Goal: Task Accomplishment & Management: Use online tool/utility

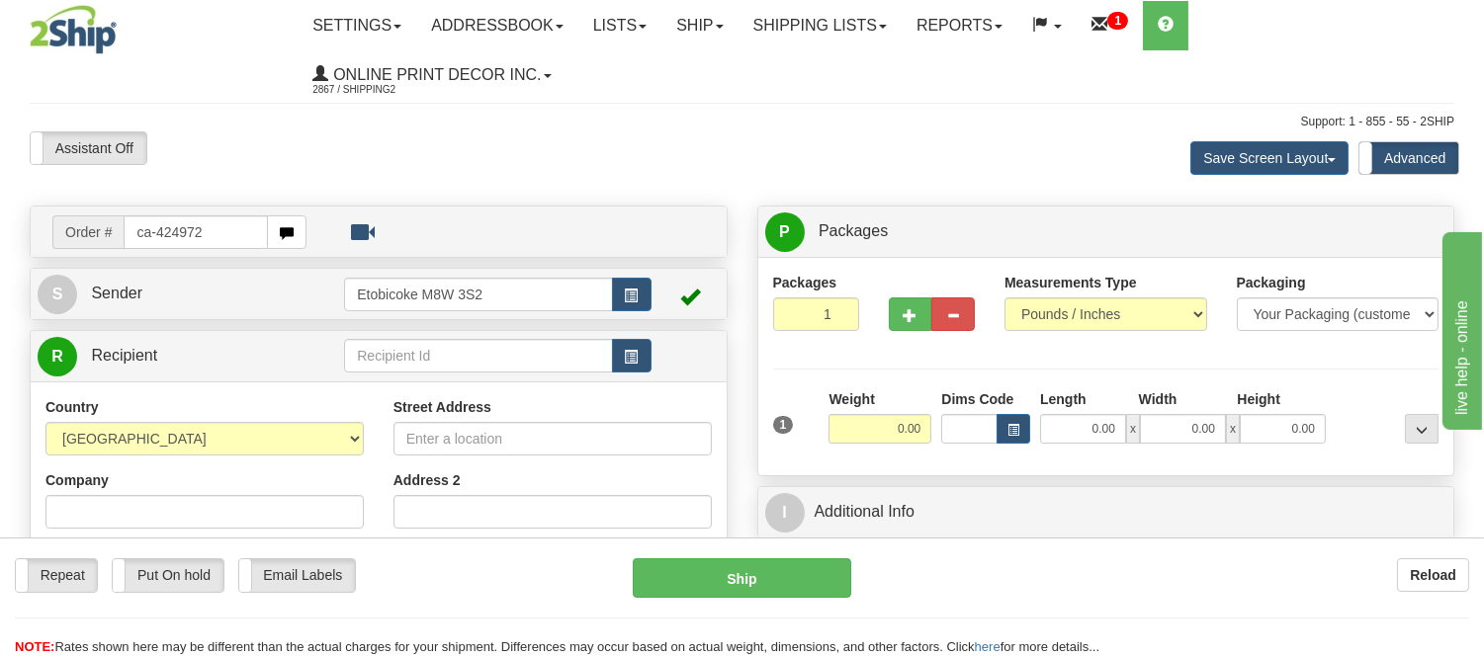
type input "ca-424972"
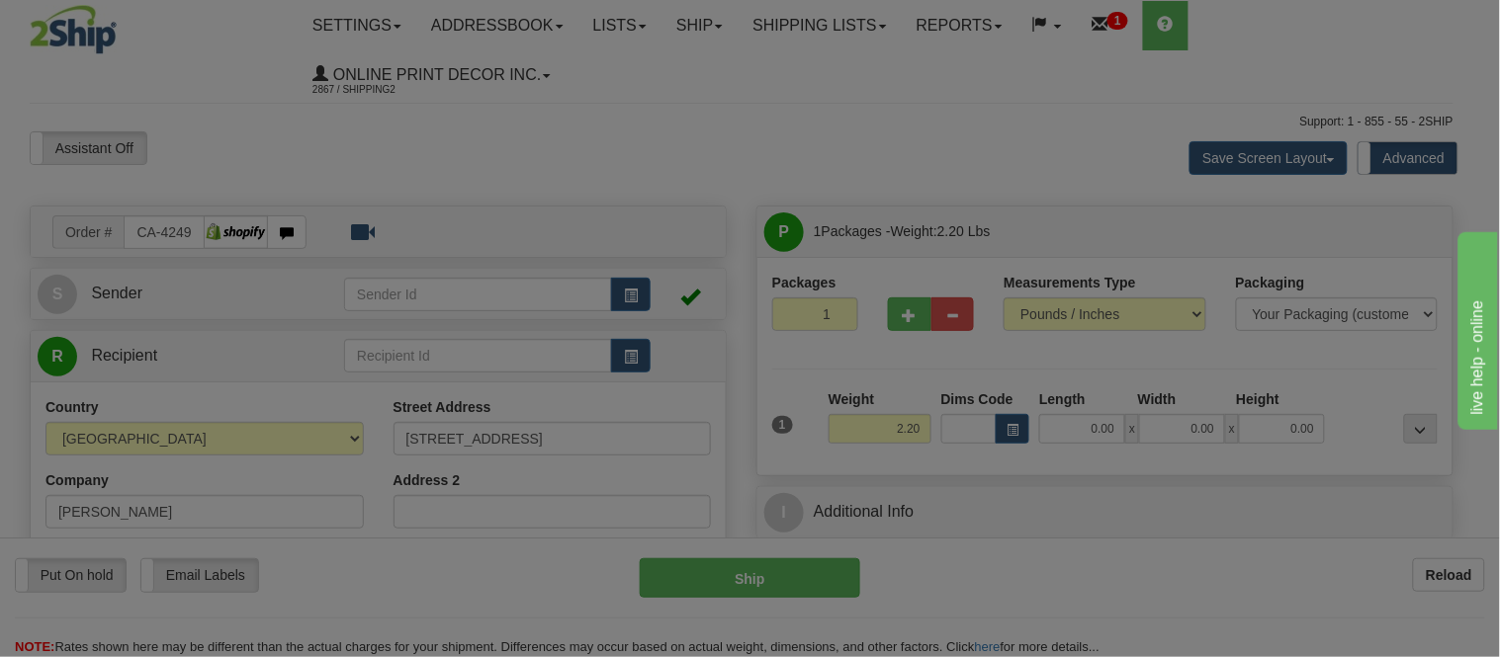
type input "ANCASTER"
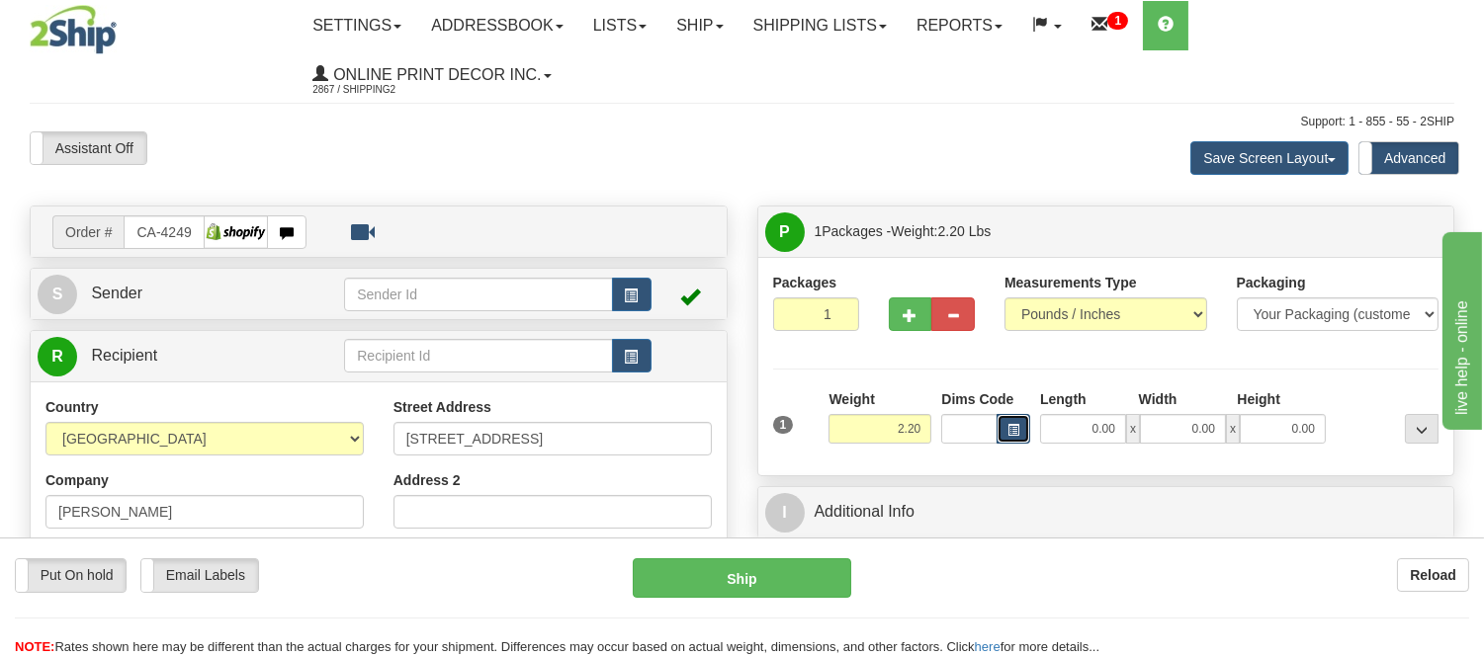
click at [1015, 432] on span "button" at bounding box center [1013, 430] width 12 height 11
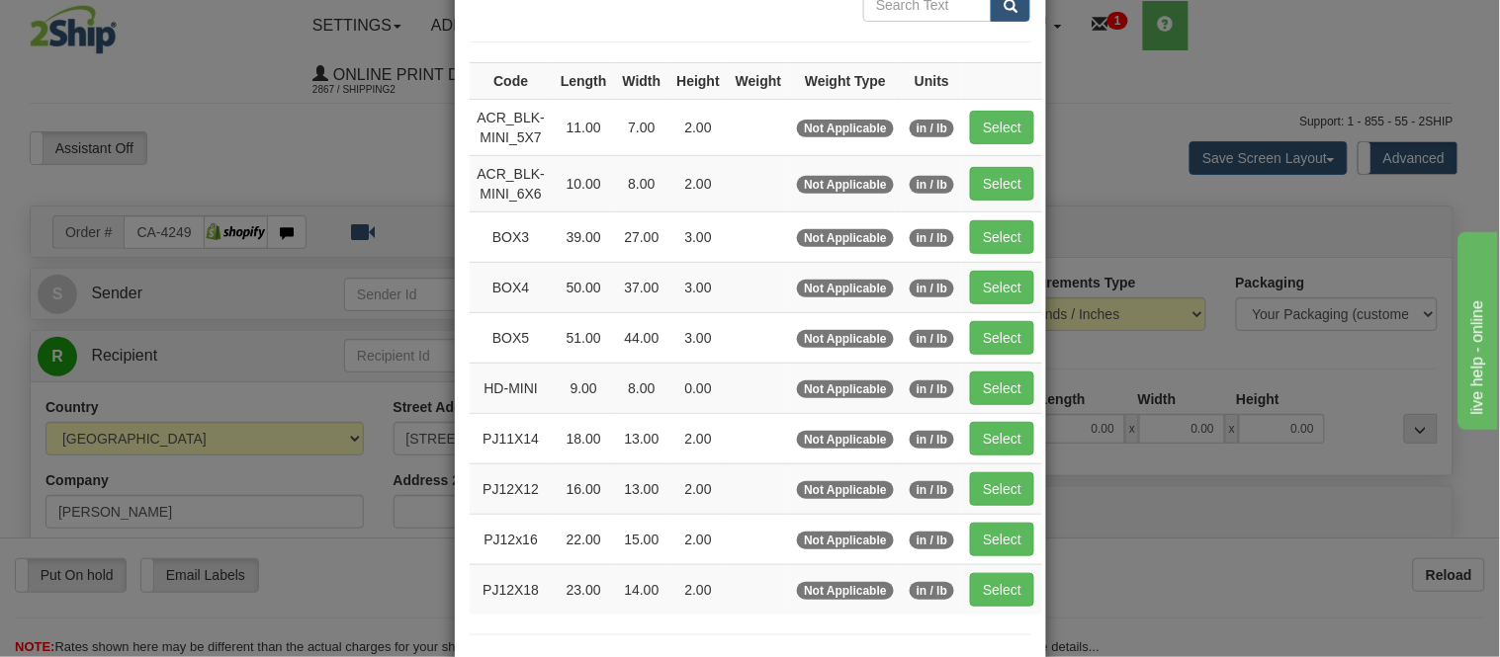
scroll to position [219, 0]
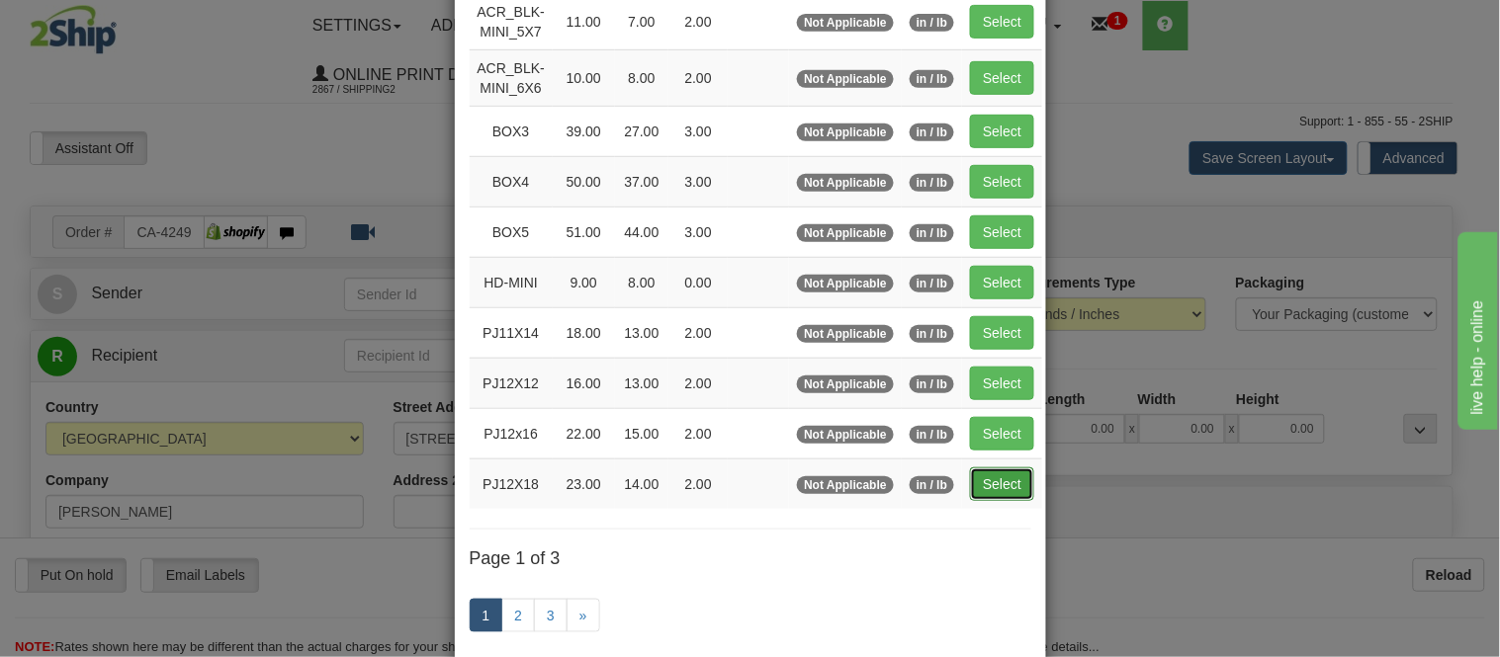
click at [984, 491] on button "Select" at bounding box center [1002, 485] width 64 height 34
type input "PJ12X18"
type input "23.00"
type input "14.00"
type input "2.00"
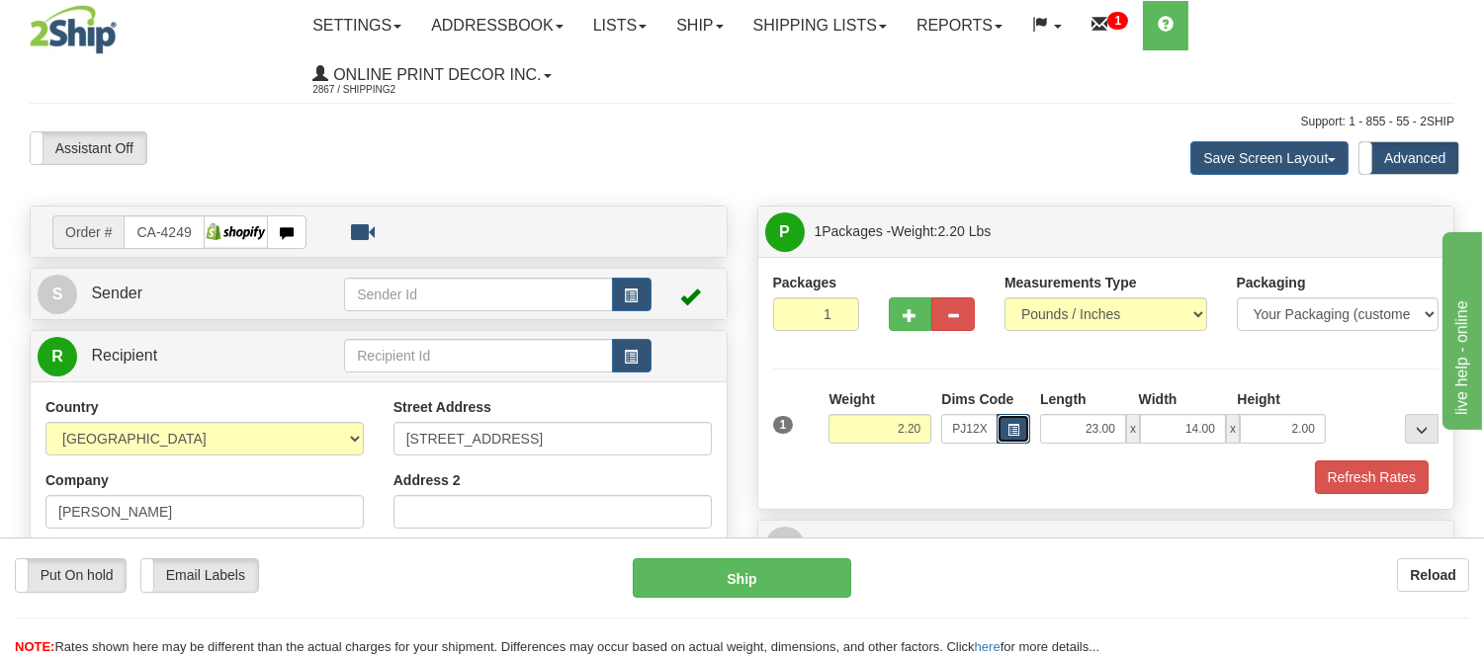
click at [1005, 420] on button "button" at bounding box center [1014, 429] width 34 height 30
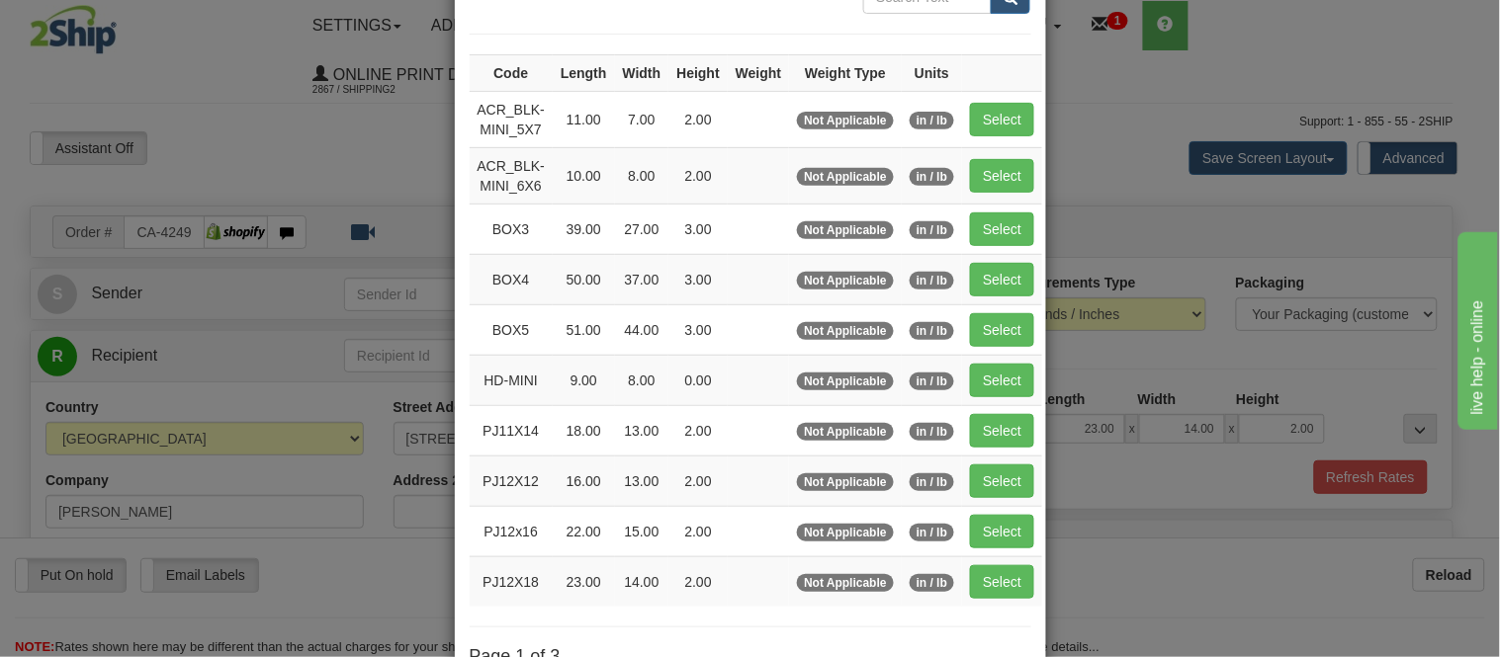
scroll to position [329, 0]
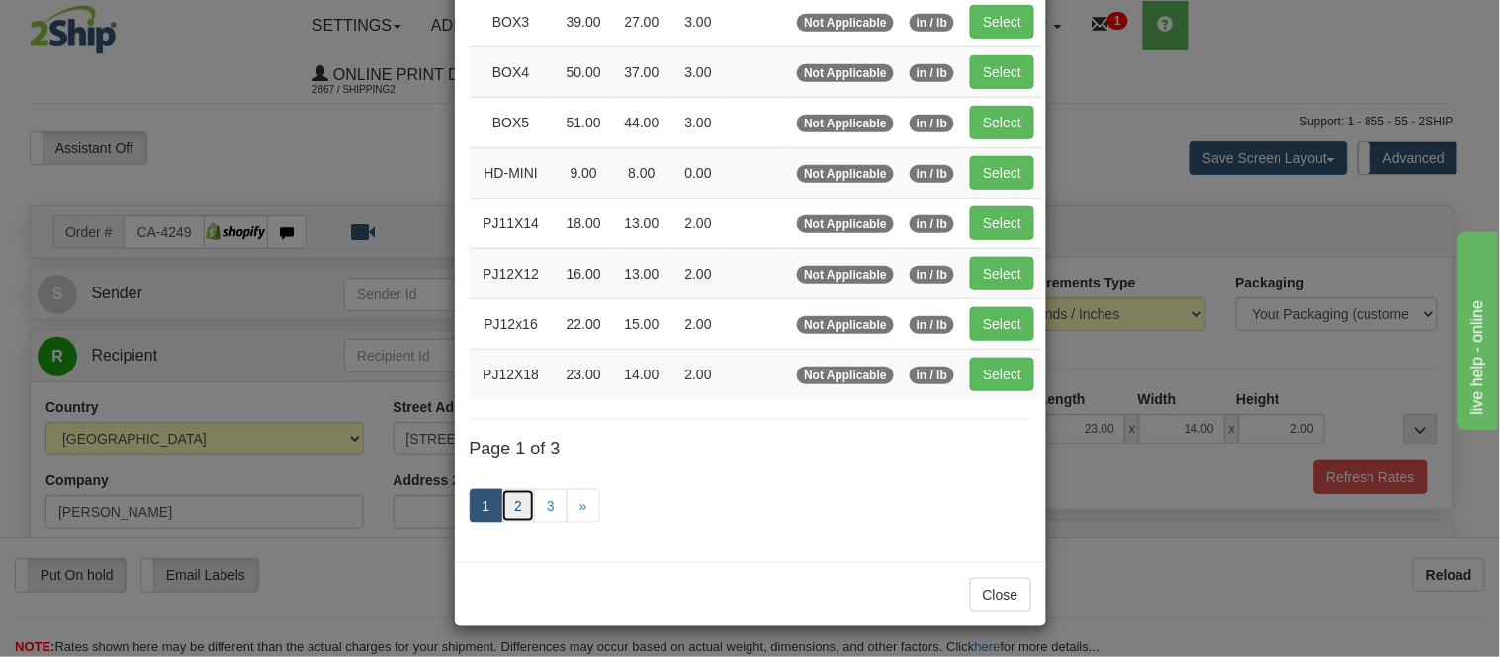
click at [504, 516] on link "2" at bounding box center [518, 506] width 34 height 34
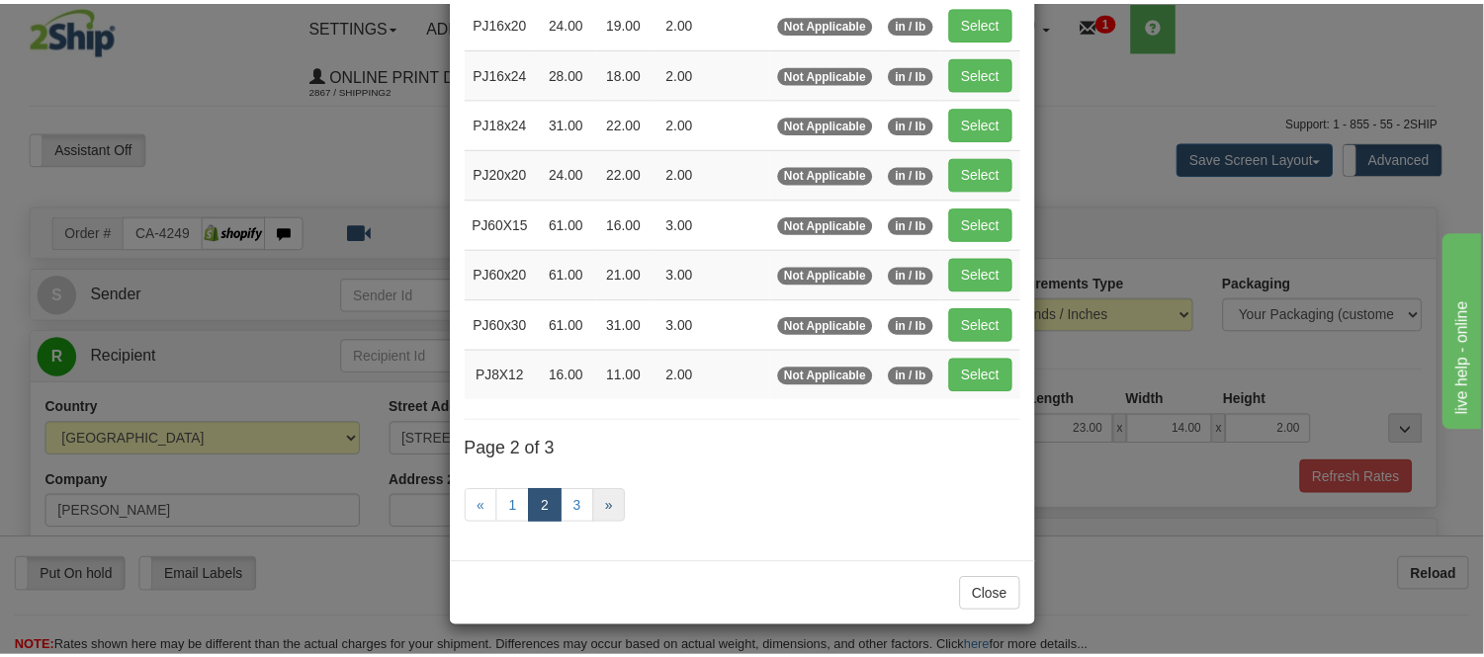
scroll to position [321, 0]
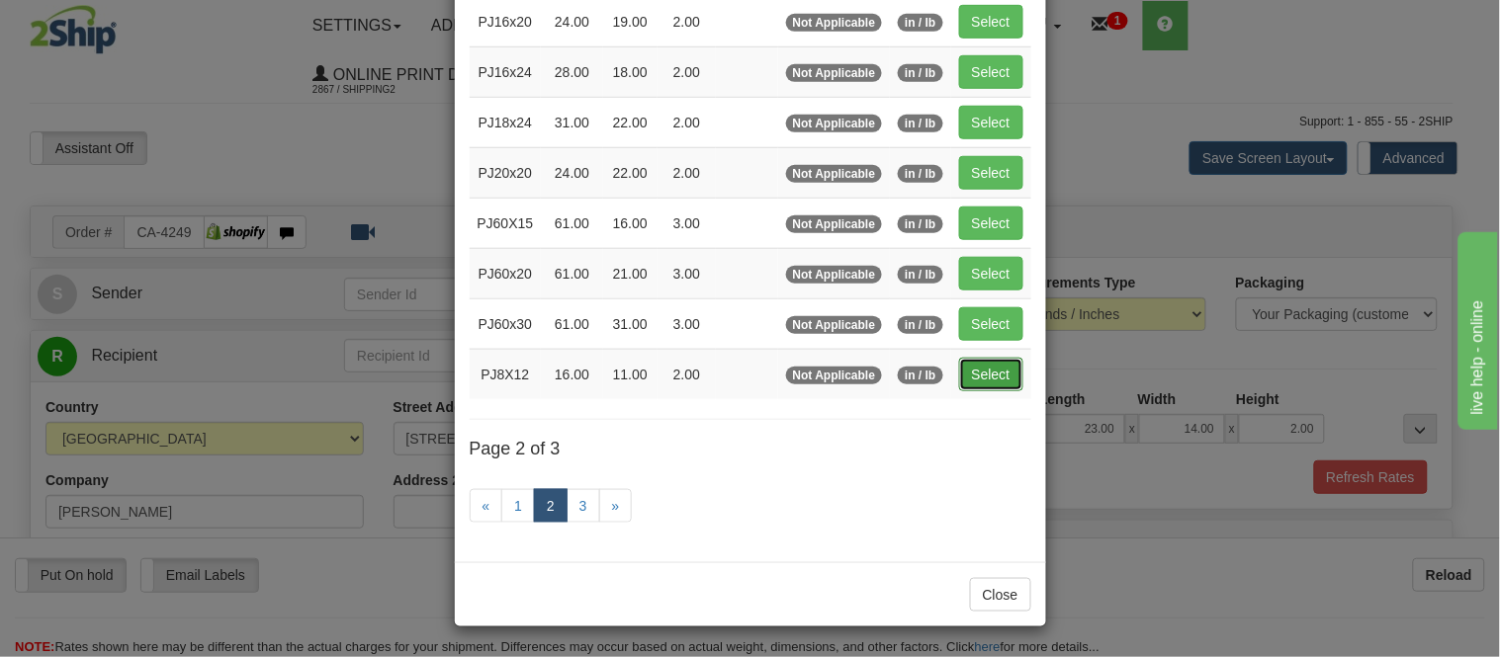
click at [991, 371] on button "Select" at bounding box center [991, 375] width 64 height 34
type input "PJ8X12"
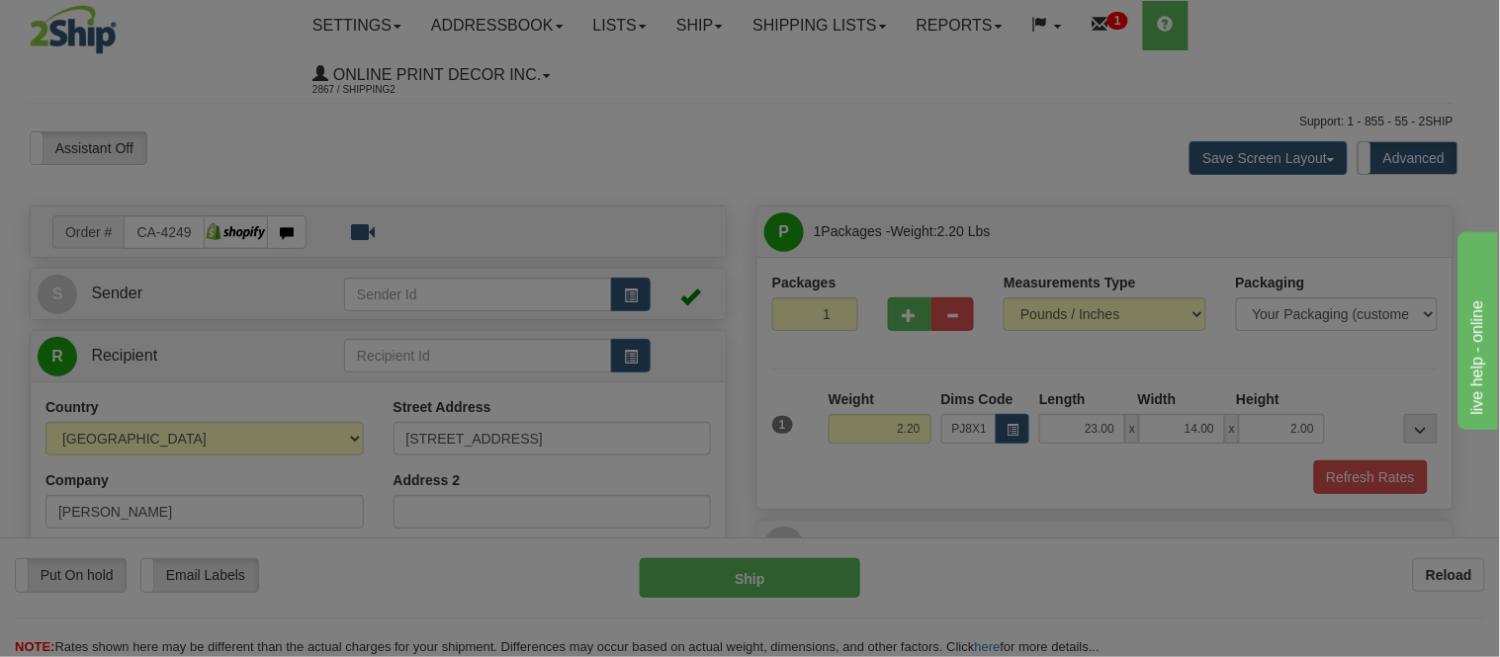
type input "16.00"
type input "11.00"
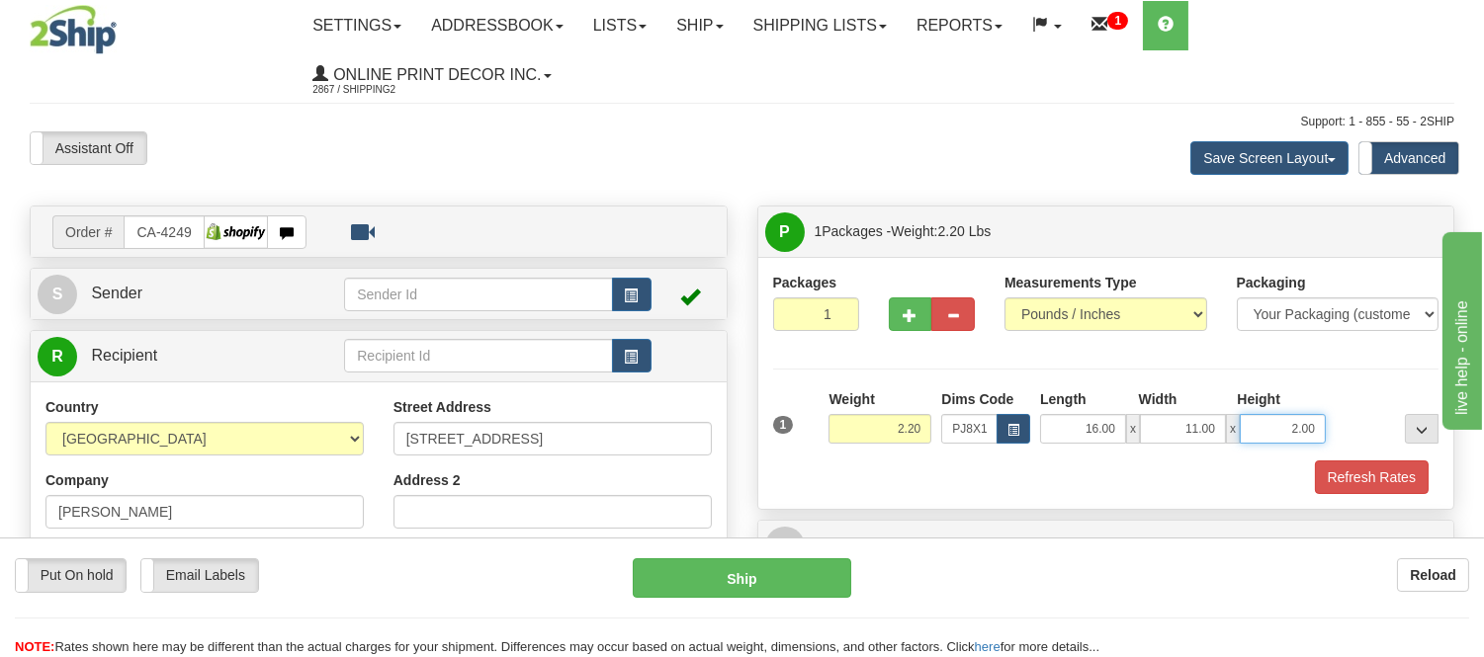
drag, startPoint x: 1318, startPoint y: 425, endPoint x: 1216, endPoint y: 419, distance: 102.0
click at [1216, 419] on div "16.00 x 11.00 x 2.00" at bounding box center [1183, 429] width 286 height 30
click button "Delete" at bounding box center [0, 0] width 0 height 0
type input "4.00"
click at [1401, 479] on button "Refresh Rates" at bounding box center [1372, 478] width 114 height 34
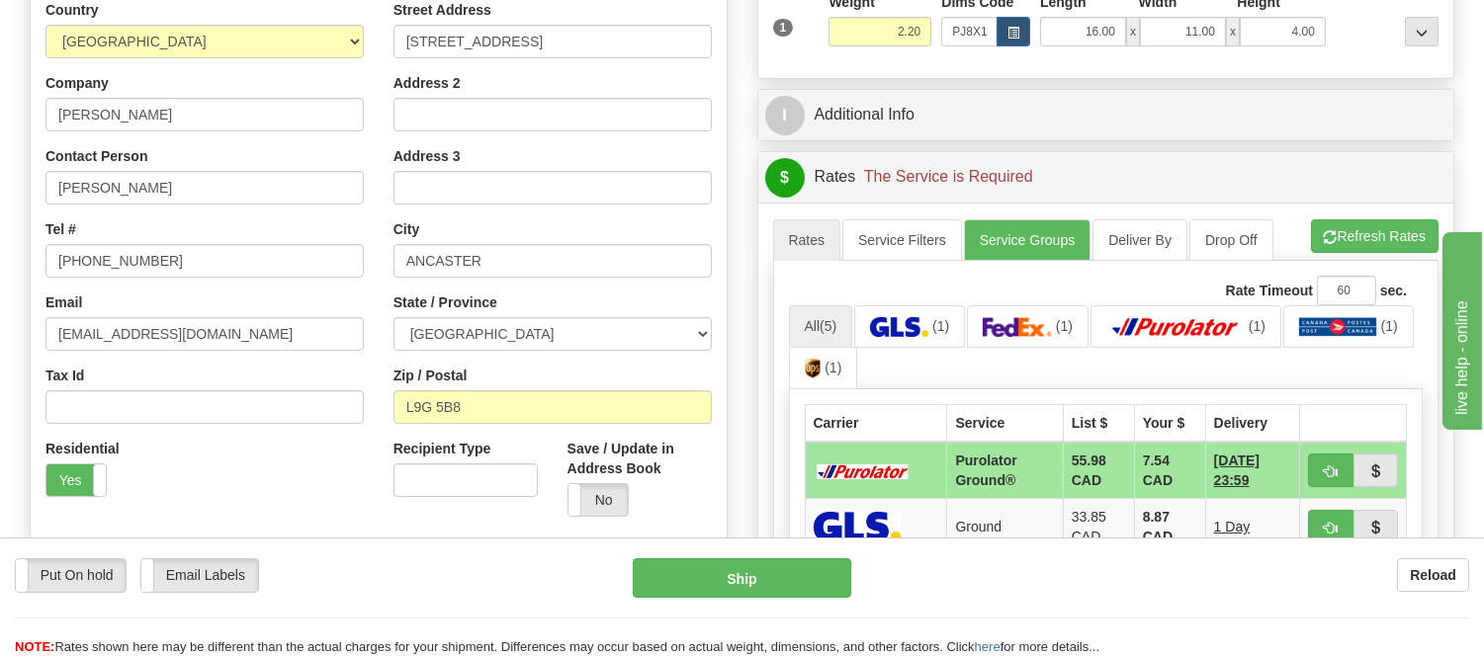
scroll to position [329, 0]
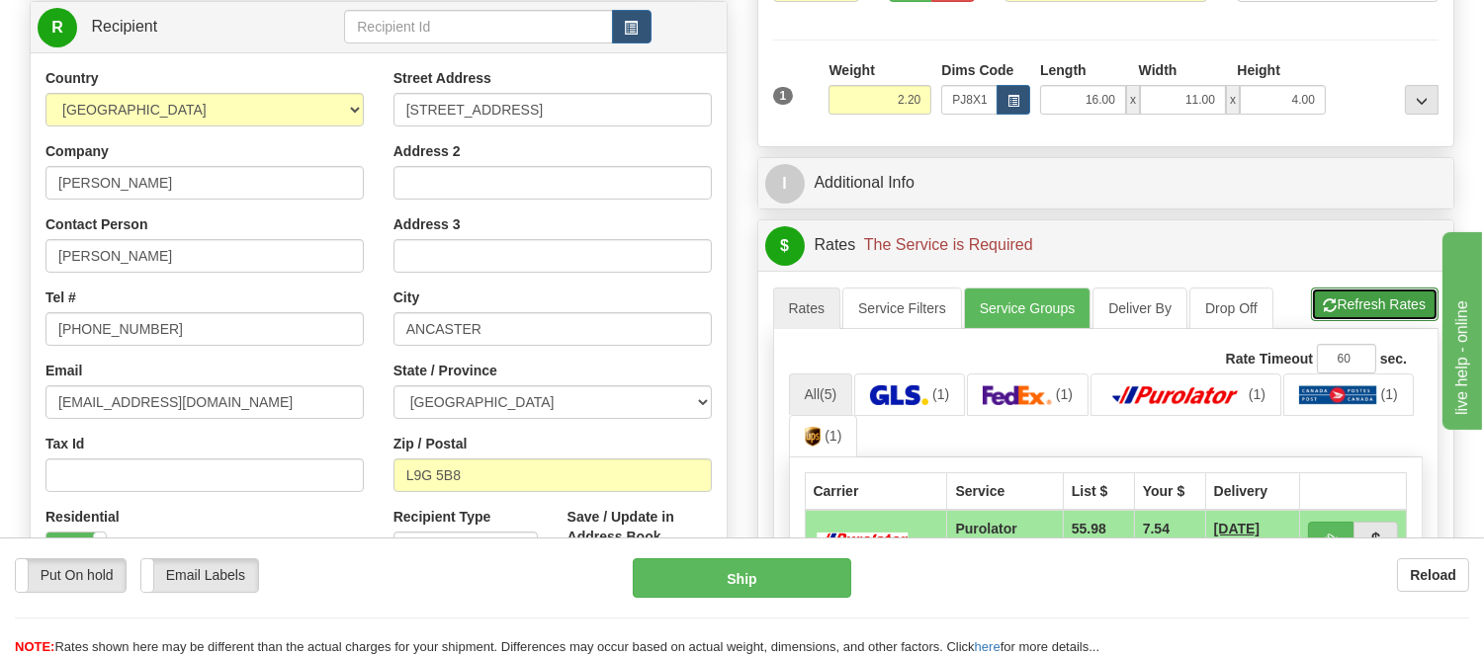
click at [1359, 311] on button "Refresh Rates" at bounding box center [1375, 305] width 128 height 34
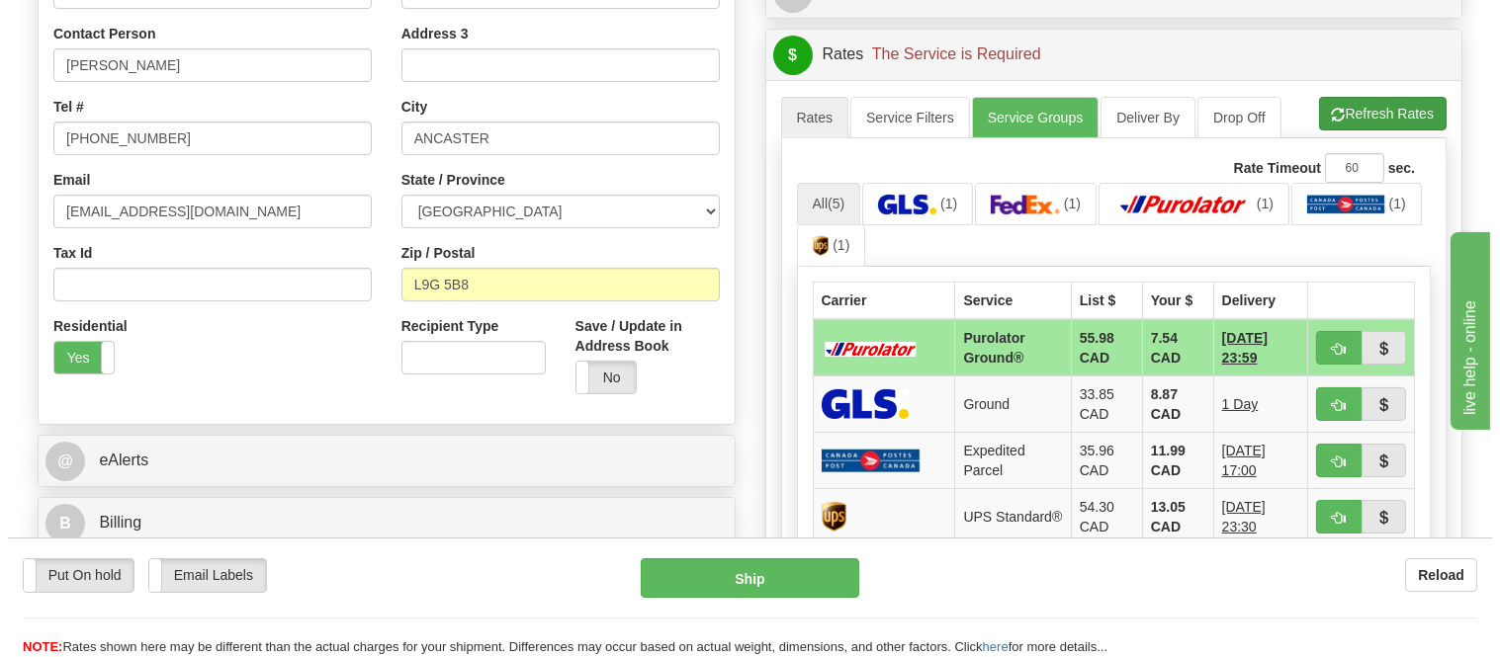
scroll to position [549, 0]
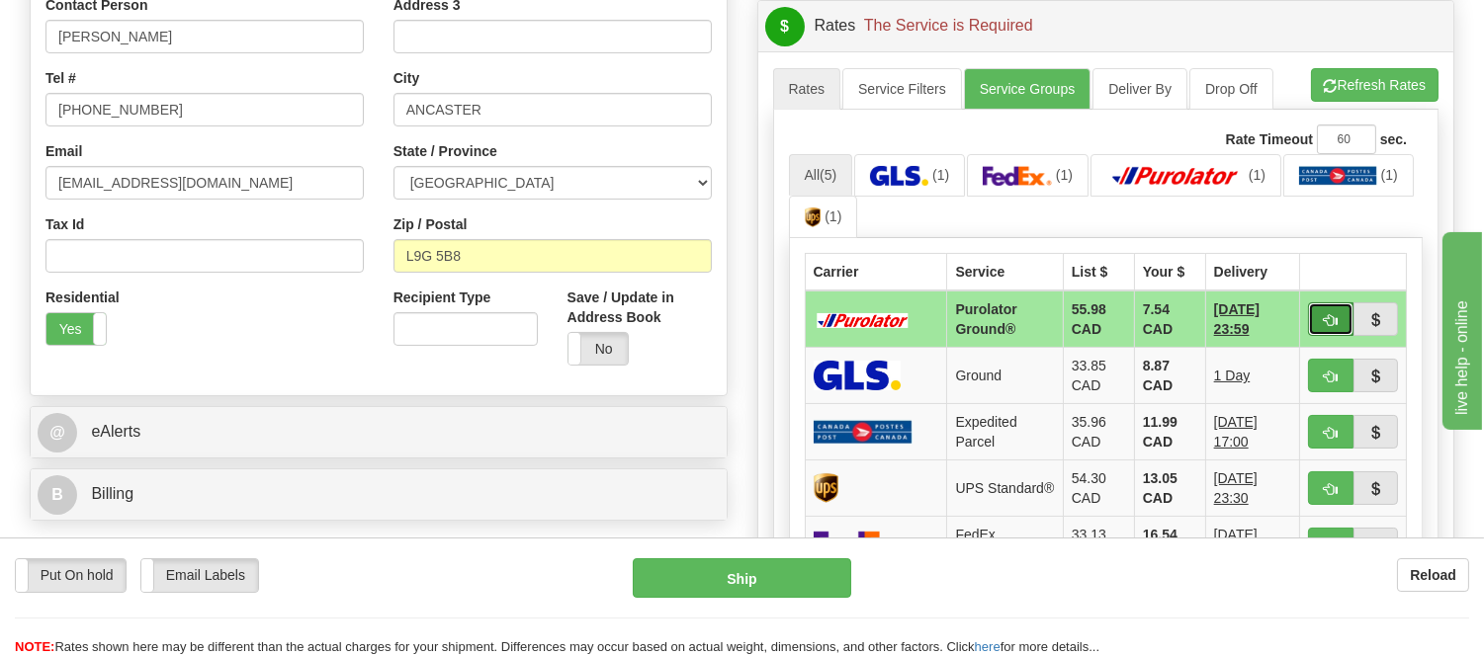
click at [1335, 323] on span "button" at bounding box center [1331, 320] width 14 height 13
type input "260"
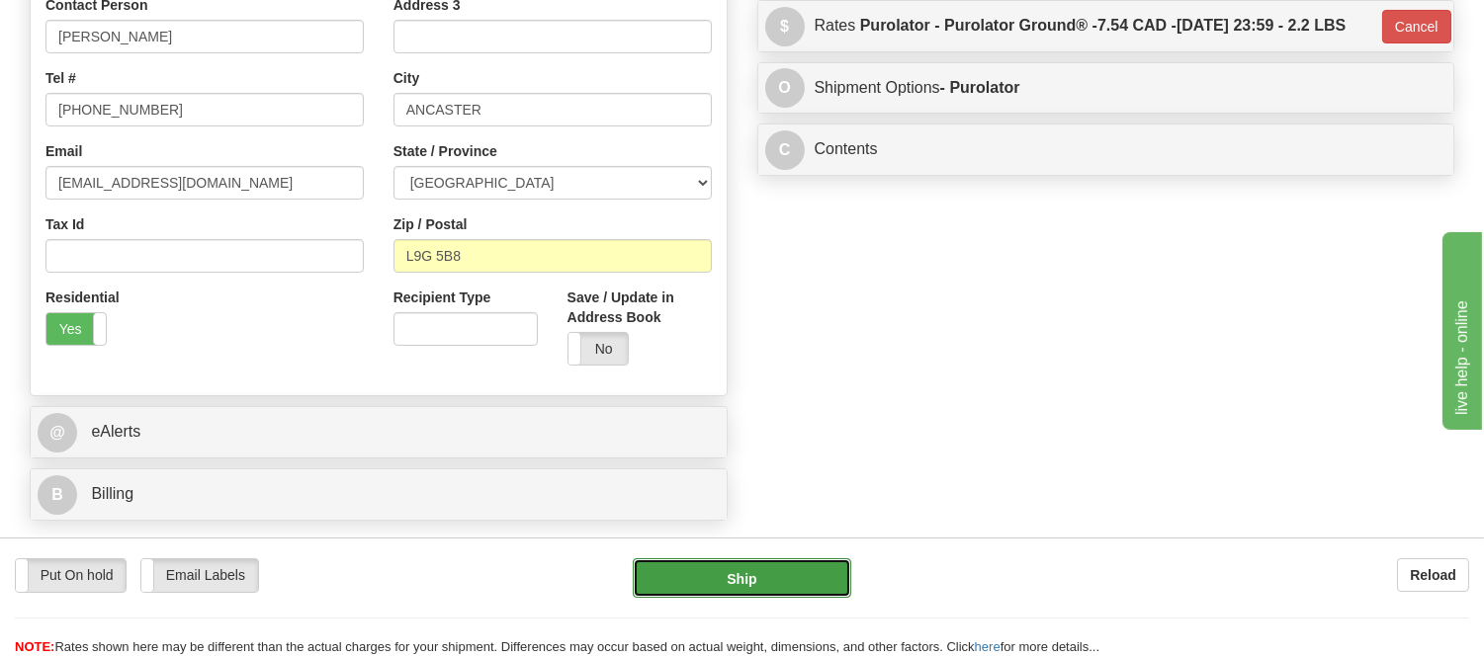
click at [766, 570] on button "Ship" at bounding box center [742, 579] width 218 height 40
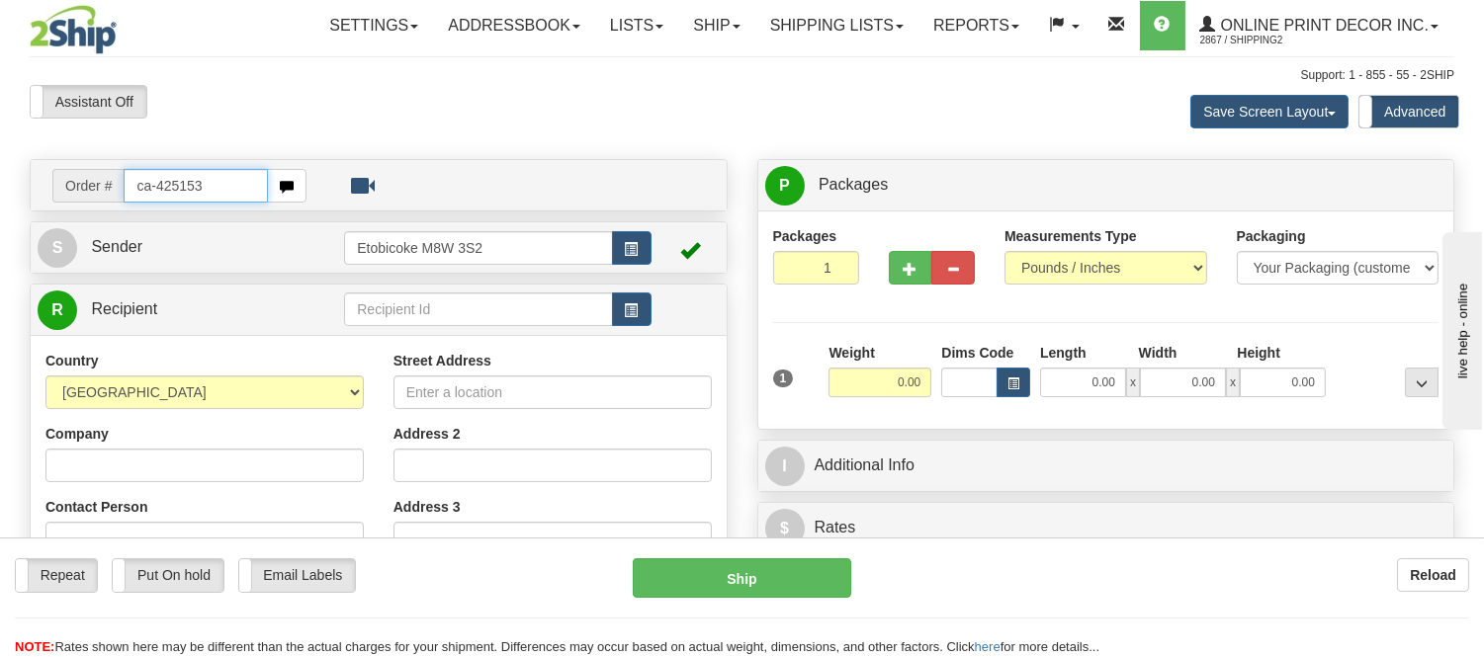
type input "ca-425153"
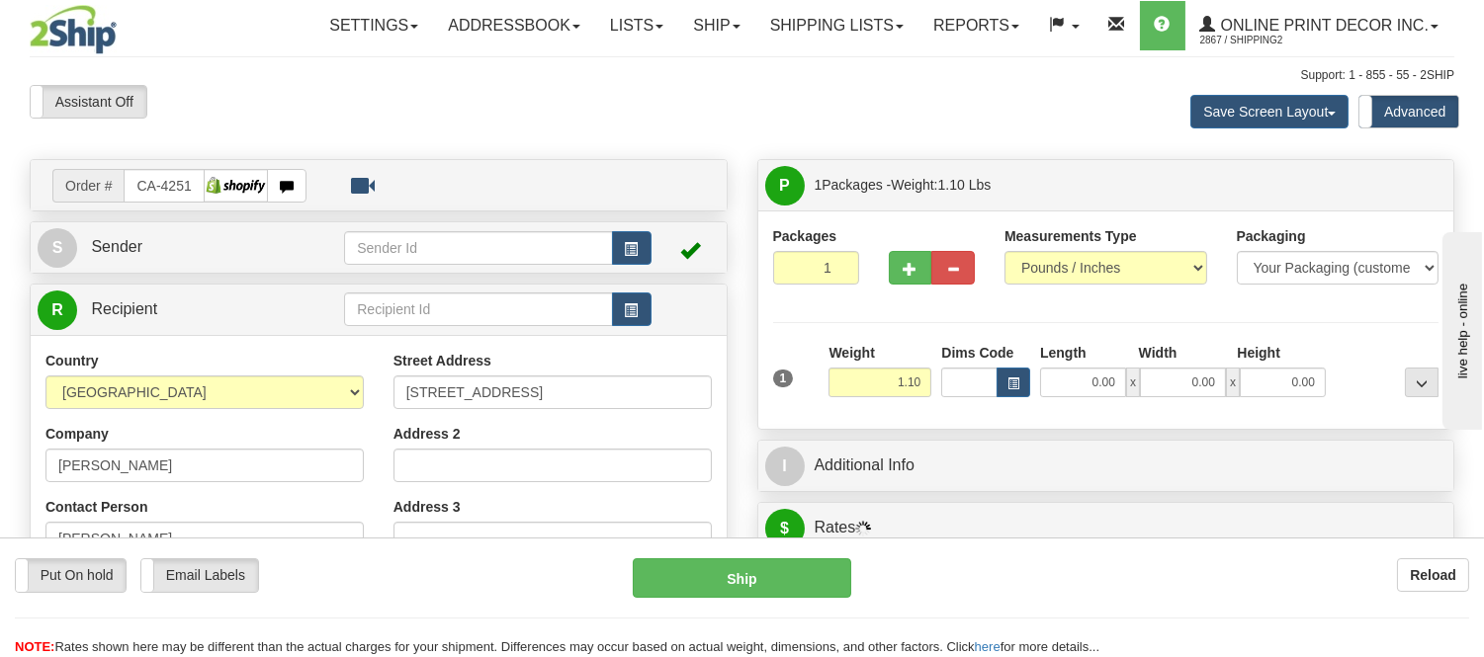
type input "MILL BAY"
click at [1007, 383] on span "button" at bounding box center [1013, 384] width 12 height 11
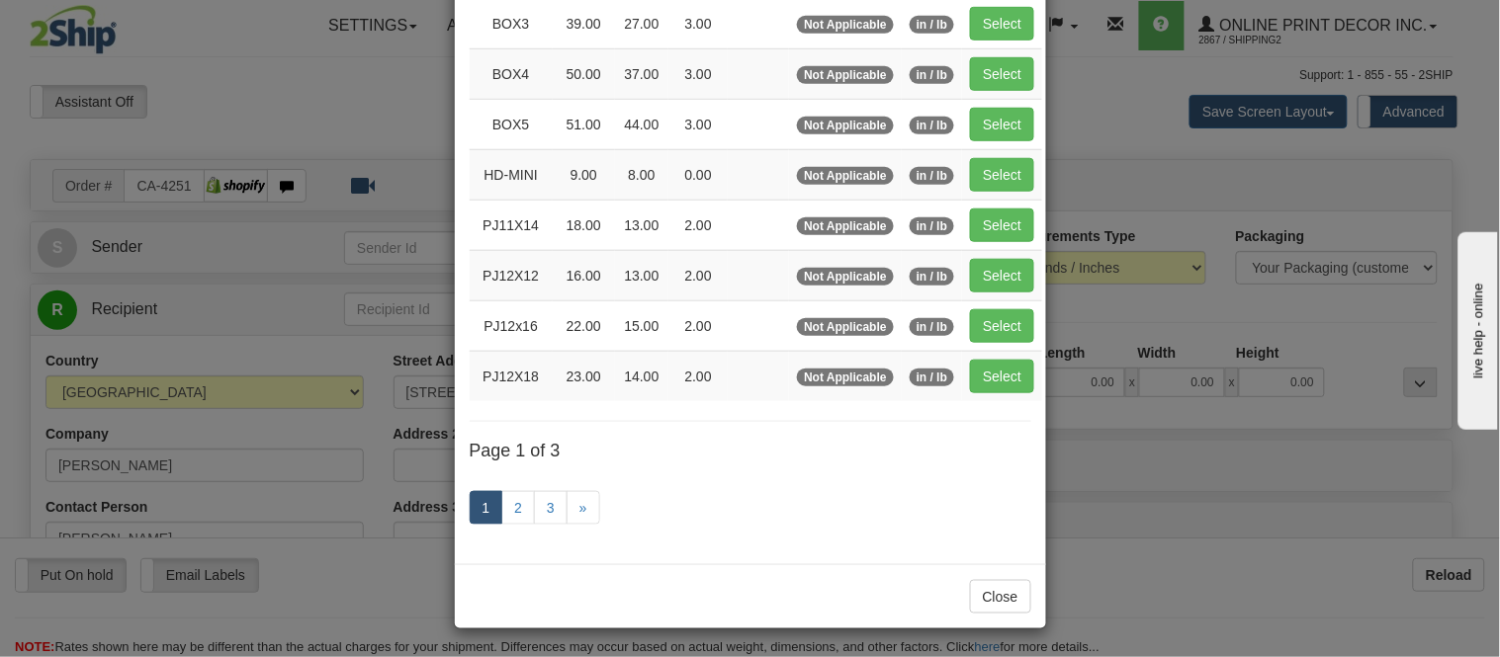
scroll to position [329, 0]
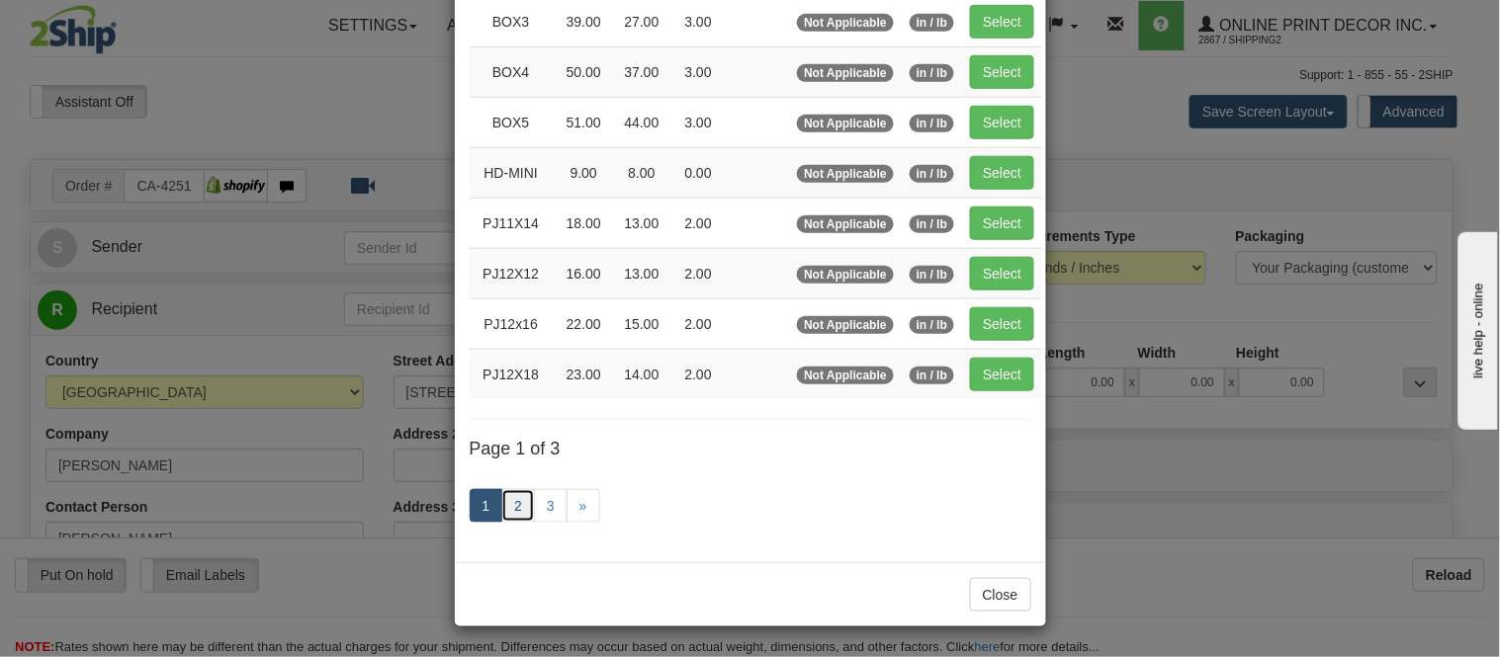
click at [506, 515] on link "2" at bounding box center [518, 506] width 34 height 34
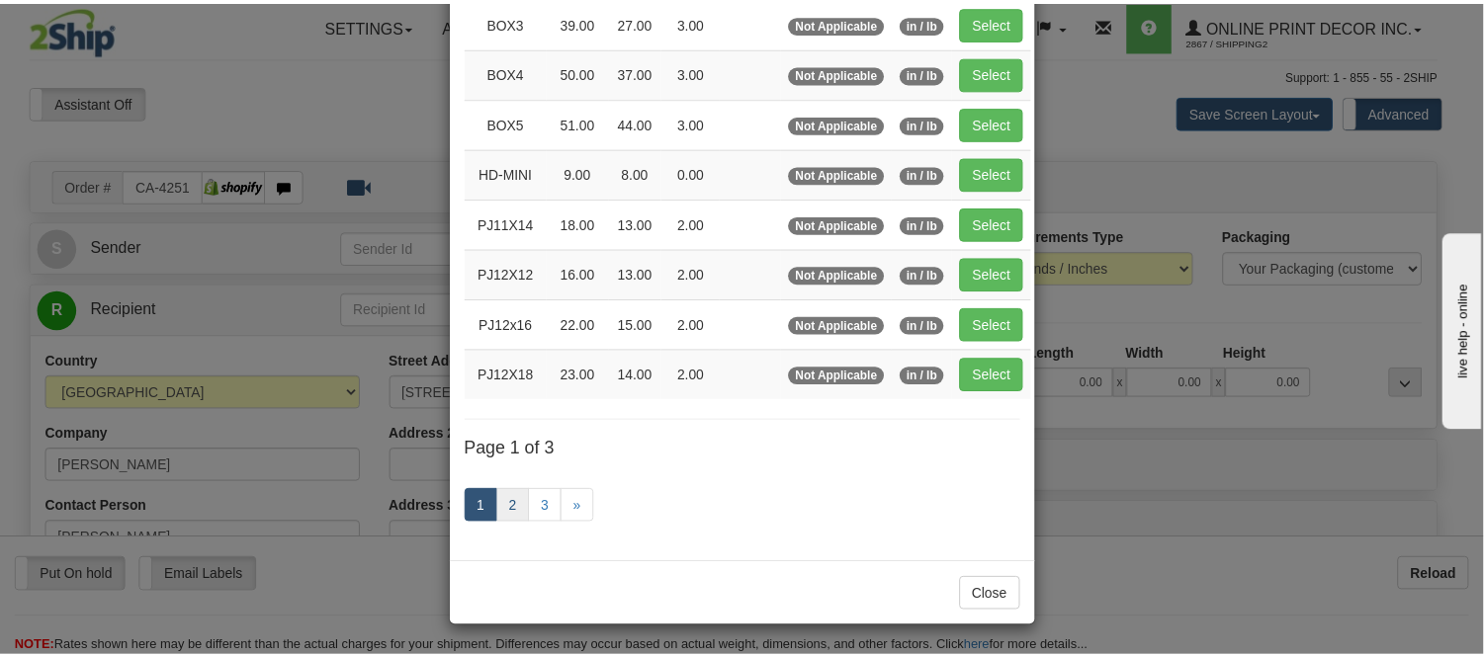
scroll to position [321, 0]
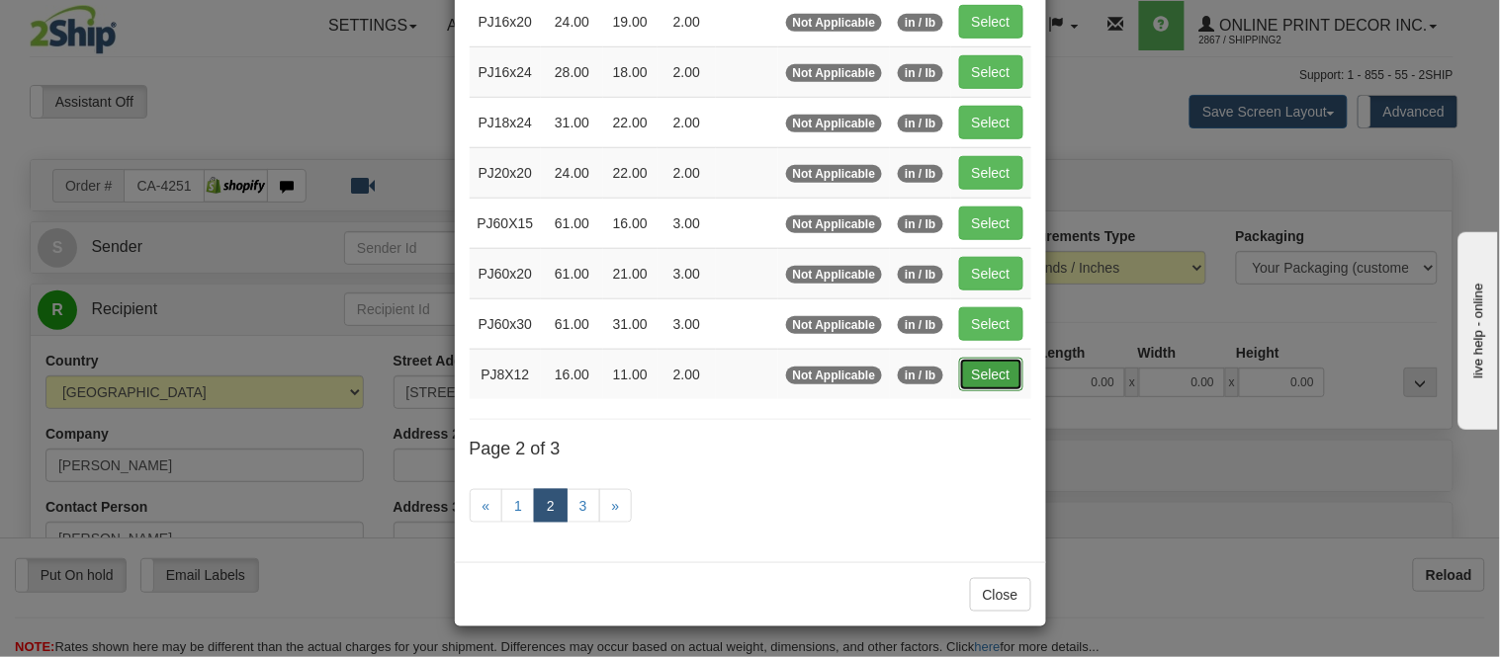
click at [984, 361] on button "Select" at bounding box center [991, 375] width 64 height 34
type input "PJ8X12"
type input "16.00"
type input "11.00"
type input "2.00"
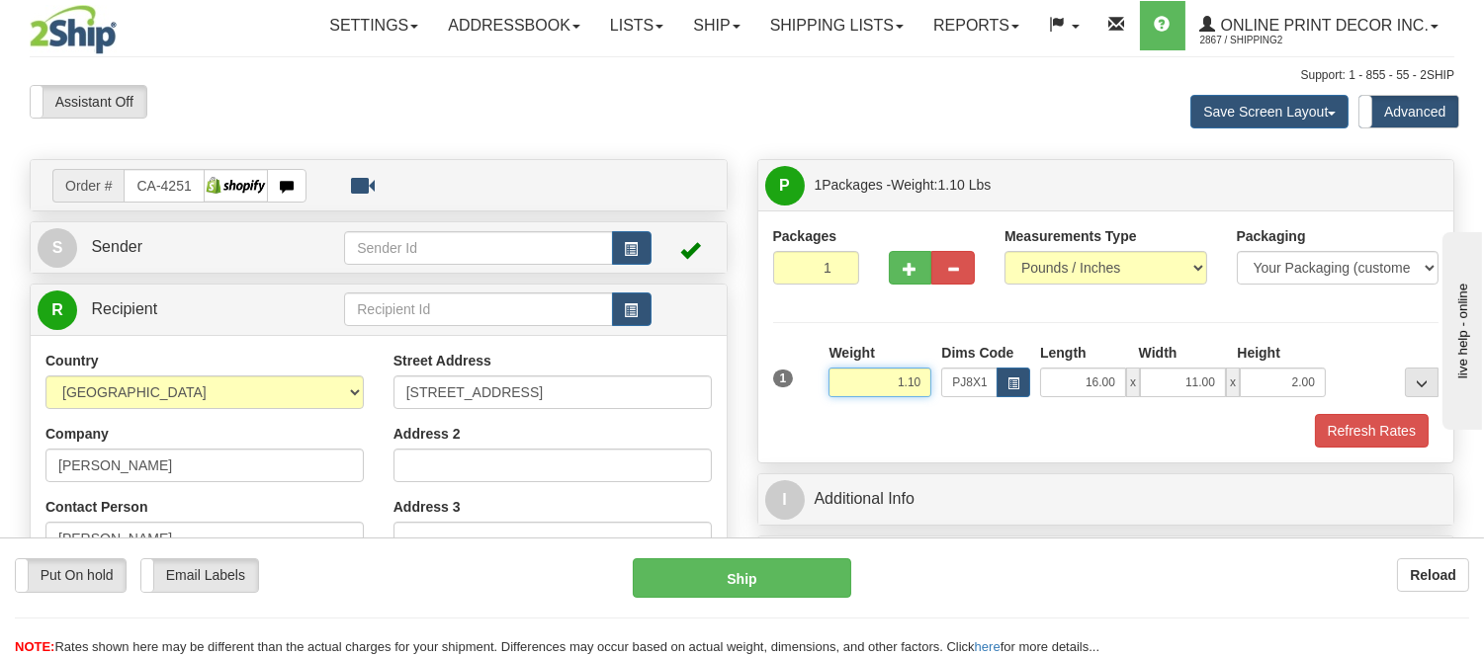
drag, startPoint x: 921, startPoint y: 383, endPoint x: 775, endPoint y: 381, distance: 146.3
click at [775, 381] on div "1 Weight 1.10 Dims Code x x" at bounding box center [1106, 378] width 676 height 70
type input "0.98"
click at [1335, 443] on button "Refresh Rates" at bounding box center [1372, 431] width 114 height 34
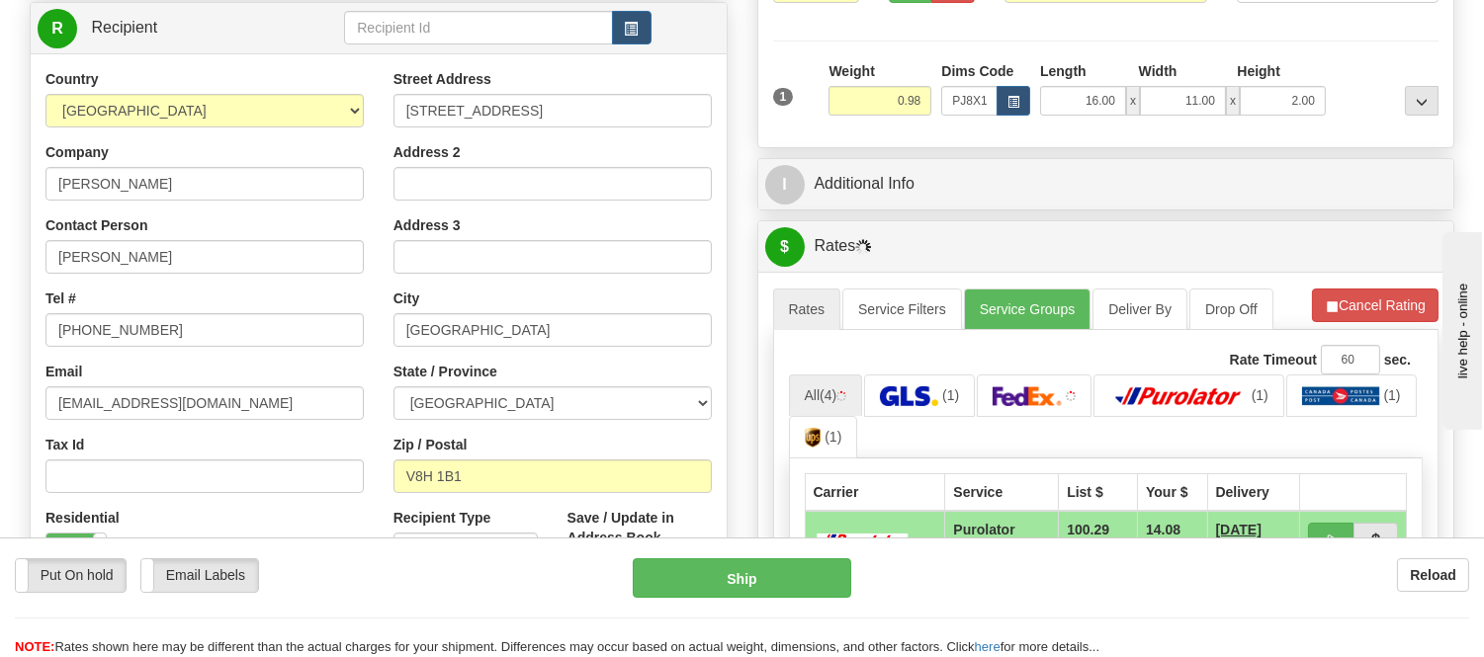
scroll to position [439, 0]
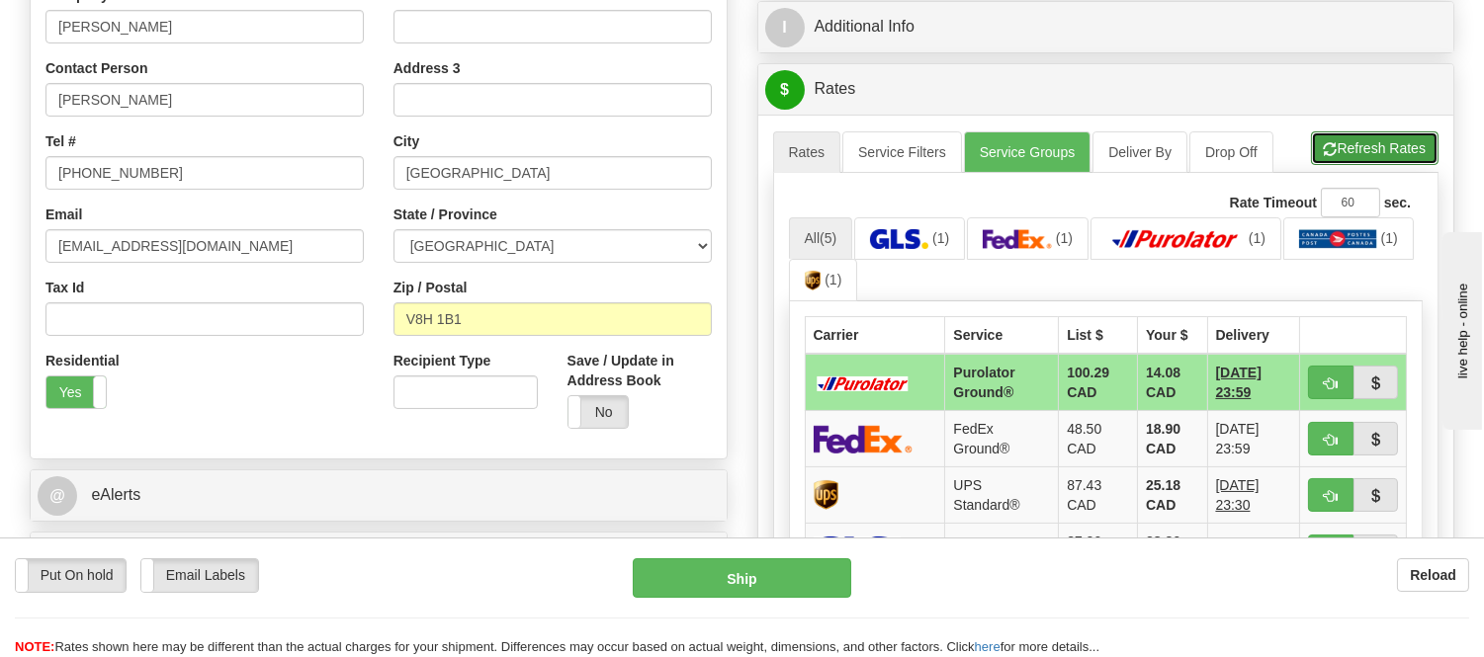
click at [1331, 132] on button "Refresh Rates" at bounding box center [1375, 148] width 128 height 34
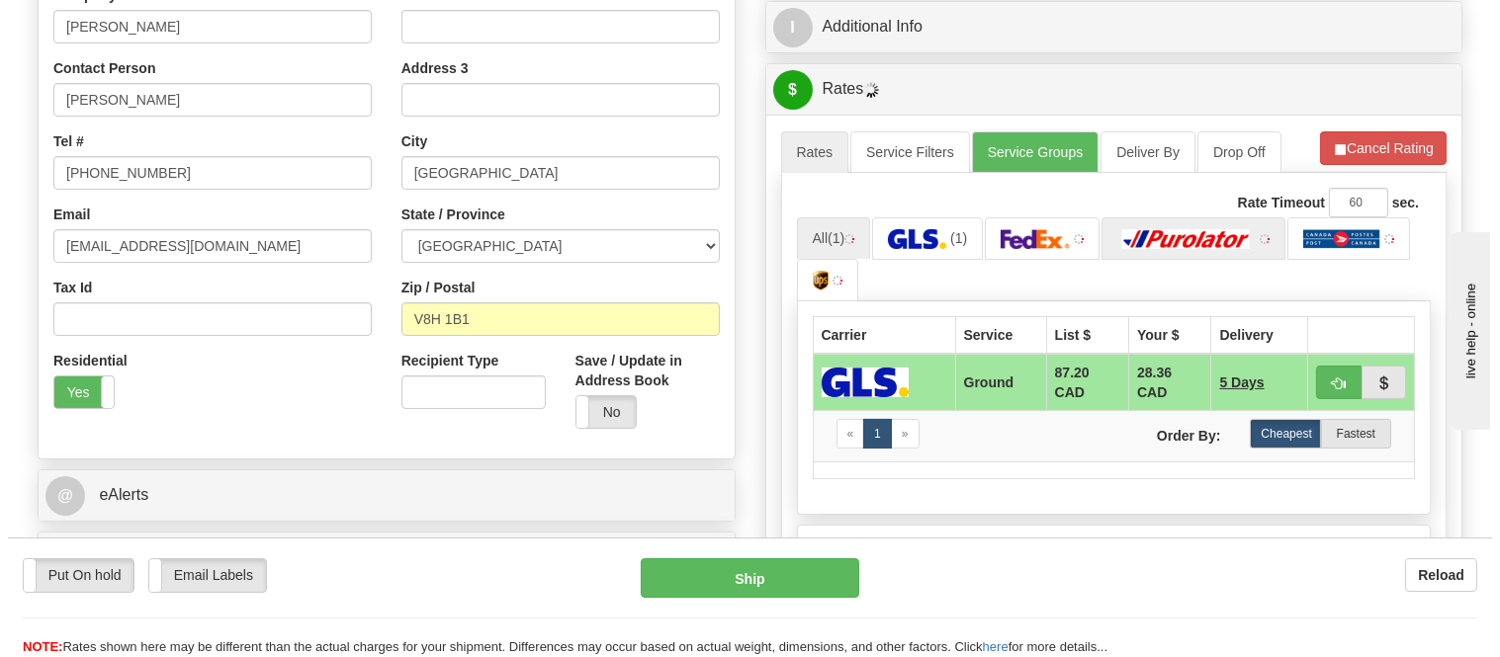
scroll to position [549, 0]
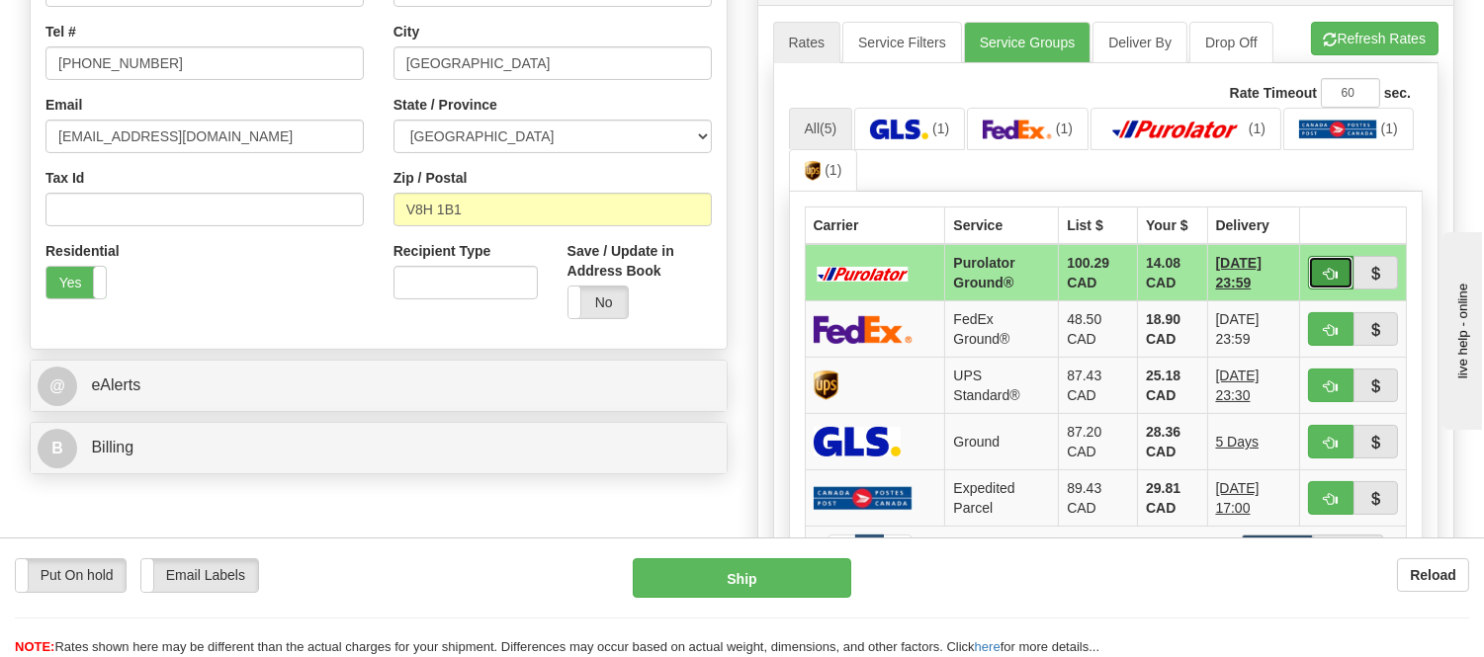
click at [1319, 261] on button "button" at bounding box center [1330, 273] width 45 height 34
type input "260"
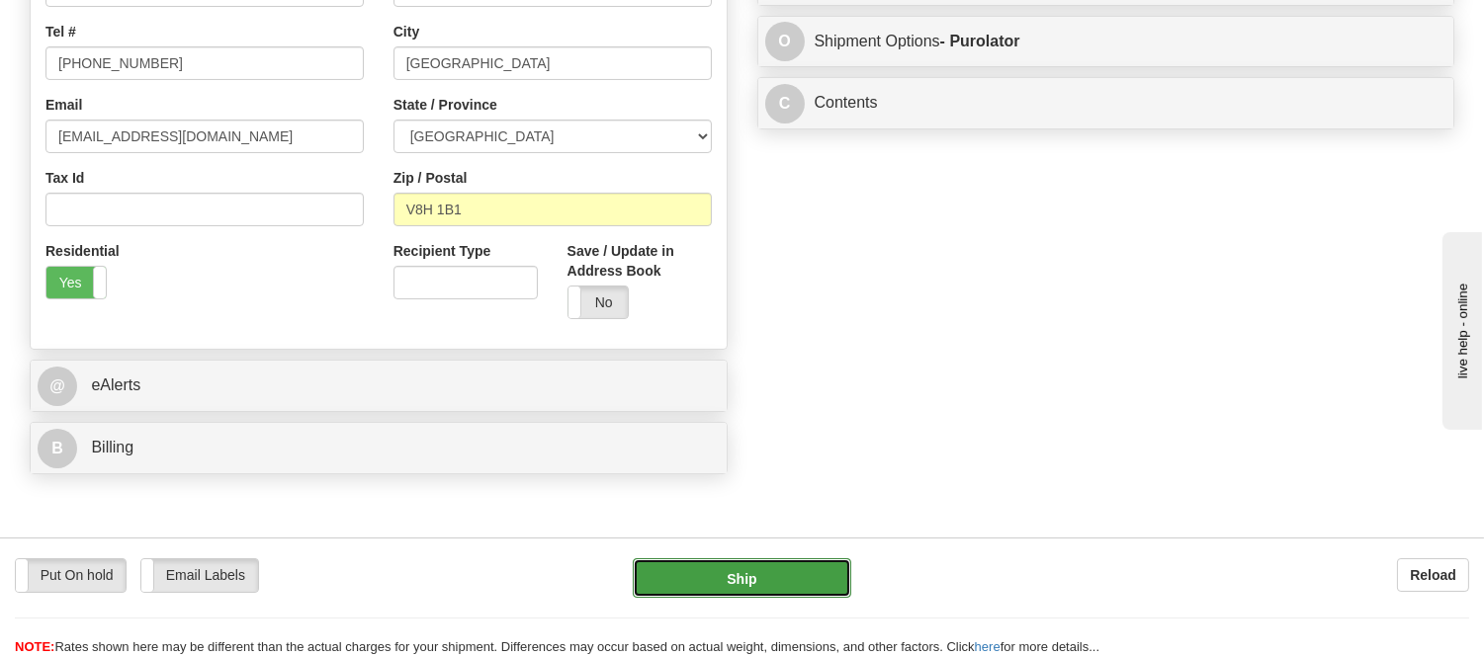
click at [730, 569] on button "Ship" at bounding box center [742, 579] width 218 height 40
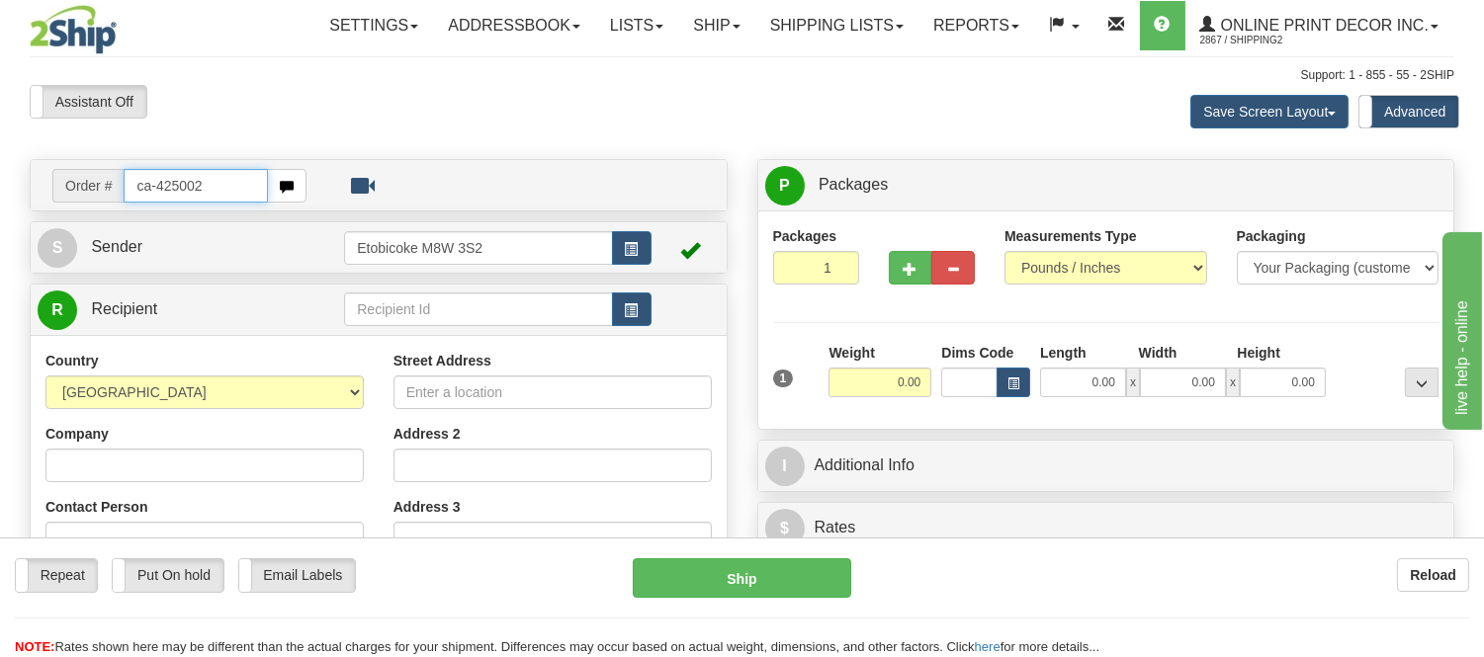
type input "ca-425002"
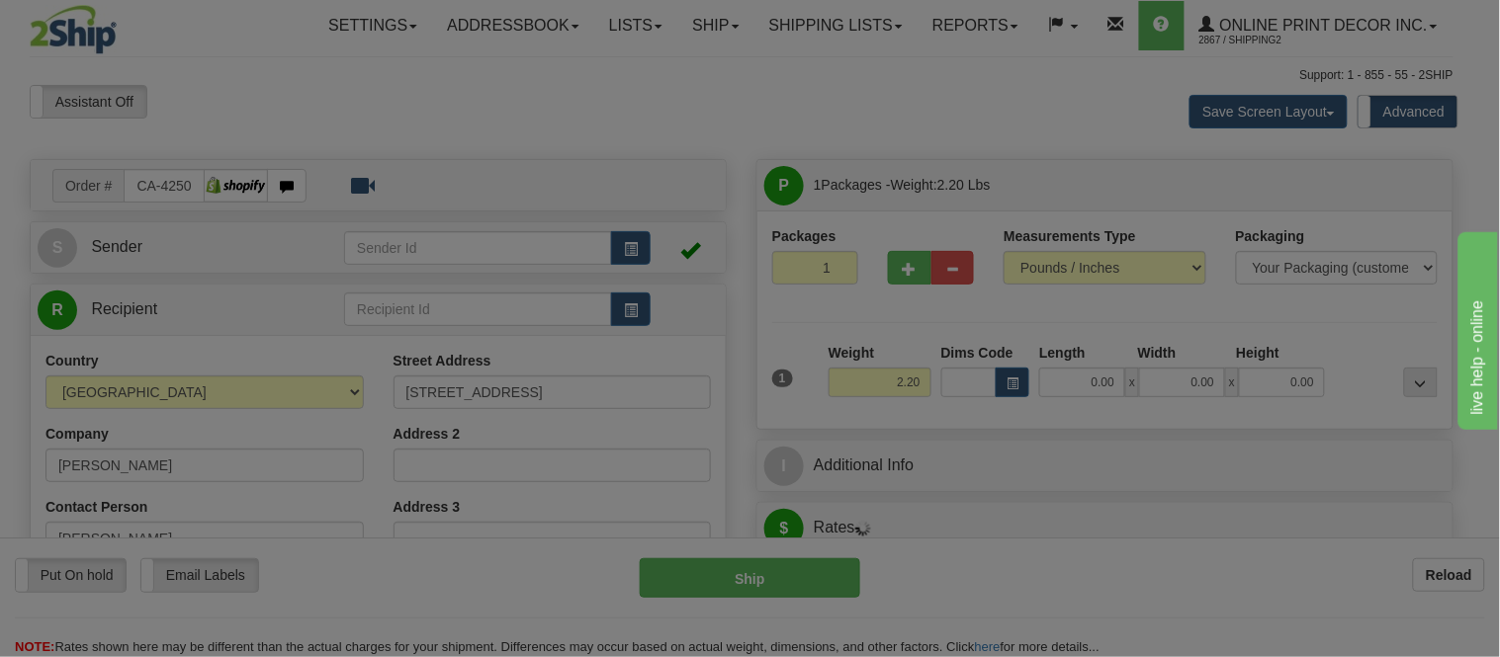
type input "[GEOGRAPHIC_DATA]"
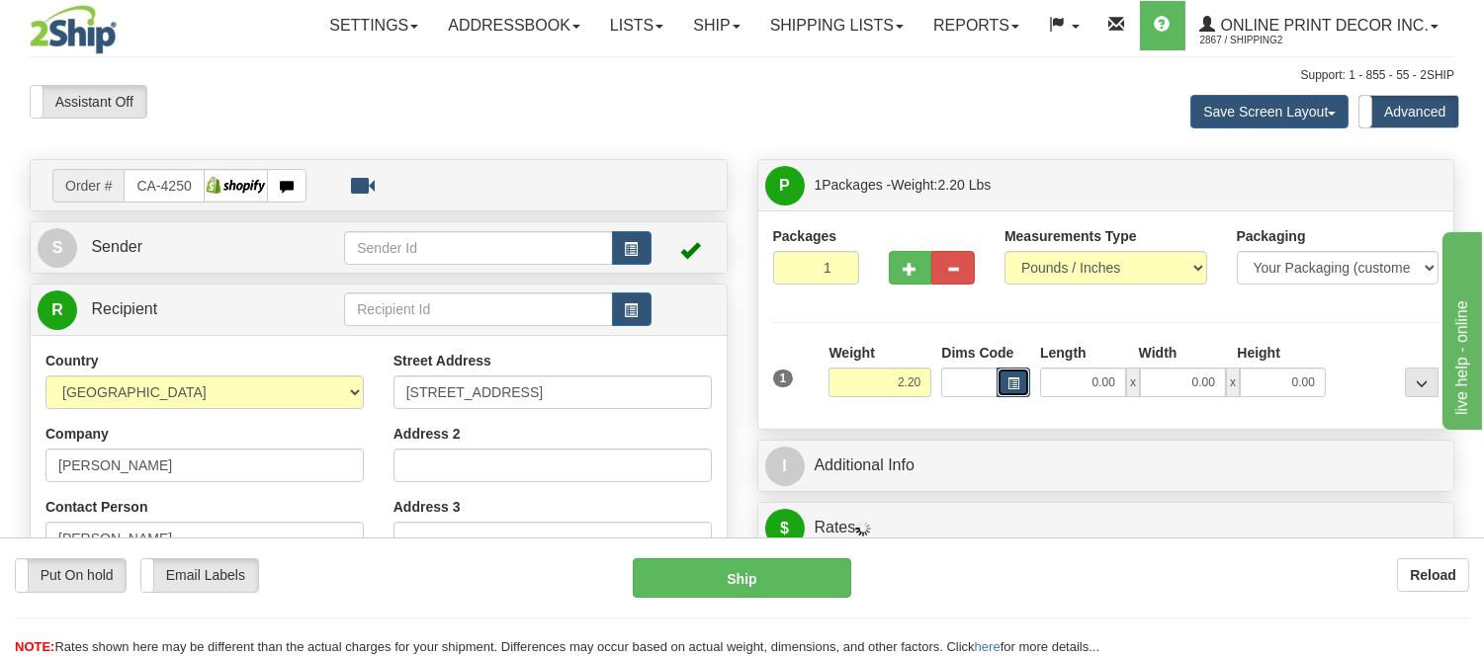
click at [1012, 381] on span "button" at bounding box center [1013, 384] width 12 height 11
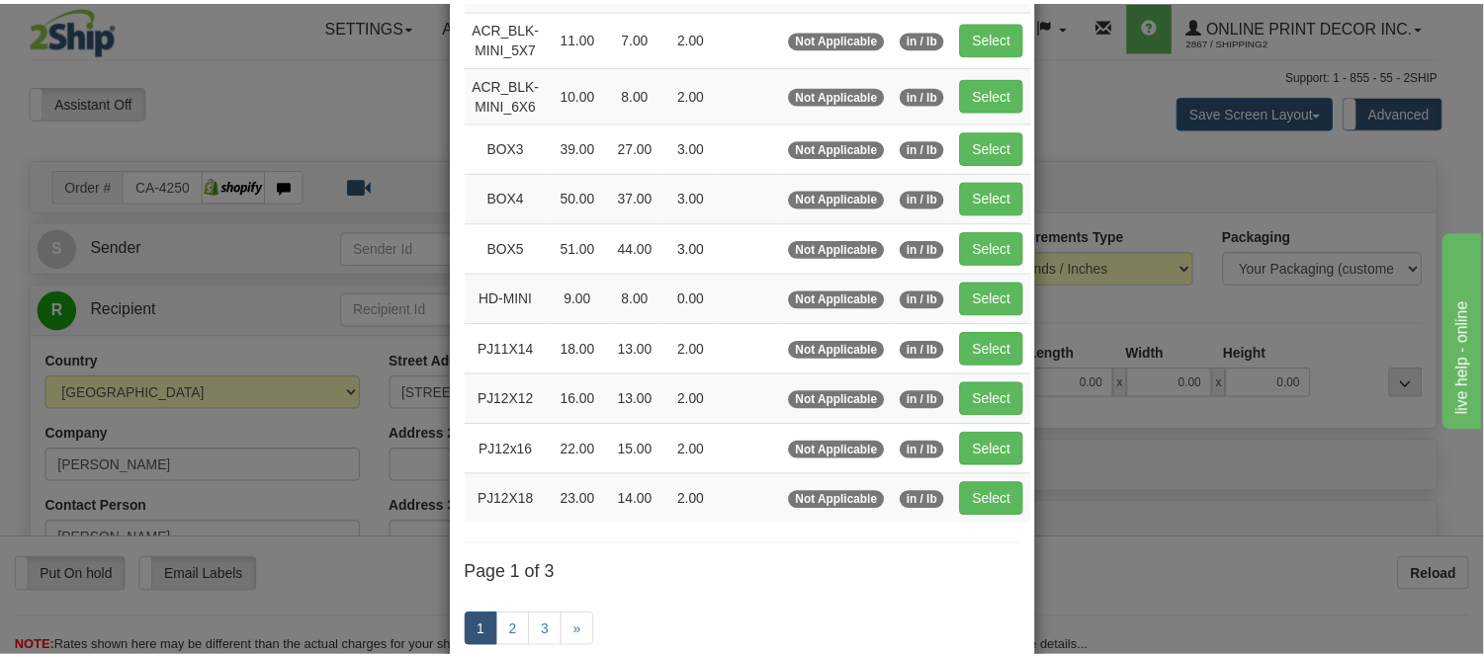
scroll to position [219, 0]
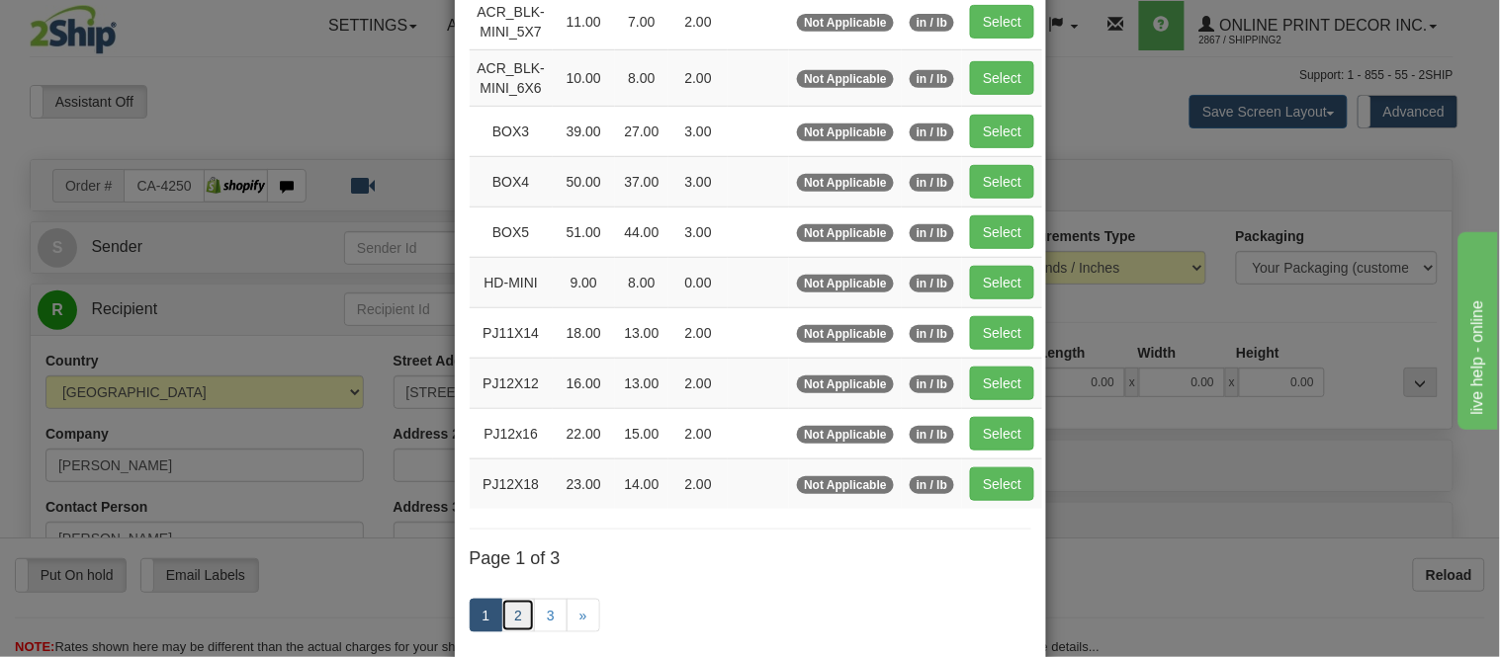
click at [512, 614] on link "2" at bounding box center [518, 616] width 34 height 34
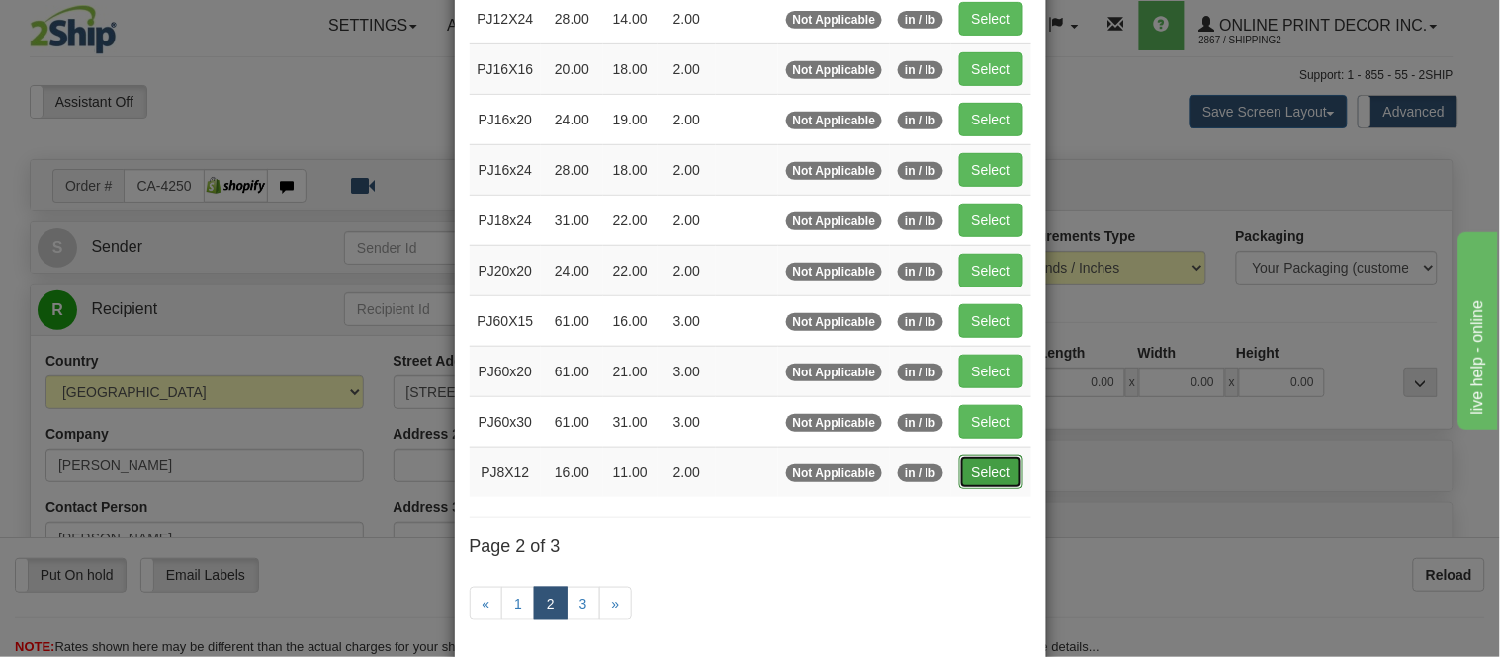
click at [979, 470] on button "Select" at bounding box center [991, 473] width 64 height 34
type input "PJ8X12"
type input "16.00"
type input "11.00"
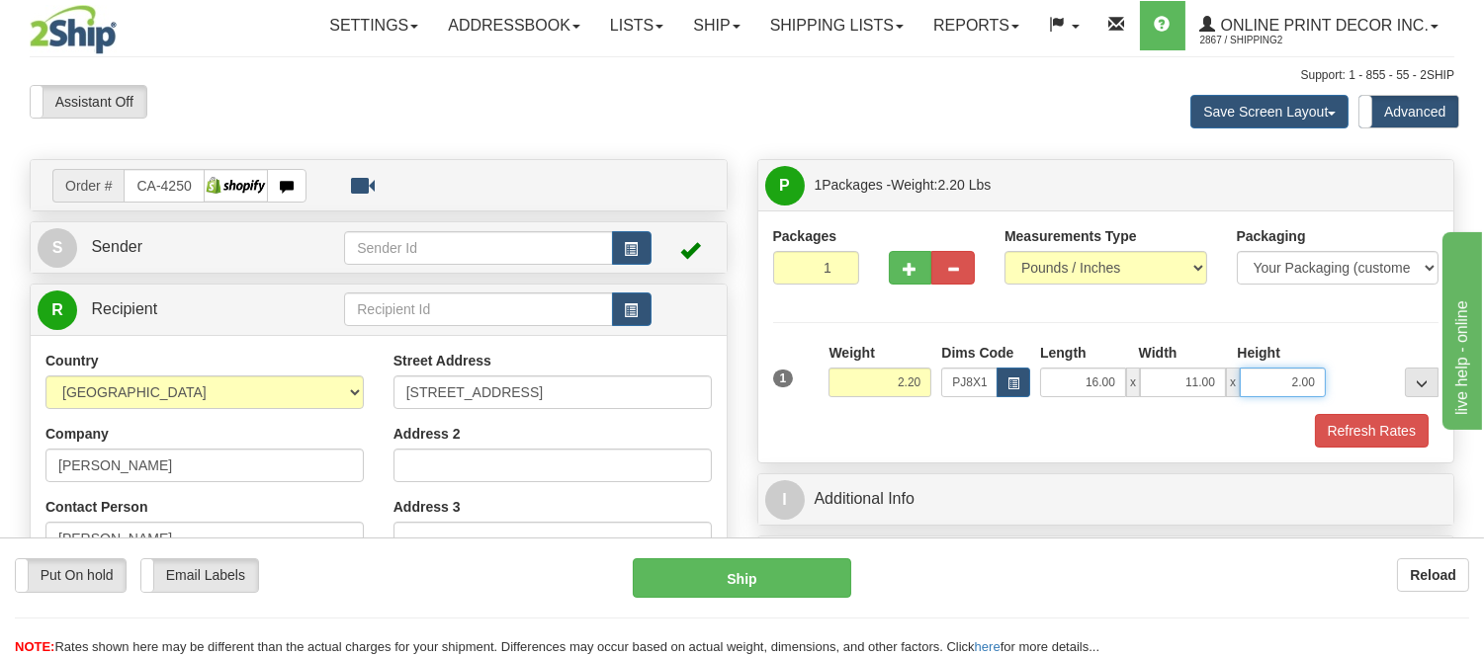
drag, startPoint x: 1322, startPoint y: 387, endPoint x: 1201, endPoint y: 389, distance: 120.6
click at [1201, 389] on div "16.00 x 11.00 x 2.00" at bounding box center [1183, 383] width 286 height 30
click button "Delete" at bounding box center [0, 0] width 0 height 0
type input "4.00"
click at [1368, 443] on button "Refresh Rates" at bounding box center [1372, 431] width 114 height 34
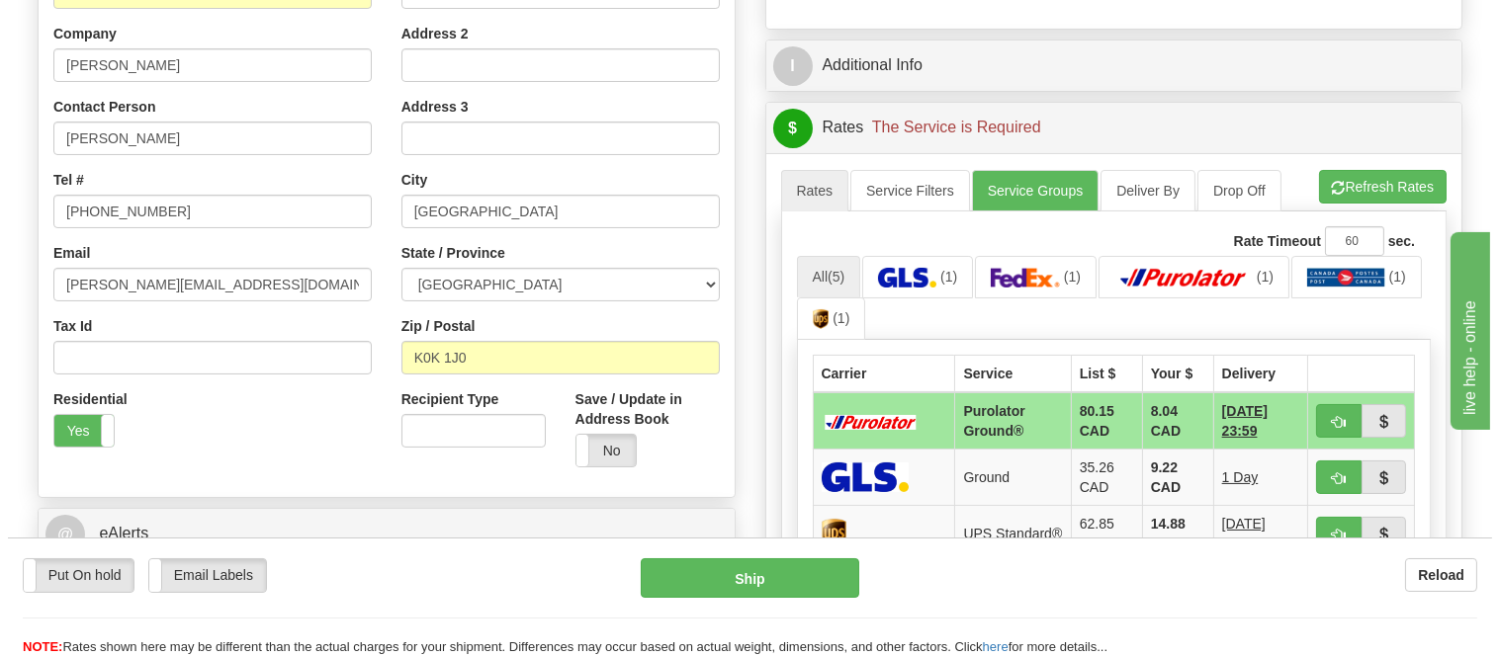
scroll to position [439, 0]
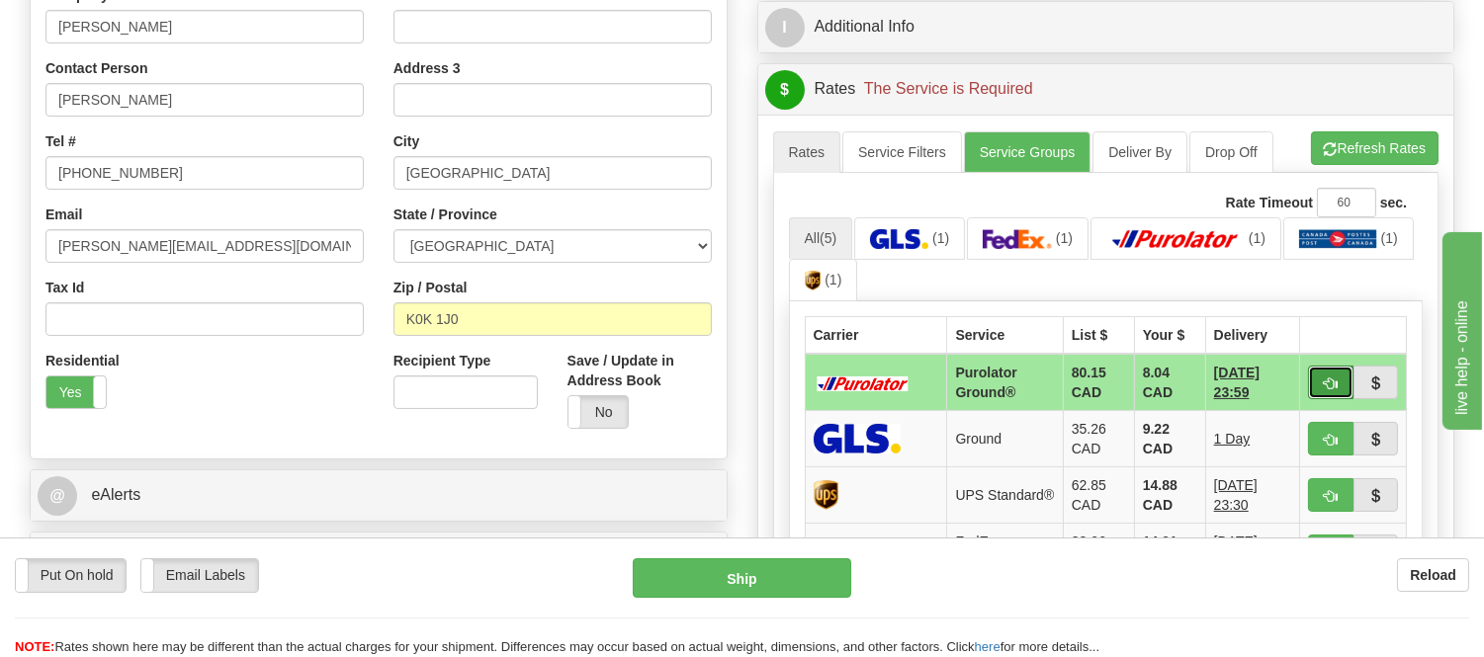
click at [1325, 382] on span "button" at bounding box center [1331, 384] width 14 height 13
type input "260"
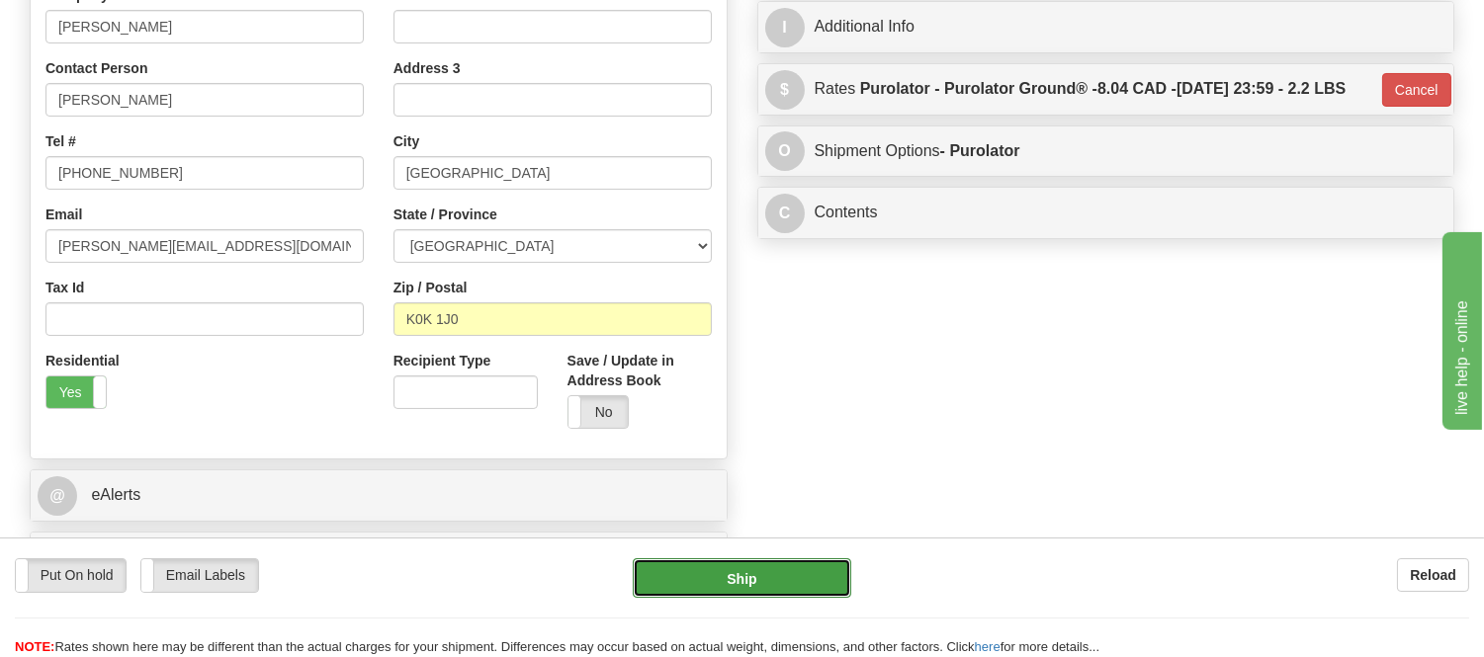
click at [809, 560] on button "Ship" at bounding box center [742, 579] width 218 height 40
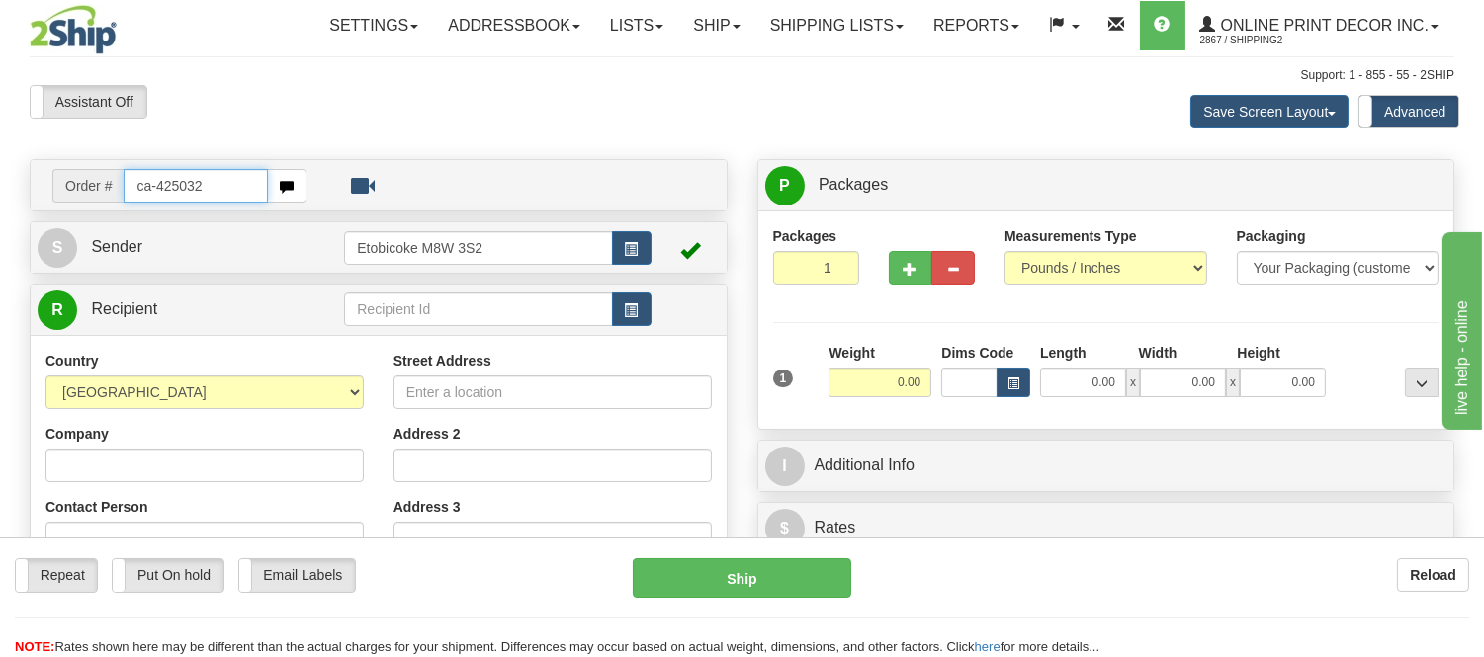
type input "ca-425032"
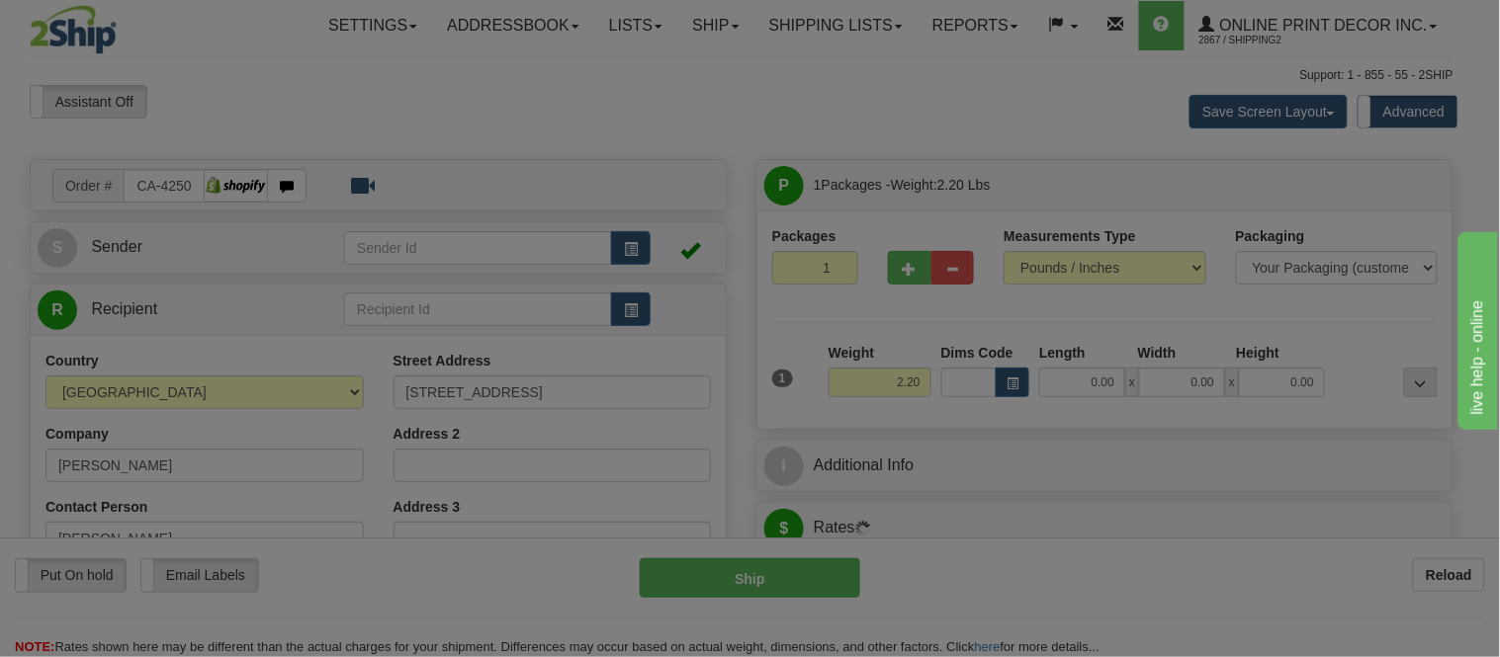
type input "TORONTO"
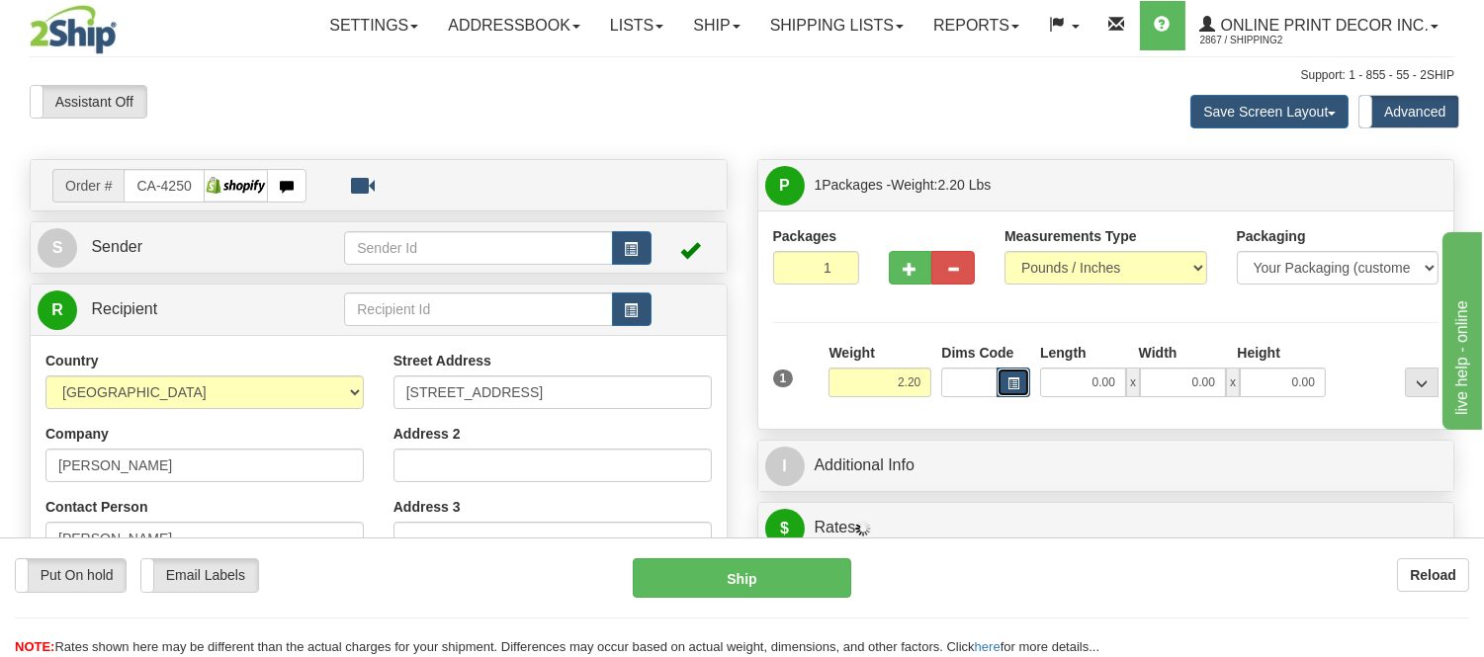
click at [1022, 379] on button "button" at bounding box center [1014, 383] width 34 height 30
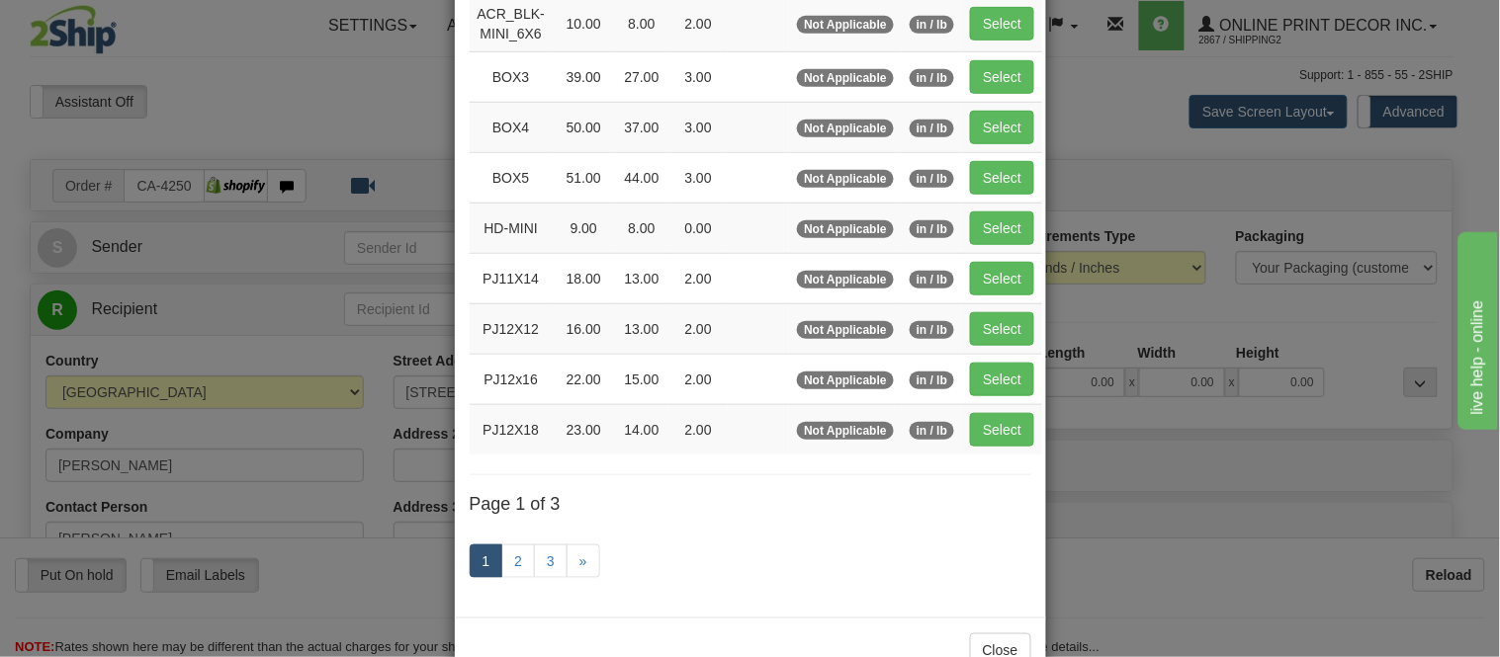
scroll to position [329, 0]
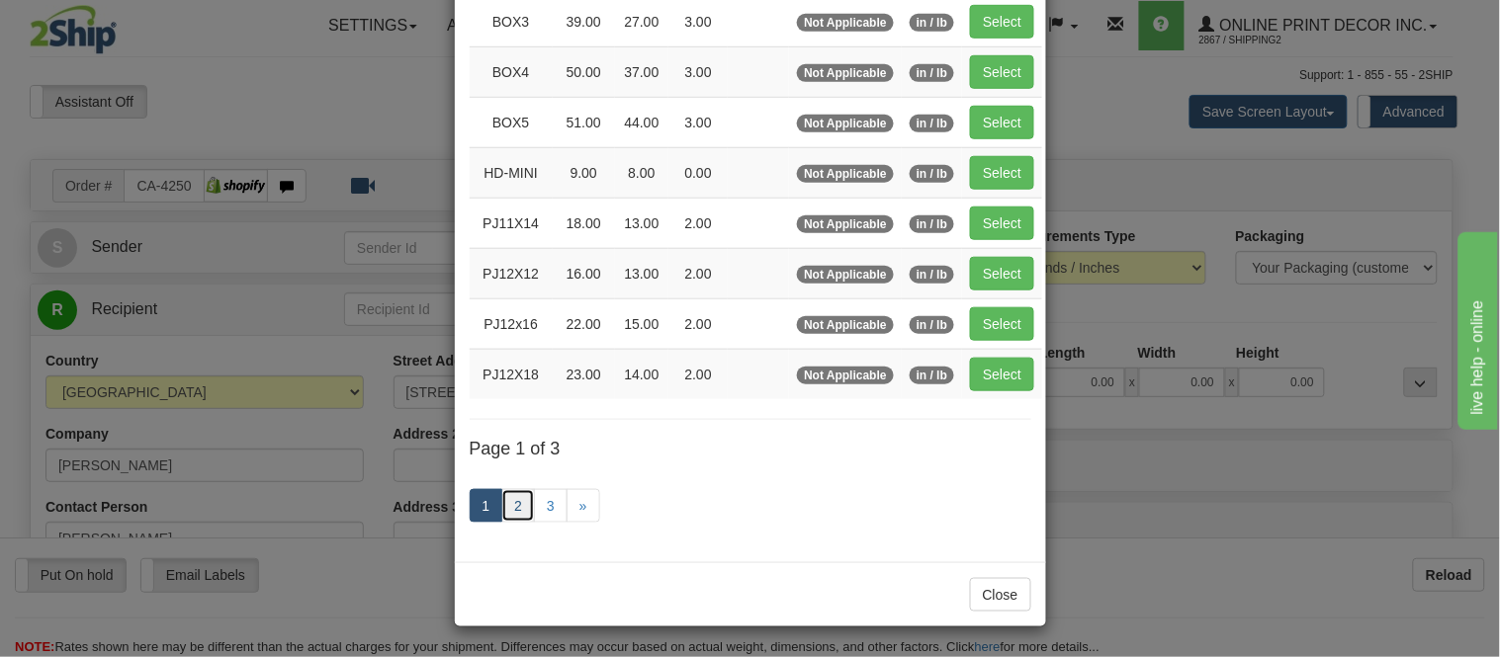
click at [515, 514] on link "2" at bounding box center [518, 506] width 34 height 34
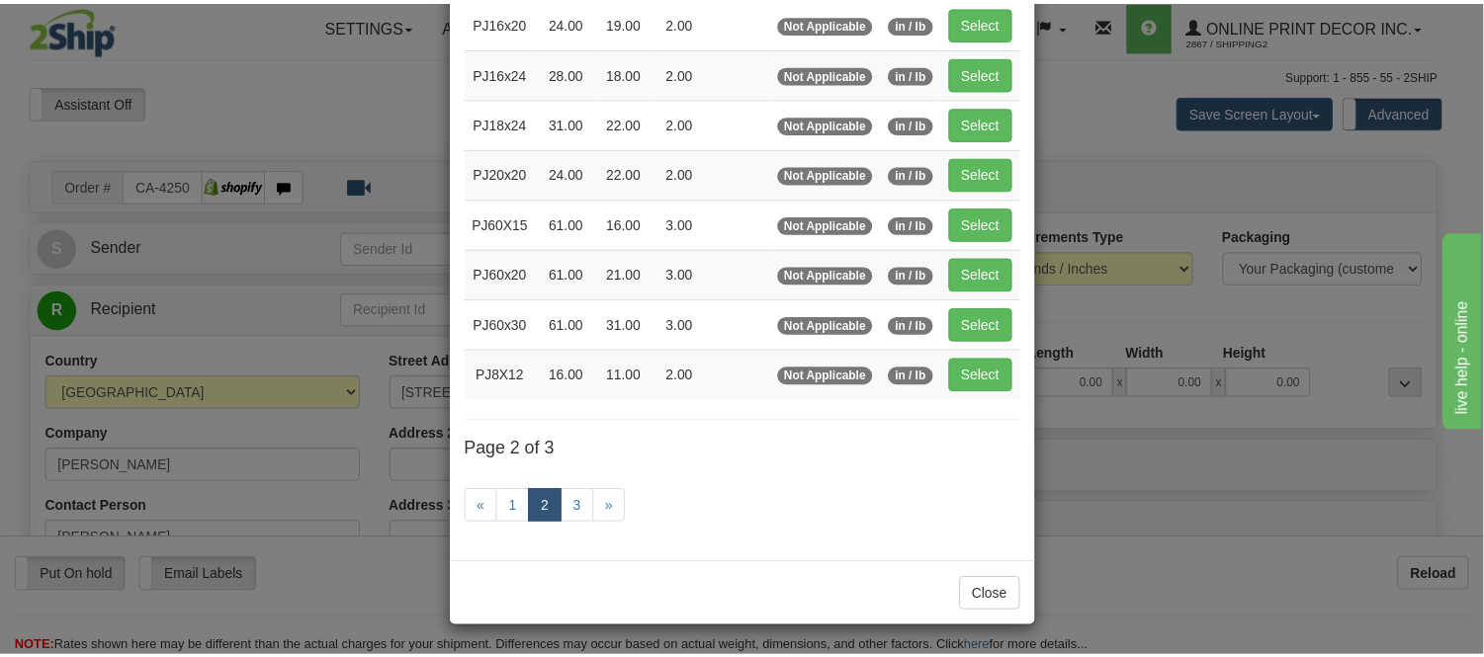
scroll to position [321, 0]
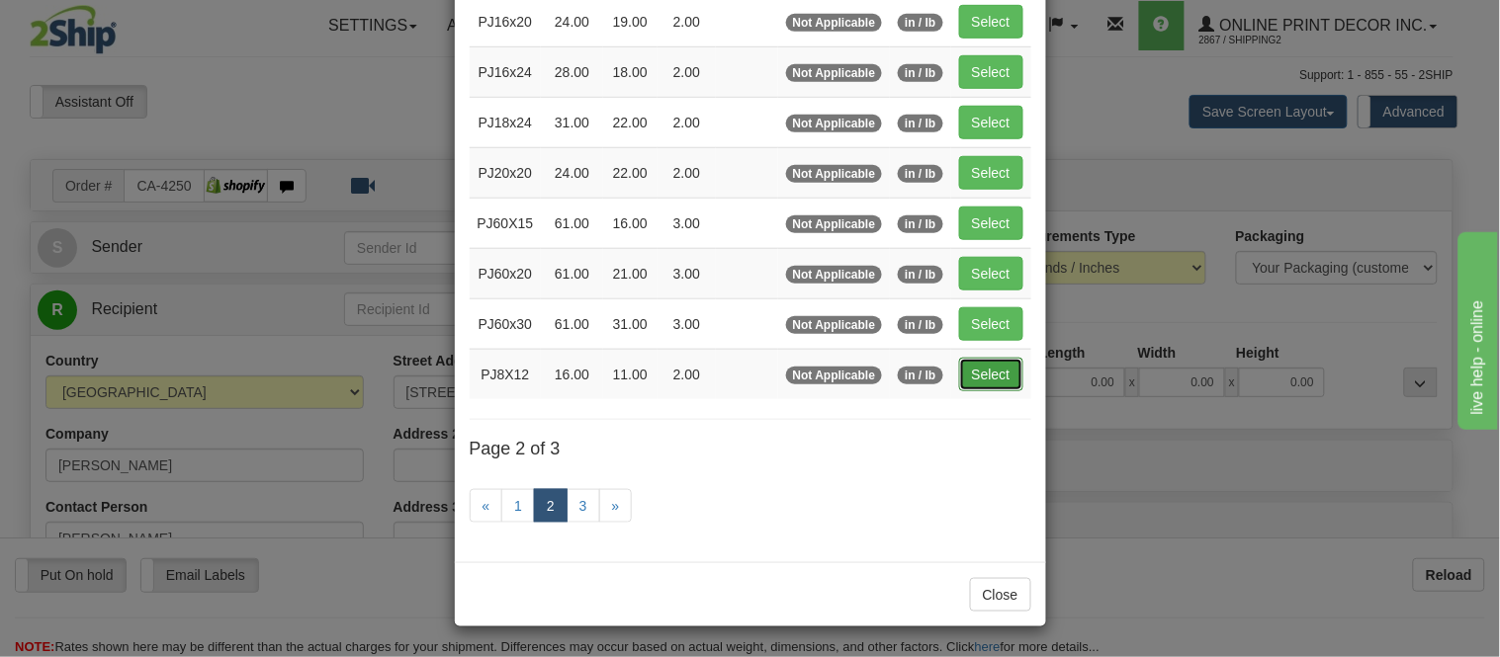
click at [989, 369] on button "Select" at bounding box center [991, 375] width 64 height 34
type input "PJ8X12"
type input "16.00"
type input "11.00"
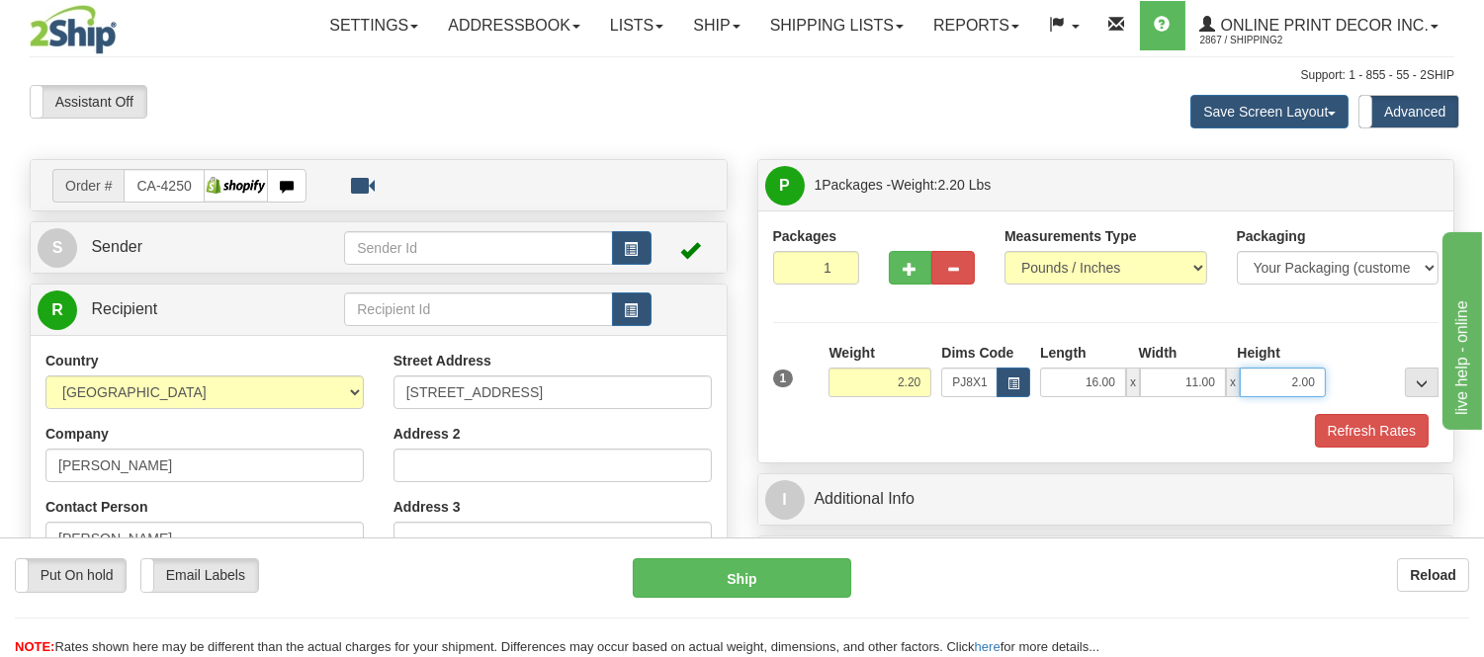
drag, startPoint x: 1325, startPoint y: 379, endPoint x: 1223, endPoint y: 398, distance: 103.7
click at [1223, 398] on div "1 Weight 2.20 Dims Code x x" at bounding box center [1106, 378] width 676 height 70
click button "Delete" at bounding box center [0, 0] width 0 height 0
type input "4.00"
click at [1371, 427] on button "Refresh Rates" at bounding box center [1372, 431] width 114 height 34
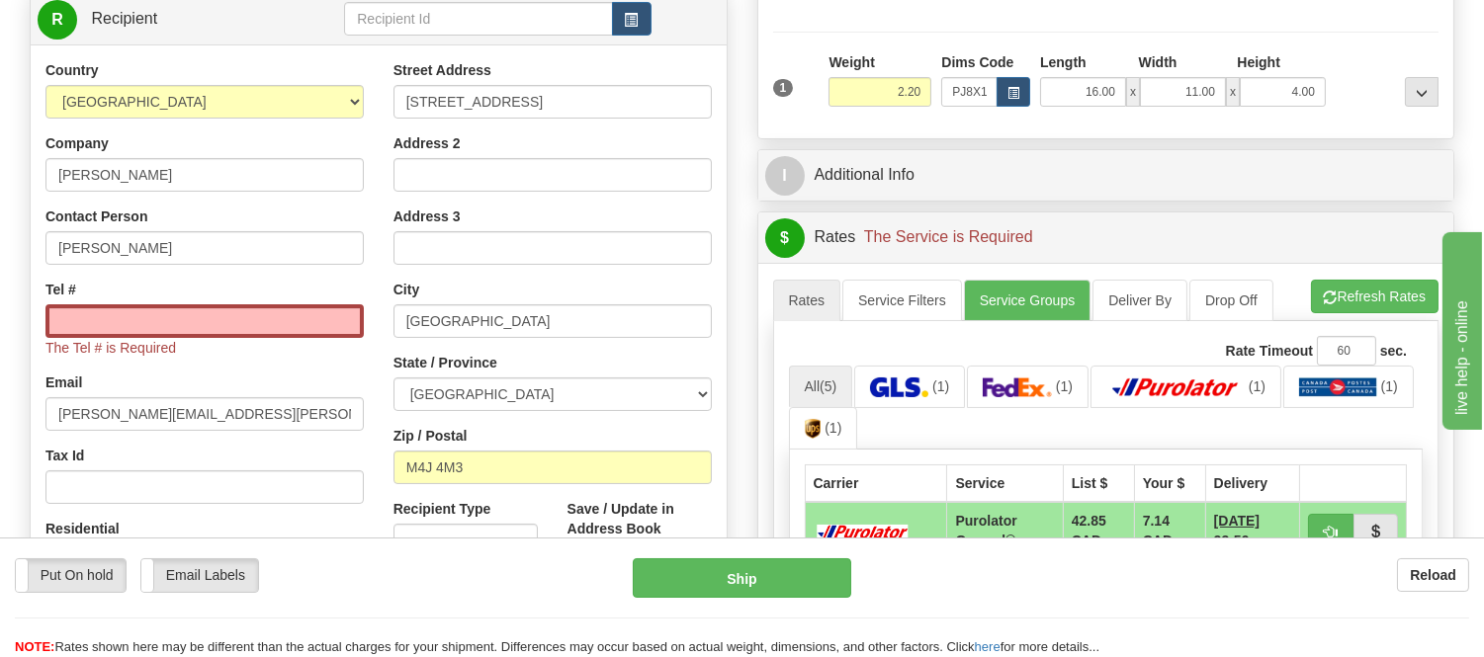
scroll to position [329, 0]
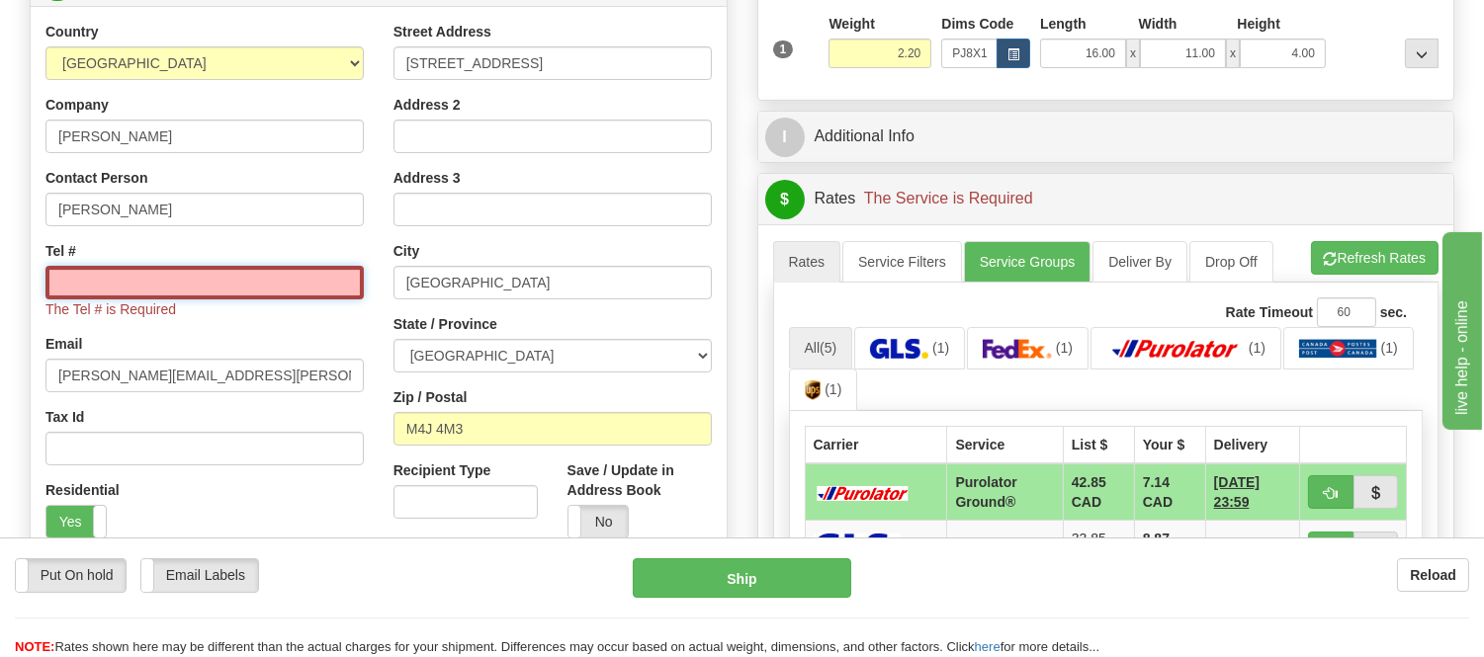
click at [309, 284] on input "Tel #" at bounding box center [204, 283] width 318 height 34
type input "416-406-6900"
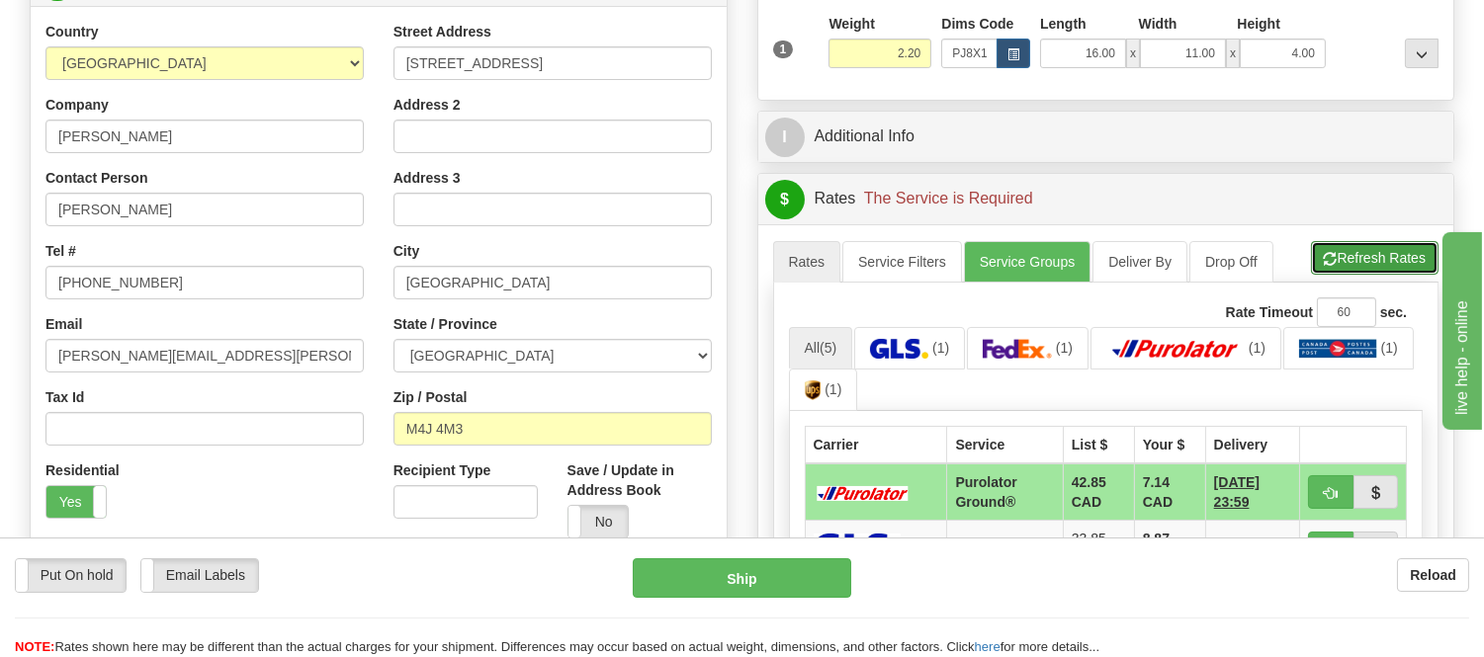
click at [1396, 268] on button "Refresh Rates" at bounding box center [1375, 258] width 128 height 34
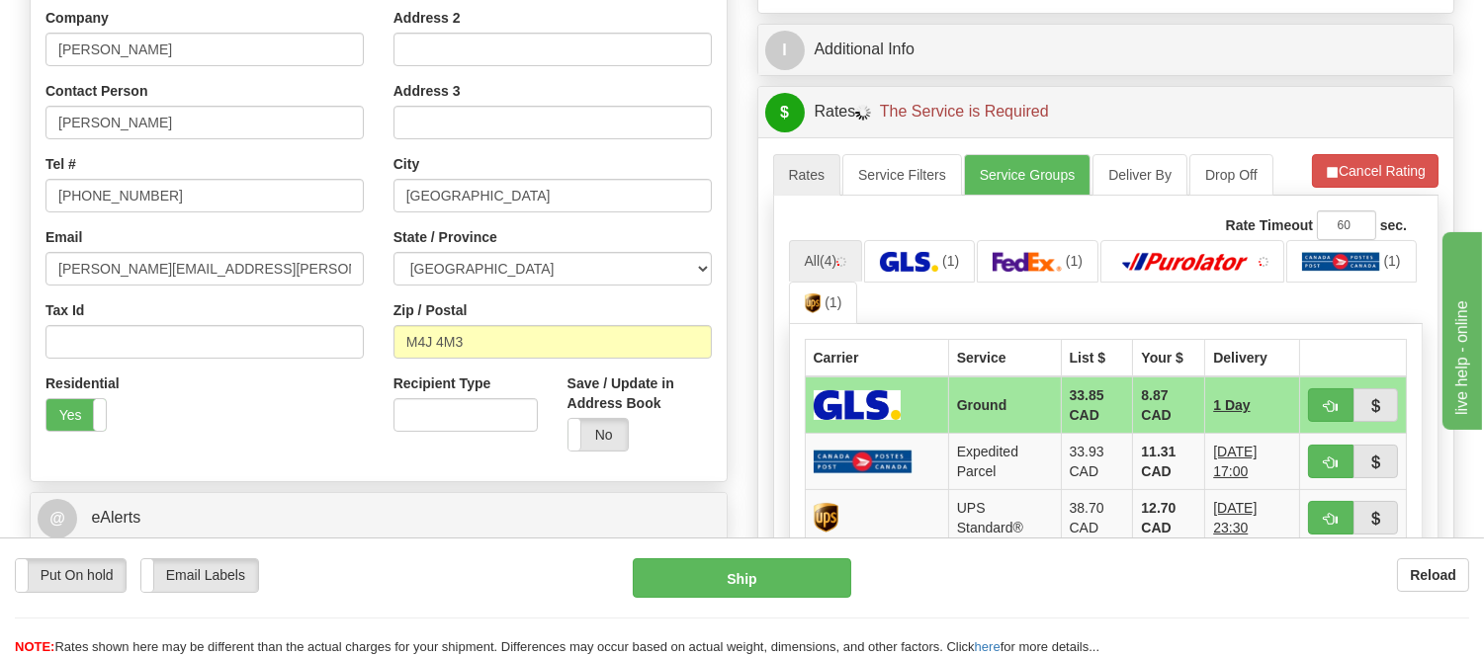
scroll to position [549, 0]
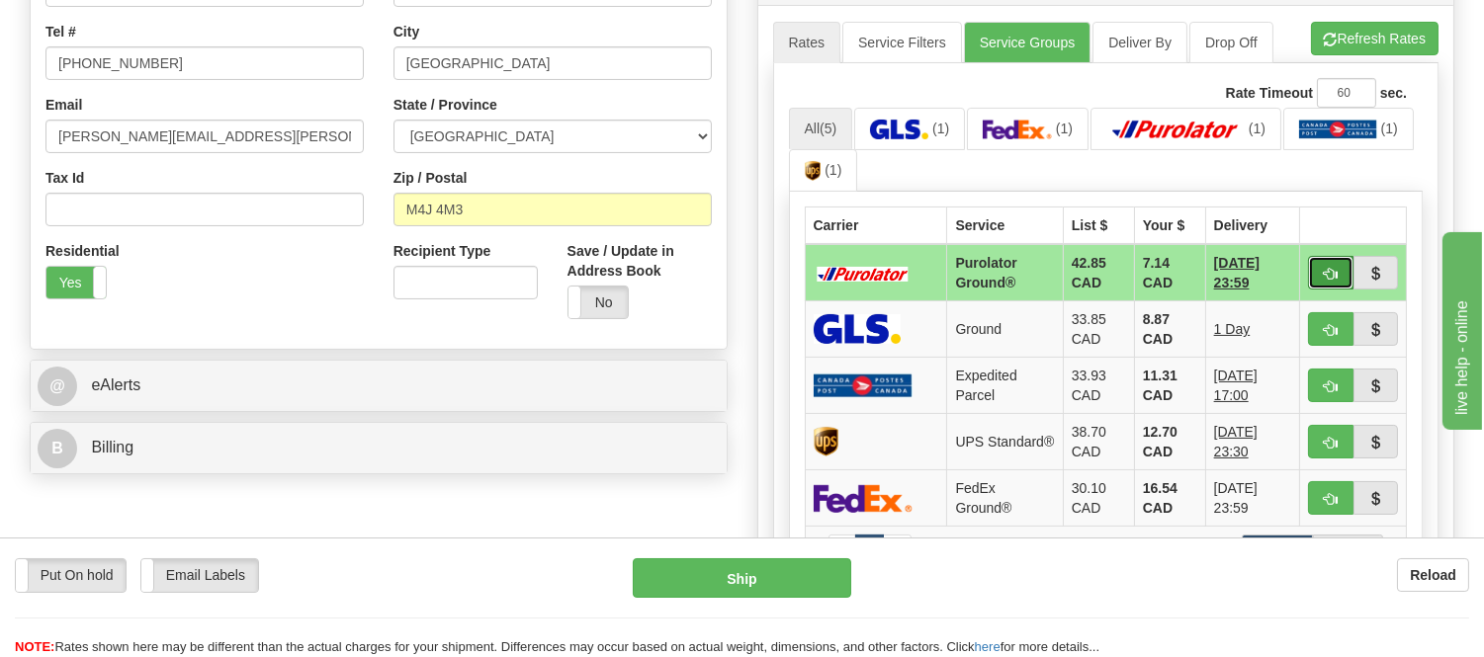
click at [1324, 271] on span "button" at bounding box center [1331, 274] width 14 height 13
type input "260"
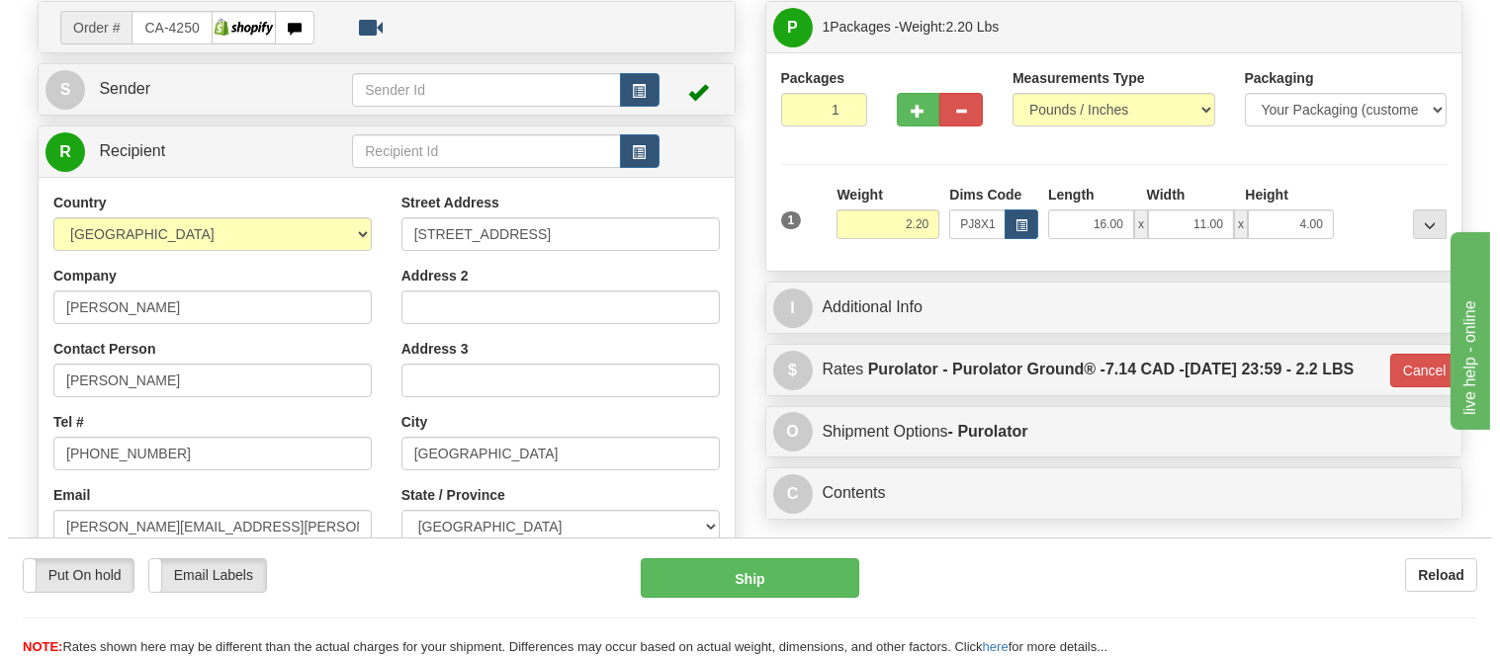
scroll to position [110, 0]
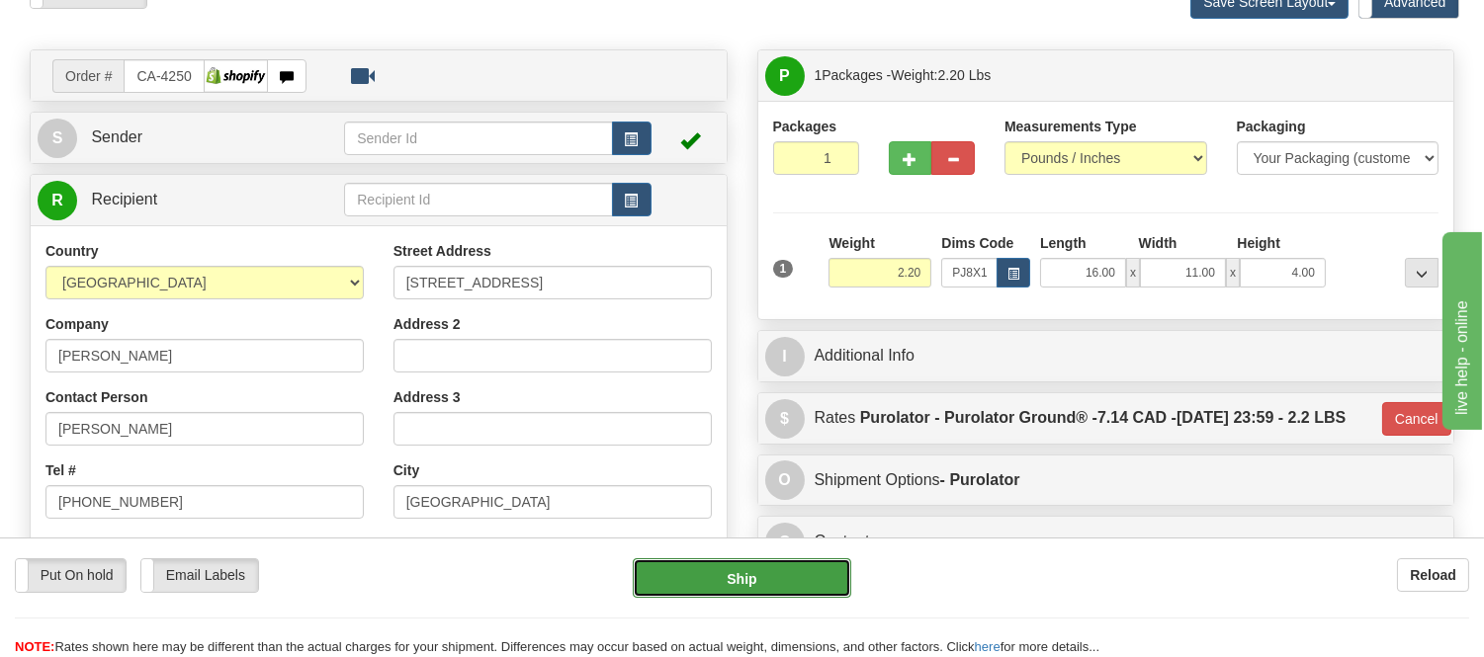
click at [842, 575] on button "Ship" at bounding box center [742, 579] width 218 height 40
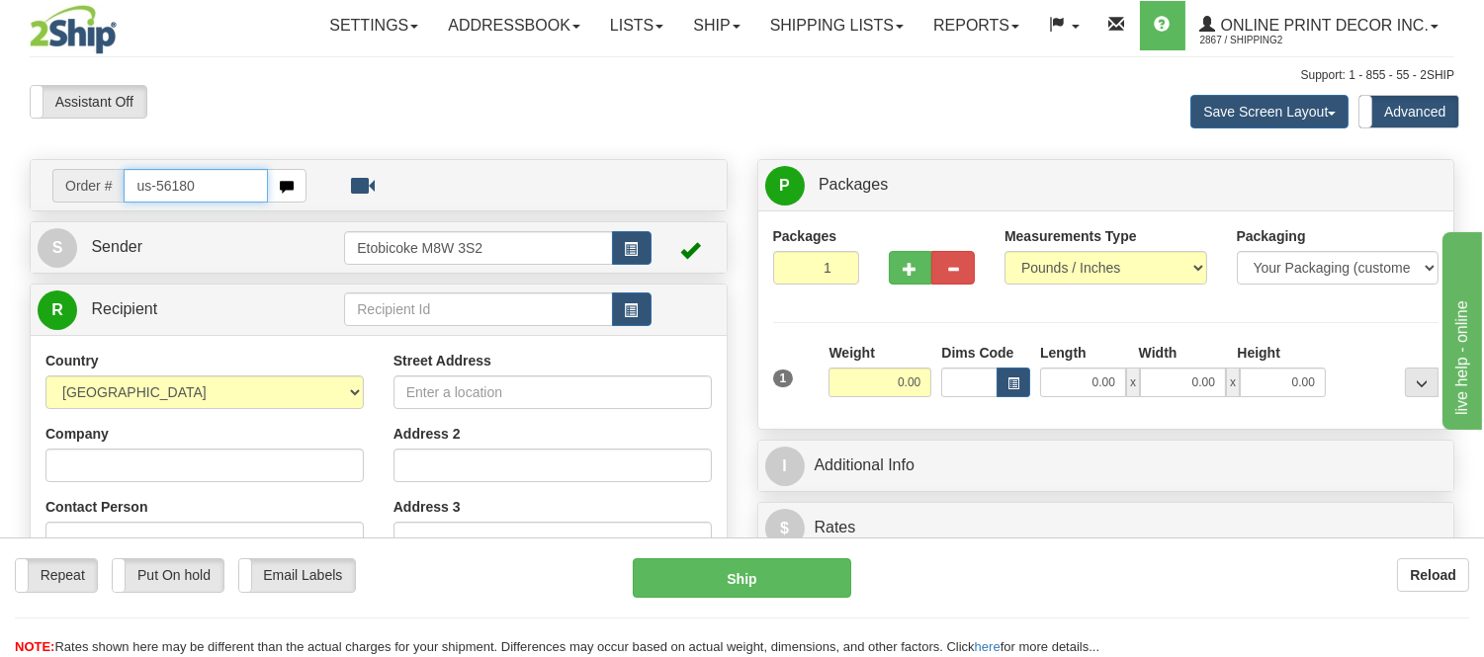
type input "us-56180"
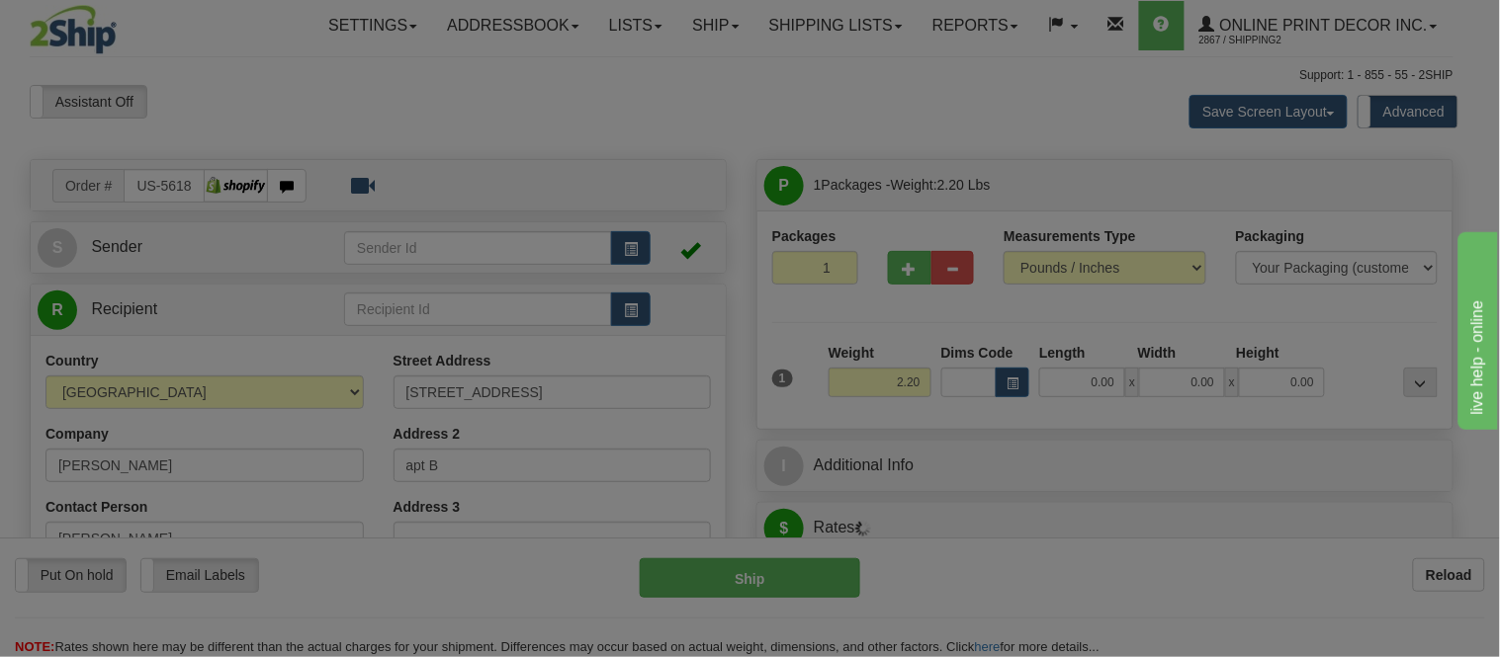
type input "LAGUNA BEACH"
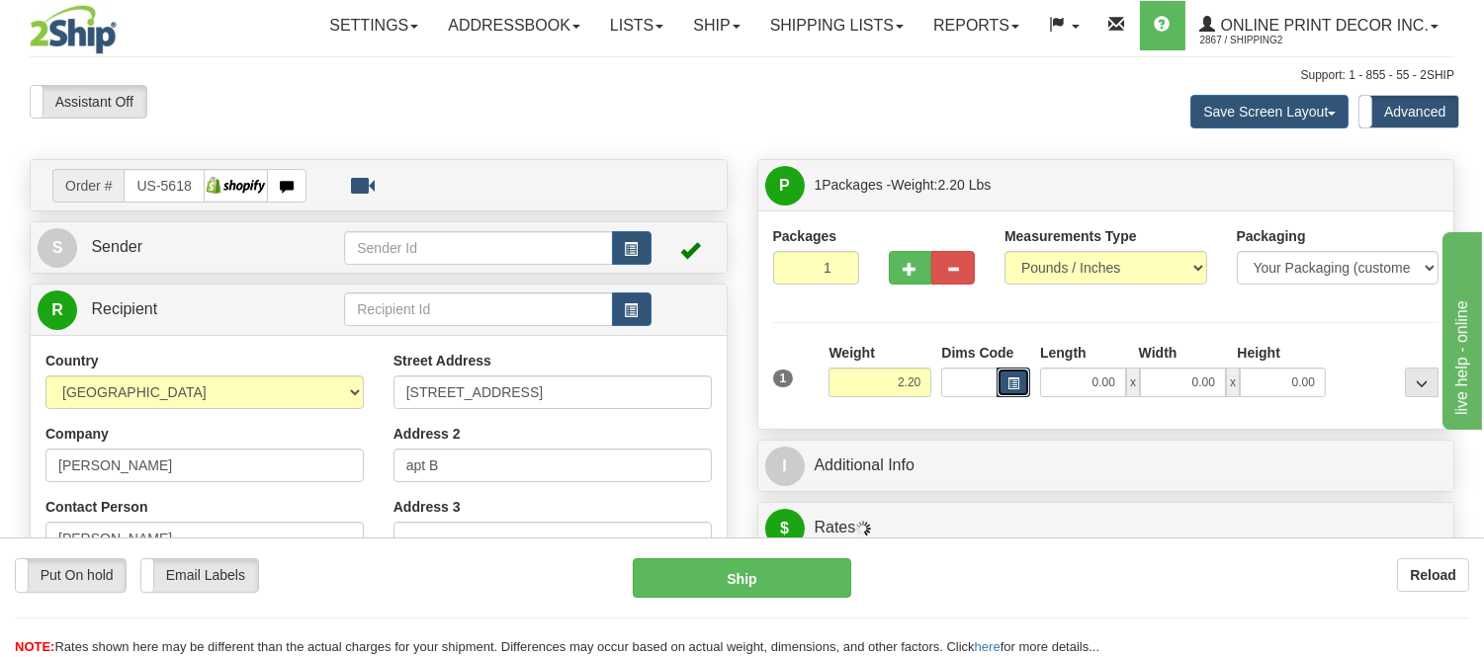
click at [1015, 368] on button "button" at bounding box center [1014, 383] width 34 height 30
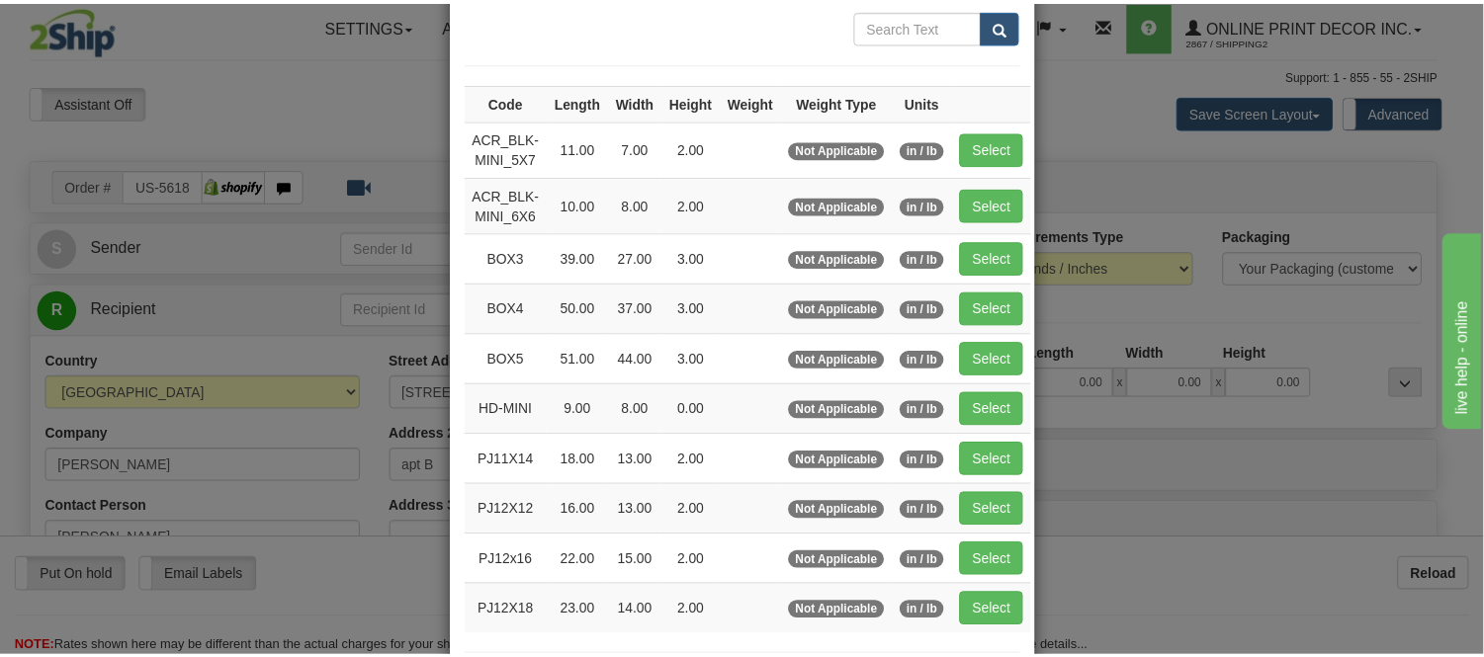
scroll to position [219, 0]
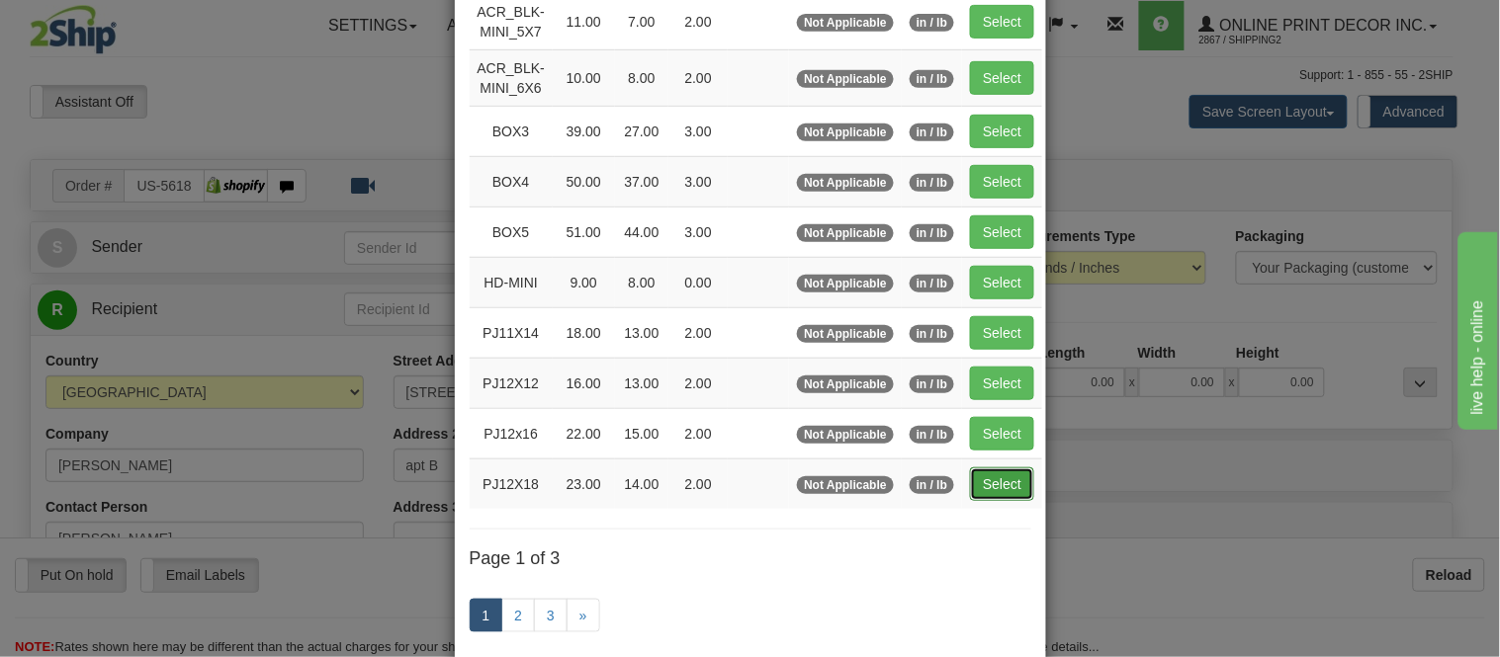
click at [982, 485] on button "Select" at bounding box center [1002, 485] width 64 height 34
type input "PJ12X18"
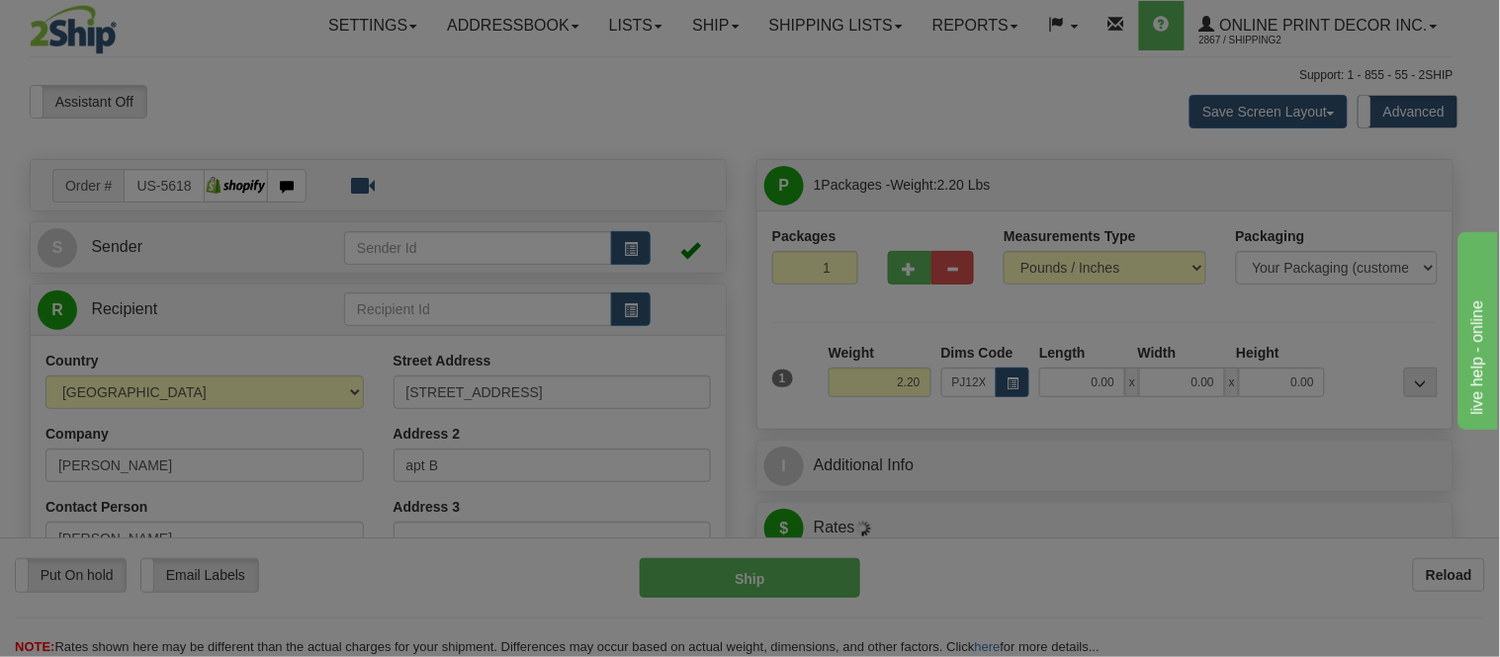
type input "23.00"
type input "14.00"
type input "2.00"
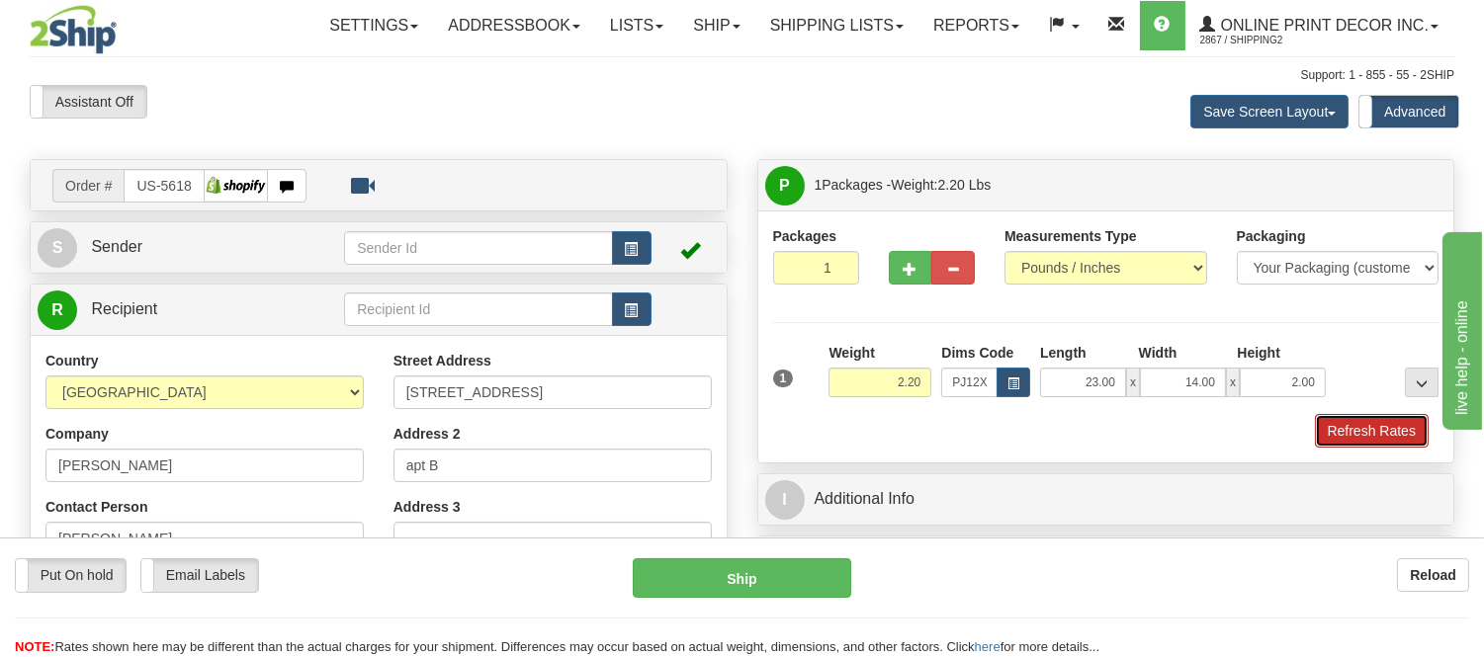
click at [1343, 432] on button "Refresh Rates" at bounding box center [1372, 431] width 114 height 34
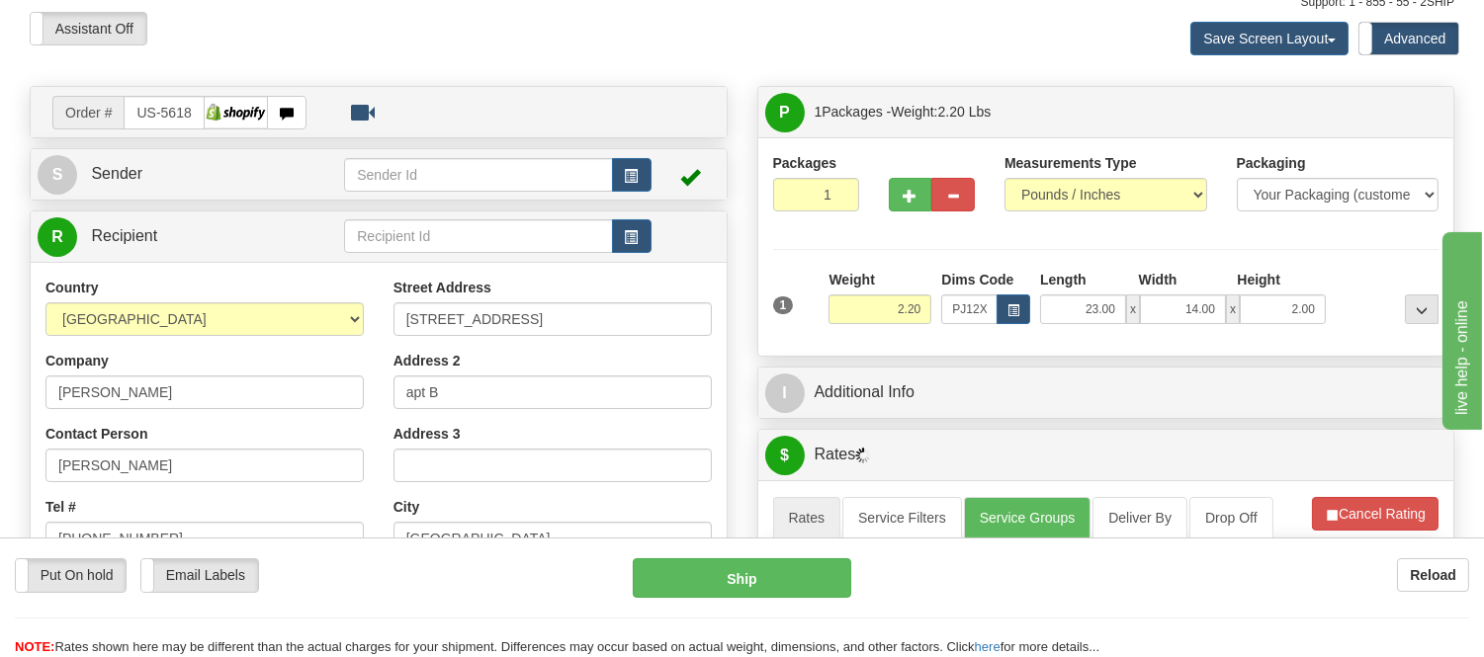
scroll to position [110, 0]
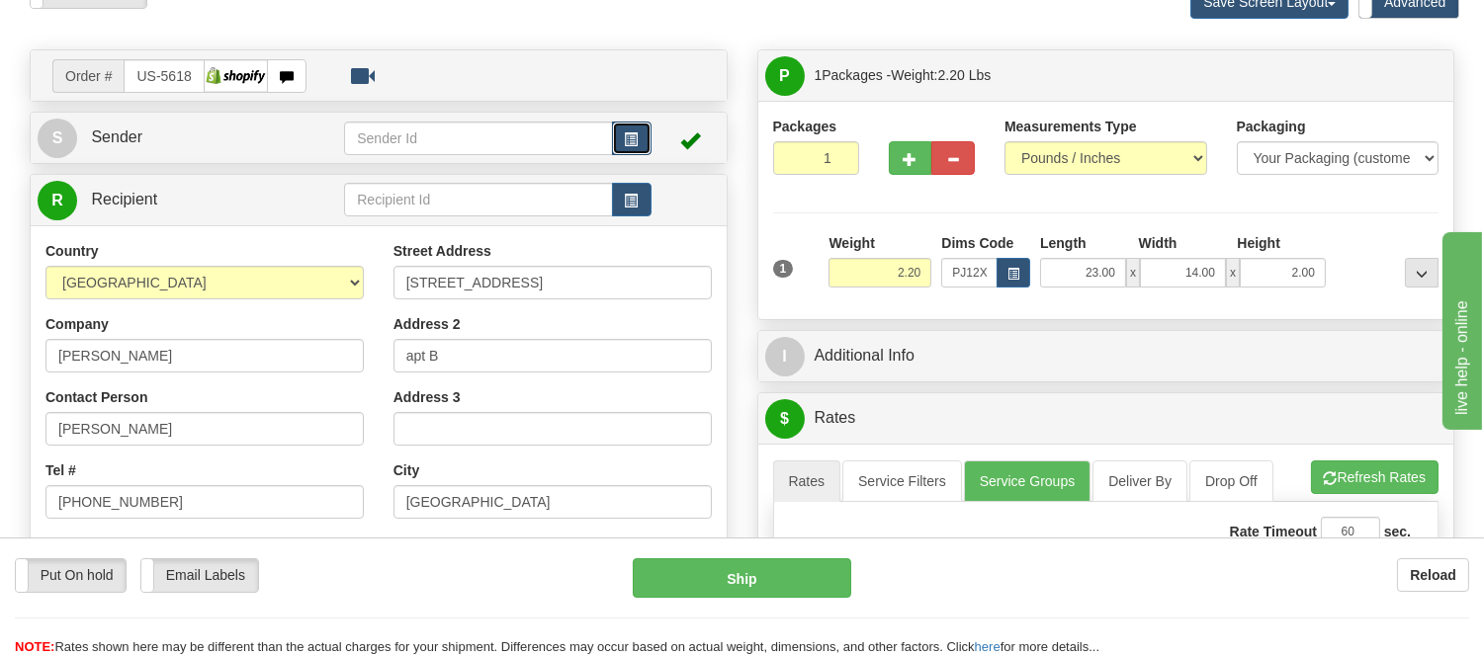
click at [640, 130] on button "button" at bounding box center [632, 139] width 40 height 34
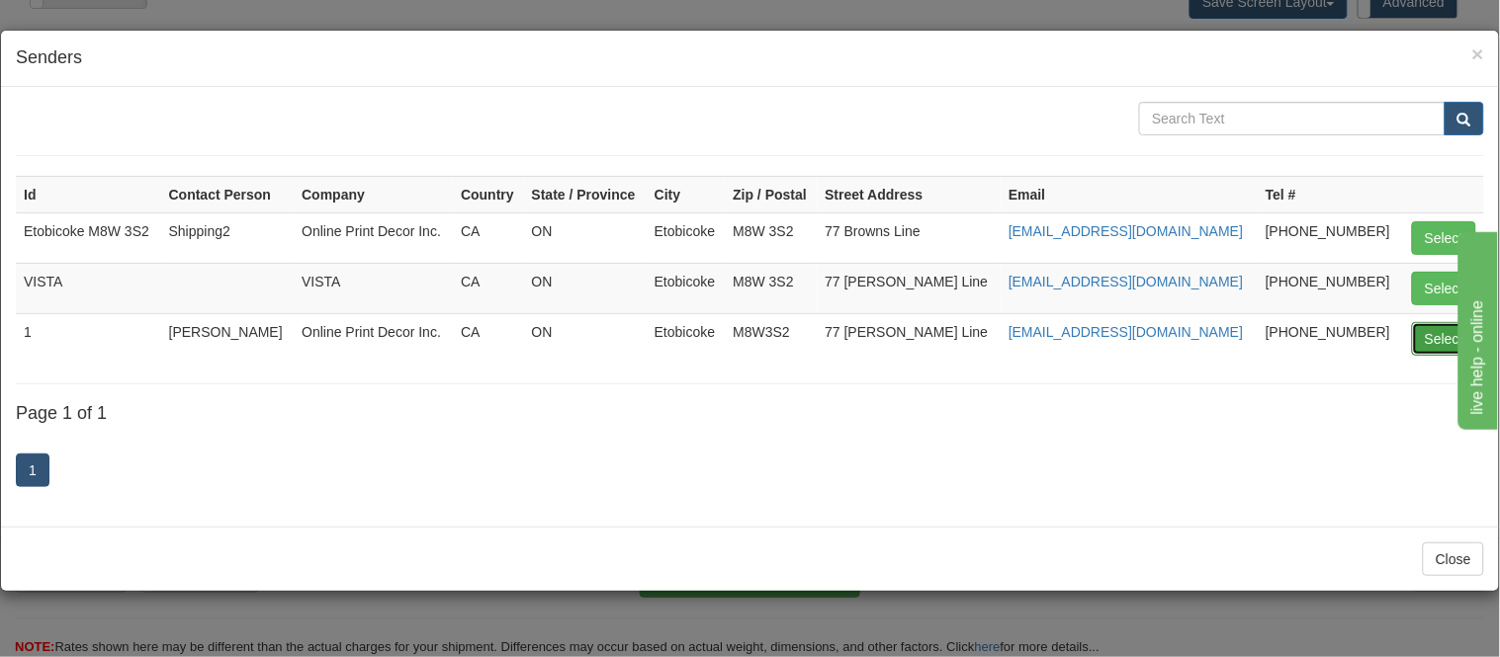
click at [1434, 340] on button "Select" at bounding box center [1444, 339] width 64 height 34
type input "1"
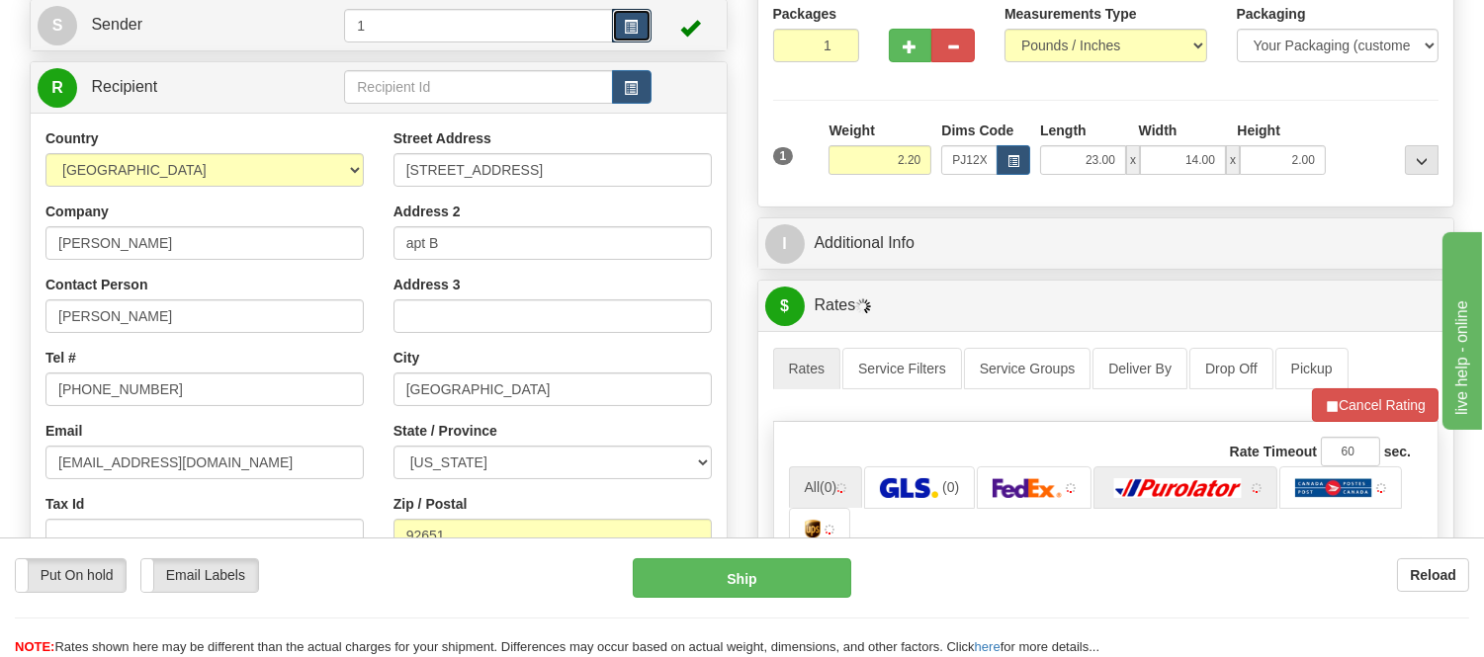
scroll to position [329, 0]
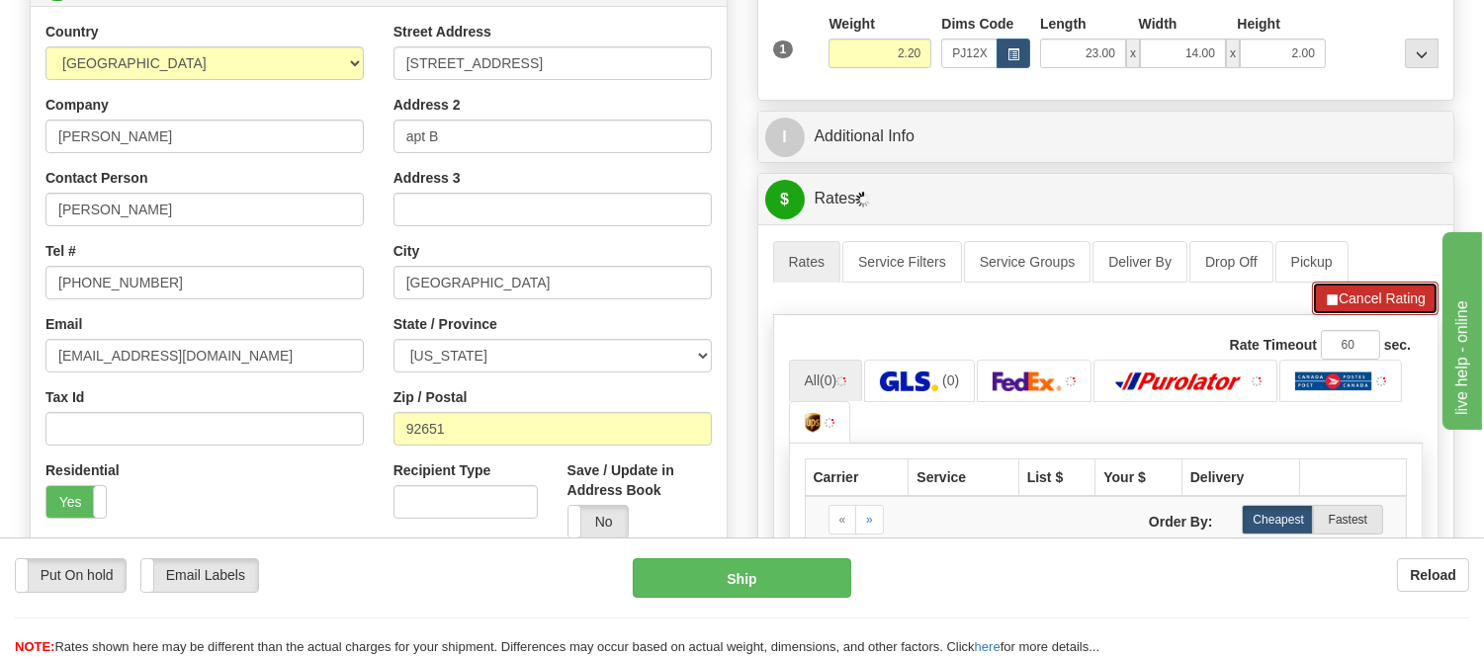
click at [1325, 299] on span "button" at bounding box center [1332, 300] width 14 height 13
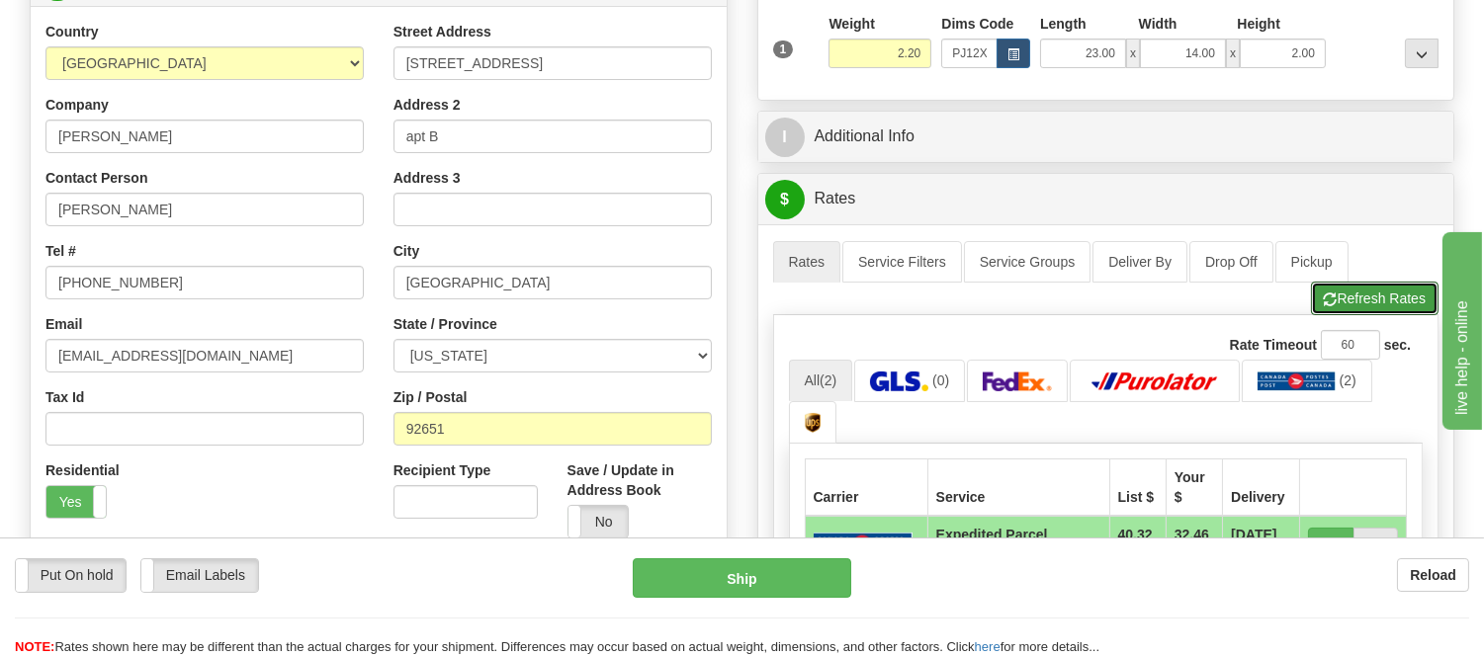
click at [1325, 299] on span "button" at bounding box center [1331, 300] width 14 height 13
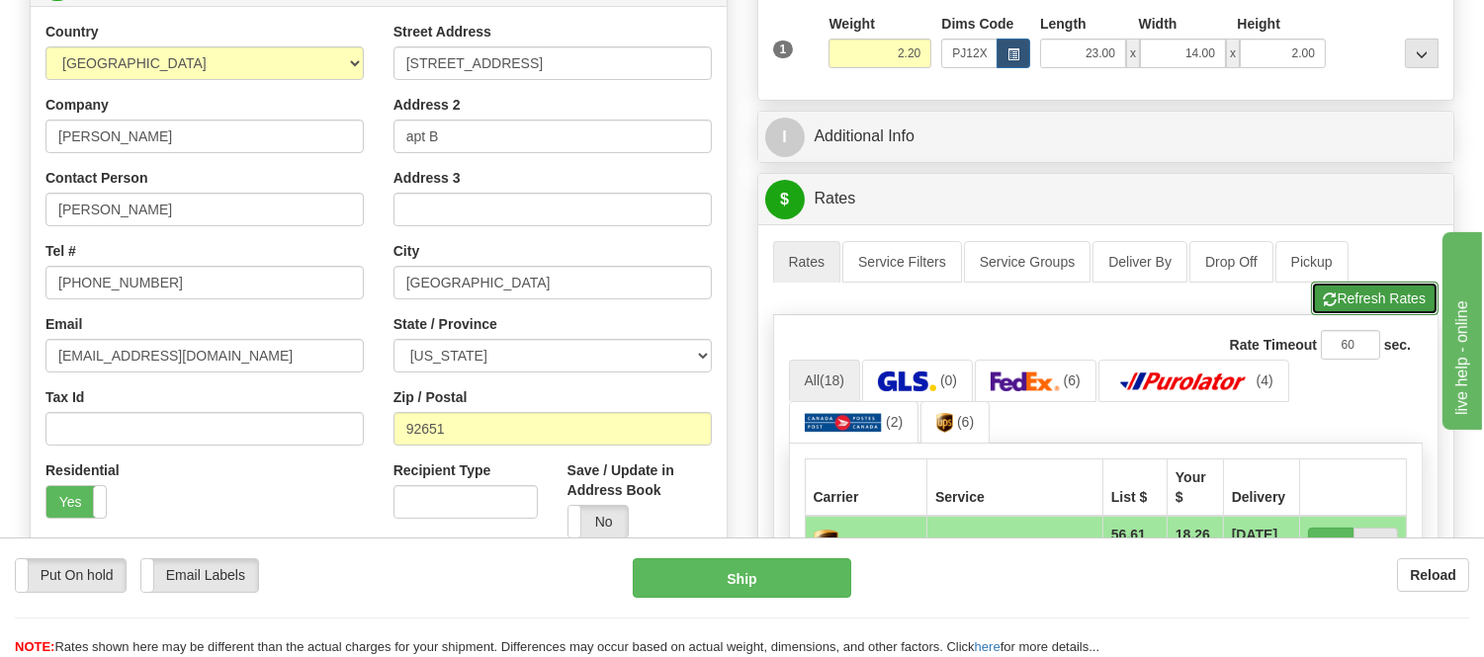
click at [1325, 294] on span "button" at bounding box center [1331, 300] width 14 height 13
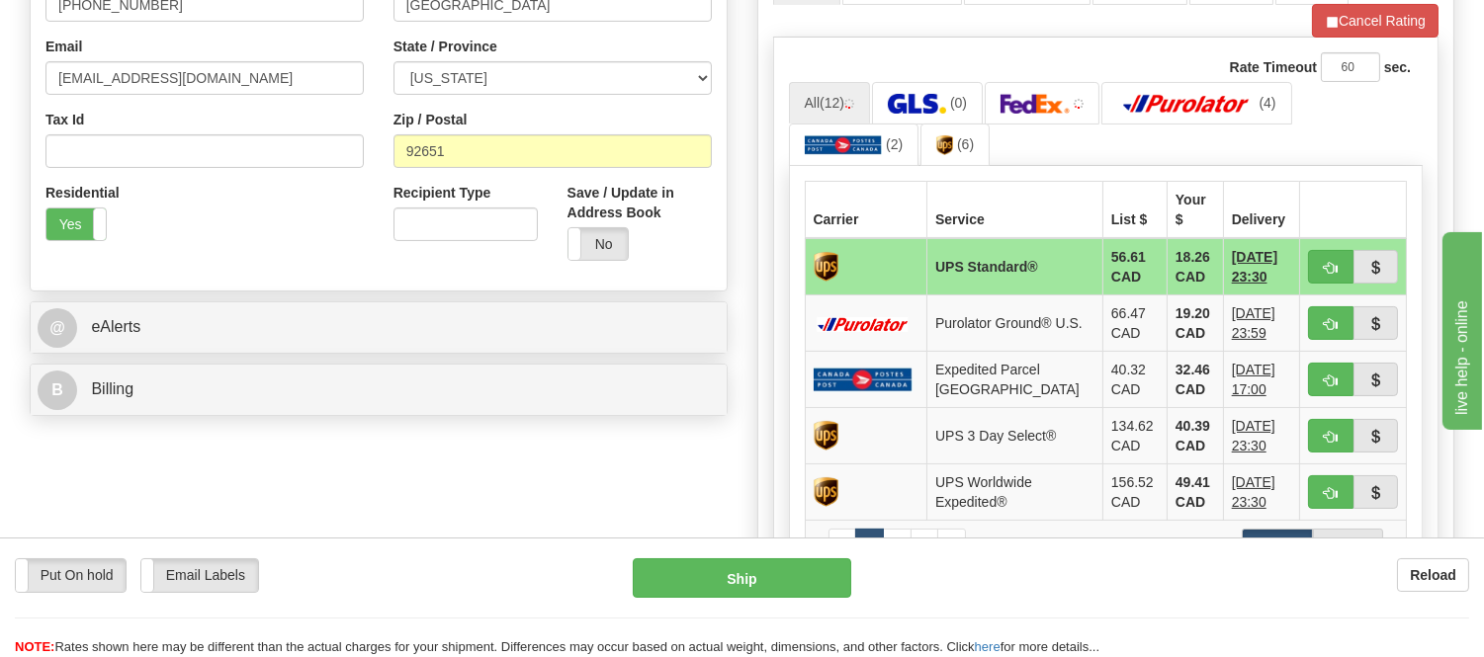
scroll to position [658, 0]
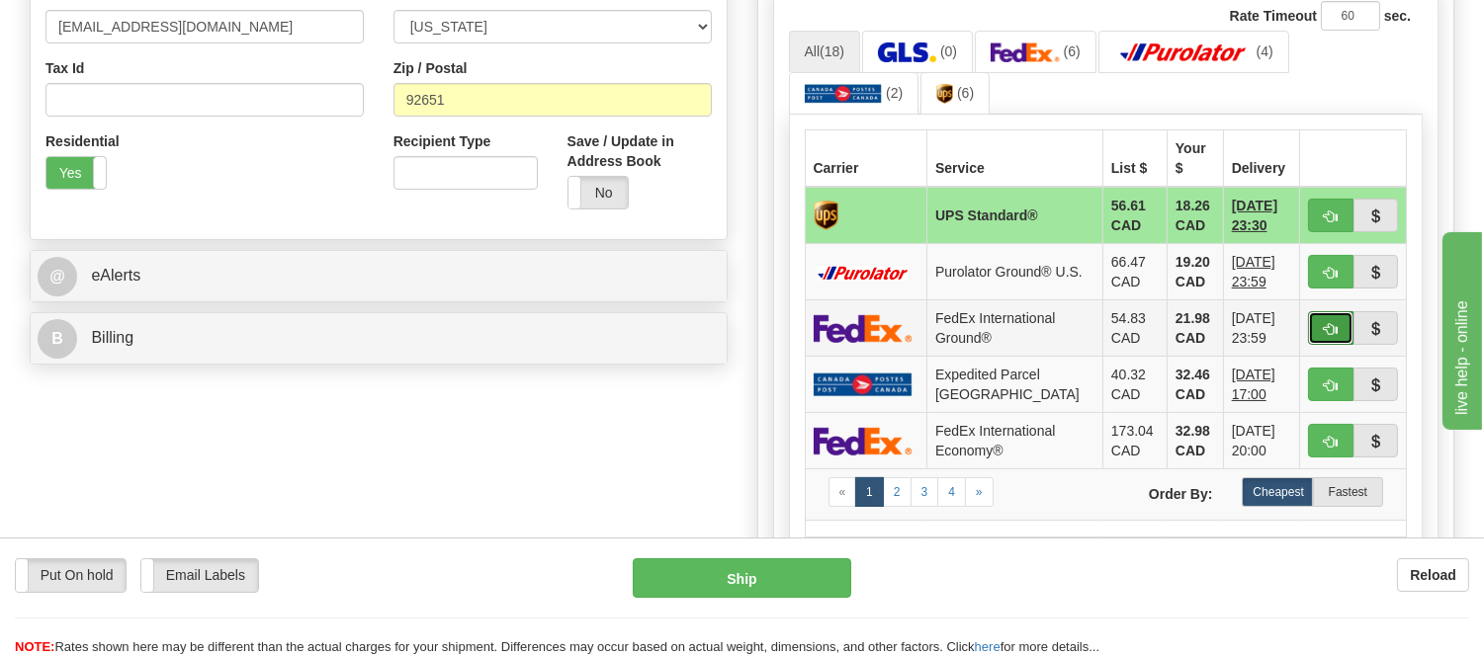
click at [1311, 311] on button "button" at bounding box center [1330, 328] width 45 height 34
type input "92"
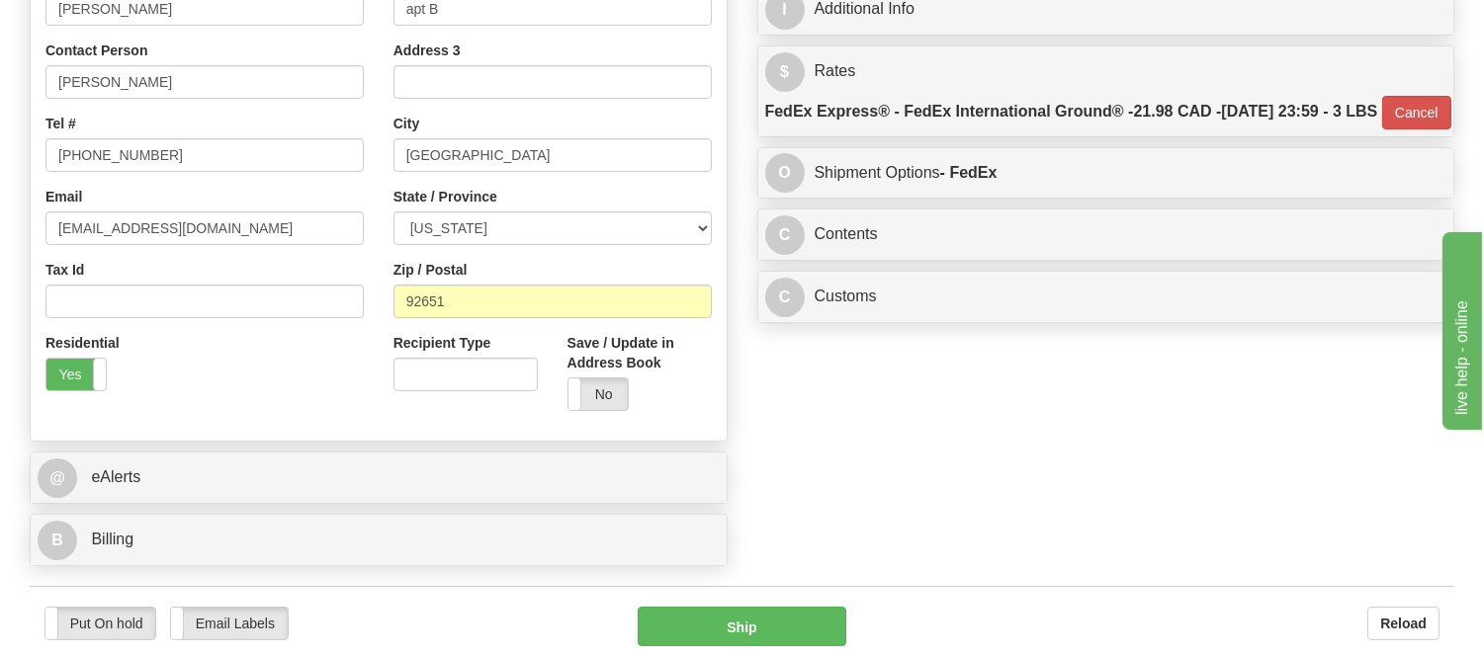
scroll to position [439, 0]
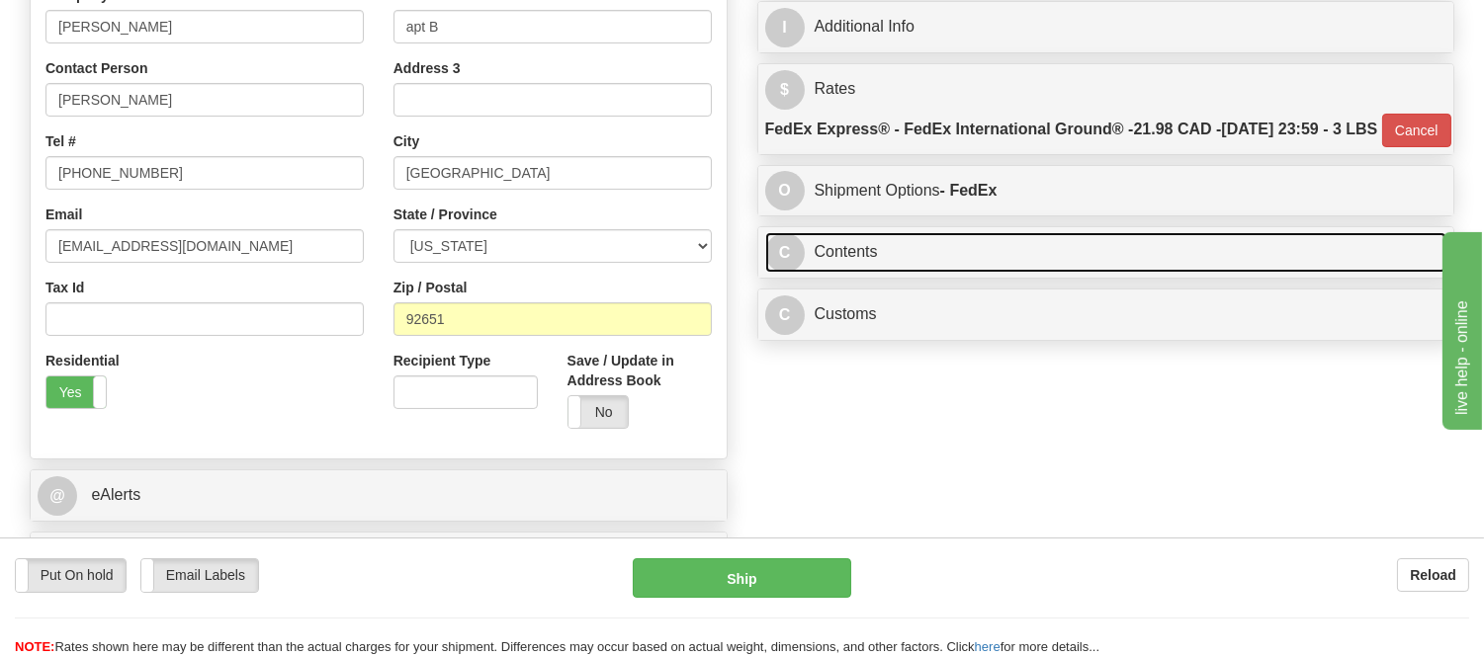
click at [1154, 273] on link "C Contents" at bounding box center [1106, 252] width 682 height 41
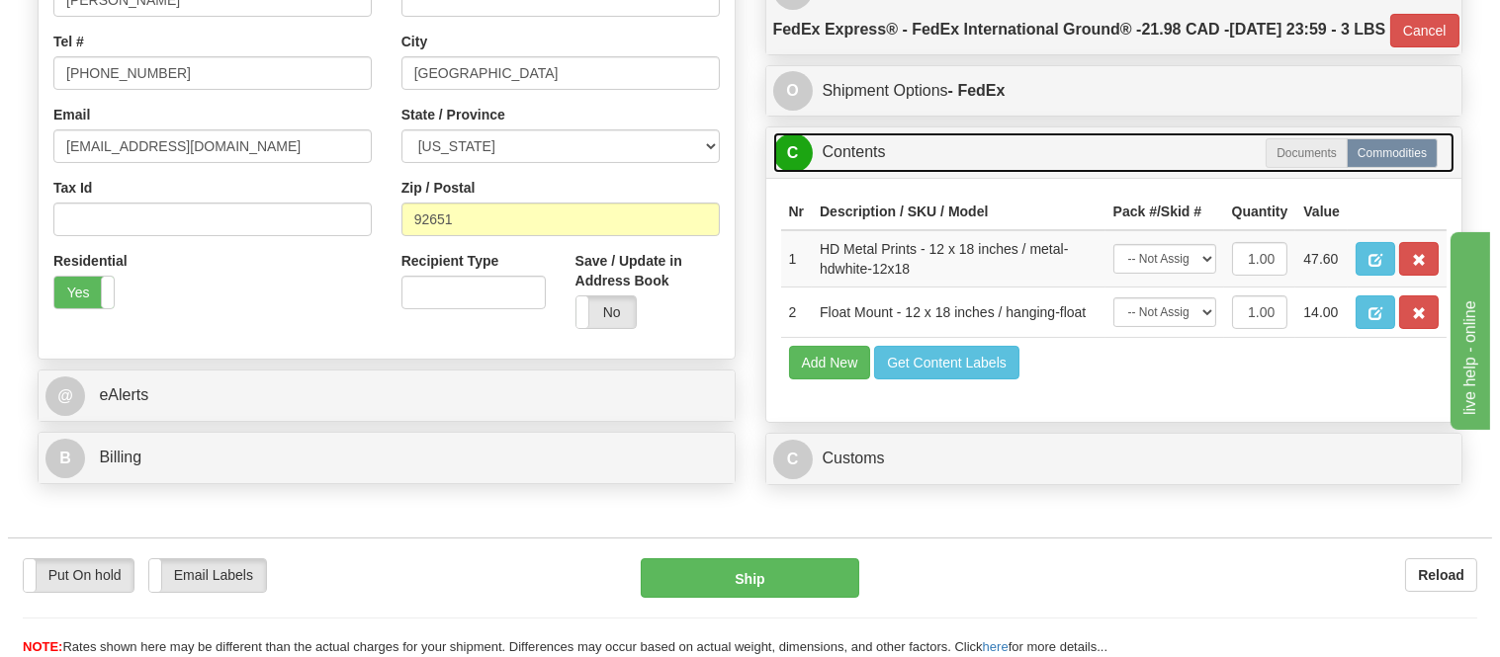
scroll to position [658, 0]
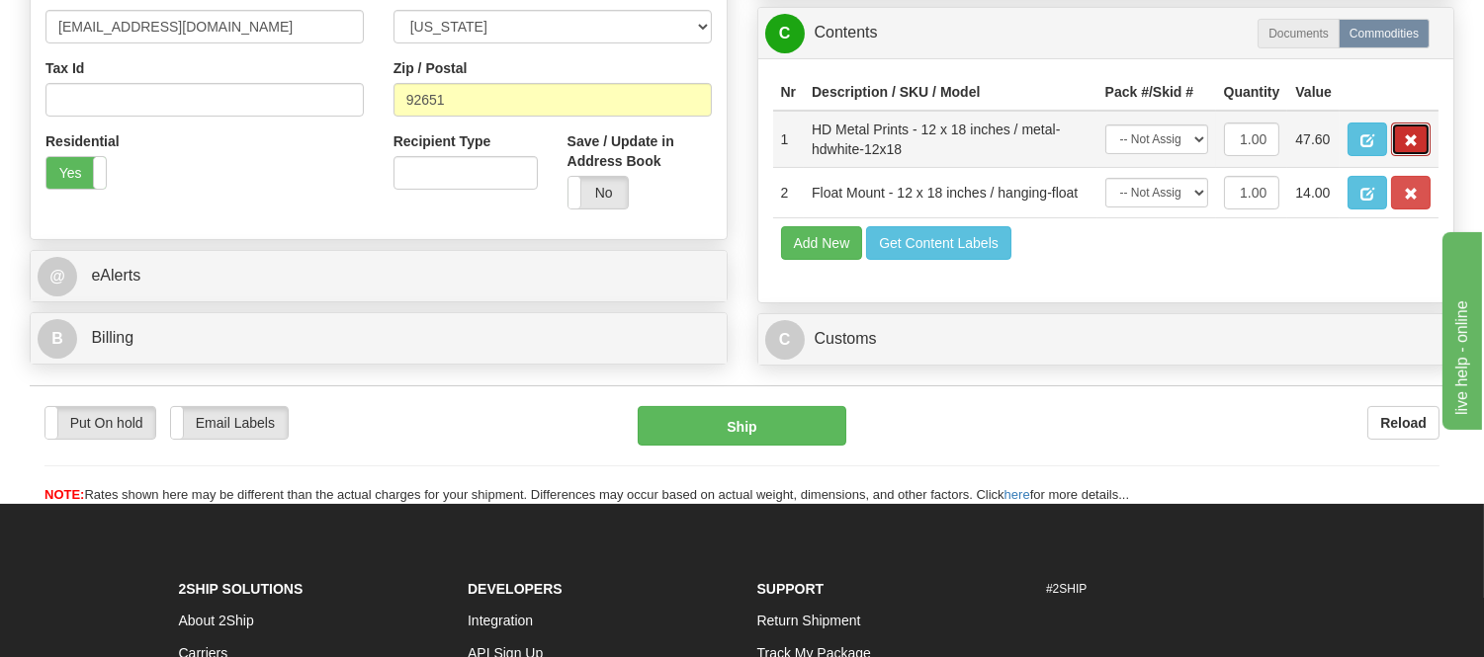
click at [1409, 147] on span "button" at bounding box center [1411, 140] width 14 height 13
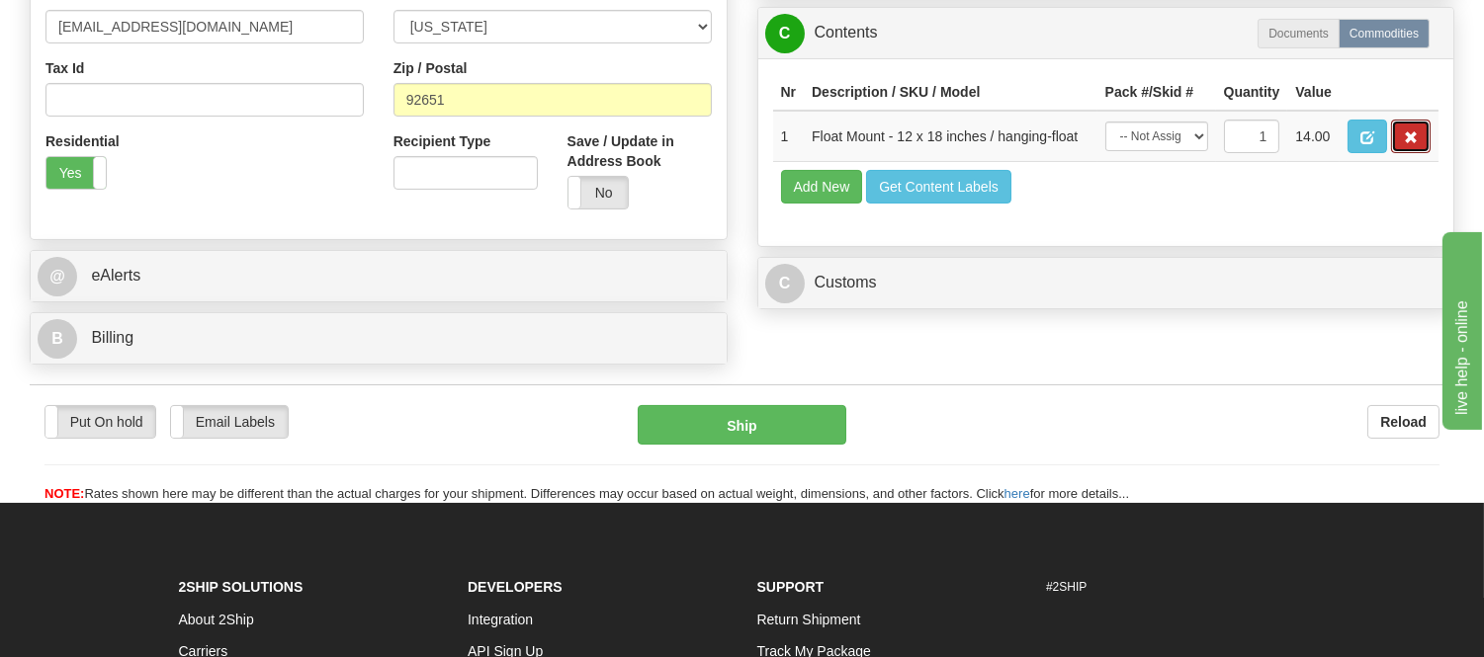
click at [1409, 144] on span "button" at bounding box center [1411, 137] width 14 height 13
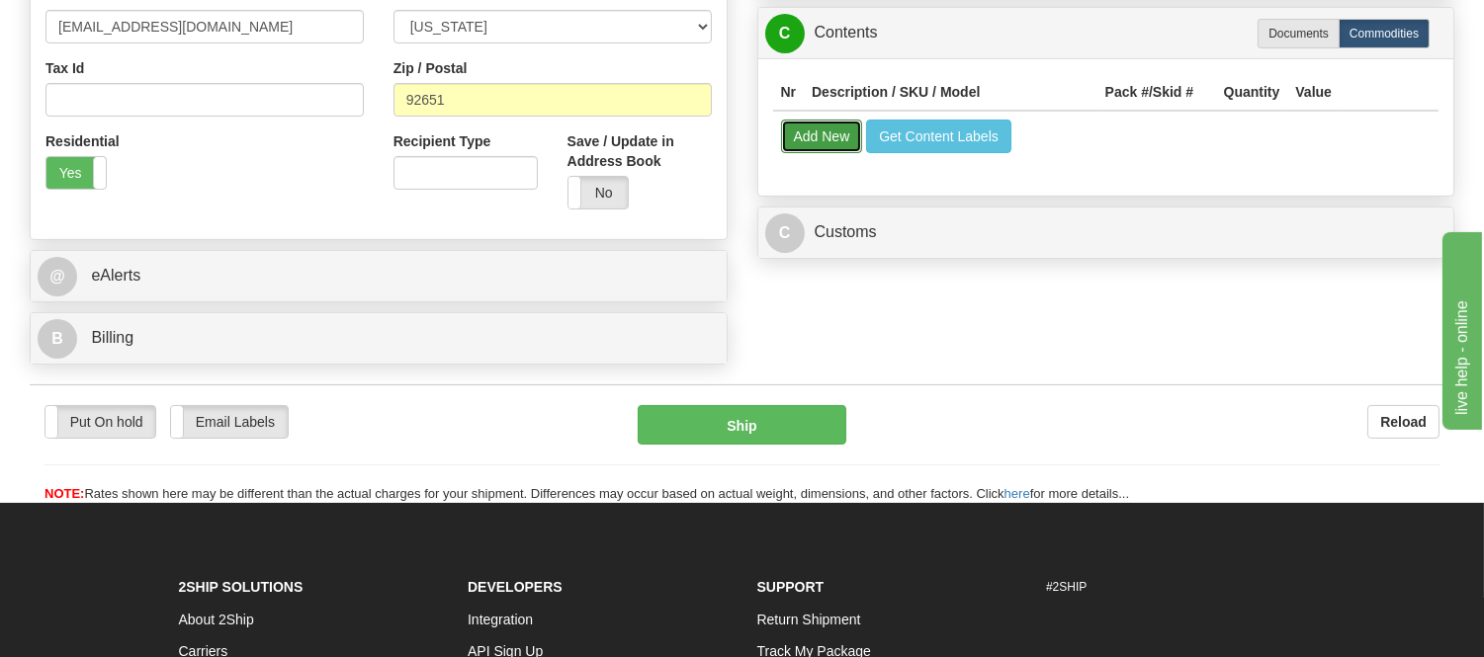
click at [793, 153] on button "Add New" at bounding box center [822, 137] width 82 height 34
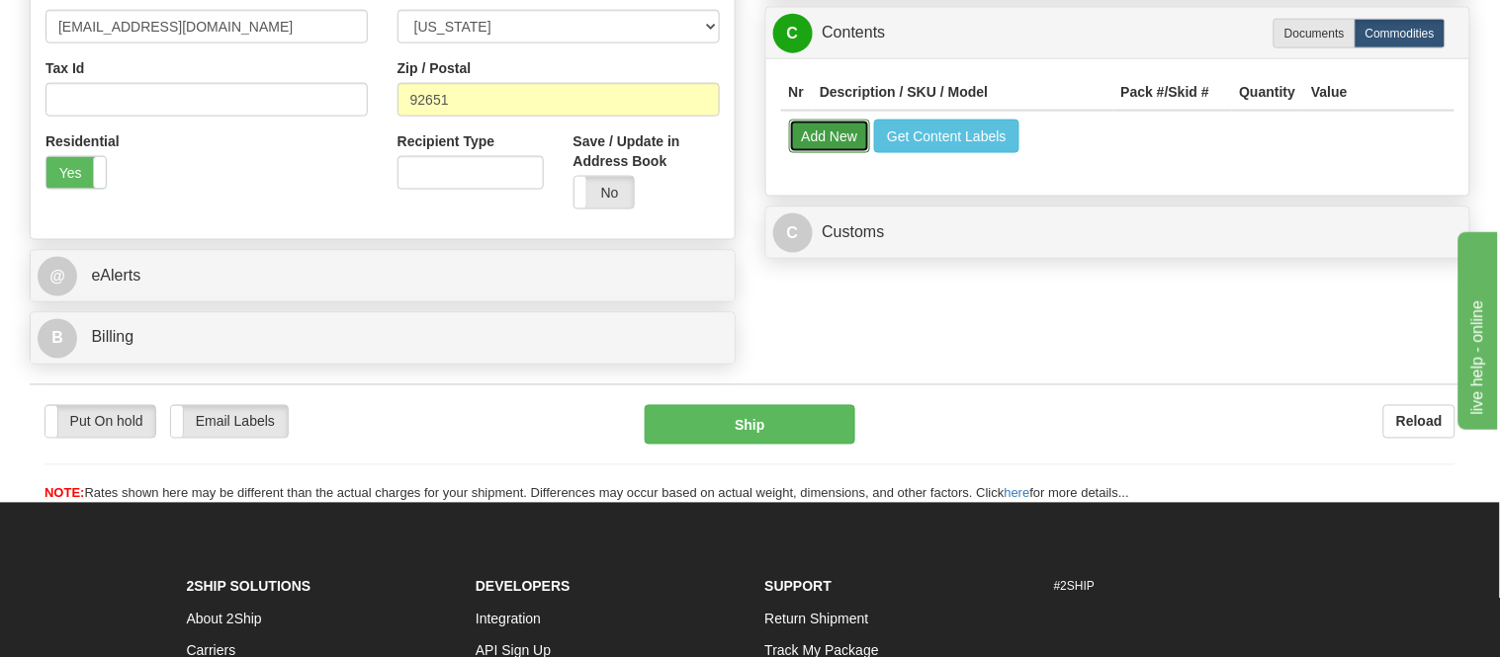
select select
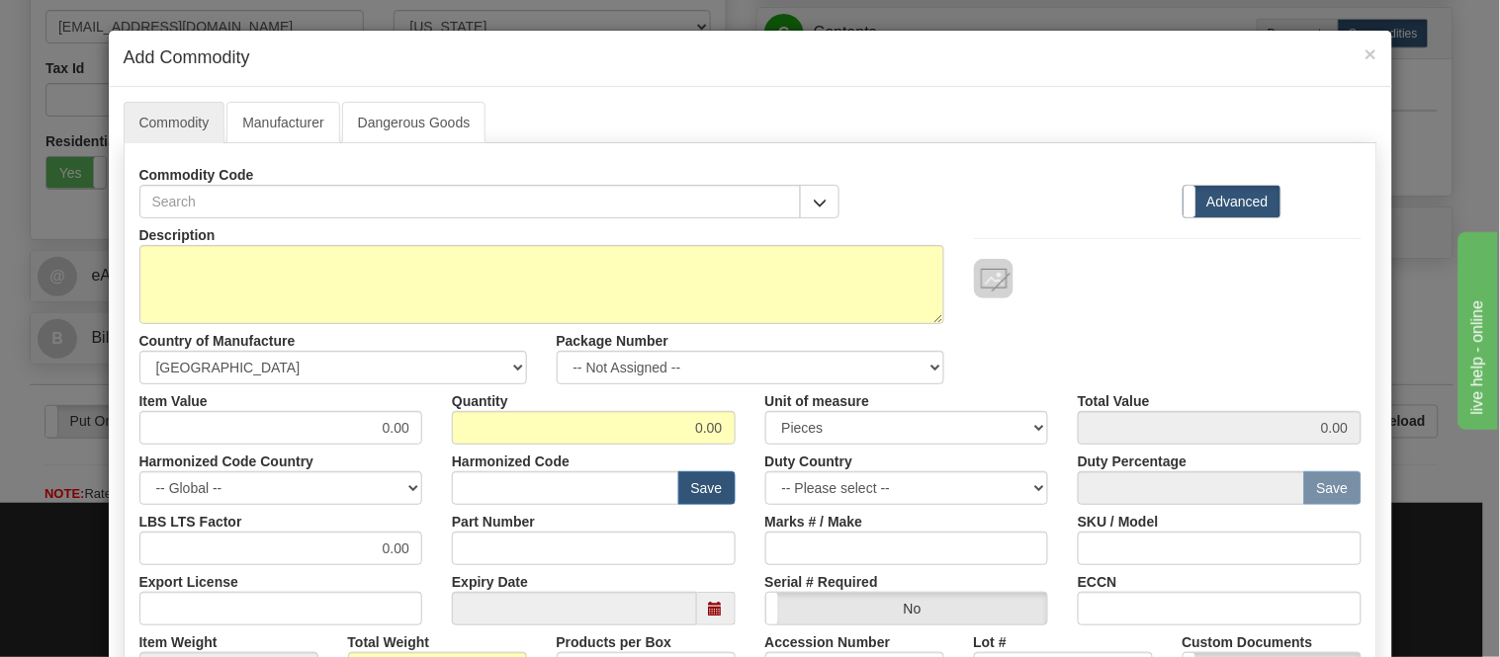
click at [832, 202] on div "Commodity Code" at bounding box center [490, 188] width 731 height 60
click at [822, 198] on button "button" at bounding box center [820, 202] width 40 height 34
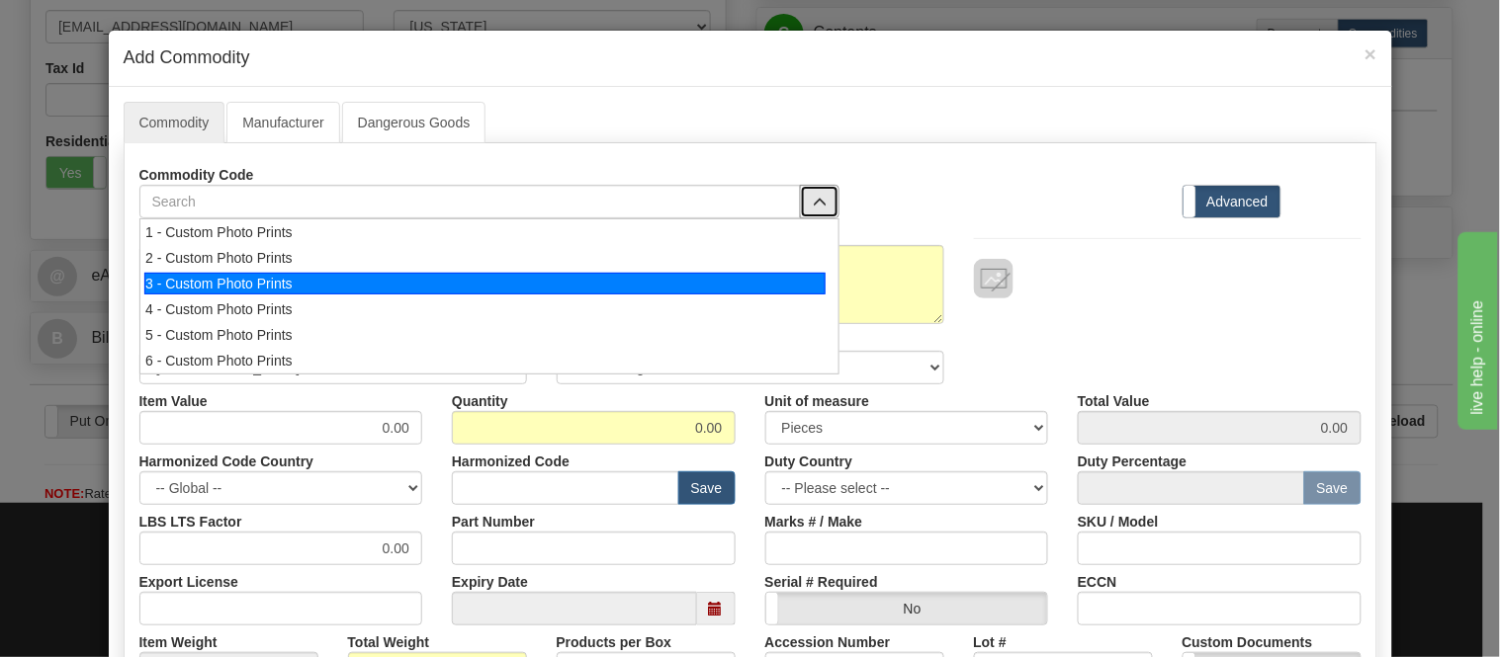
click at [787, 291] on div "3 - Custom Photo Prints" at bounding box center [484, 284] width 681 height 22
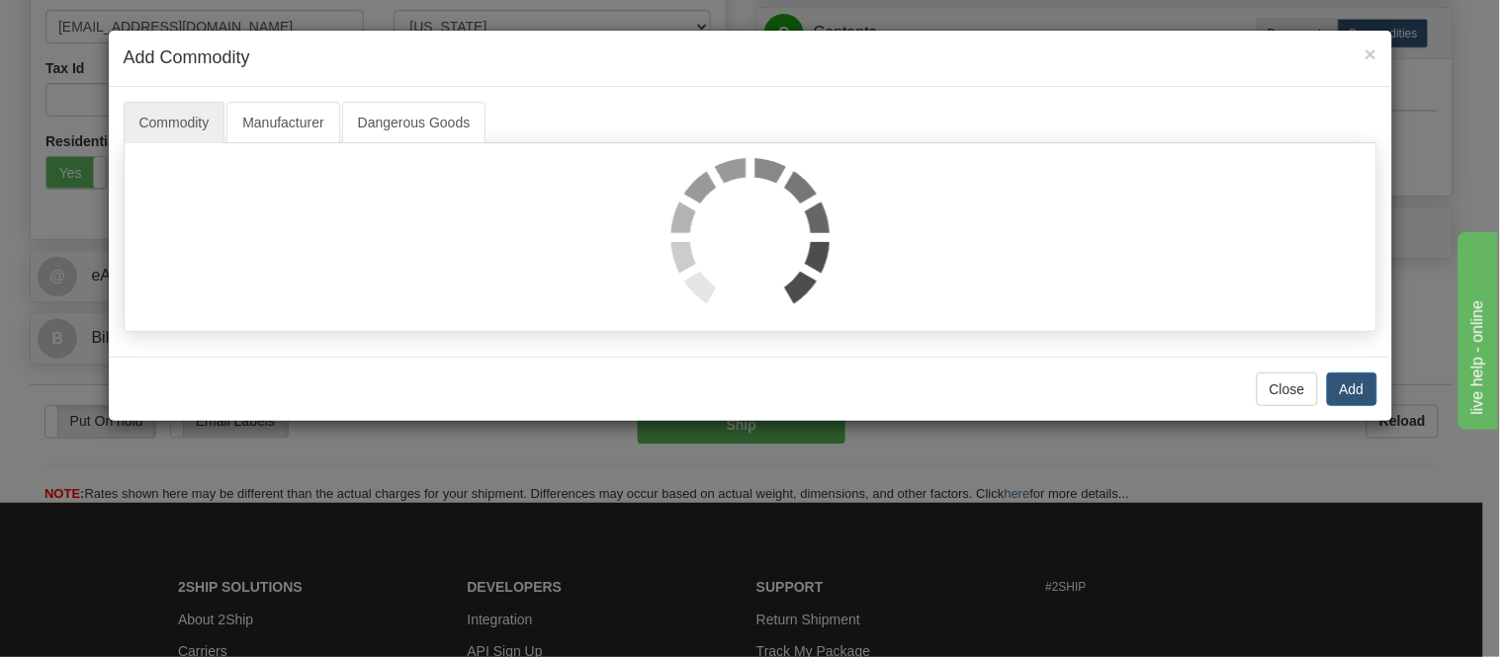
select select "1"
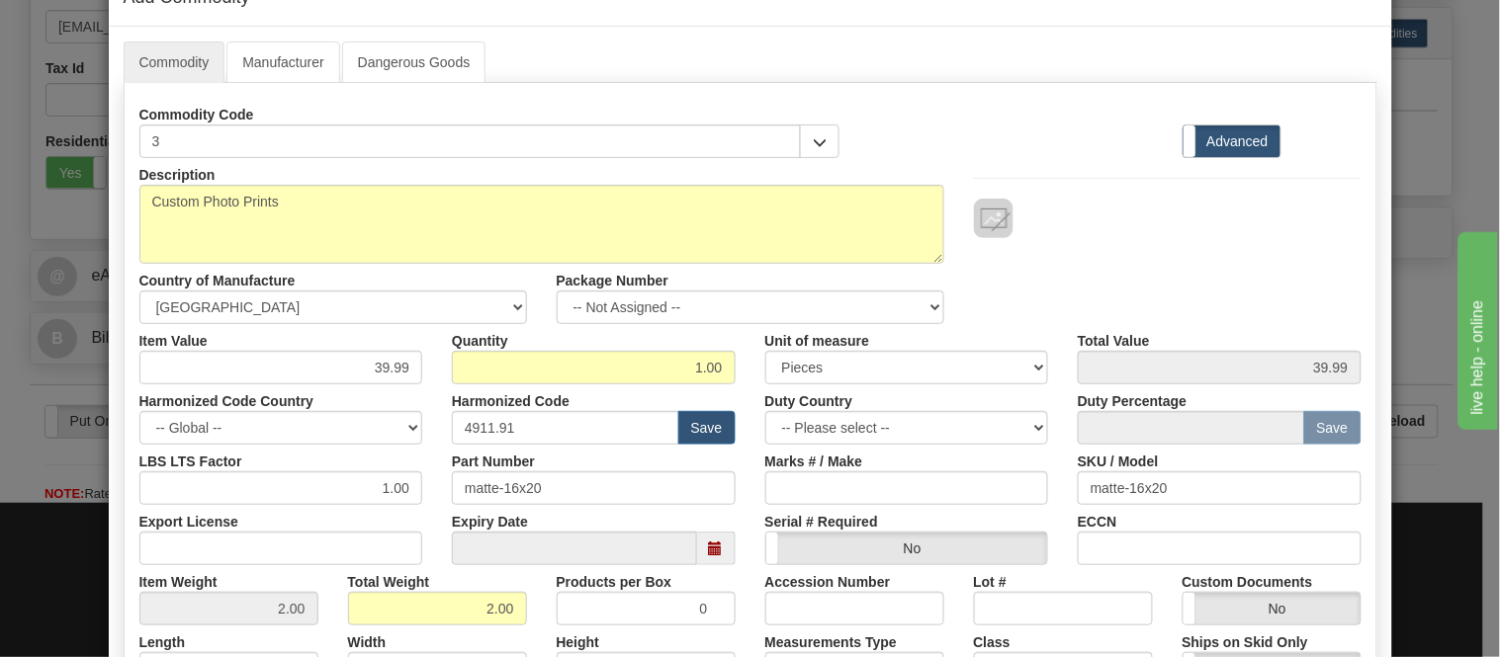
scroll to position [110, 0]
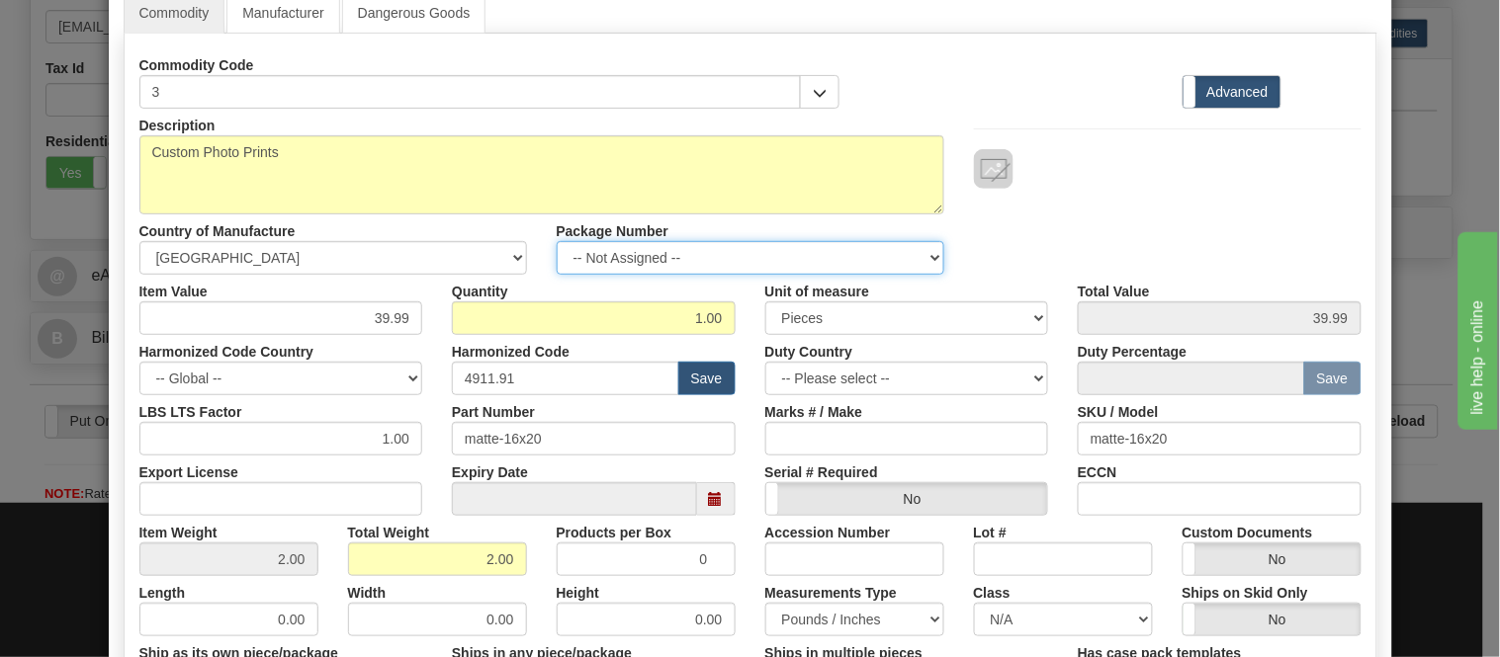
click at [772, 262] on select "-- Not Assigned -- Item 1" at bounding box center [751, 258] width 388 height 34
select select "0"
click at [557, 241] on select "-- Not Assigned -- Item 1" at bounding box center [751, 258] width 388 height 34
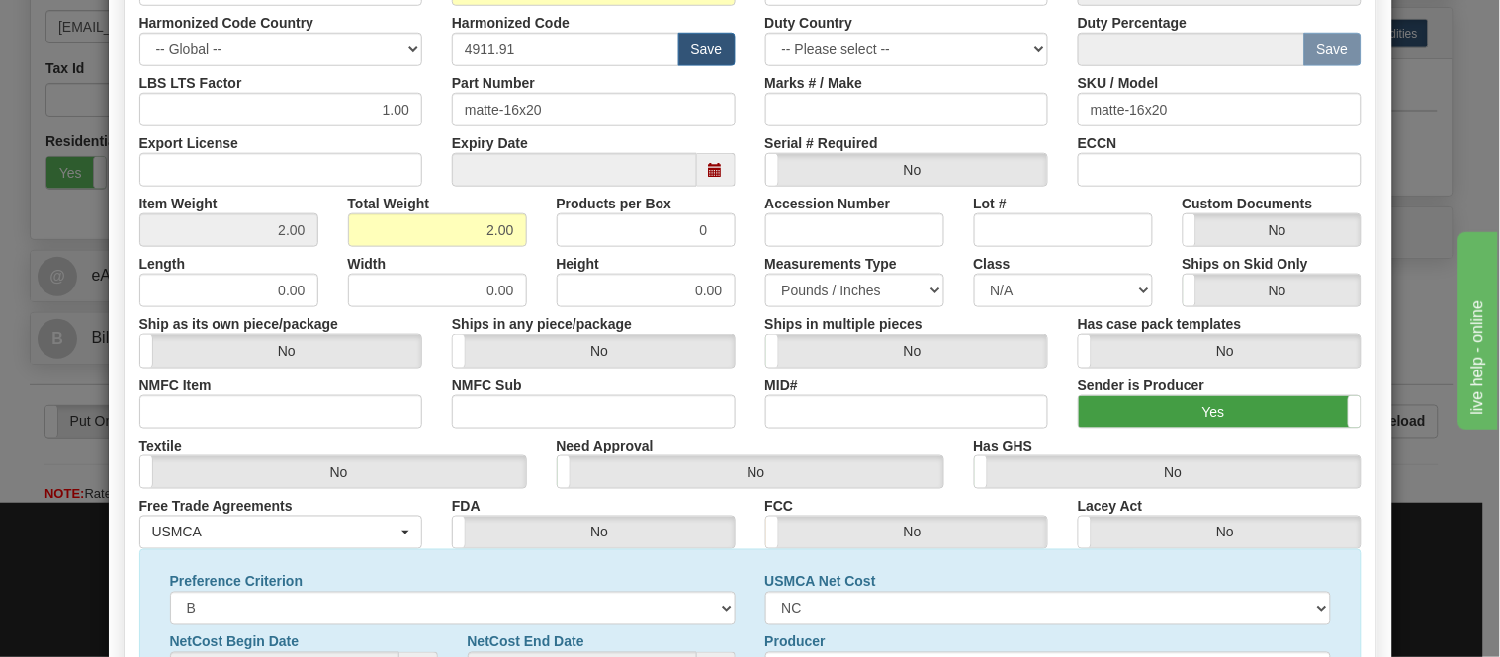
scroll to position [639, 0]
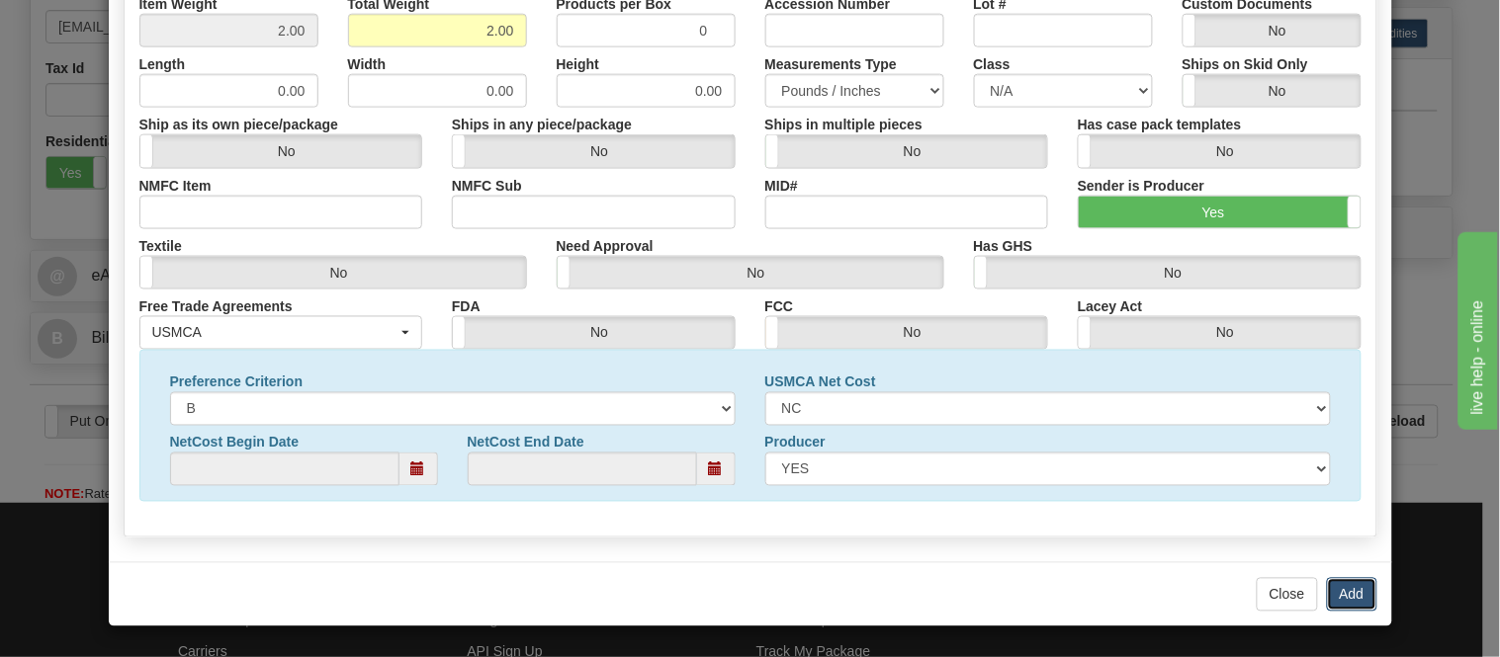
click at [1341, 599] on button "Add" at bounding box center [1352, 595] width 50 height 34
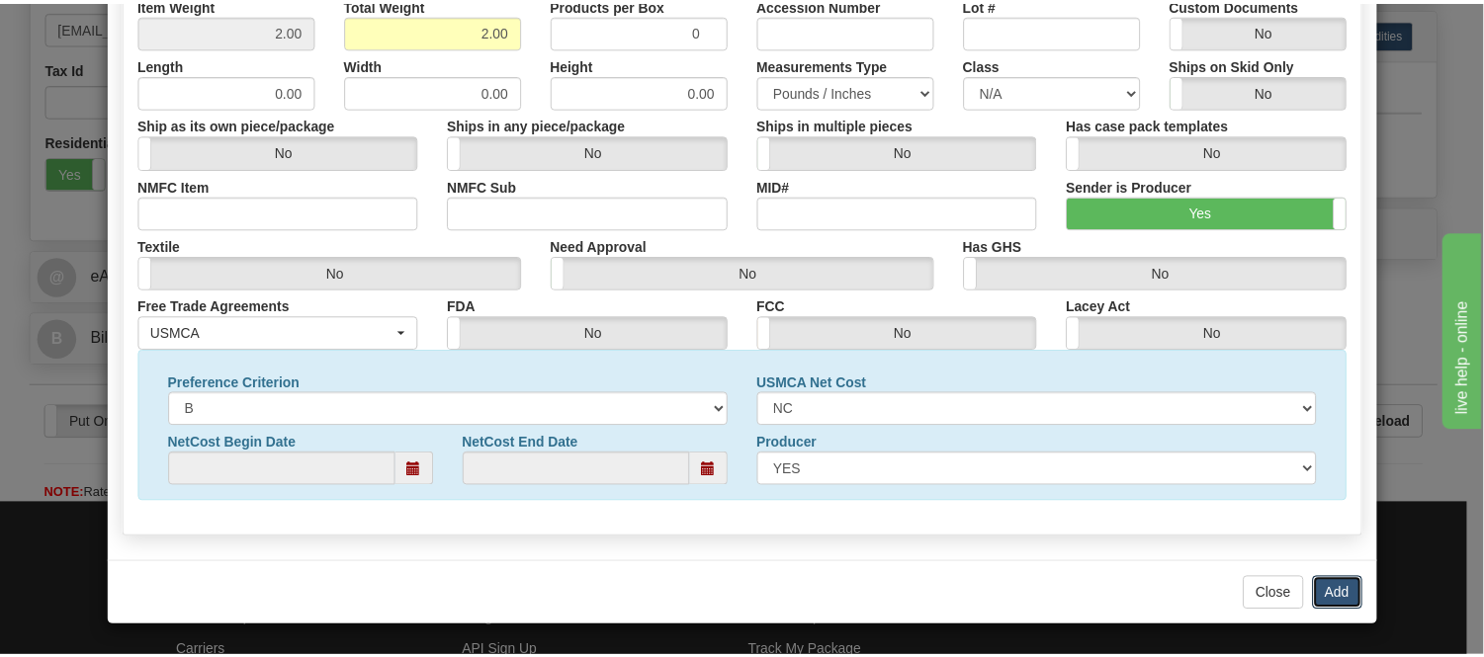
scroll to position [0, 0]
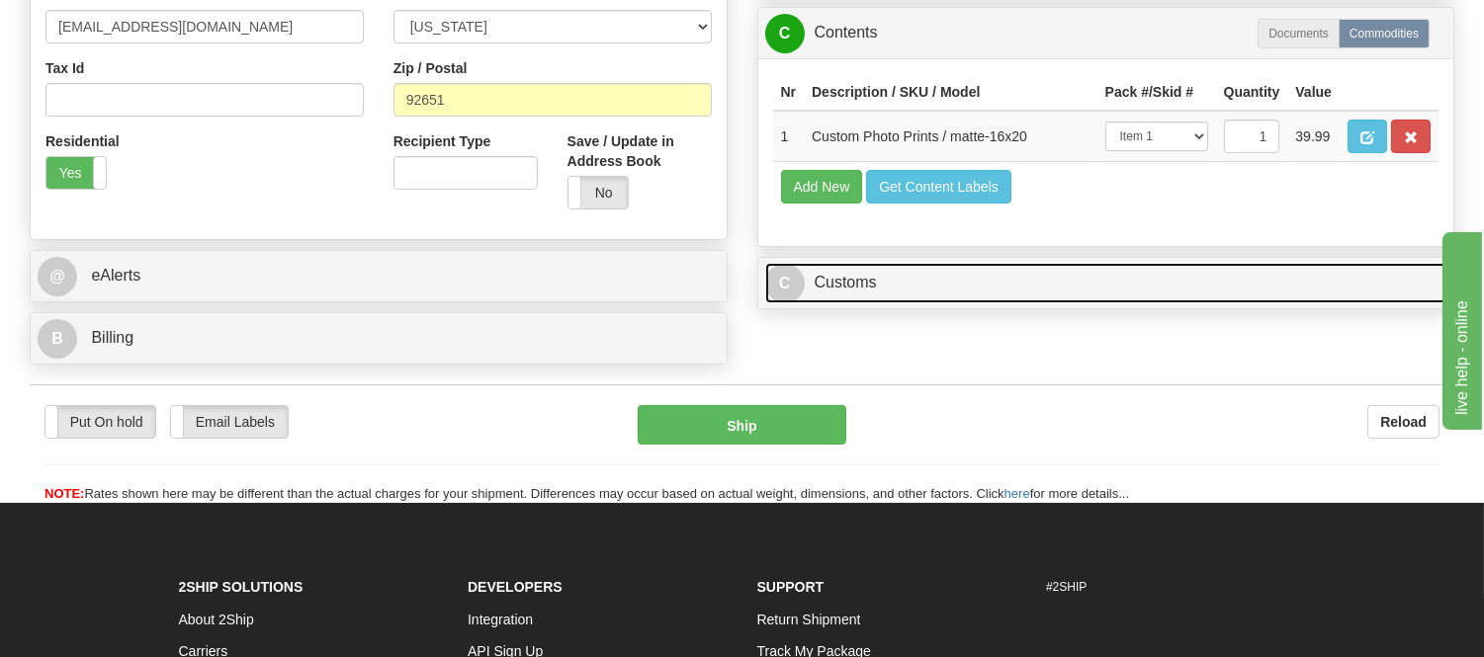
click at [1018, 304] on link "C Customs" at bounding box center [1106, 283] width 682 height 41
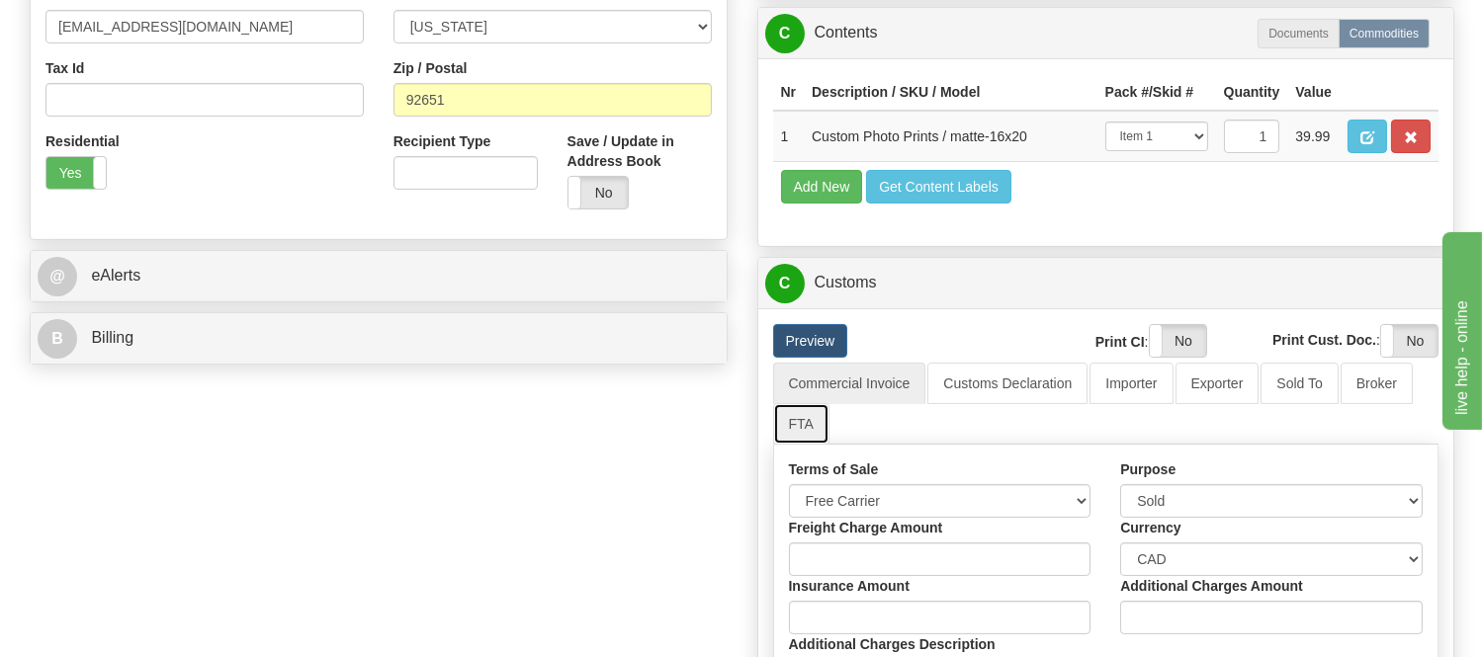
click at [792, 445] on link "FTA" at bounding box center [801, 424] width 56 height 42
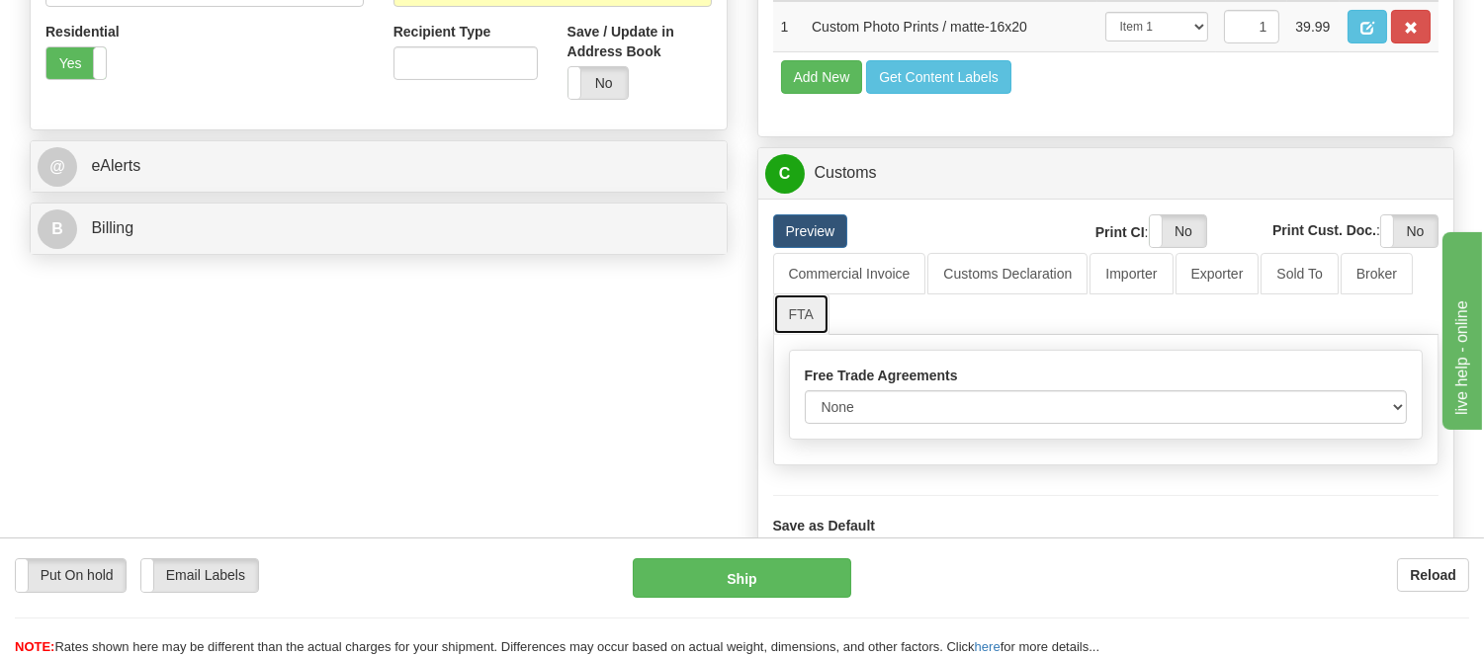
scroll to position [989, 0]
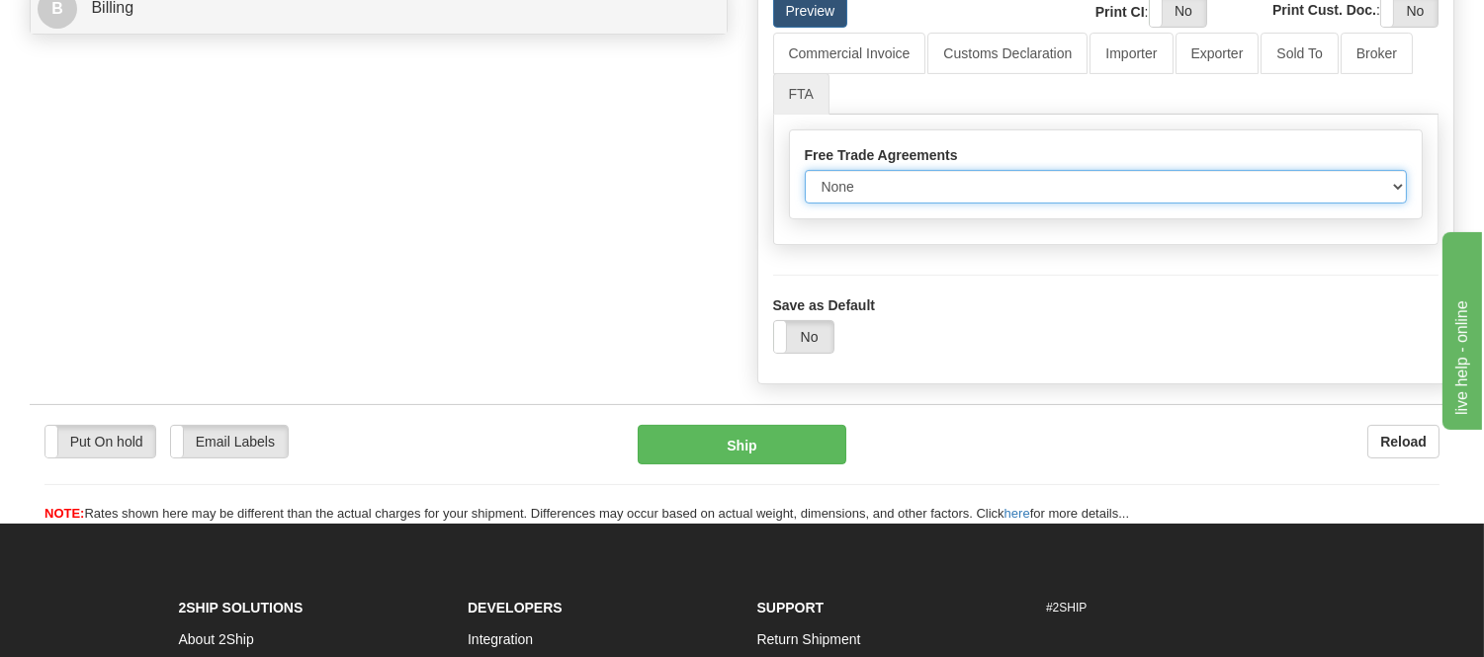
click at [942, 204] on select "None Other USMCA CETA CUKTCA" at bounding box center [1106, 187] width 603 height 34
select select "1"
click at [805, 204] on select "None Other USMCA CETA CUKTCA" at bounding box center [1106, 187] width 603 height 34
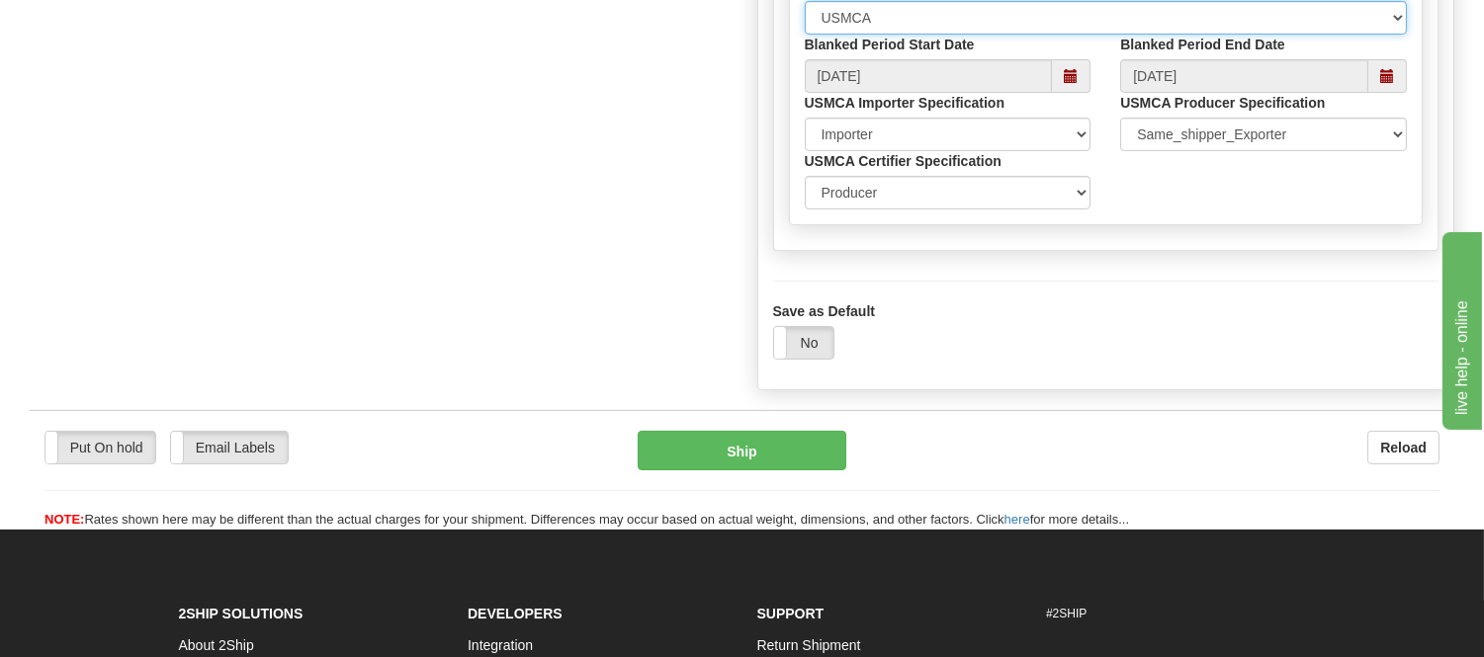
scroll to position [1208, 0]
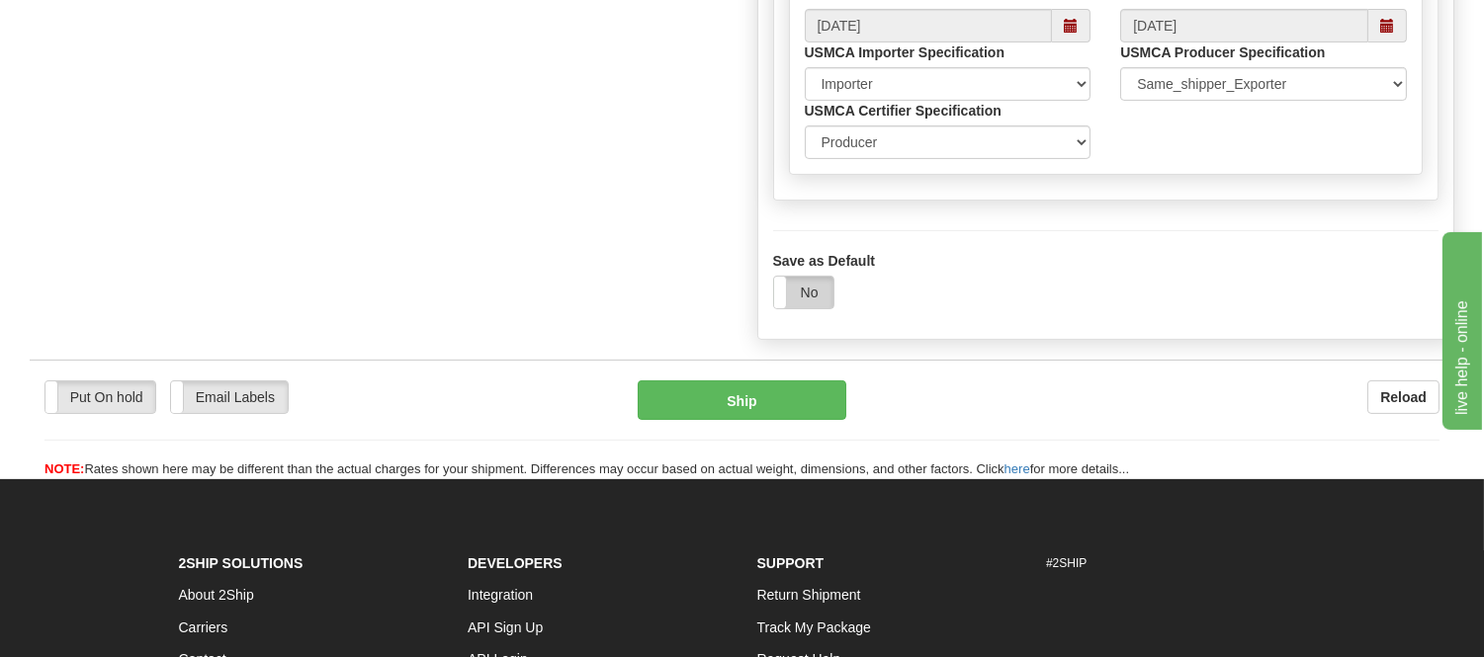
click at [818, 308] on label "No" at bounding box center [803, 293] width 59 height 32
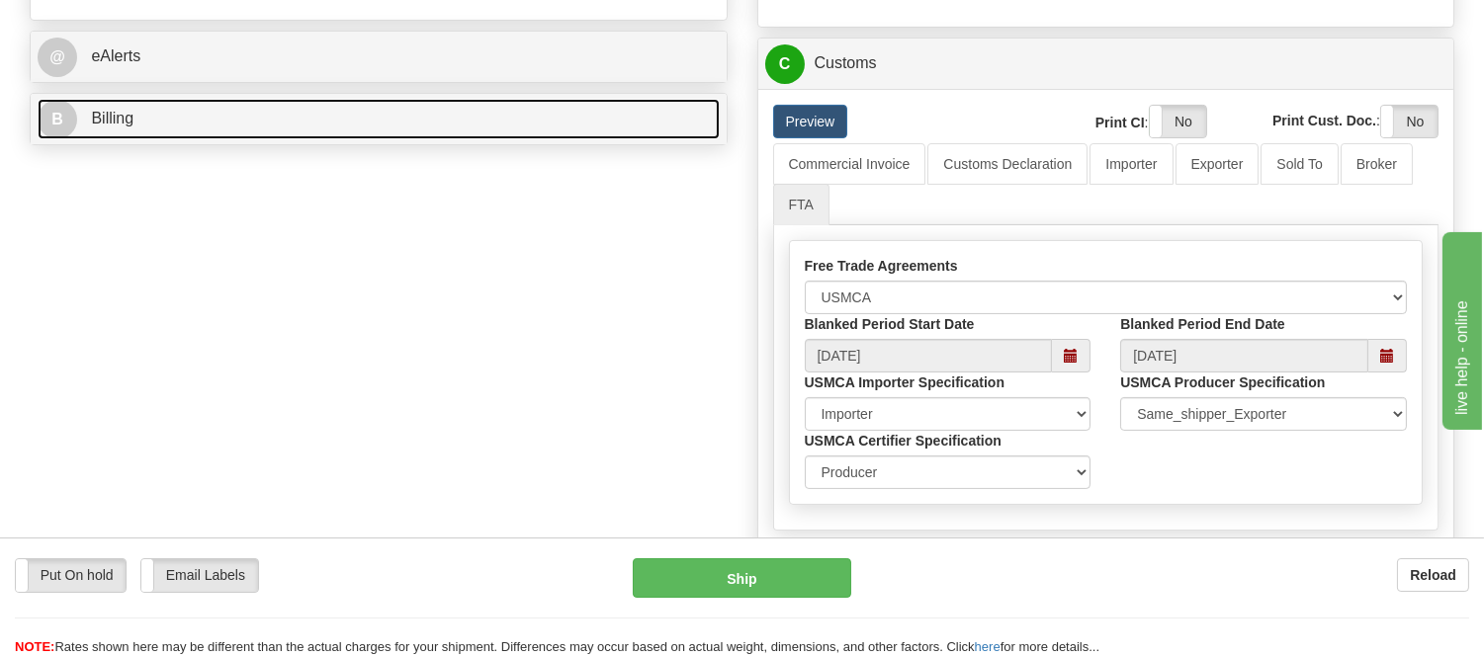
click at [129, 127] on span "Billing" at bounding box center [112, 118] width 43 height 17
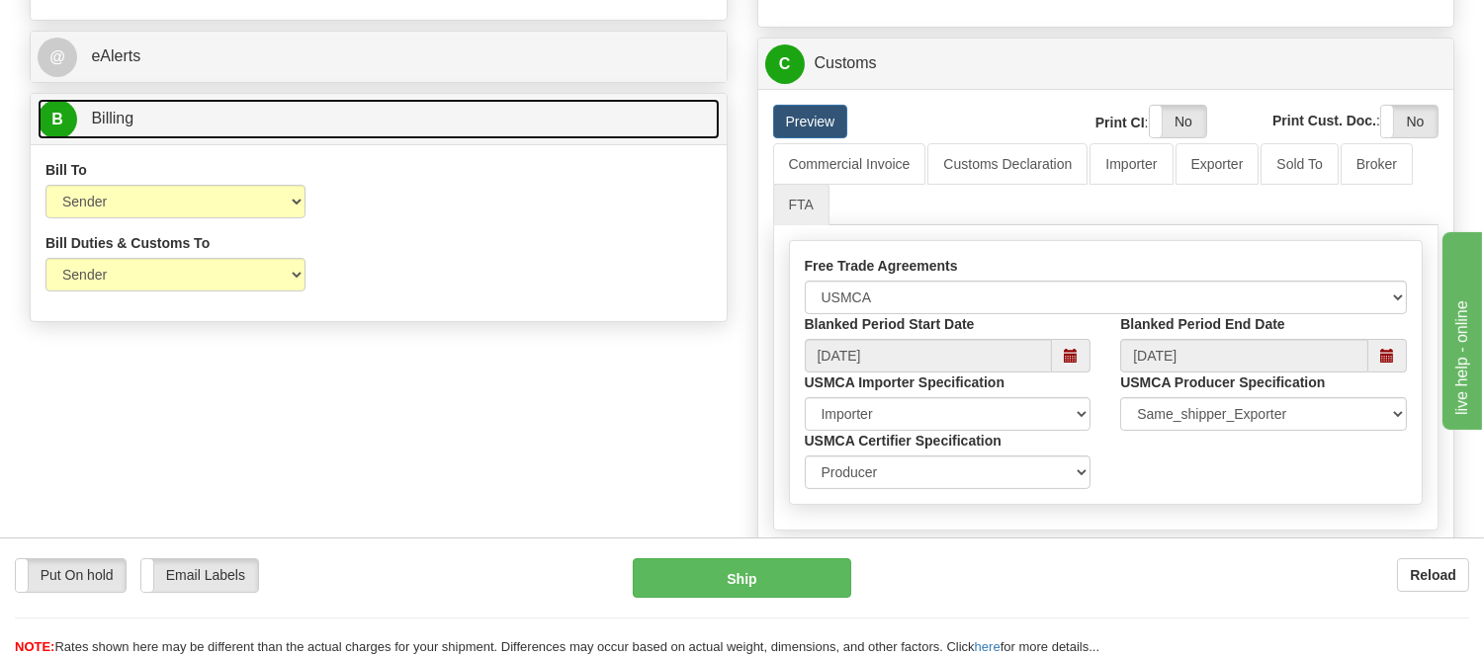
click at [129, 127] on span "Billing" at bounding box center [112, 118] width 43 height 17
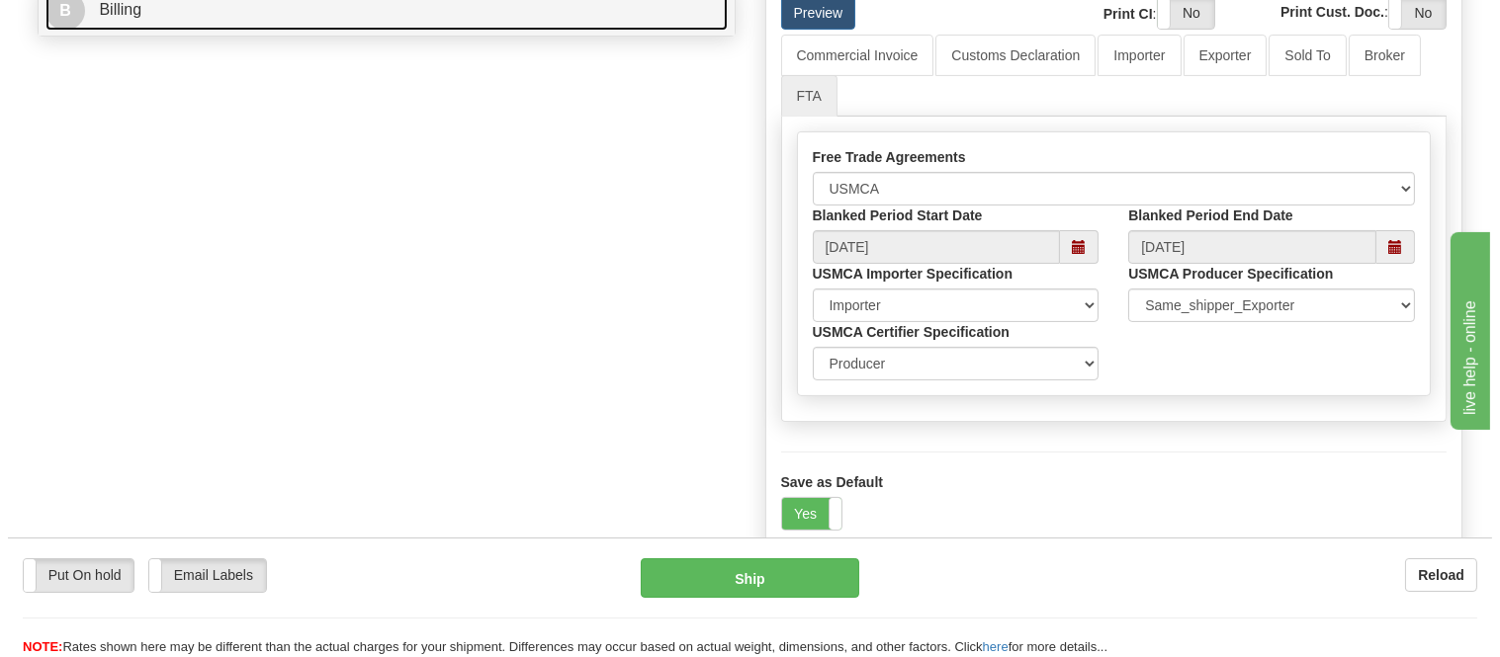
scroll to position [989, 0]
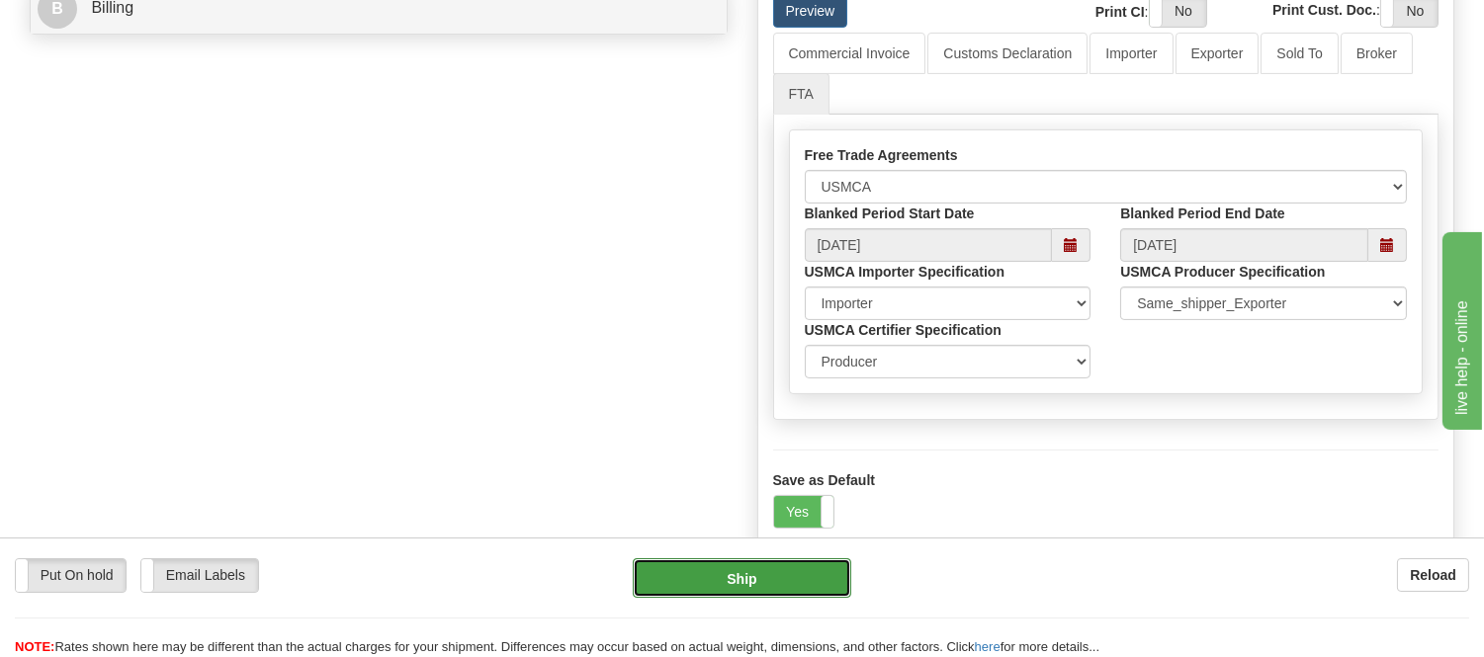
click at [759, 583] on button "Ship" at bounding box center [742, 579] width 218 height 40
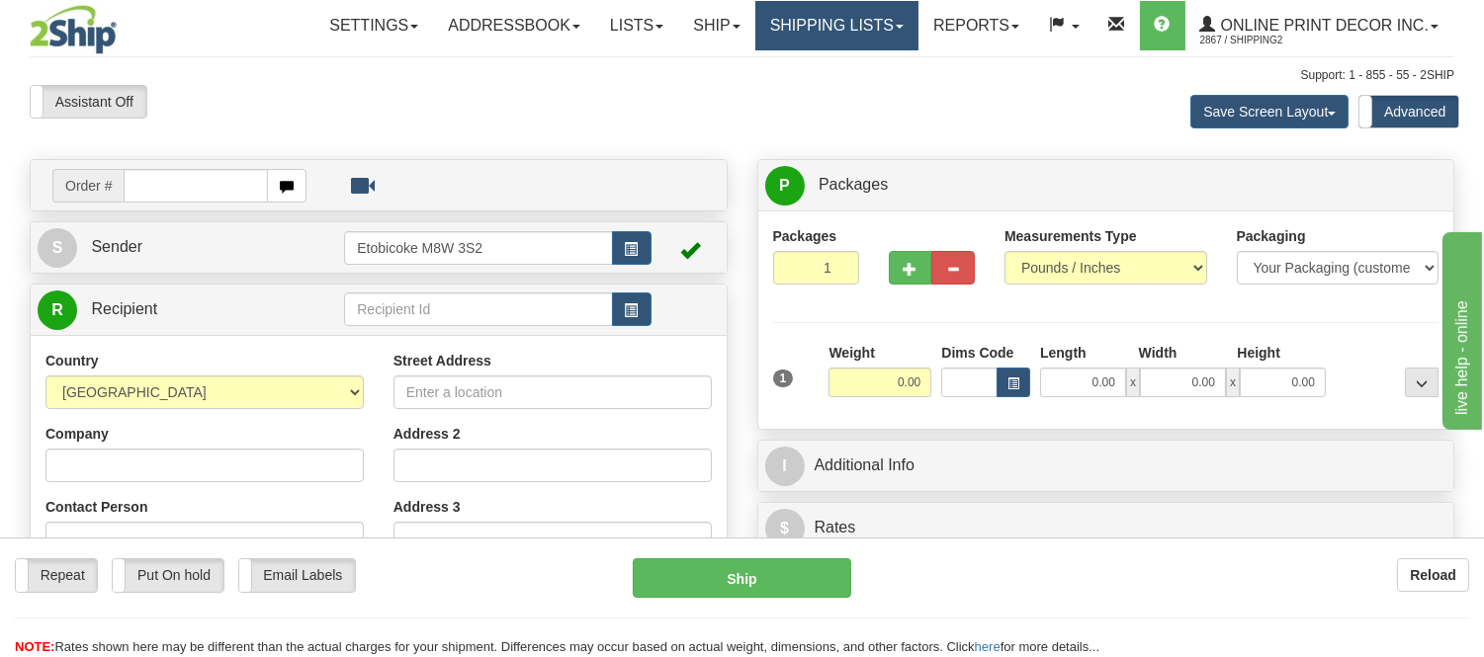
click at [854, 13] on link "Shipping lists" at bounding box center [836, 25] width 163 height 49
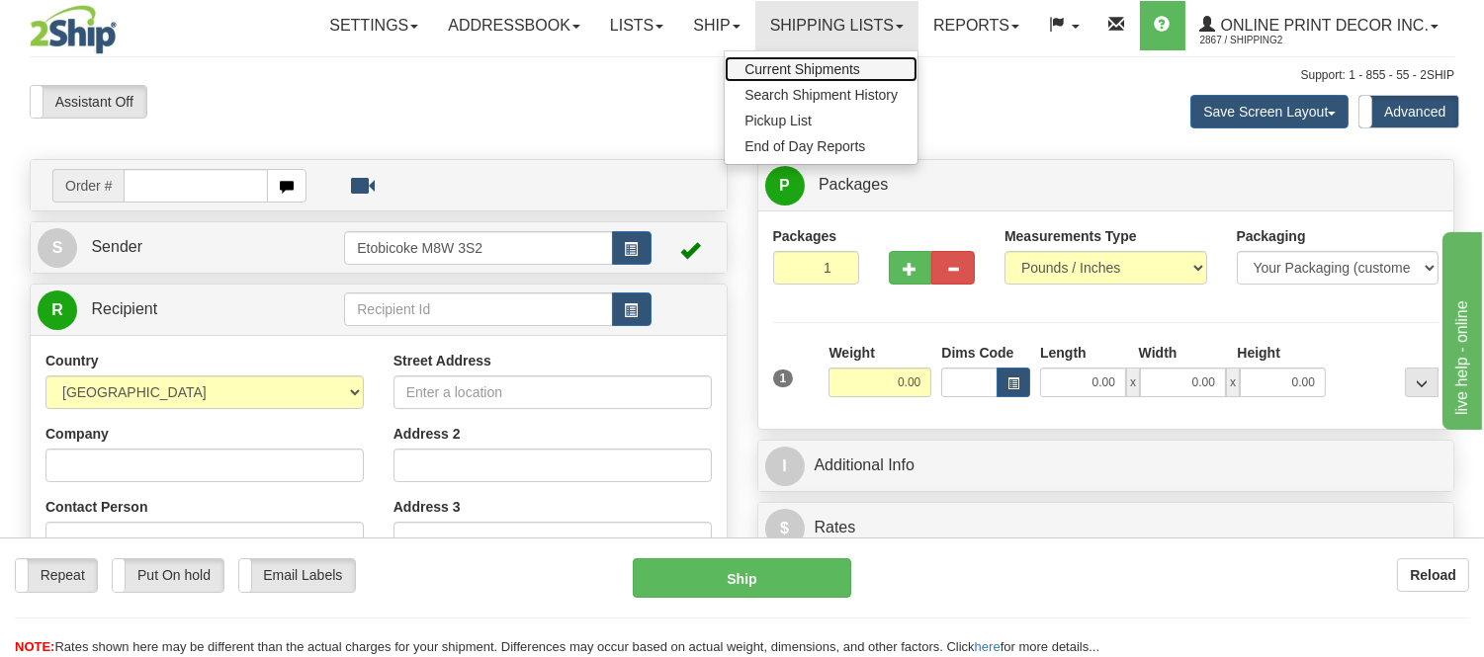
click at [823, 65] on span "Current Shipments" at bounding box center [803, 69] width 116 height 16
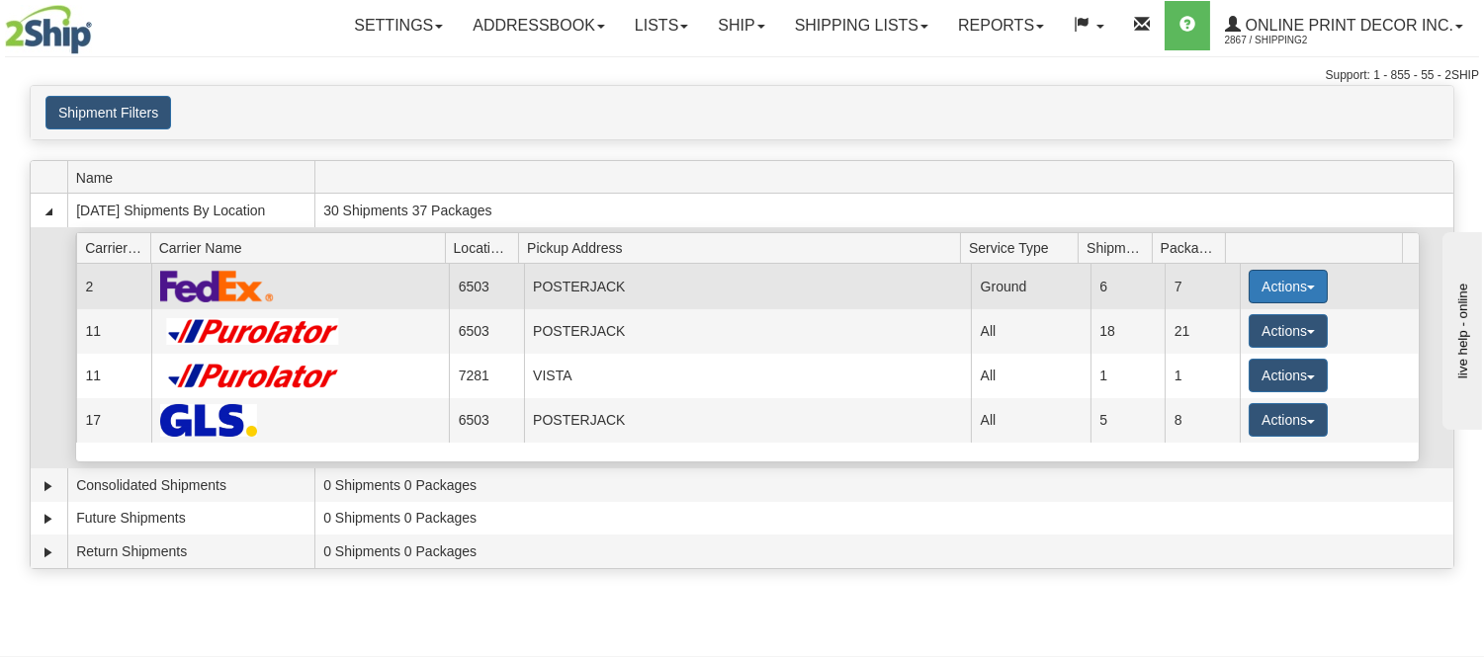
click at [1316, 294] on button "Actions" at bounding box center [1288, 287] width 79 height 34
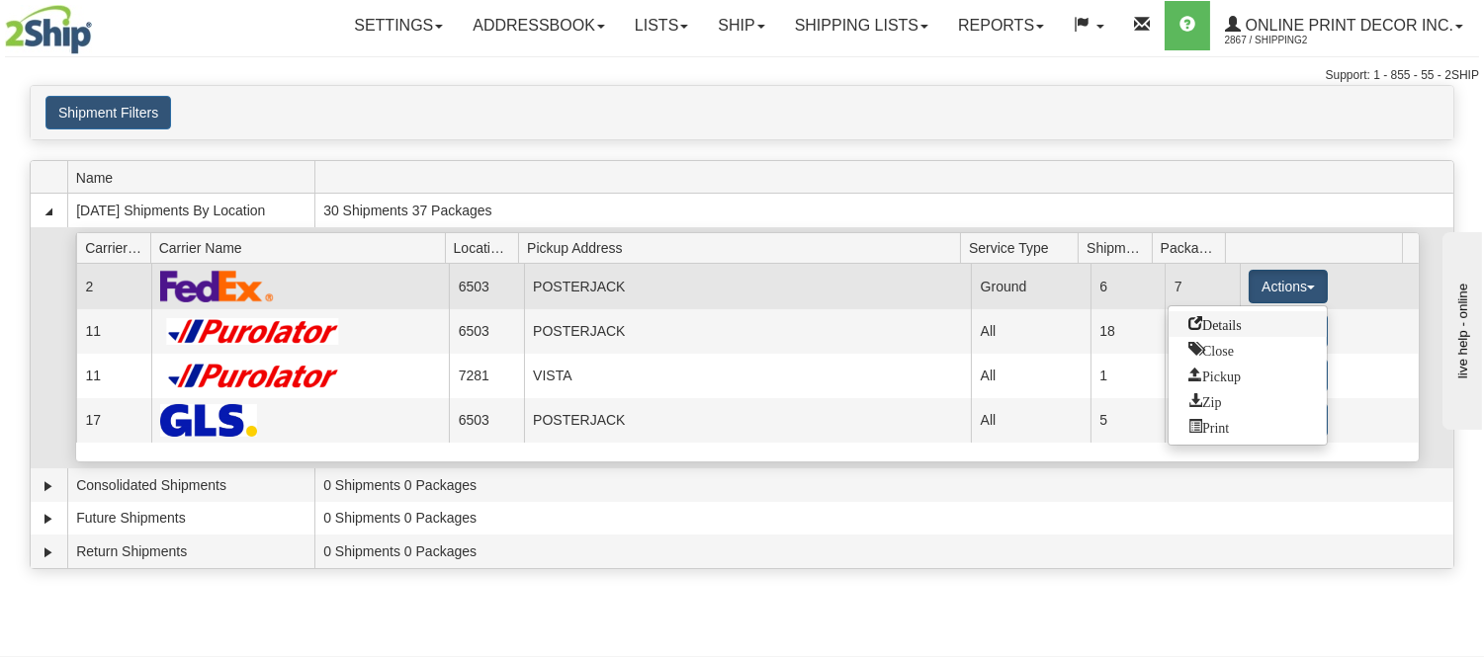
click at [1233, 323] on span "Details" at bounding box center [1214, 323] width 53 height 14
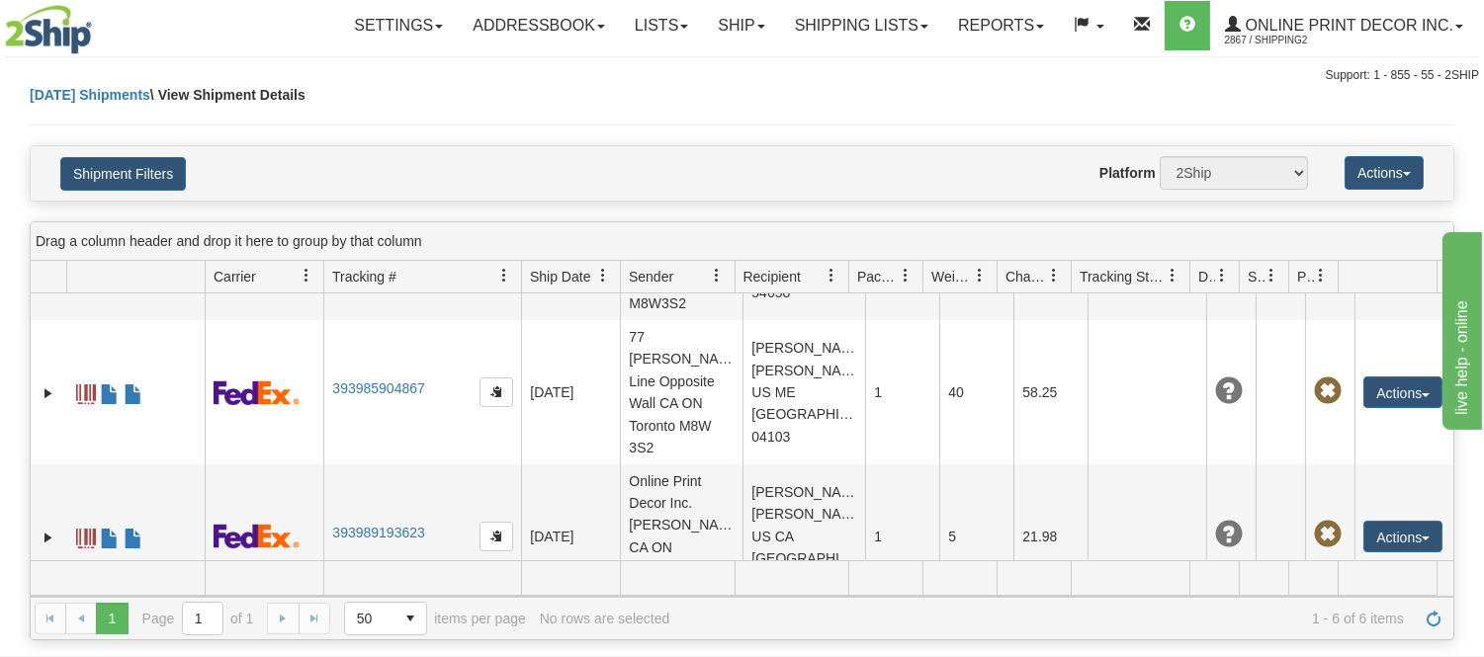
scroll to position [551, 0]
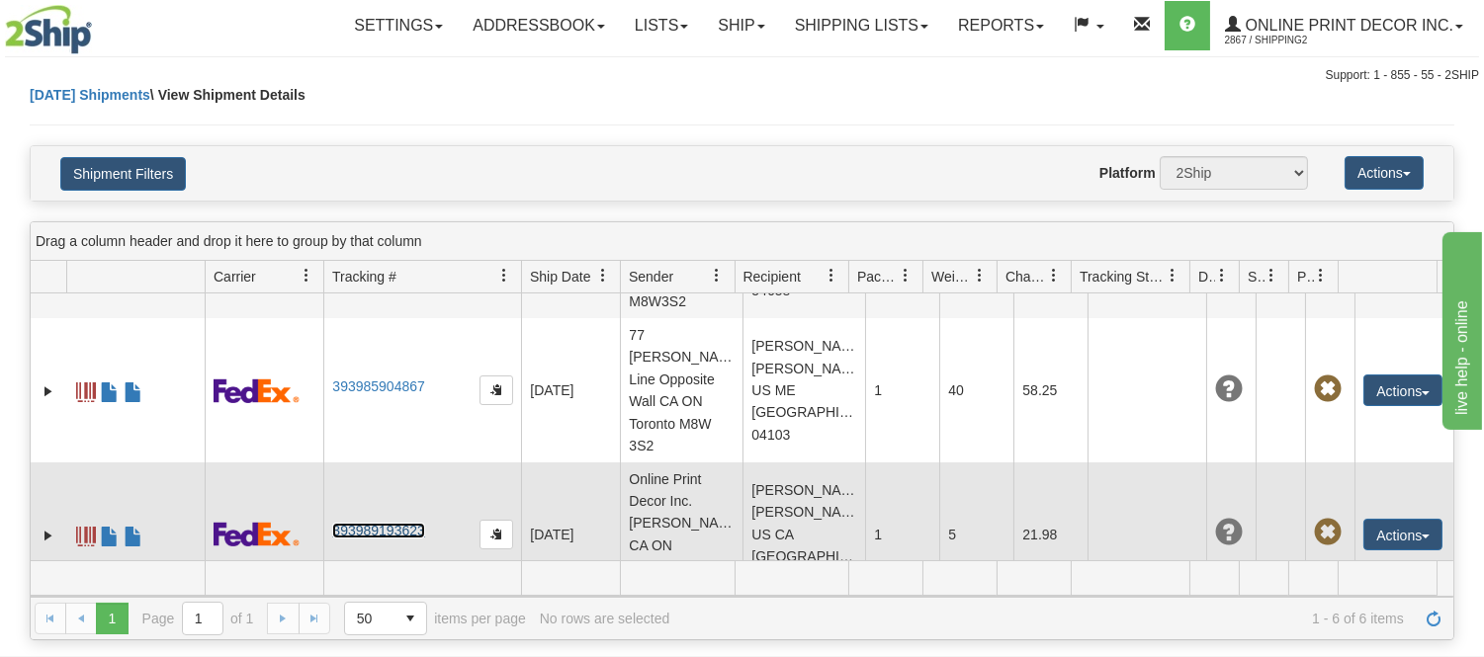
click at [373, 523] on link "393989193623" at bounding box center [378, 531] width 92 height 16
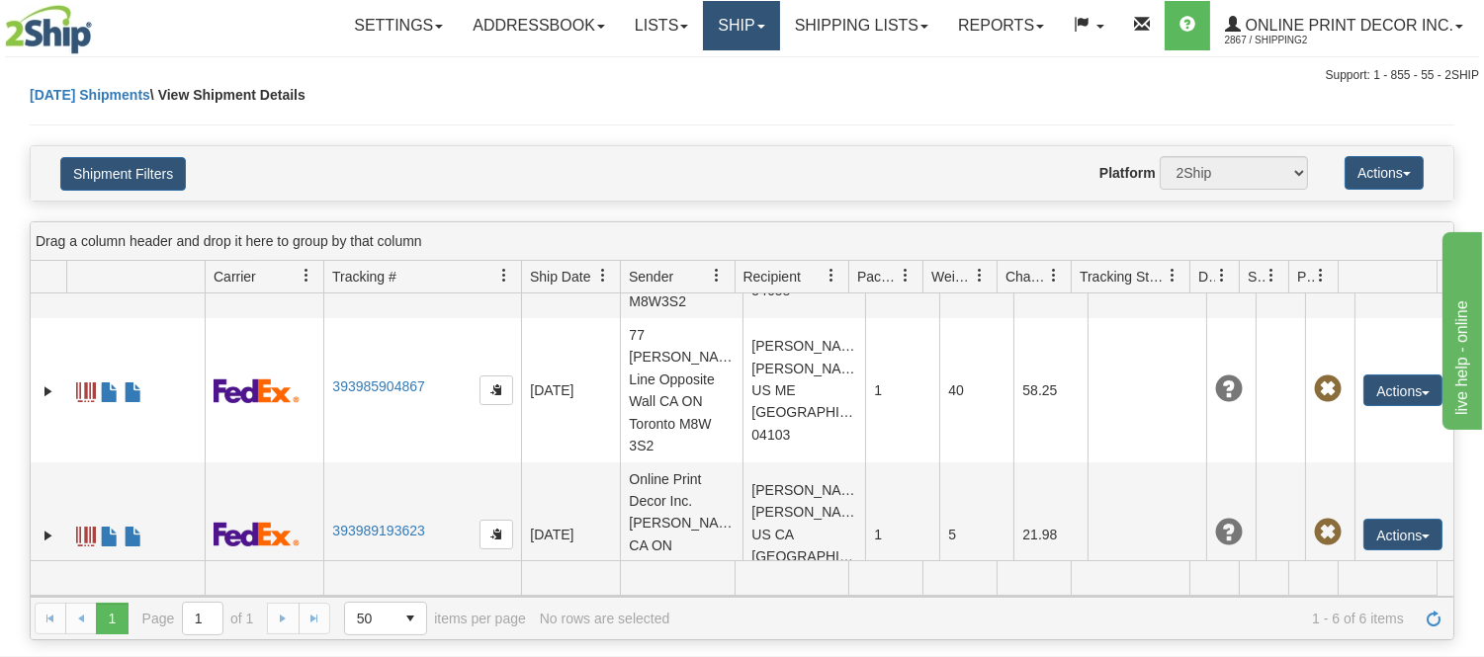
click at [765, 34] on link "Ship" at bounding box center [741, 25] width 76 height 49
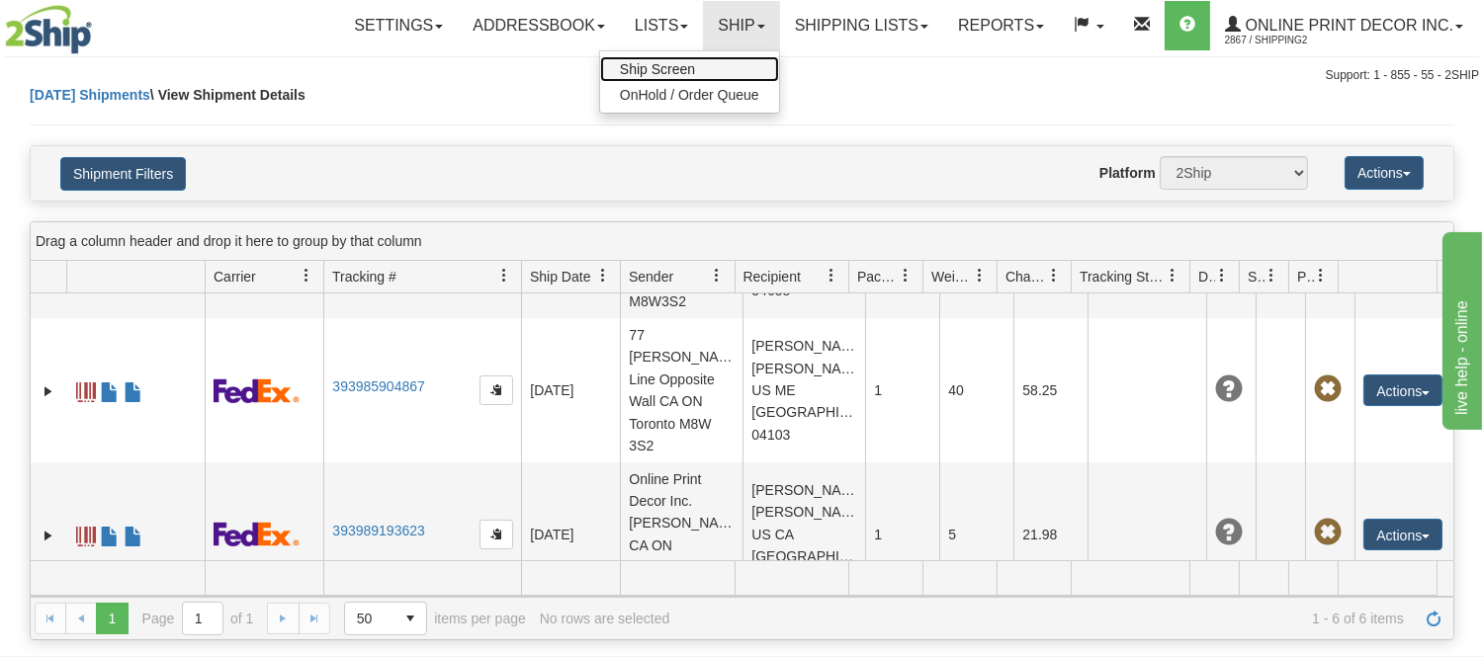
click at [698, 67] on link "Ship Screen" at bounding box center [689, 69] width 179 height 26
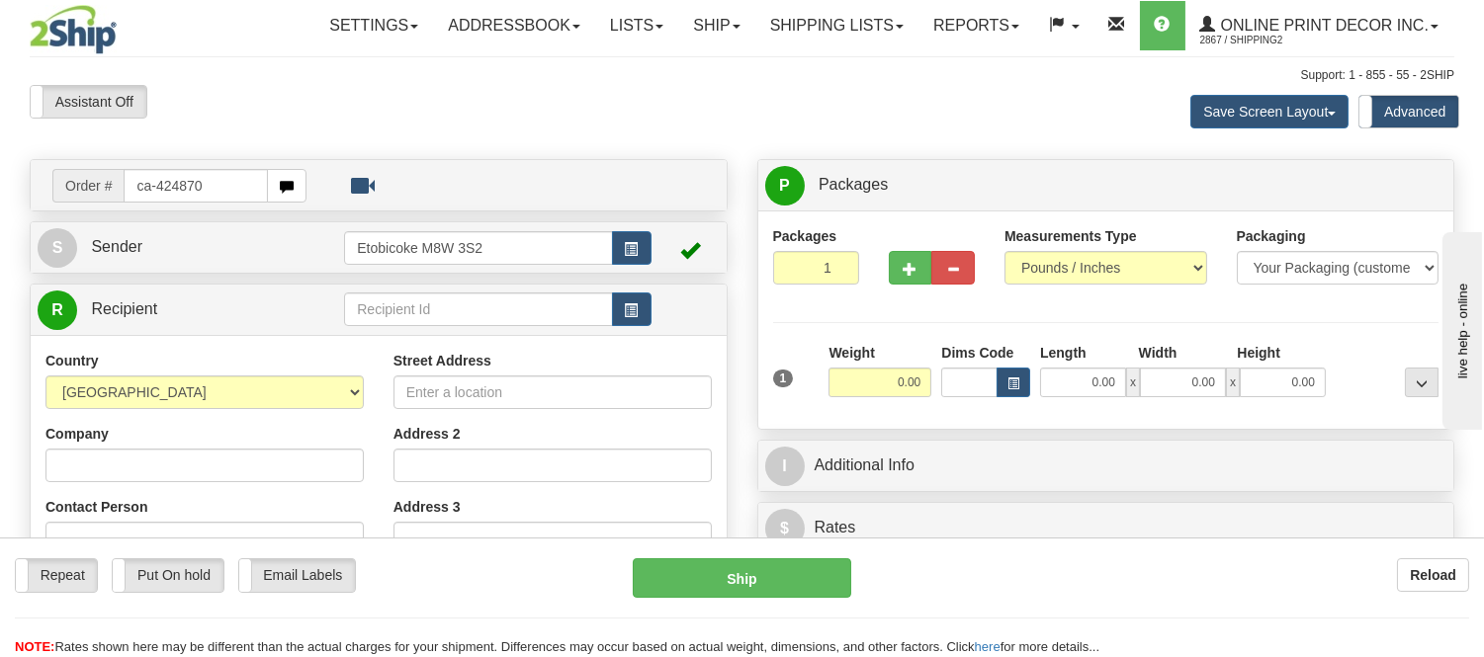
type input "ca-424870"
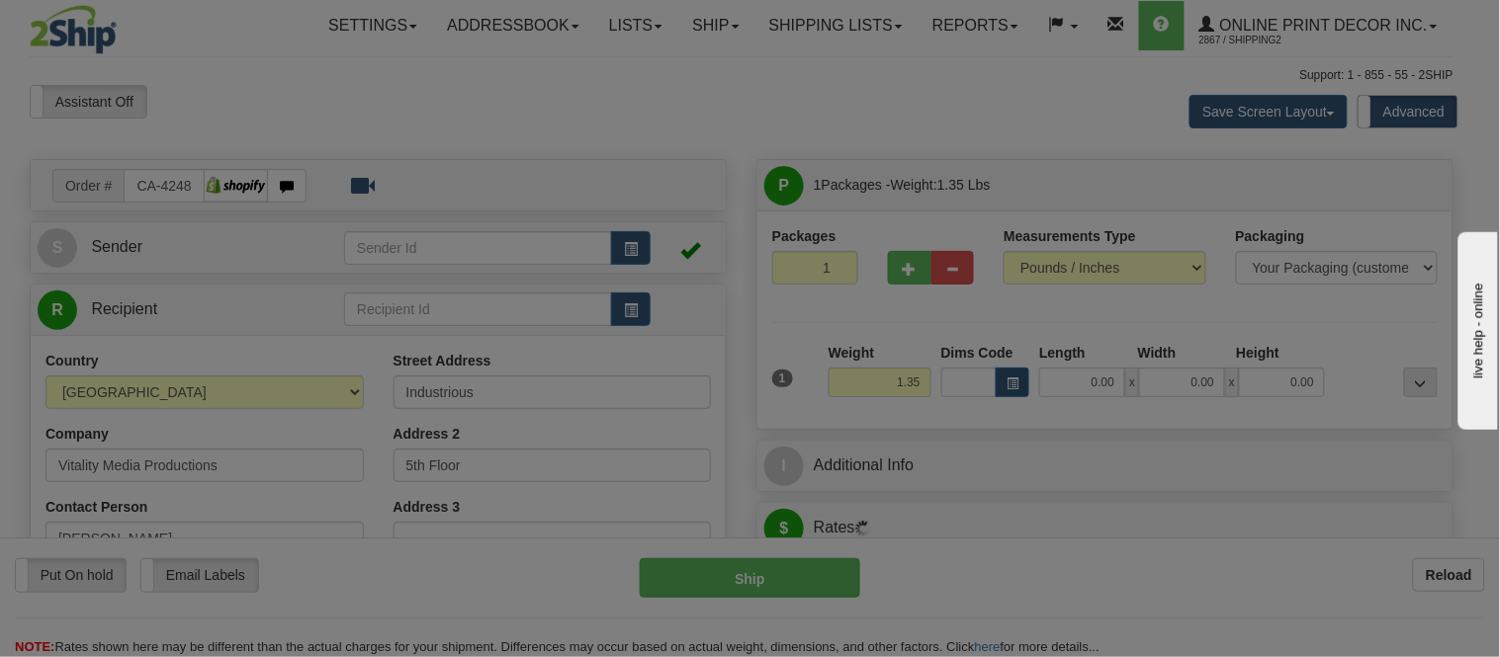
type input "[GEOGRAPHIC_DATA]"
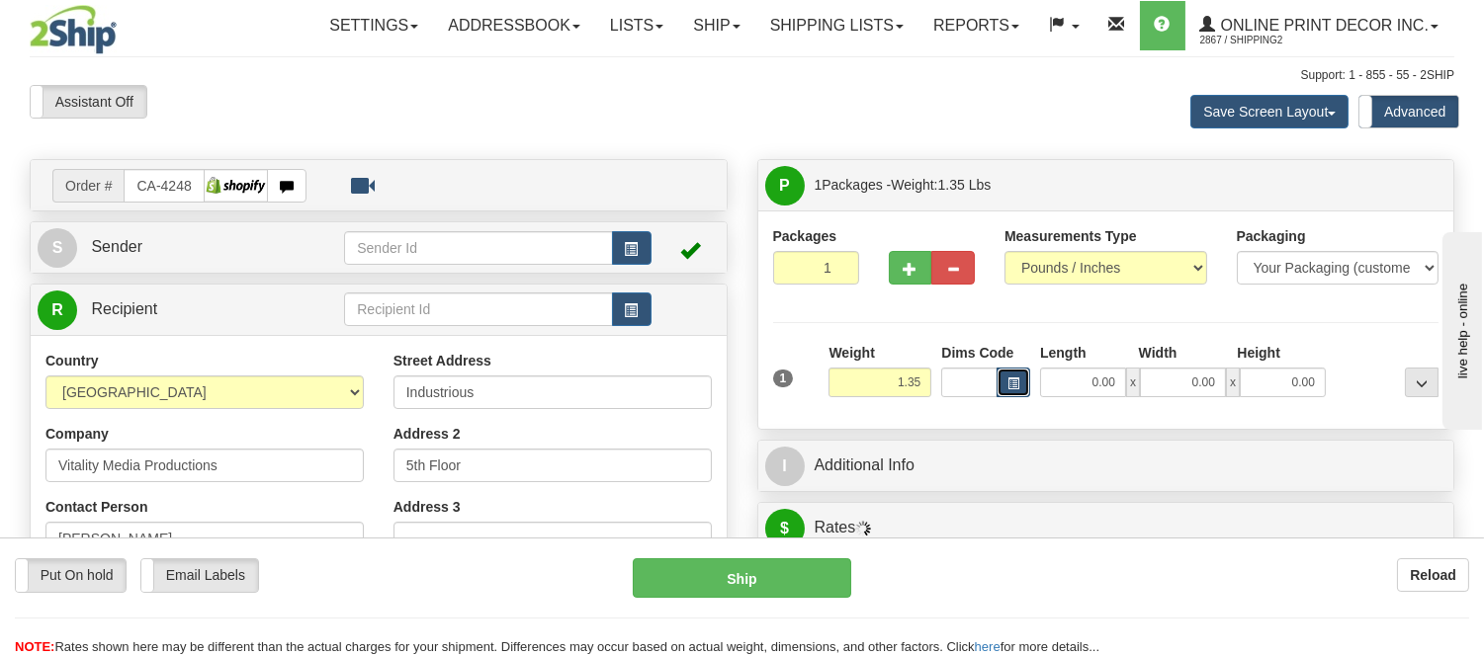
click at [1016, 371] on button "button" at bounding box center [1014, 383] width 34 height 30
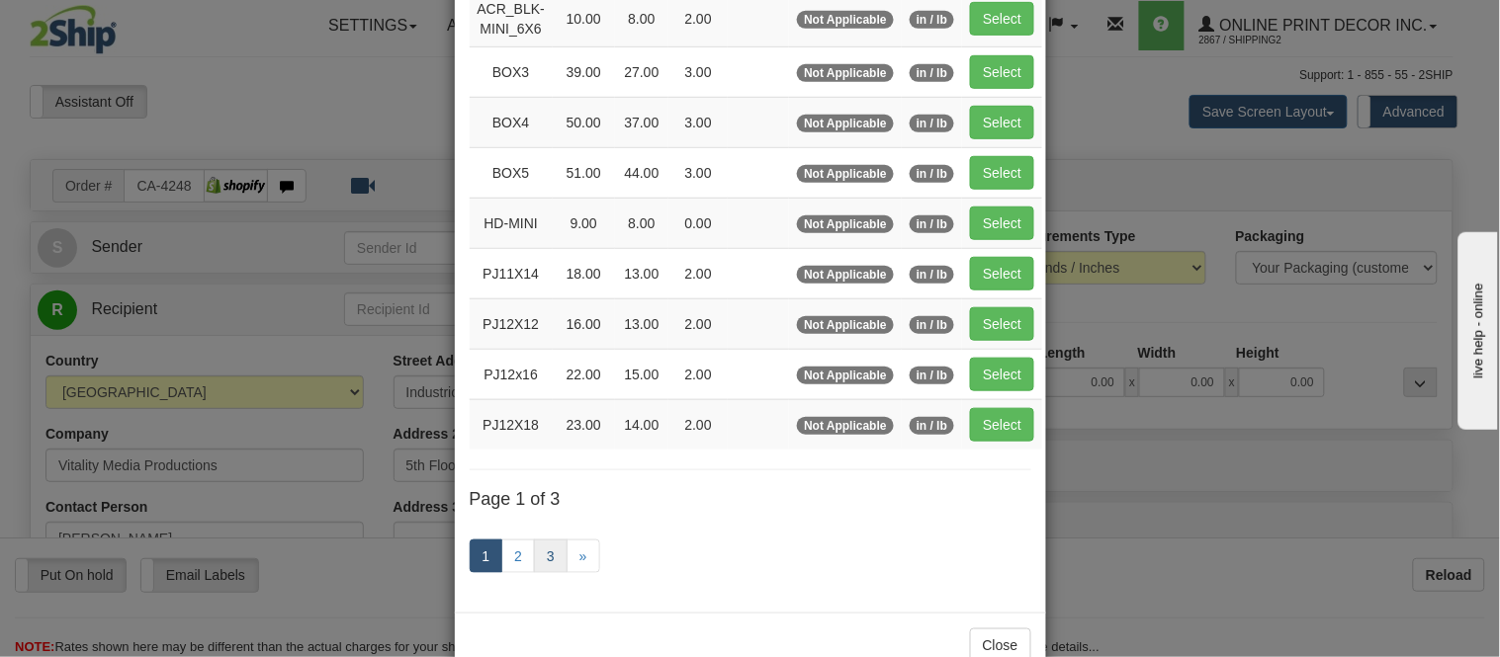
scroll to position [332, 0]
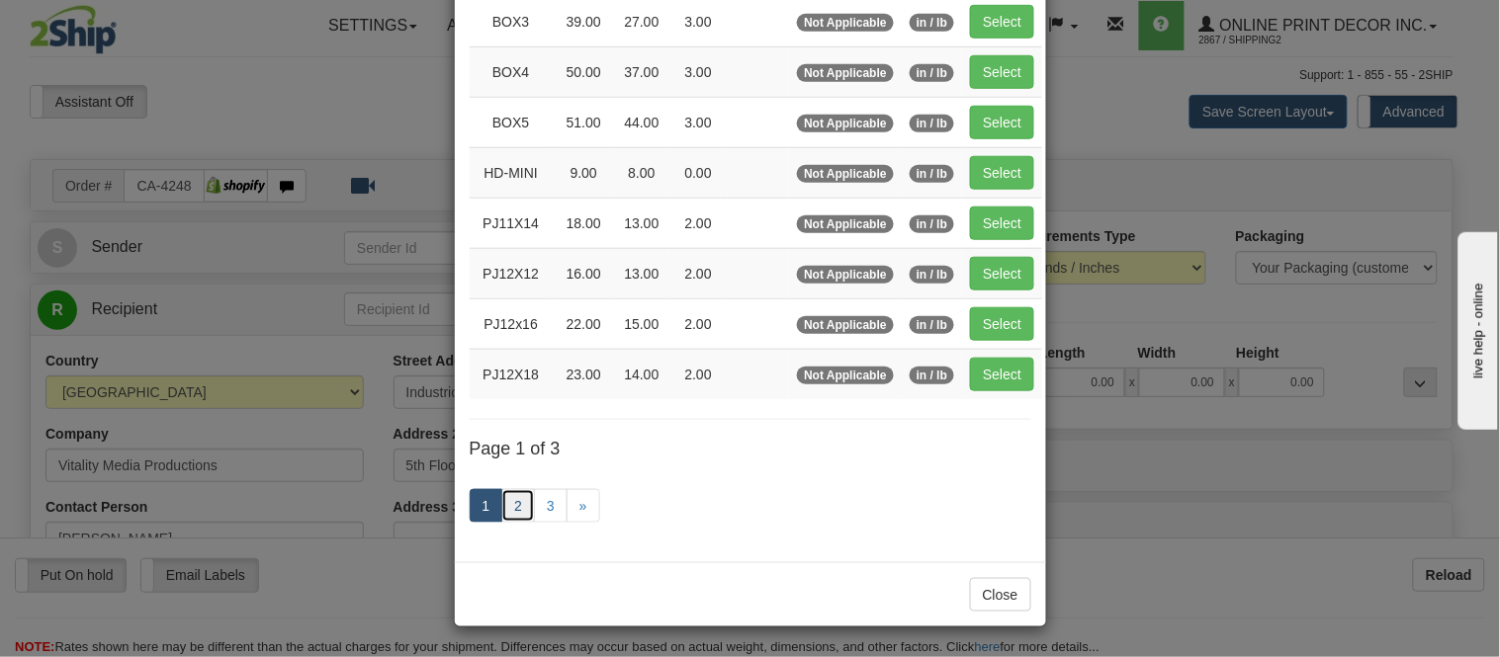
click at [510, 494] on link "2" at bounding box center [518, 506] width 34 height 34
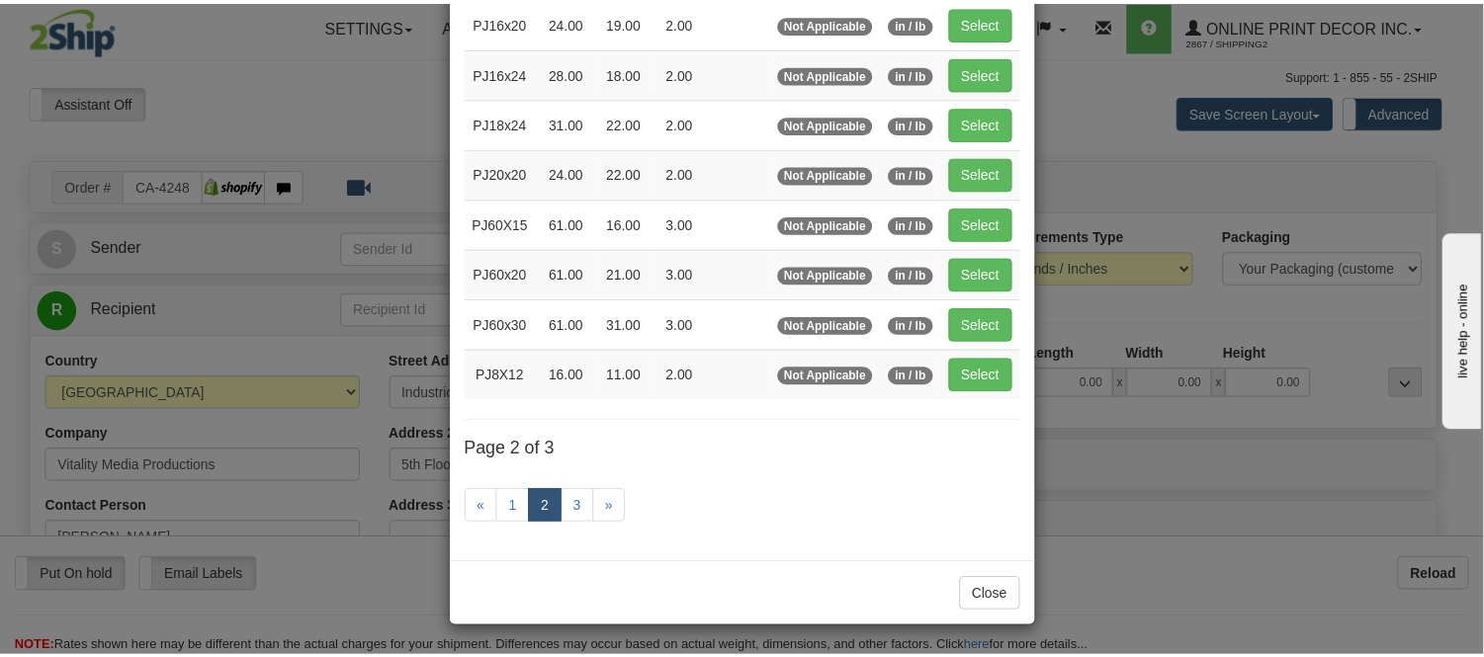
scroll to position [321, 0]
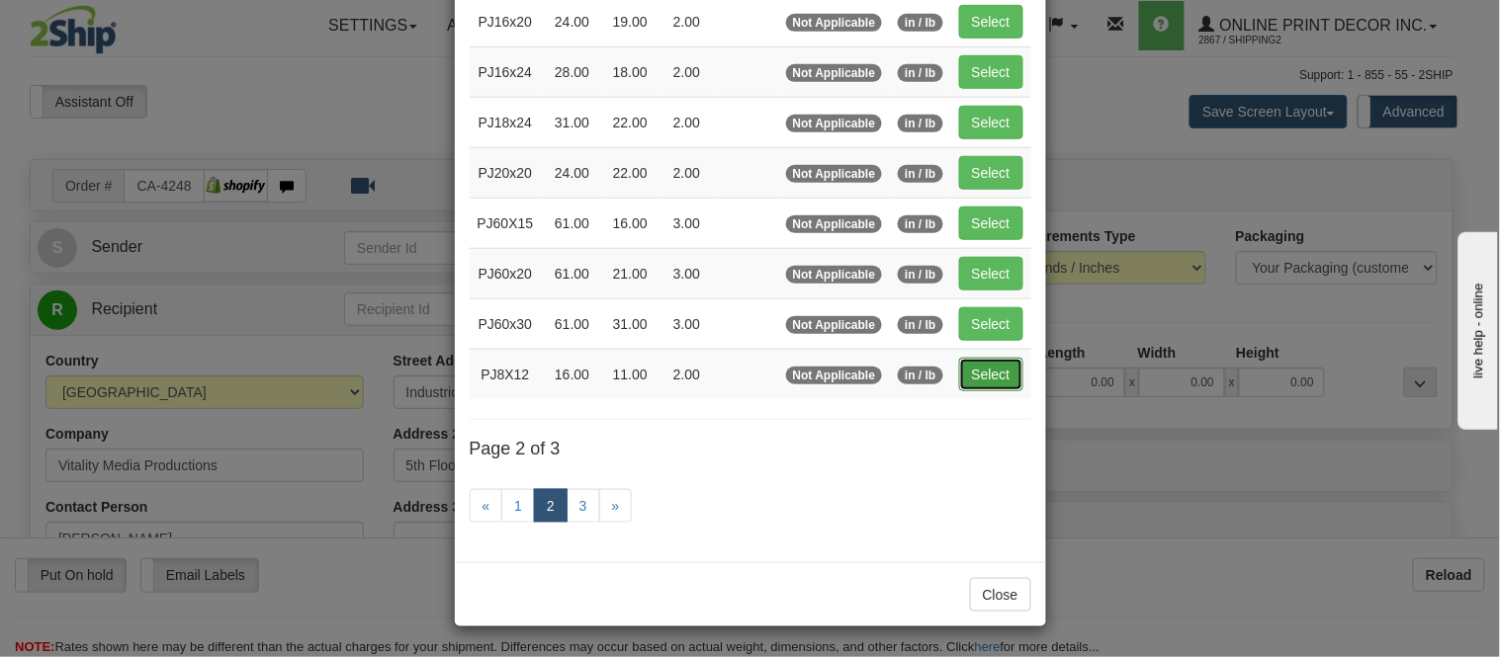
click at [959, 364] on button "Select" at bounding box center [991, 375] width 64 height 34
type input "PJ8X12"
type input "16.00"
type input "11.00"
type input "2.00"
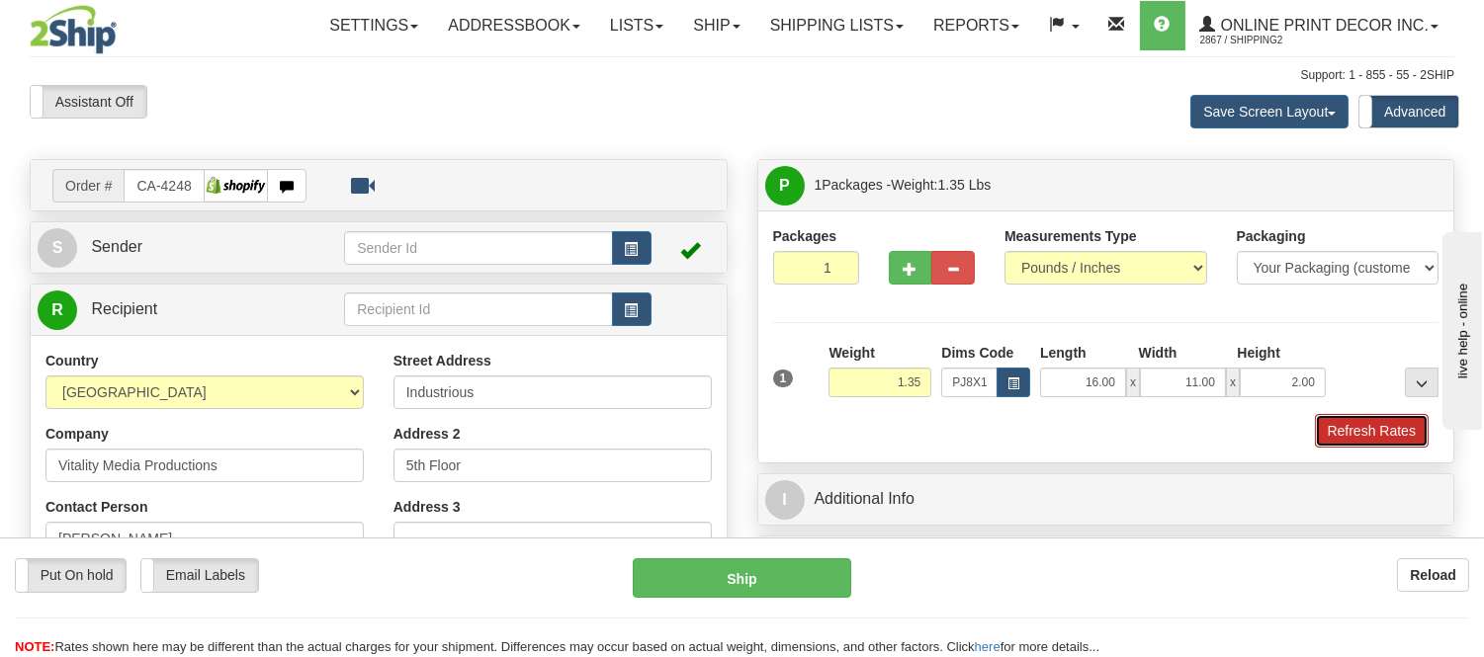
click at [1351, 416] on button "Refresh Rates" at bounding box center [1372, 431] width 114 height 34
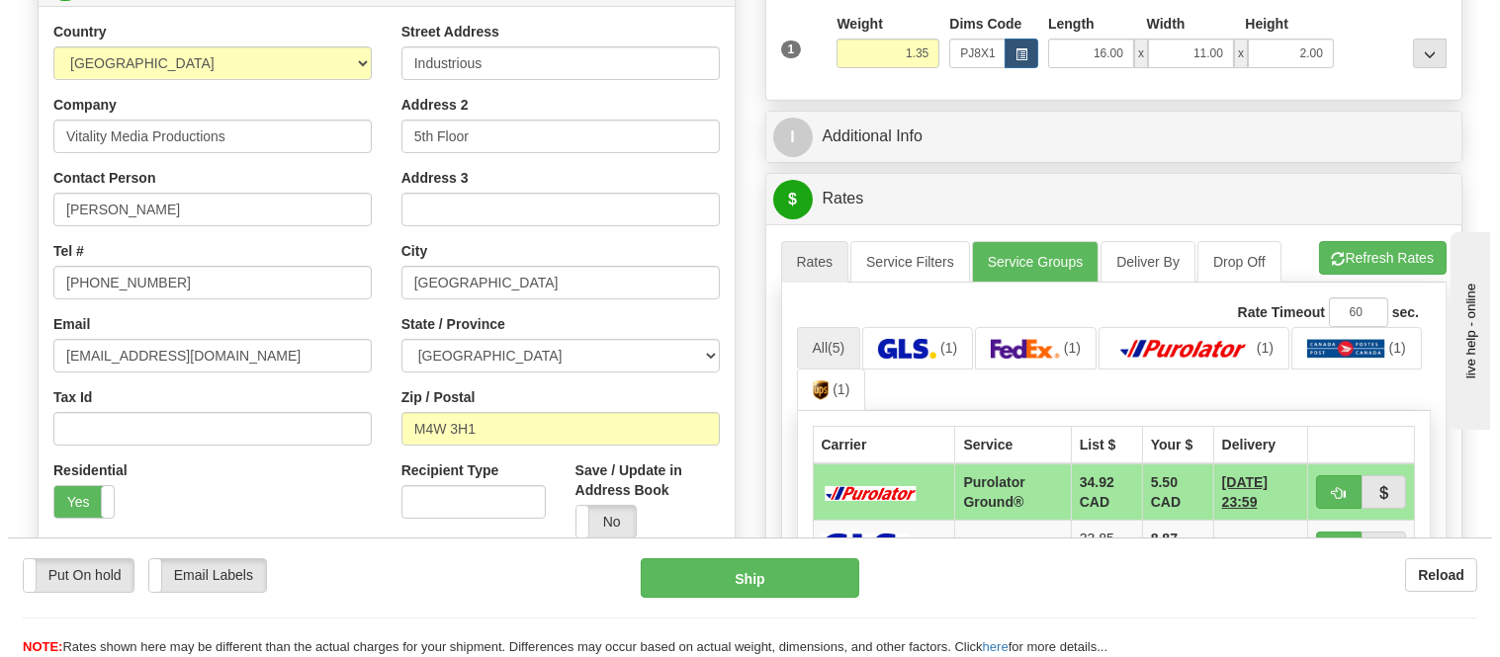
scroll to position [439, 0]
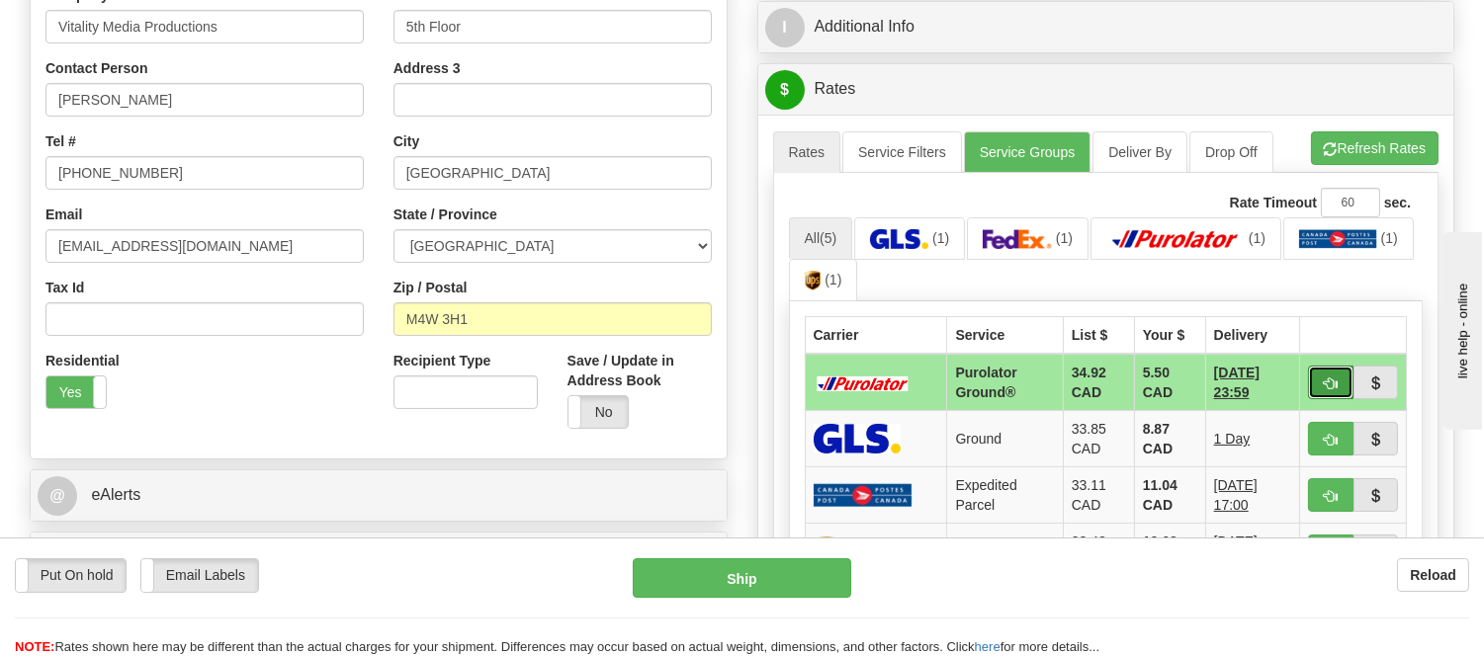
click at [1325, 383] on span "button" at bounding box center [1331, 384] width 14 height 13
type input "260"
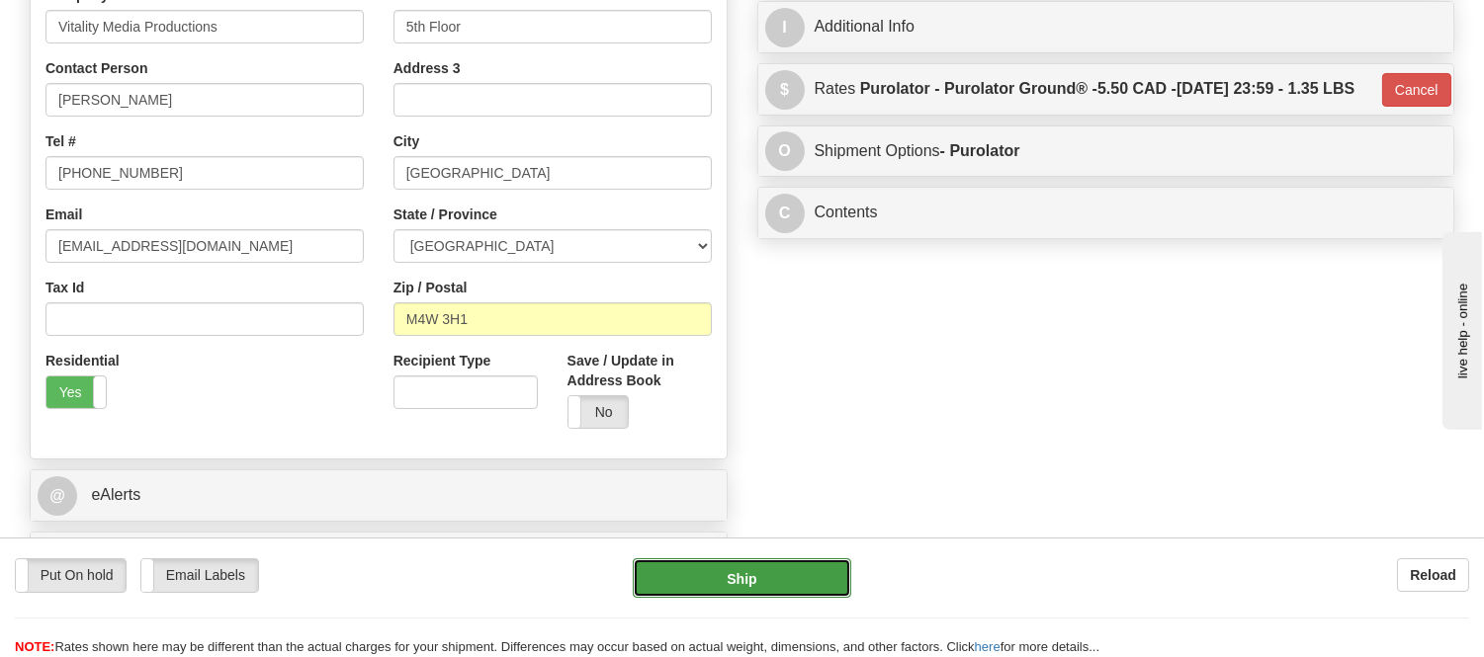
click at [781, 573] on button "Ship" at bounding box center [742, 579] width 218 height 40
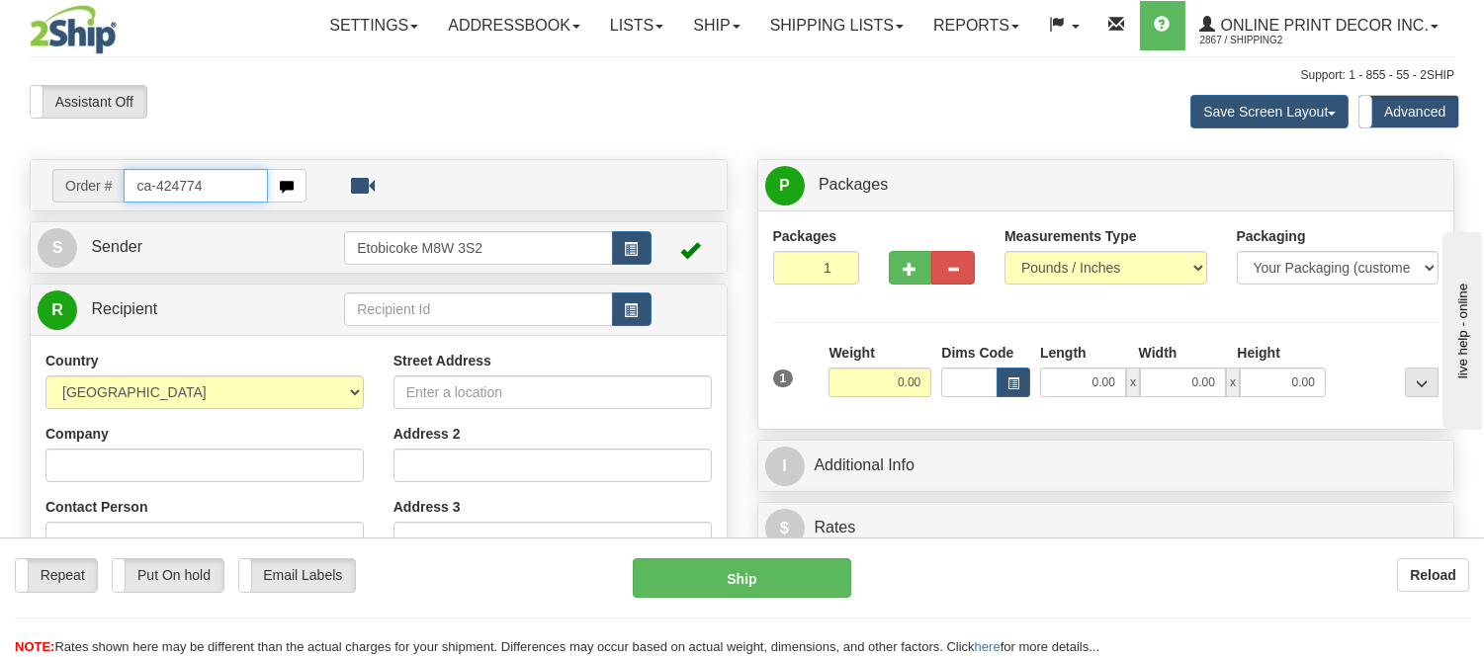
type input "ca-424774"
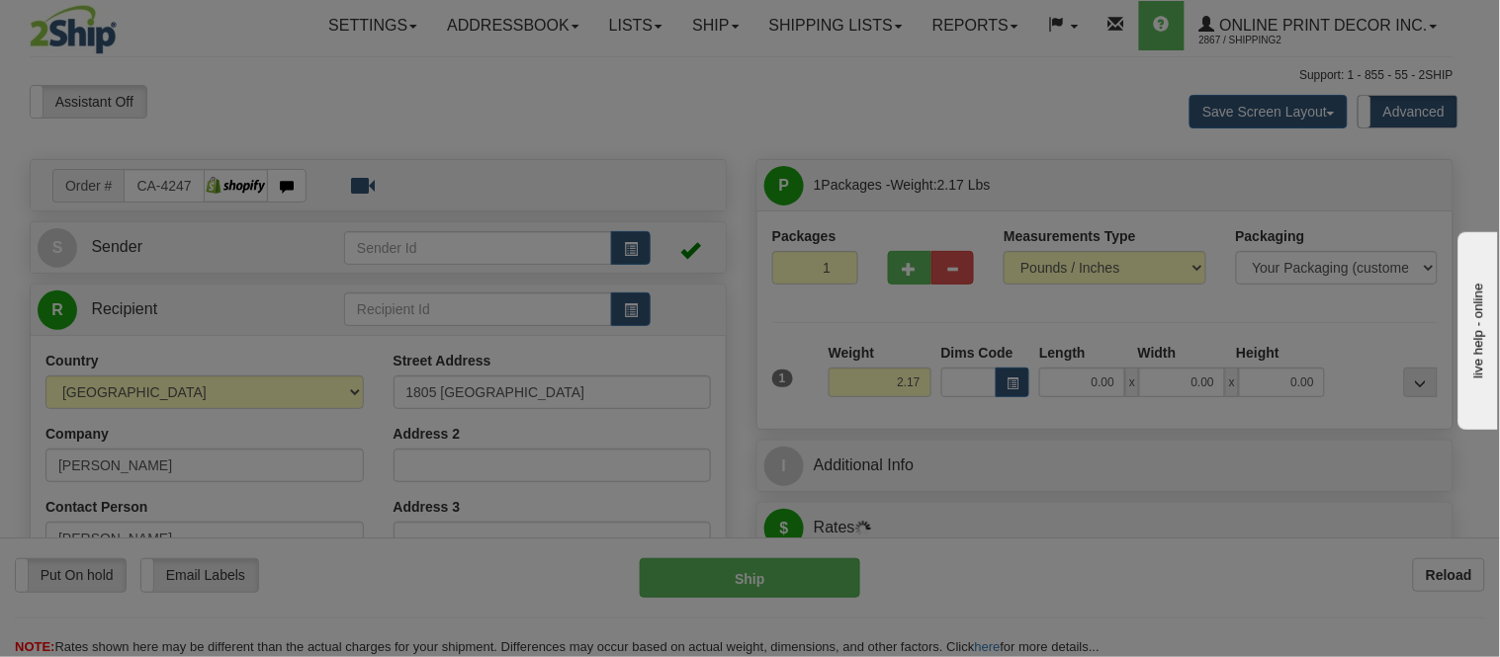
type input "UCLUELET"
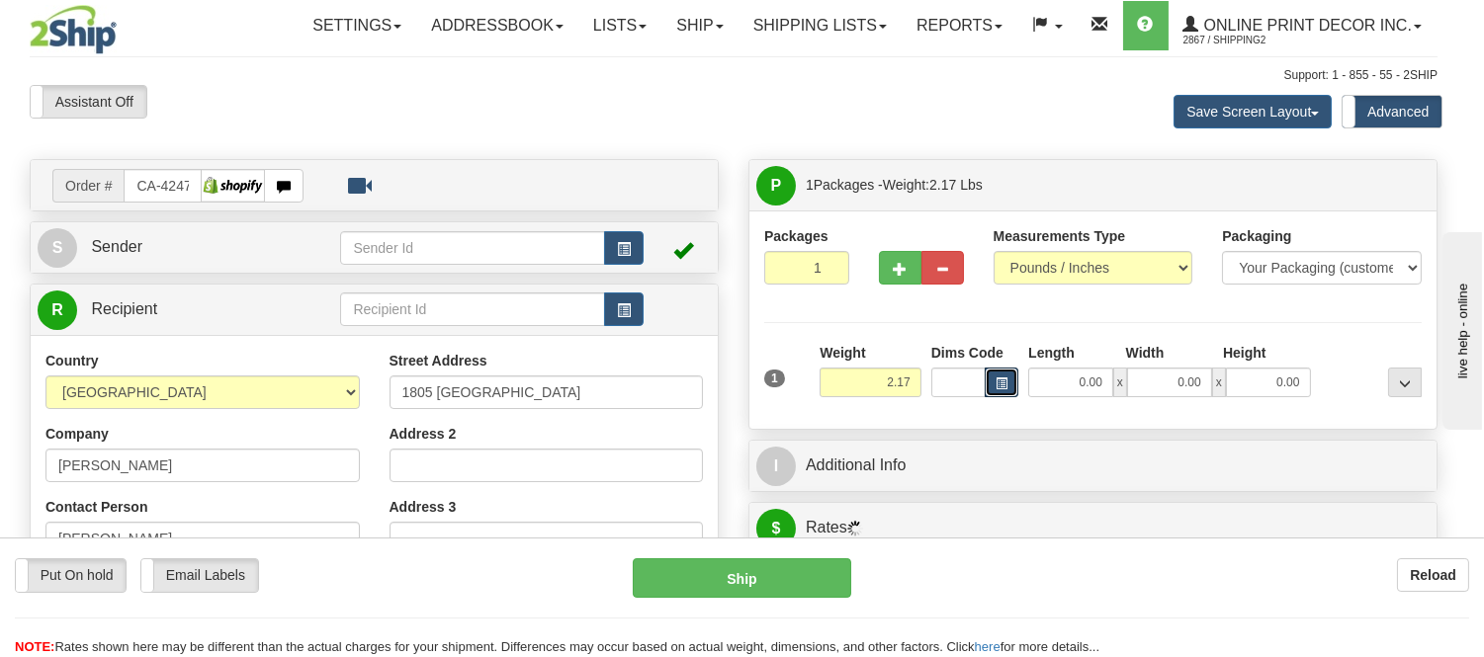
click at [1006, 377] on button "button" at bounding box center [1002, 383] width 34 height 30
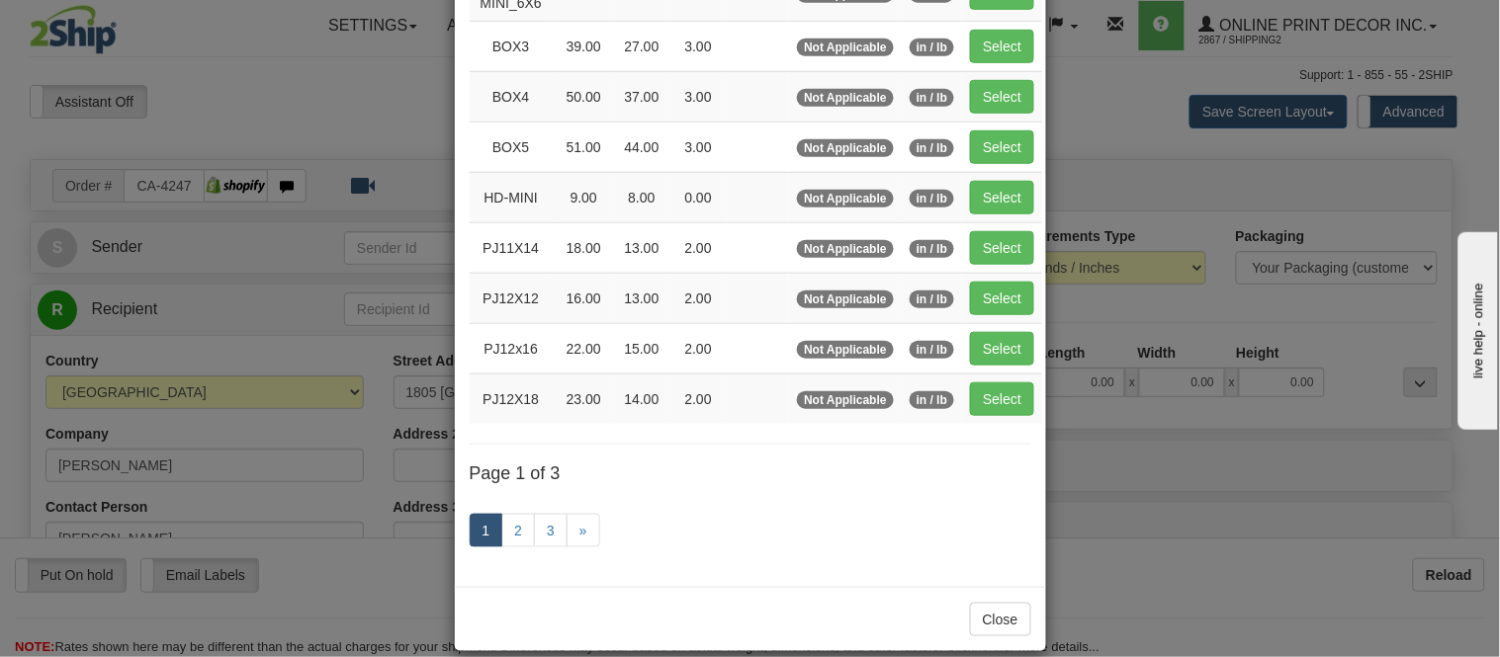
scroll to position [329, 0]
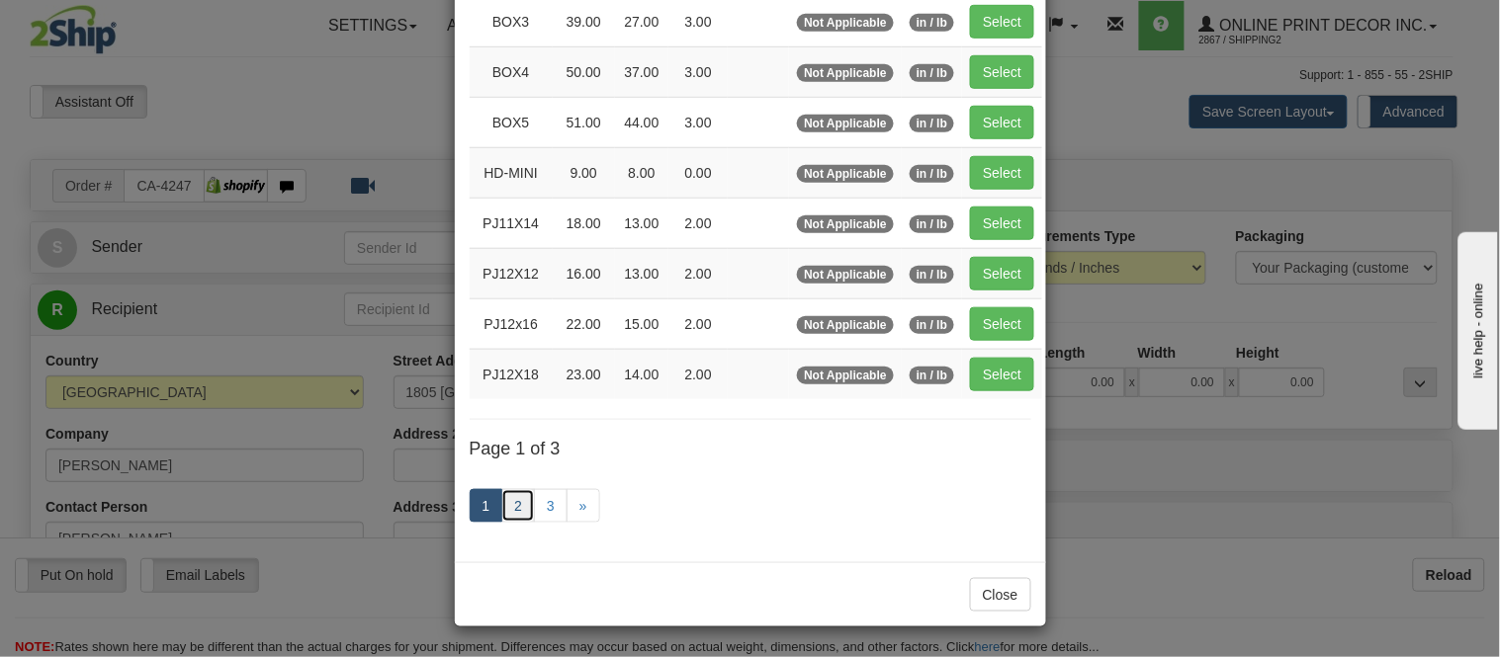
click at [510, 497] on link "2" at bounding box center [518, 506] width 34 height 34
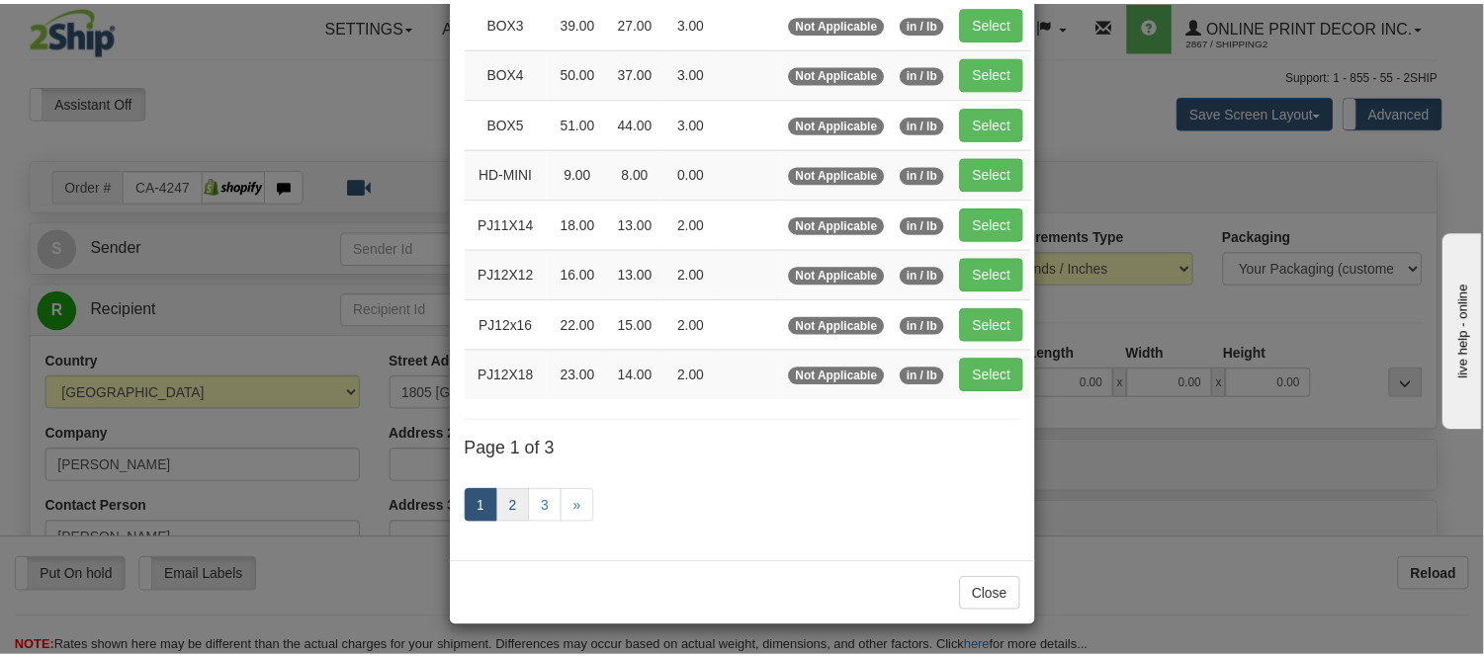
scroll to position [321, 0]
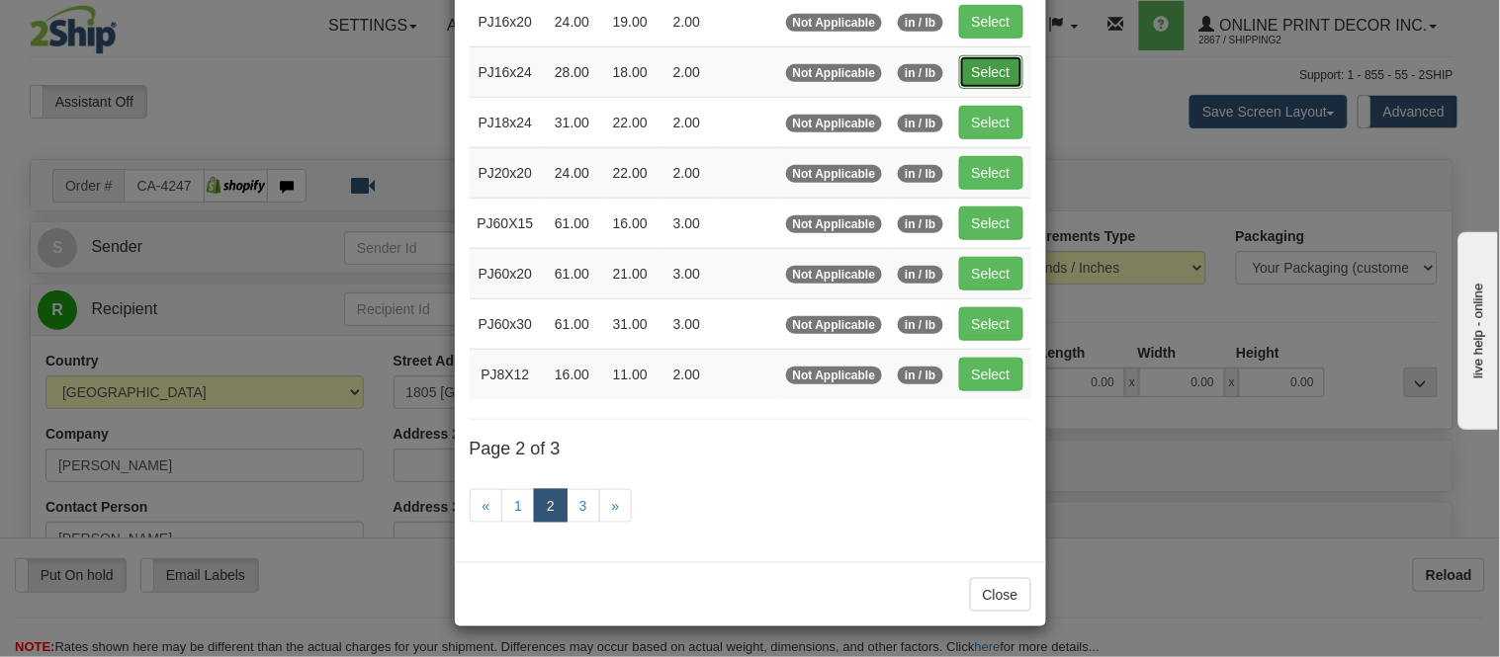
click at [985, 62] on button "Select" at bounding box center [991, 72] width 64 height 34
type input "PJ16x24"
type input "28.00"
type input "18.00"
type input "2.00"
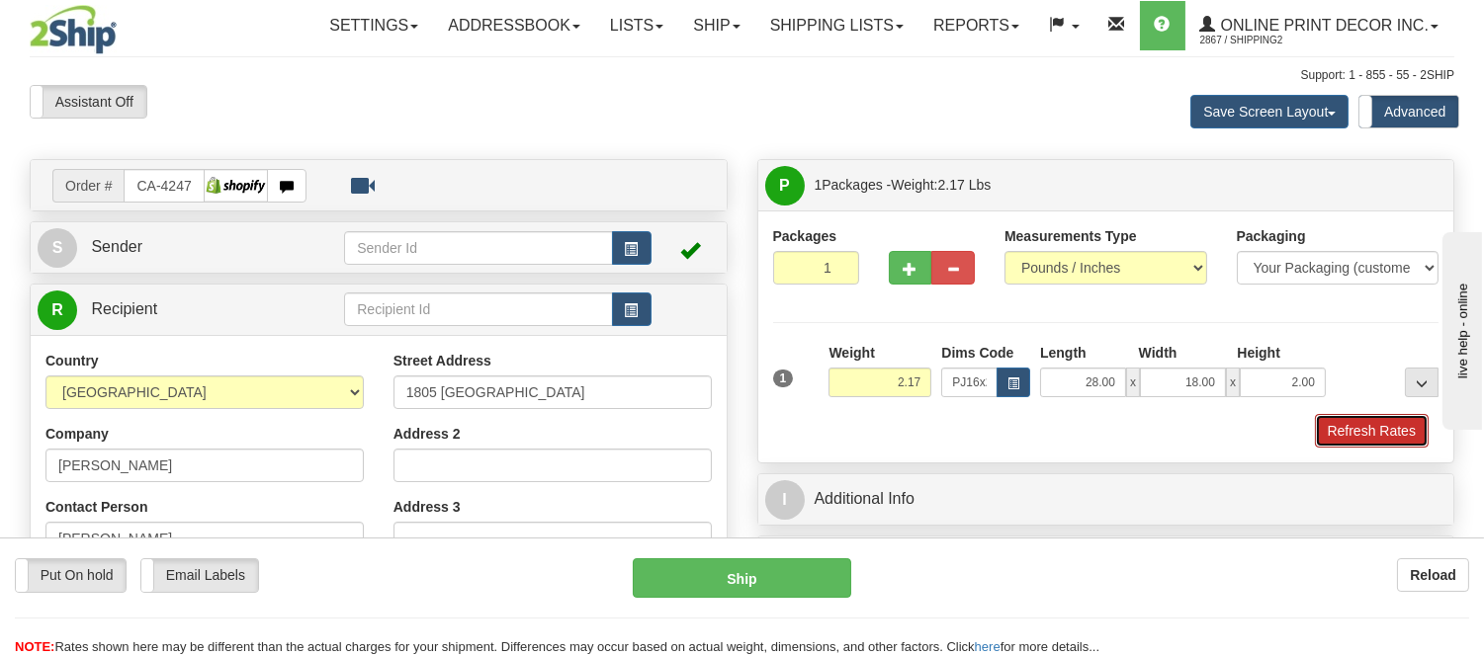
click at [1372, 439] on button "Refresh Rates" at bounding box center [1372, 431] width 114 height 34
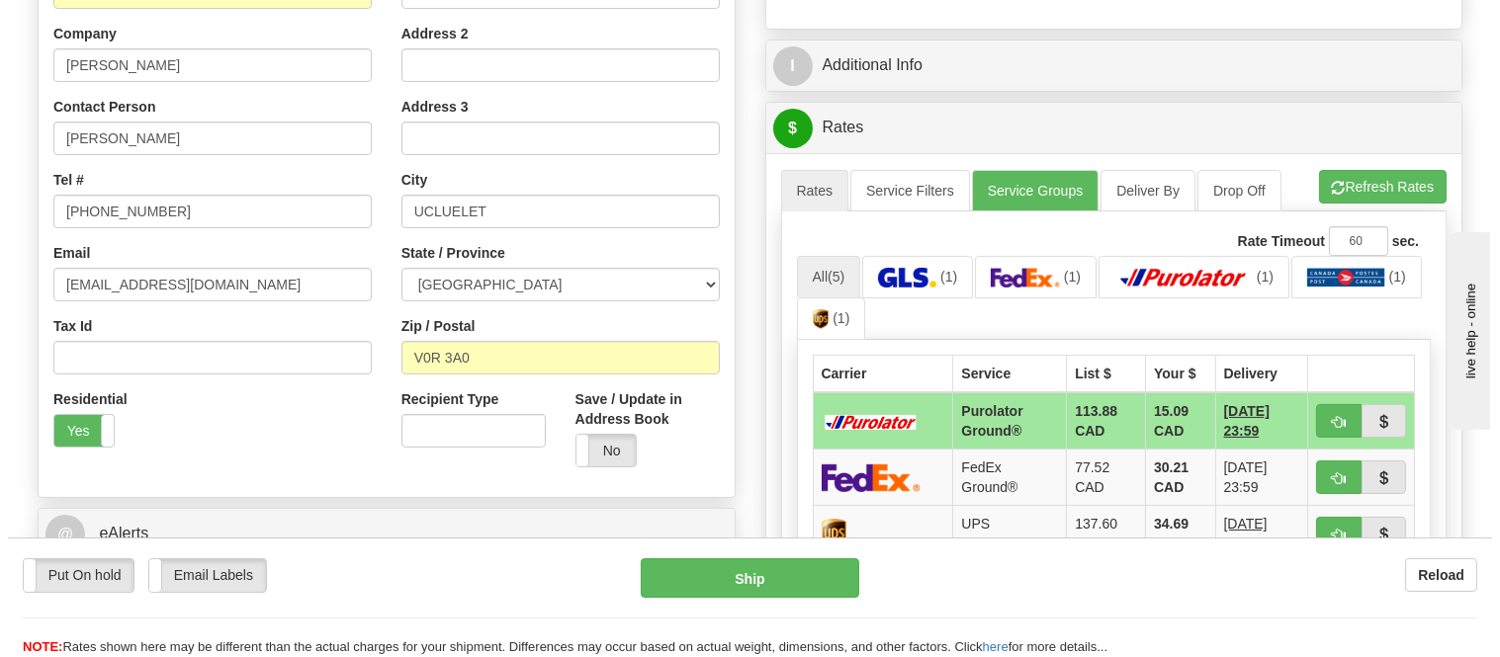
scroll to position [439, 0]
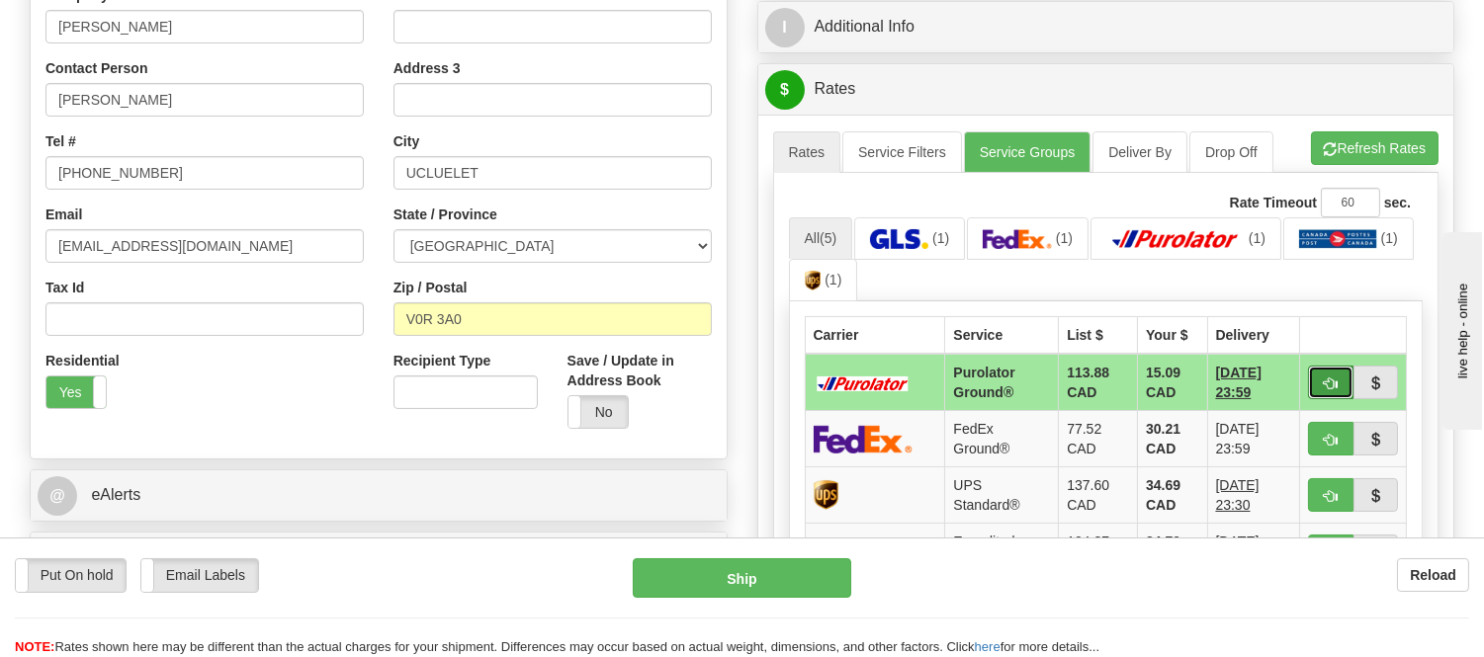
click at [1324, 388] on span "button" at bounding box center [1331, 384] width 14 height 13
type input "260"
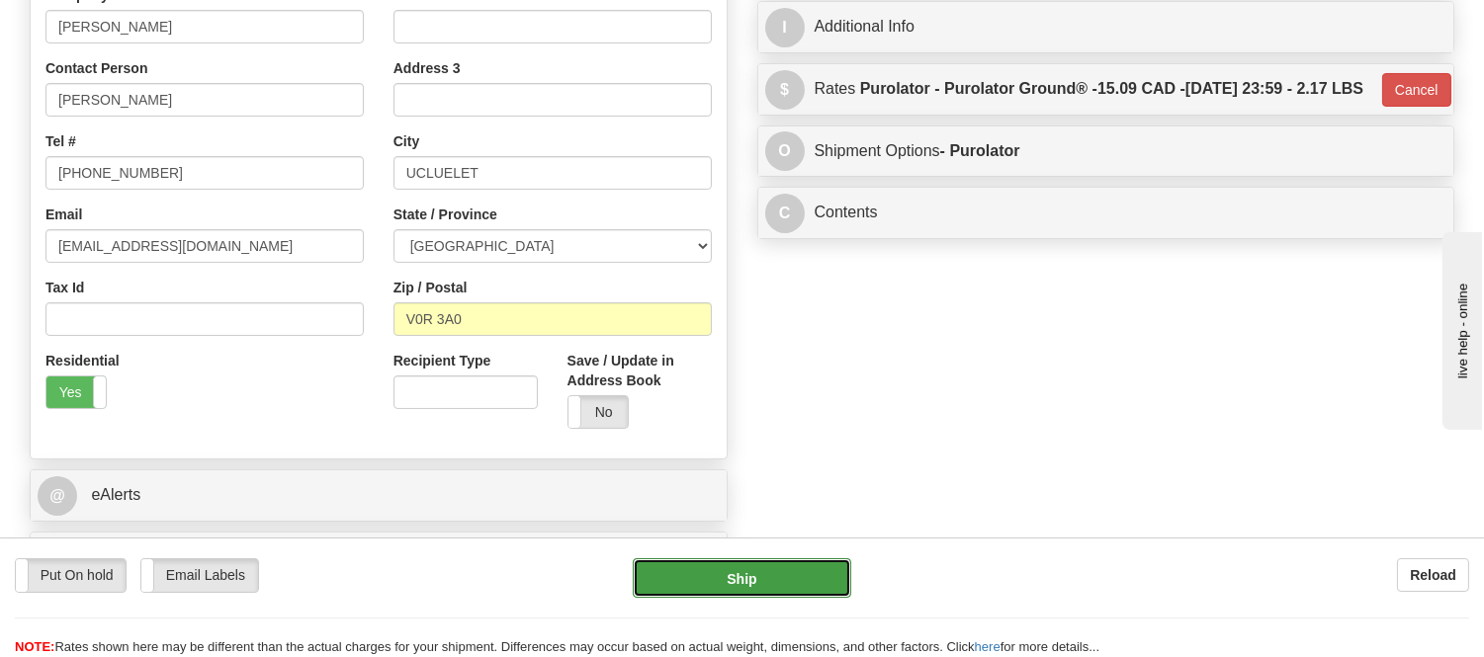
click at [759, 583] on button "Ship" at bounding box center [742, 579] width 218 height 40
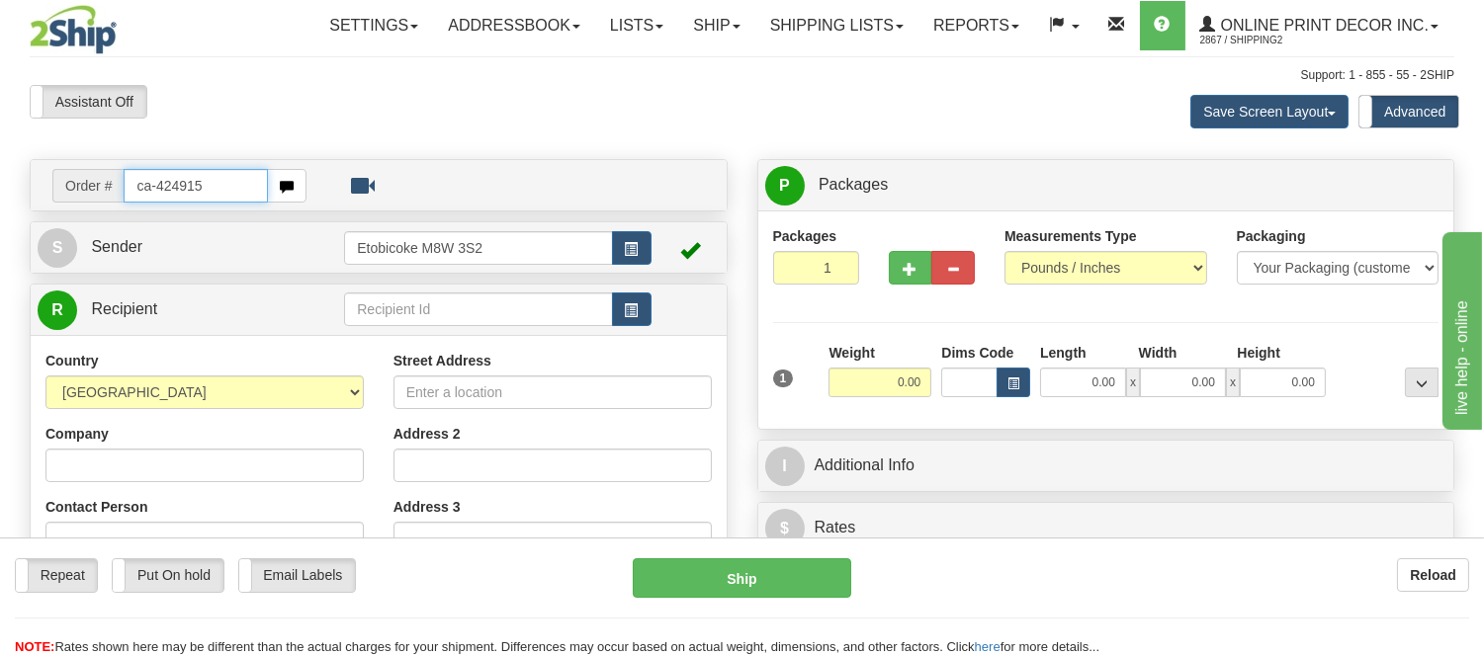
type input "ca-424915"
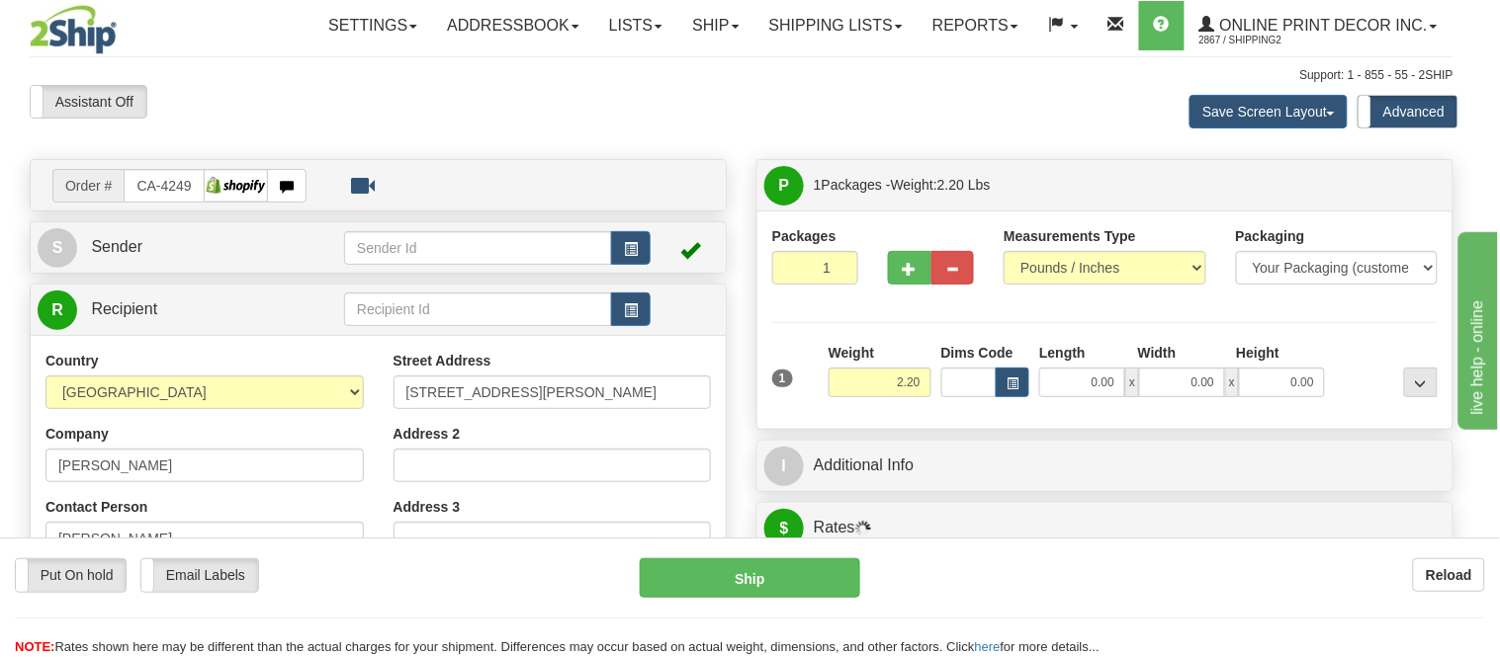
type input "NEPEAN"
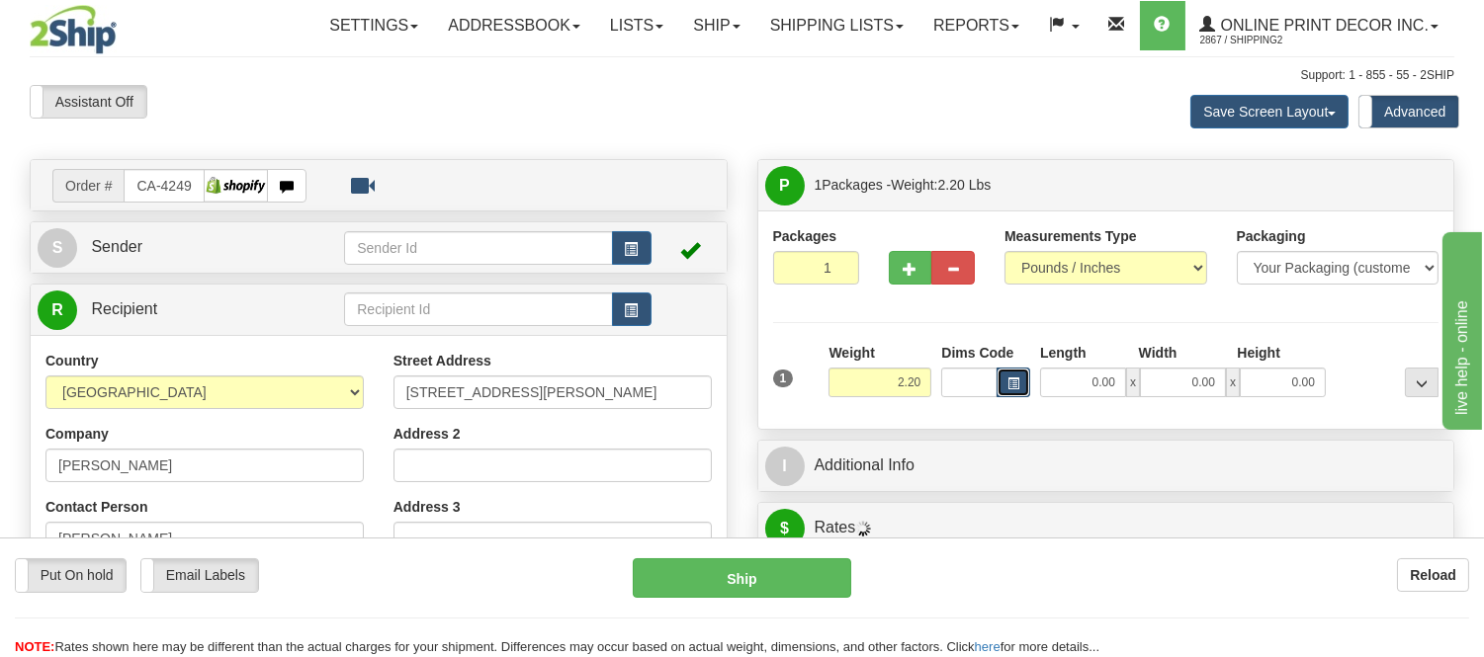
click at [1020, 380] on button "button" at bounding box center [1014, 383] width 34 height 30
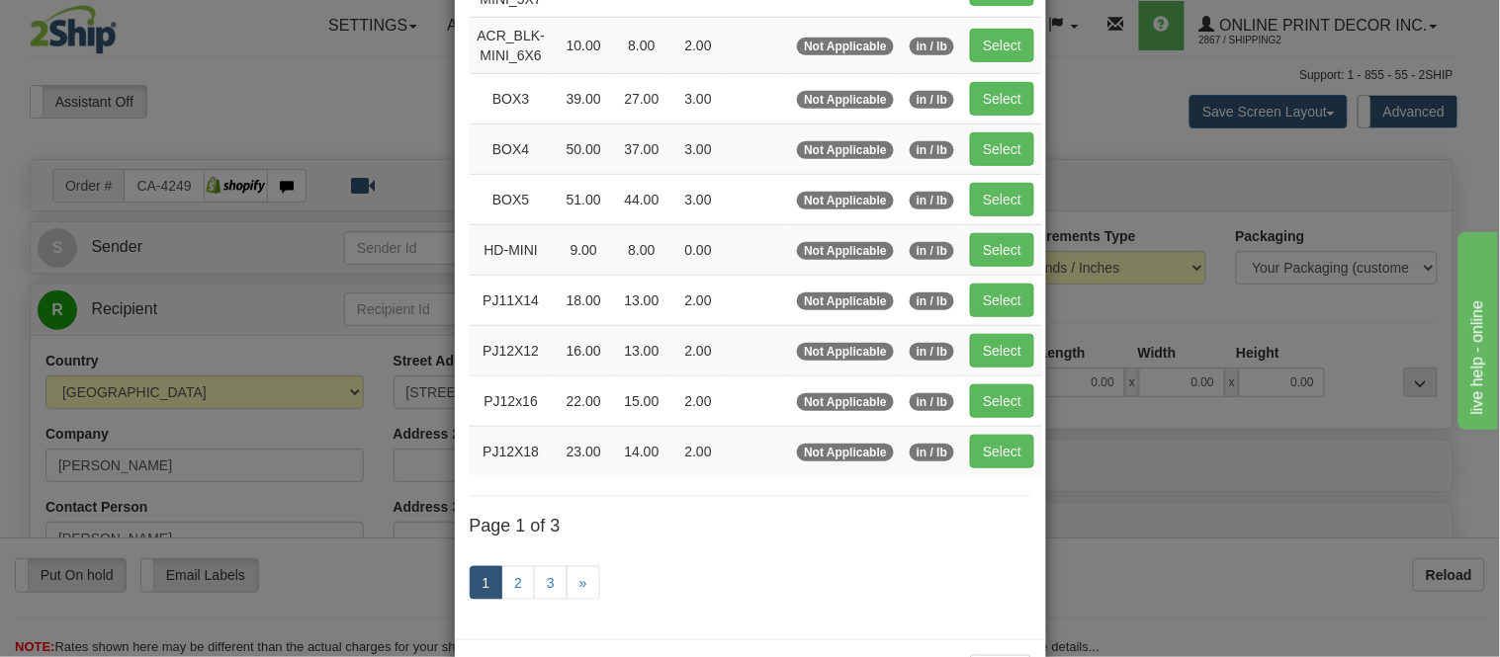
scroll to position [329, 0]
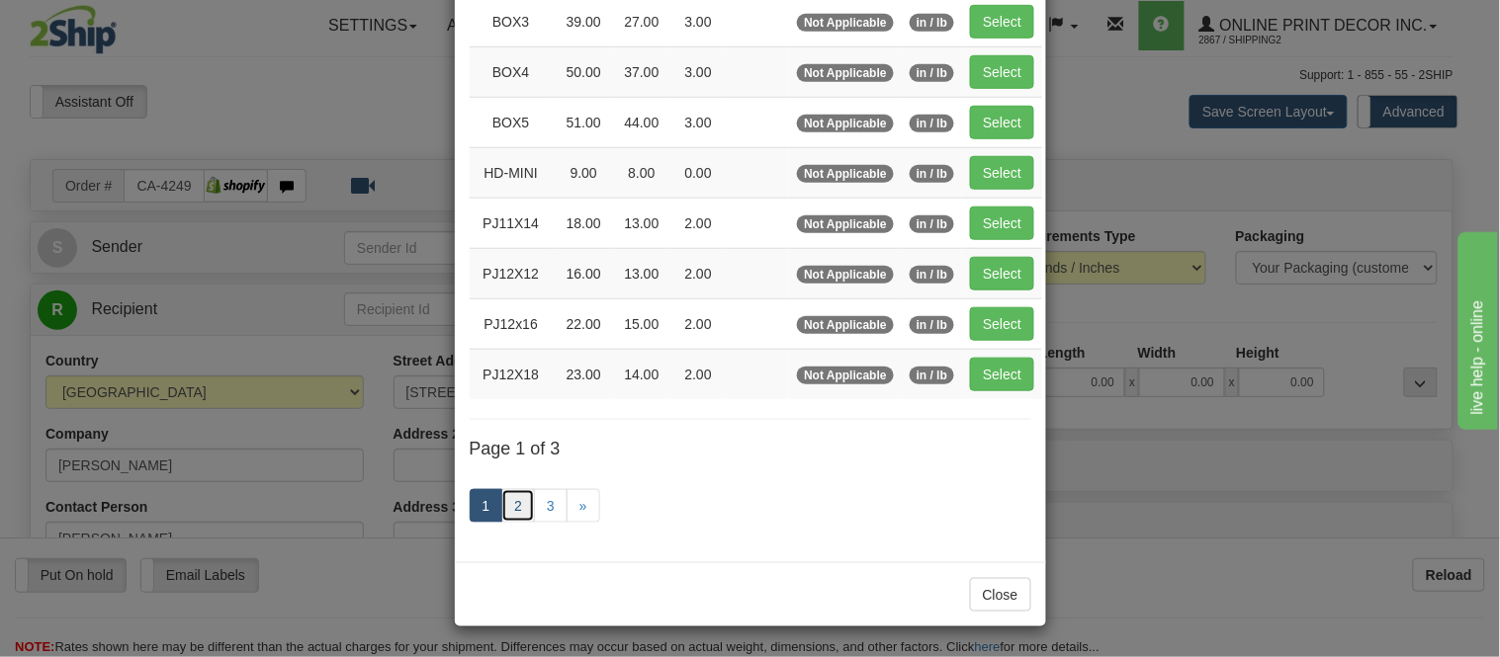
click at [515, 514] on link "2" at bounding box center [518, 506] width 34 height 34
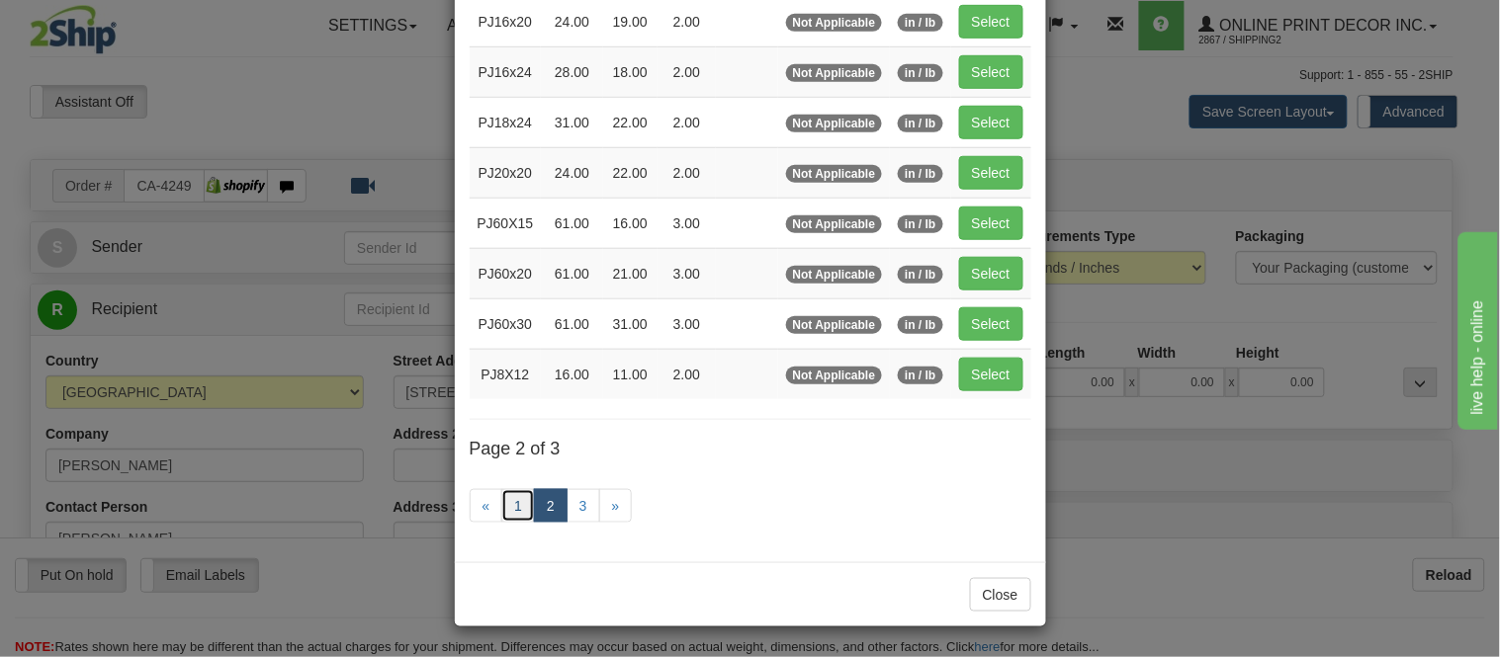
click at [509, 506] on link "1" at bounding box center [518, 506] width 34 height 34
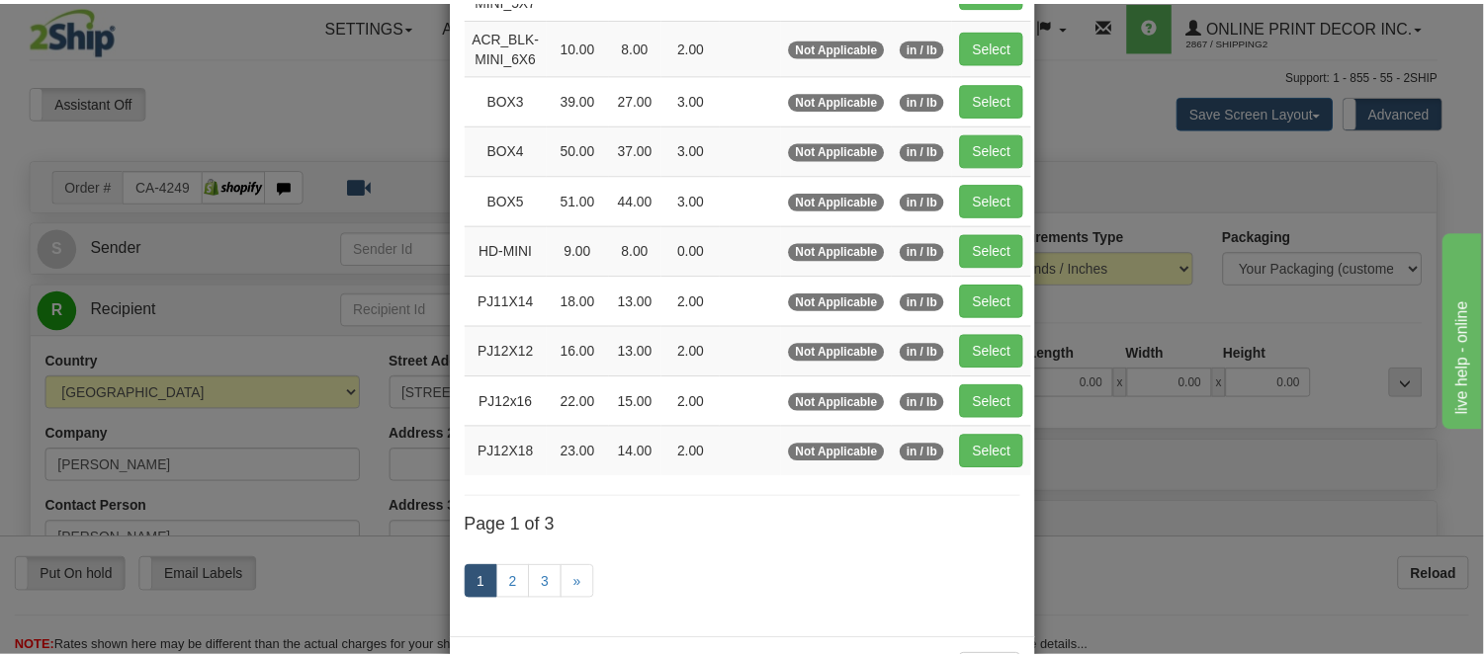
scroll to position [102, 0]
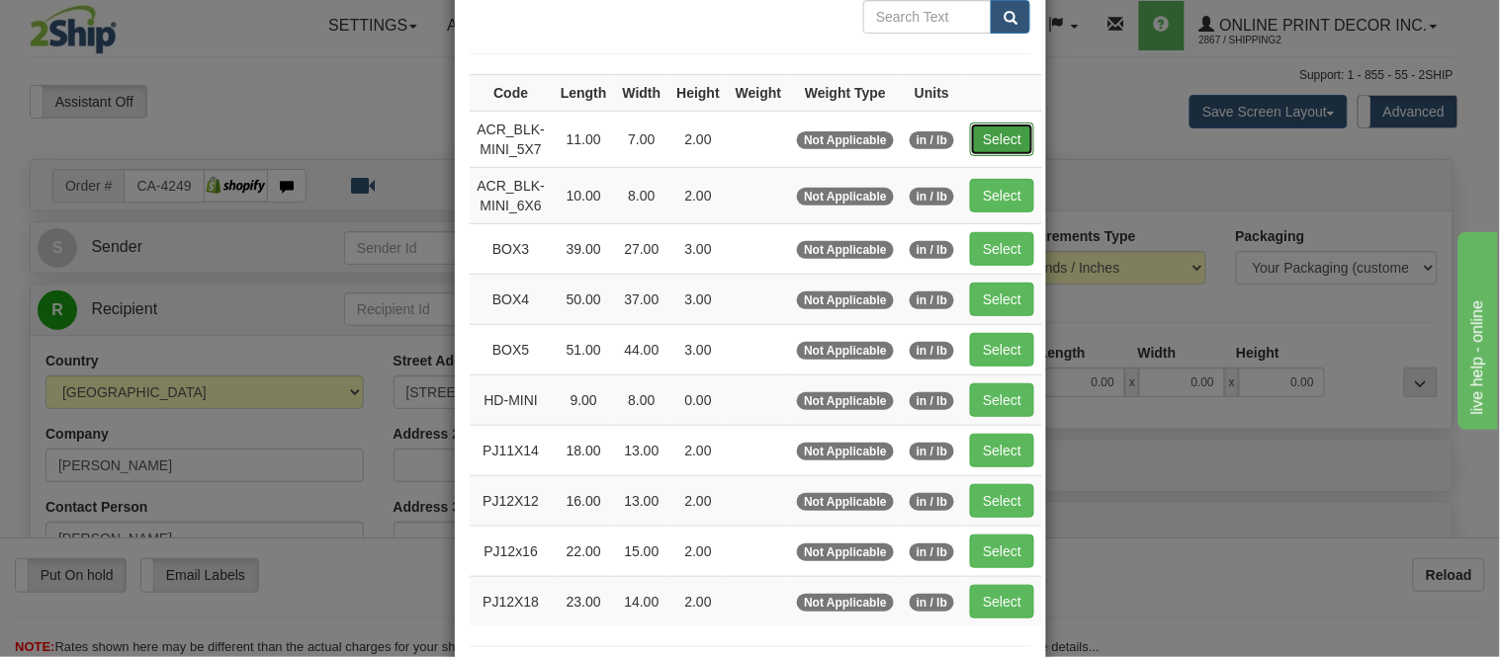
click at [1008, 129] on button "Select" at bounding box center [1002, 140] width 64 height 34
type input "ACR_BLK-MINI_5X7"
type input "11.00"
type input "7.00"
type input "2.00"
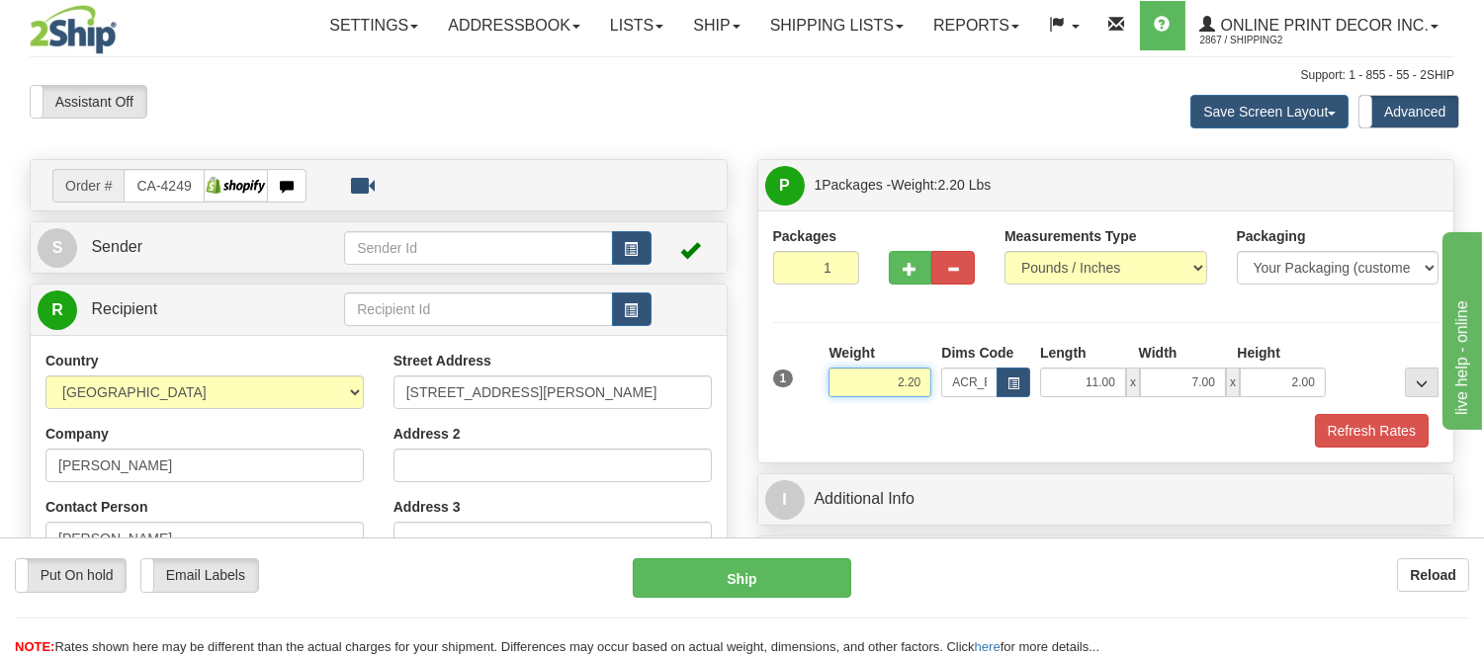
drag, startPoint x: 925, startPoint y: 376, endPoint x: 840, endPoint y: 372, distance: 85.1
click at [840, 372] on input "2.20" at bounding box center [880, 383] width 103 height 30
type input "1.00"
click at [1325, 458] on div "Packages 1 1 Measurements Type" at bounding box center [1106, 337] width 696 height 252
click at [1342, 433] on button "Refresh Rates" at bounding box center [1372, 431] width 114 height 34
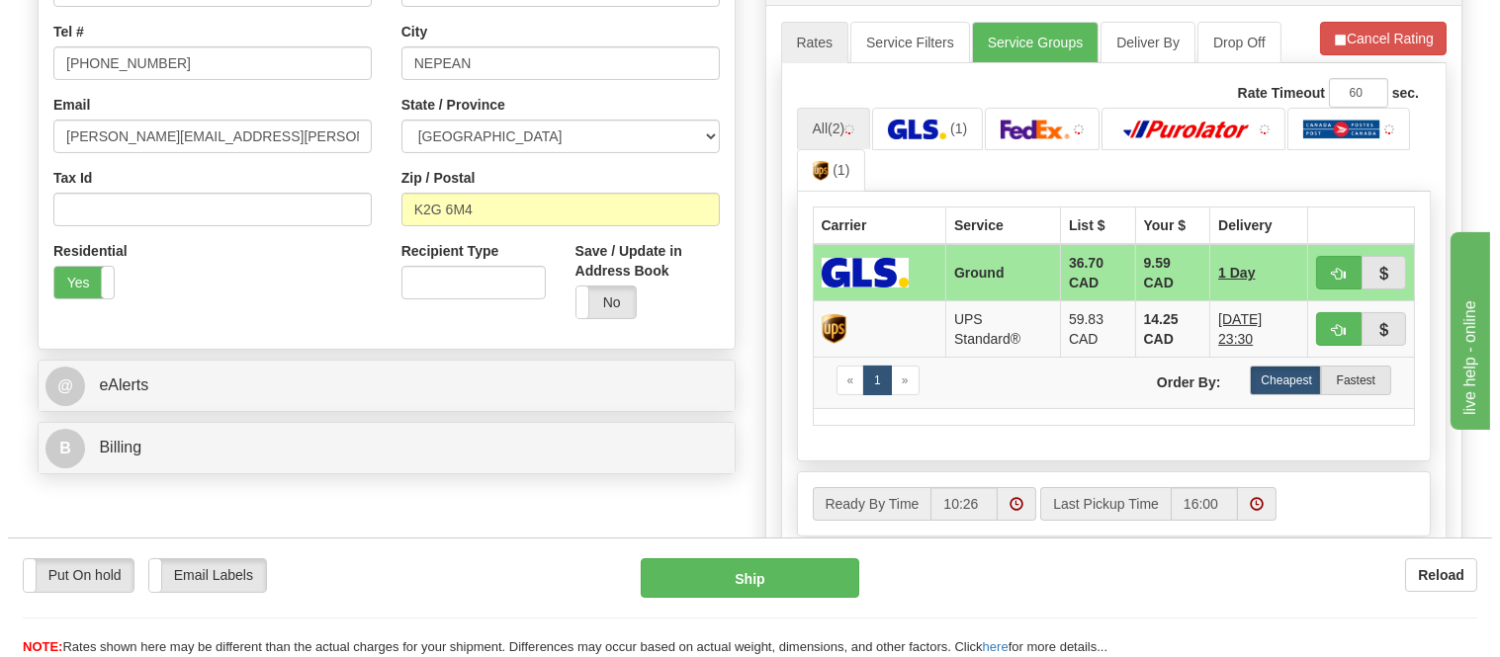
scroll to position [439, 0]
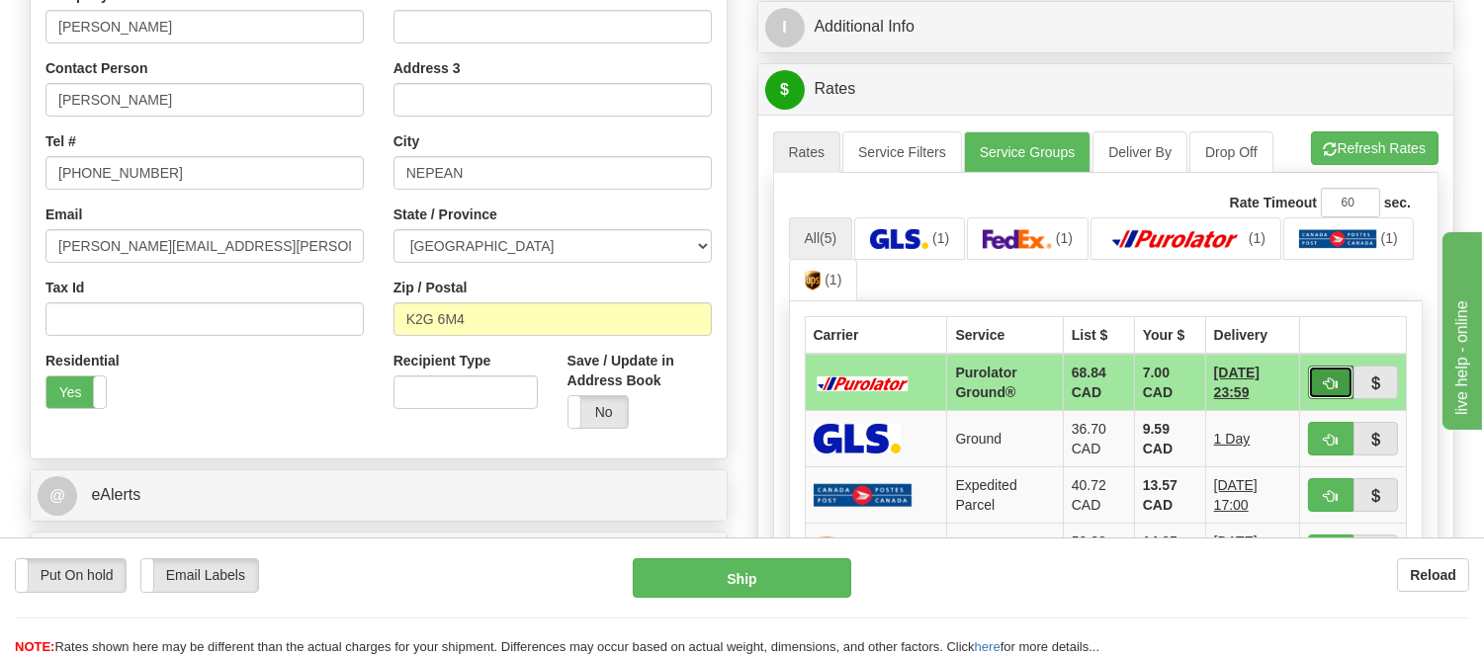
click at [1326, 383] on span "button" at bounding box center [1331, 384] width 14 height 13
type input "260"
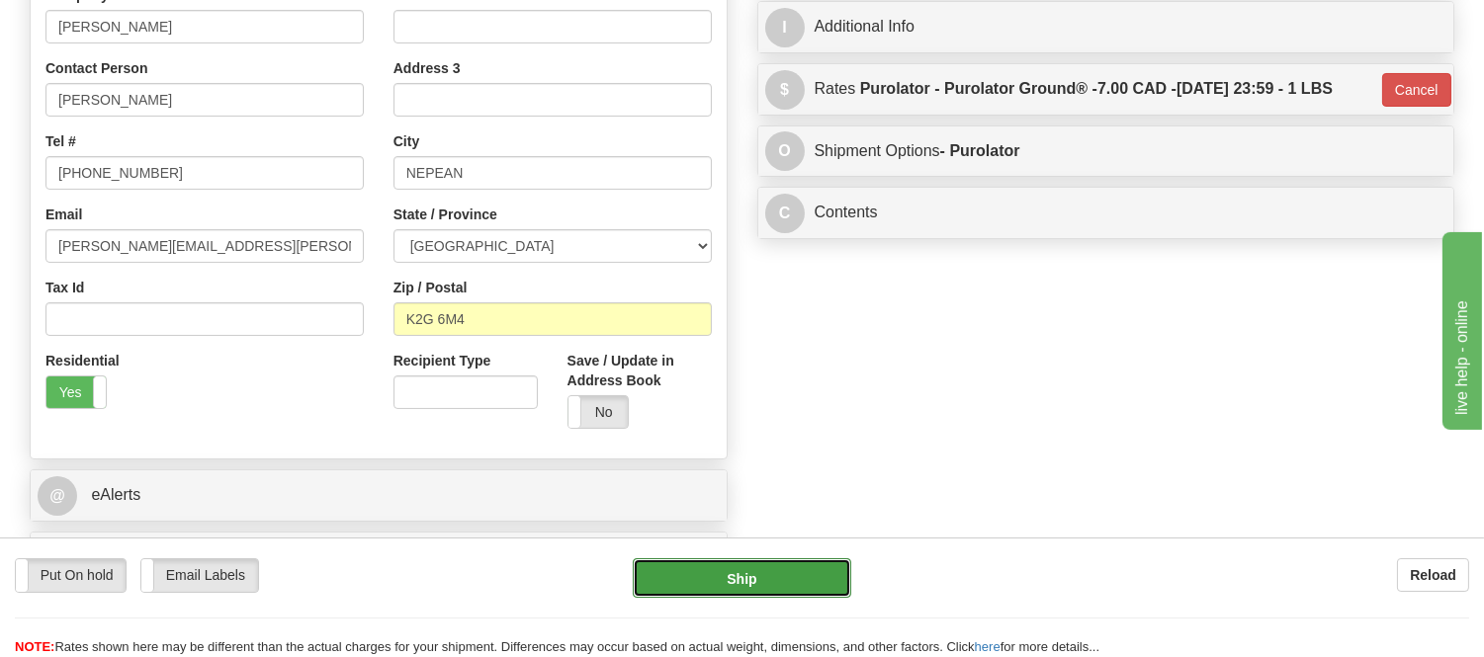
click at [763, 573] on button "Ship" at bounding box center [742, 579] width 218 height 40
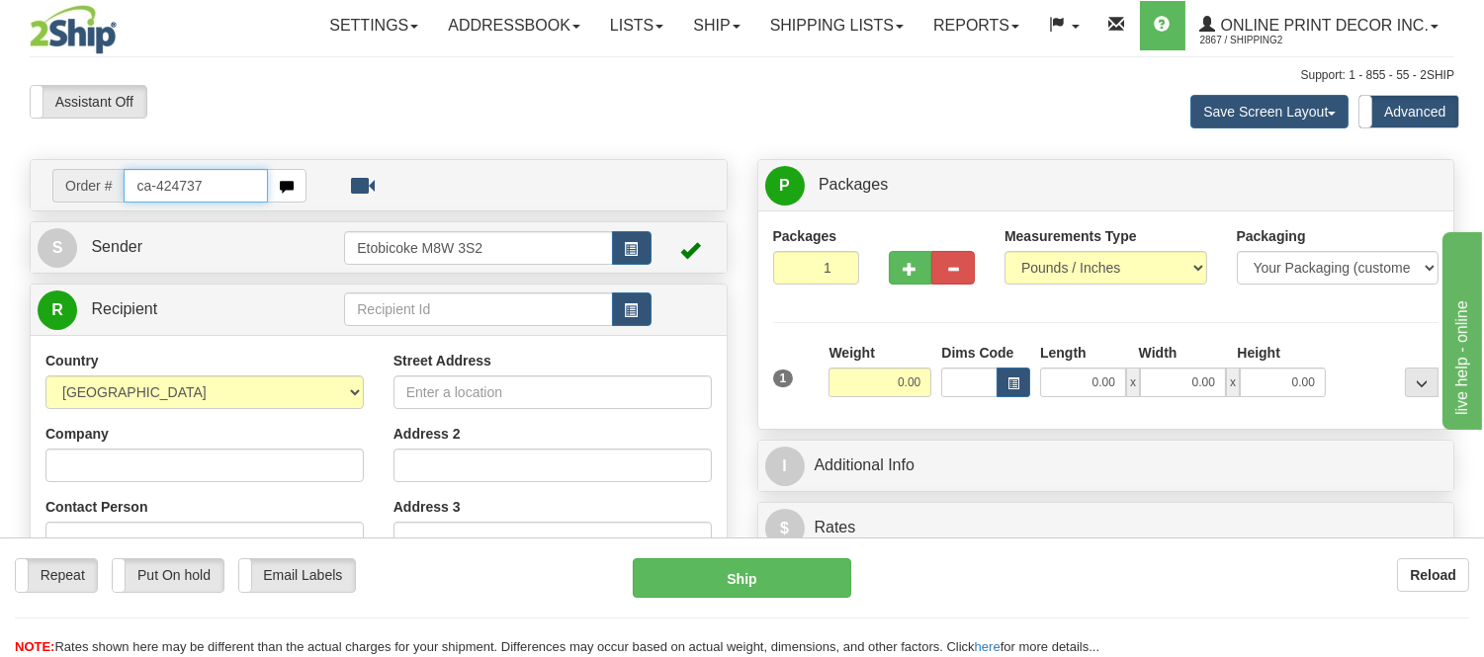
type input "ca-424737"
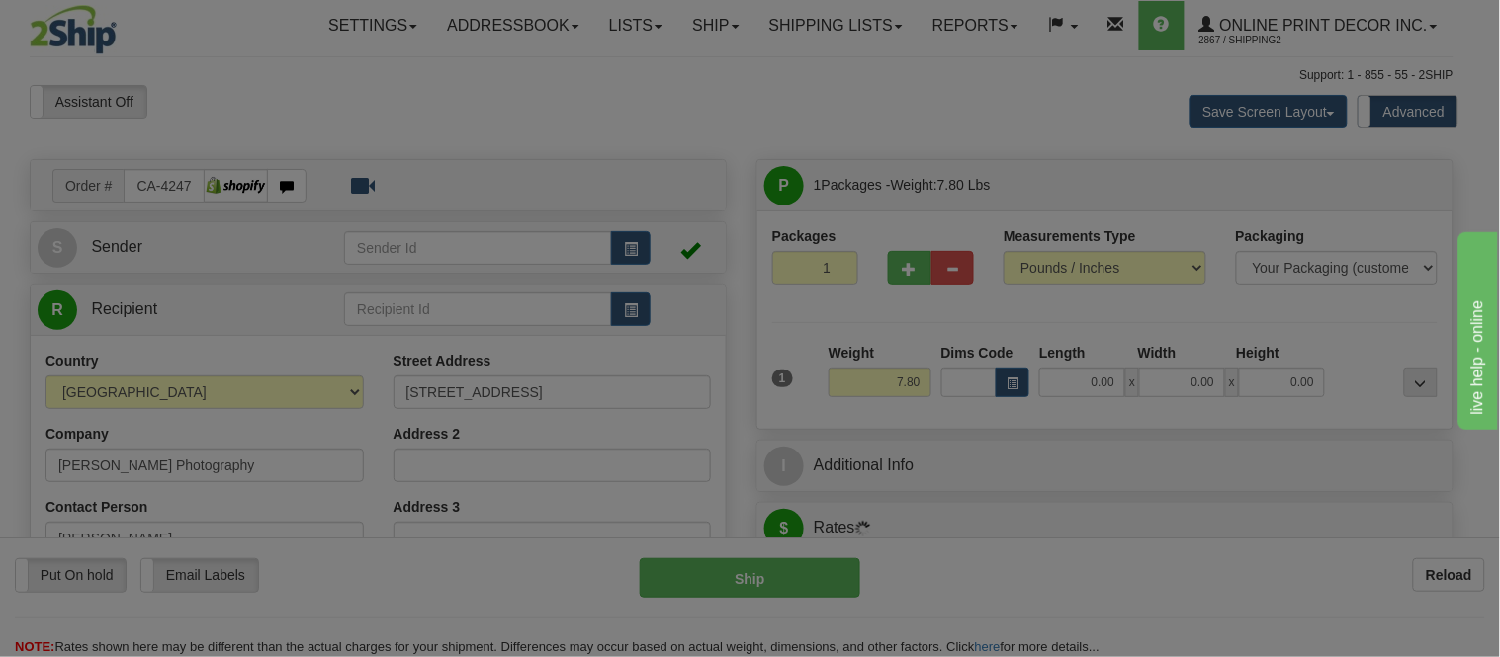
type input "[GEOGRAPHIC_DATA]"
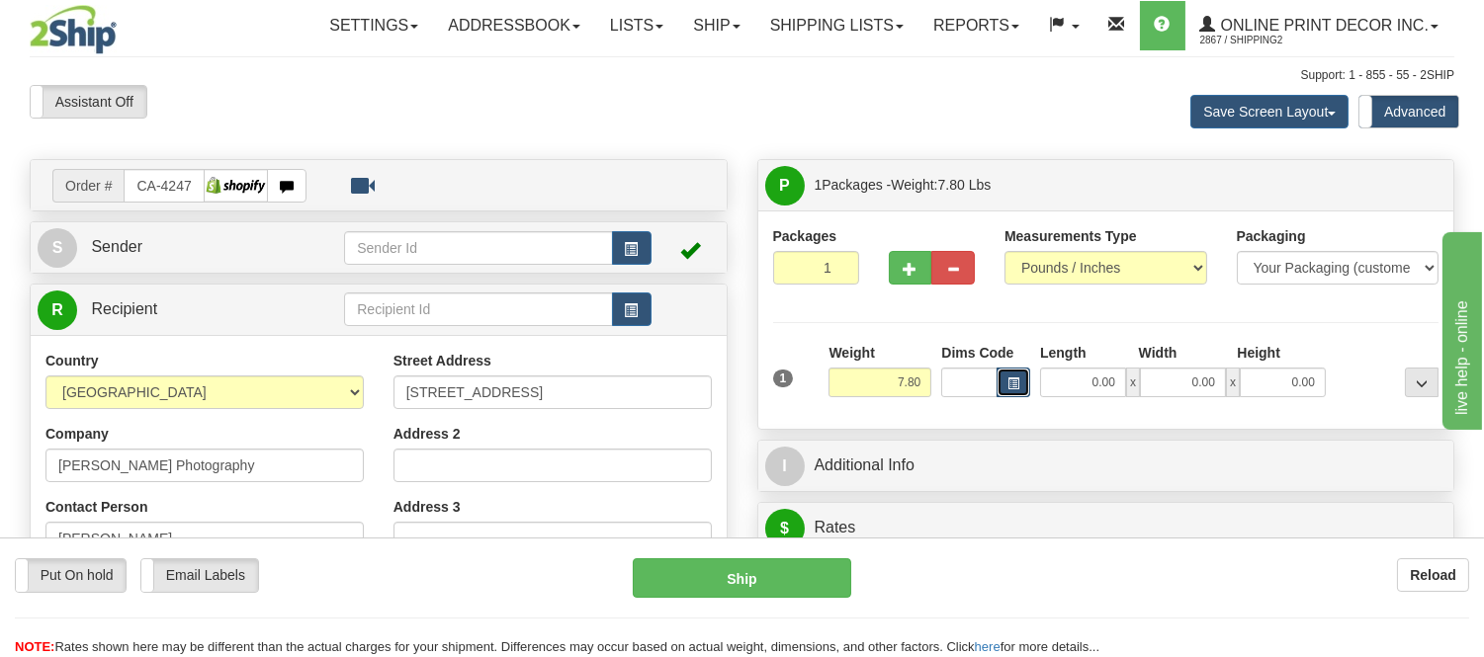
click at [1014, 377] on button "button" at bounding box center [1014, 383] width 34 height 30
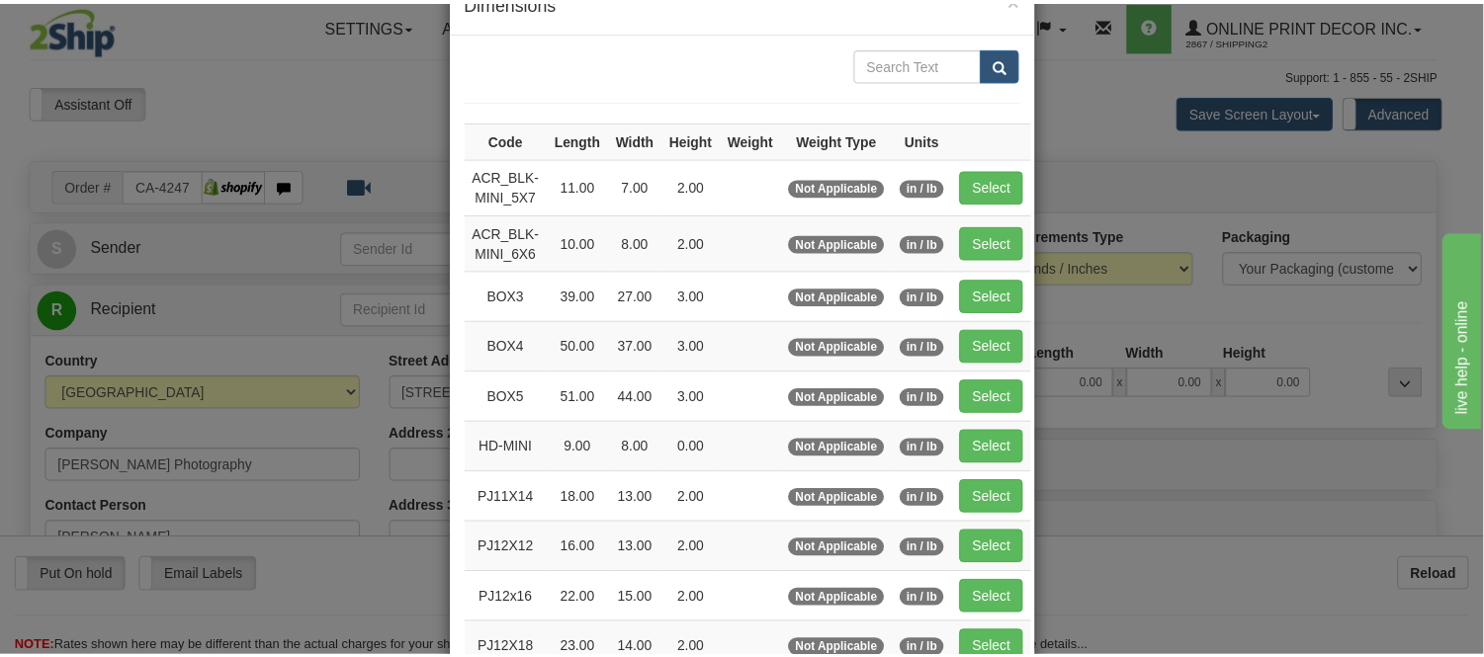
scroll to position [110, 0]
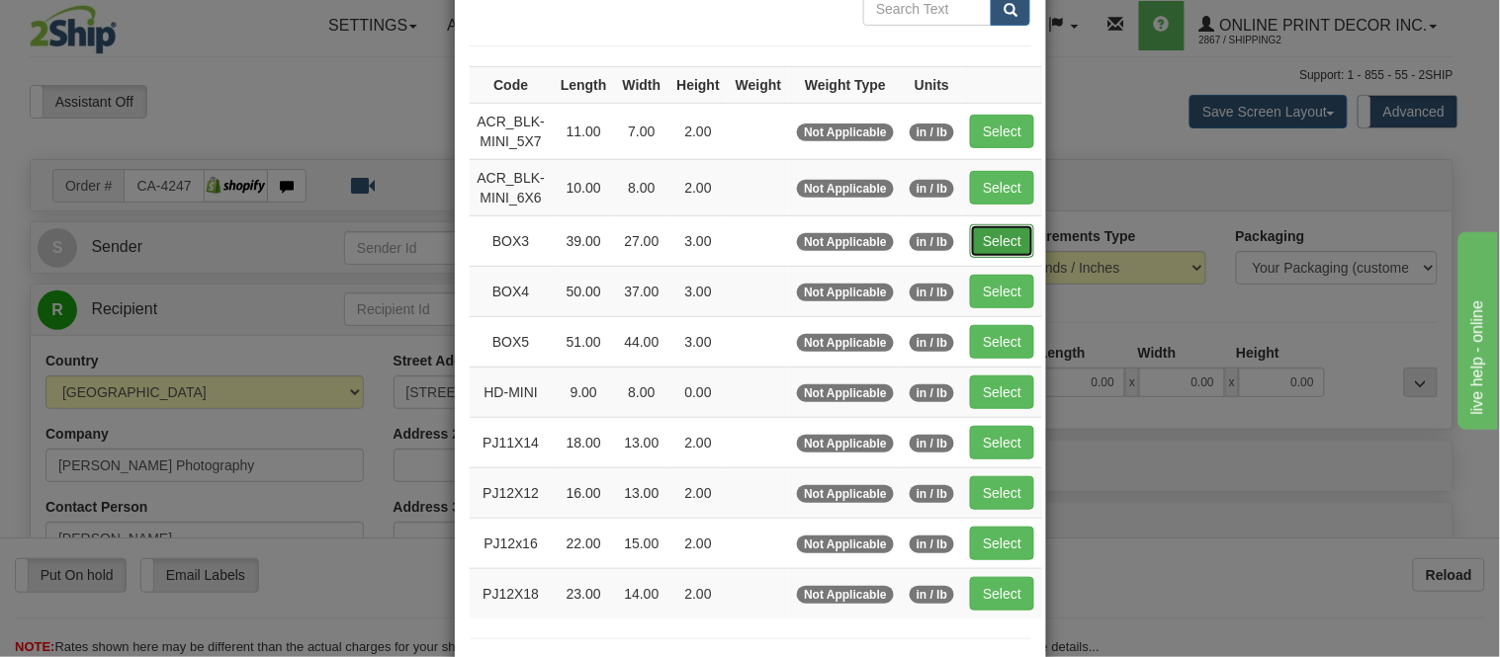
click at [977, 237] on button "Select" at bounding box center [1002, 241] width 64 height 34
type input "BOX3"
type input "39.00"
type input "27.00"
type input "3.00"
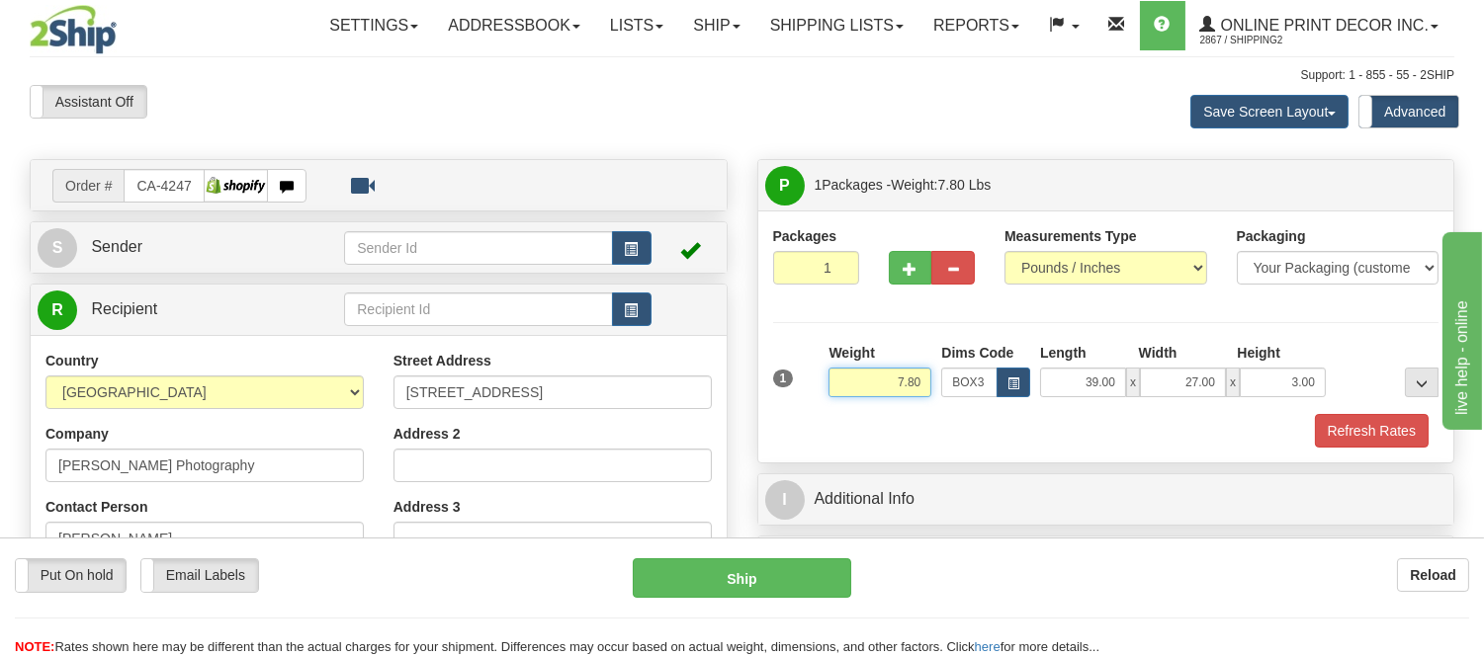
drag, startPoint x: 923, startPoint y: 378, endPoint x: 875, endPoint y: 387, distance: 49.3
click at [875, 387] on input "7.80" at bounding box center [880, 383] width 103 height 30
type input "1"
type input "9.98"
click at [916, 265] on span "button" at bounding box center [911, 269] width 14 height 13
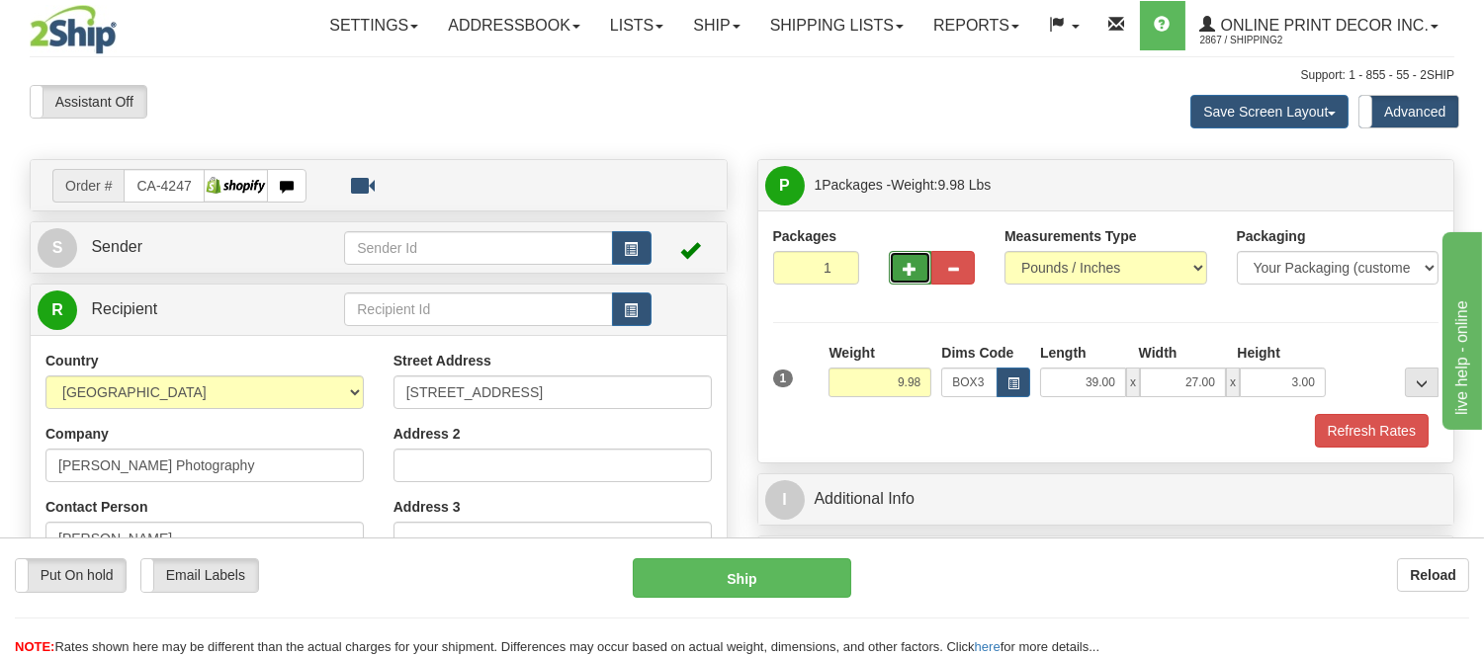
radio input "true"
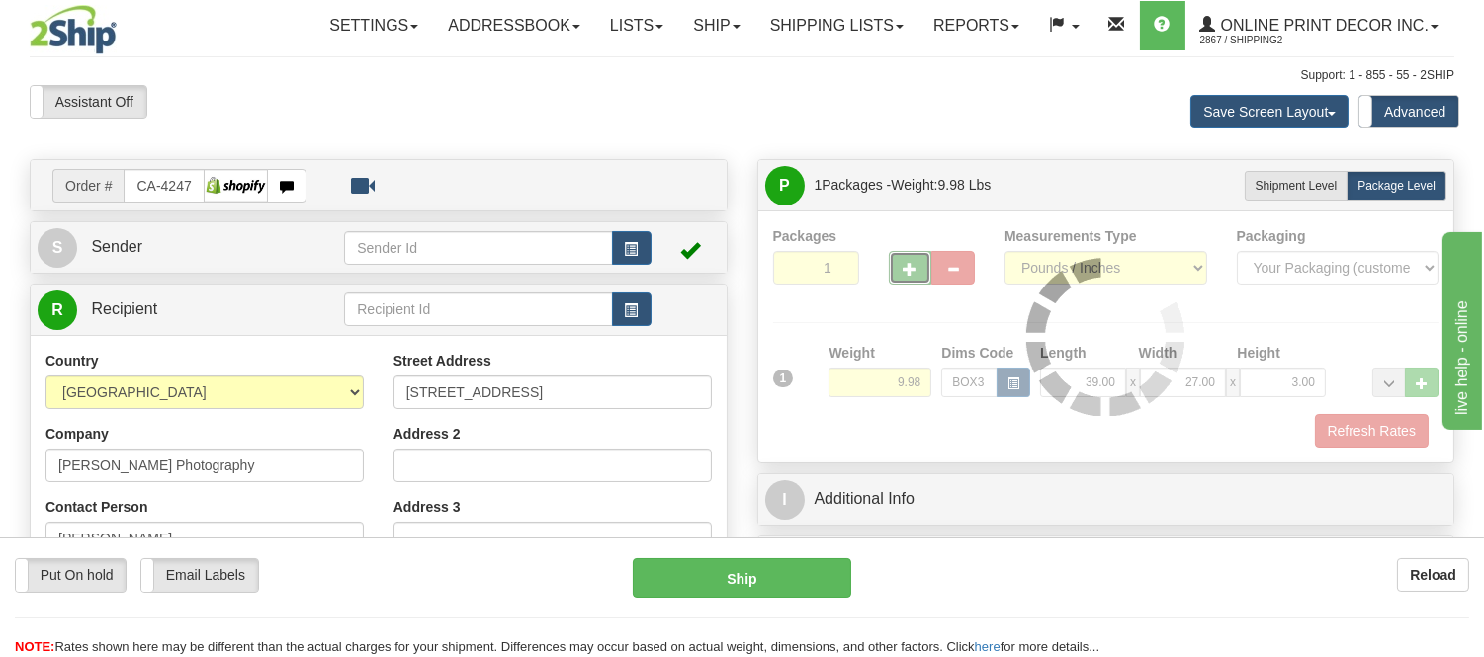
type input "2"
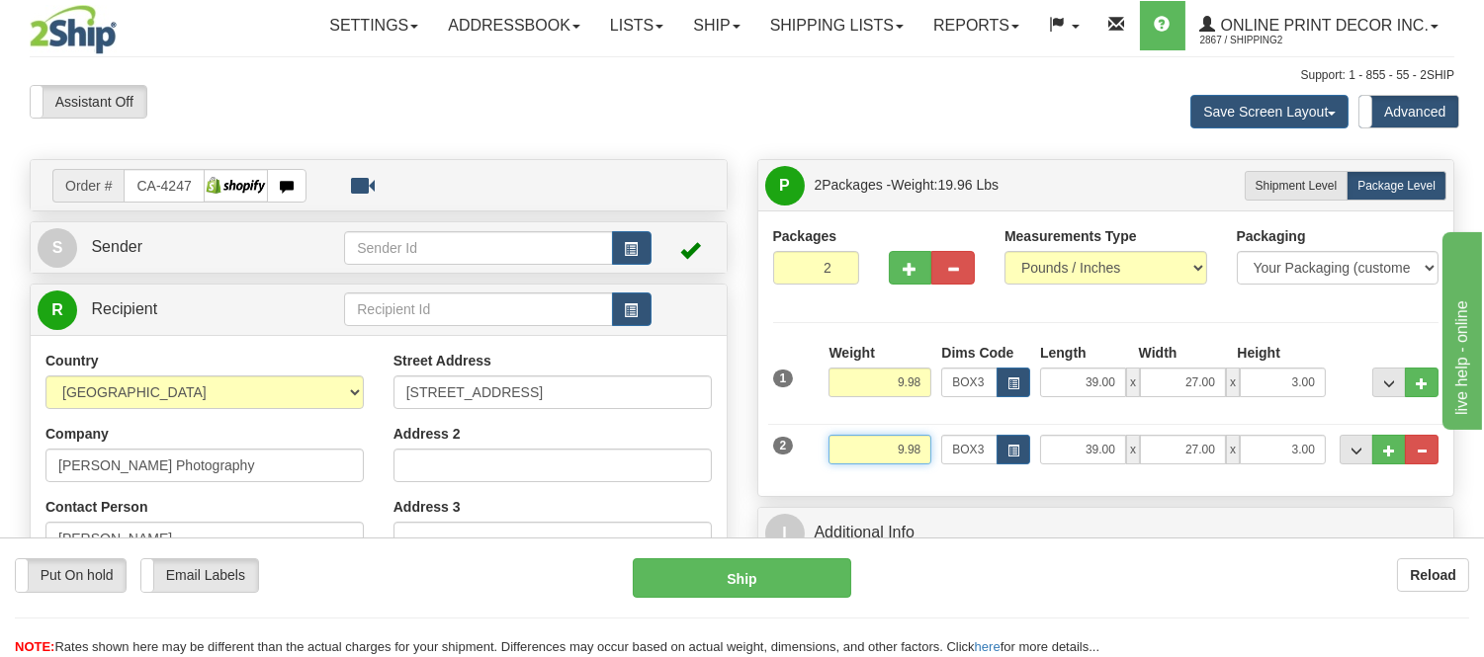
drag, startPoint x: 926, startPoint y: 448, endPoint x: 825, endPoint y: 458, distance: 102.3
click at [825, 458] on div "Weight 9.98" at bounding box center [880, 457] width 113 height 44
type input "6.98"
click at [912, 272] on span "button" at bounding box center [911, 269] width 14 height 13
type input "3"
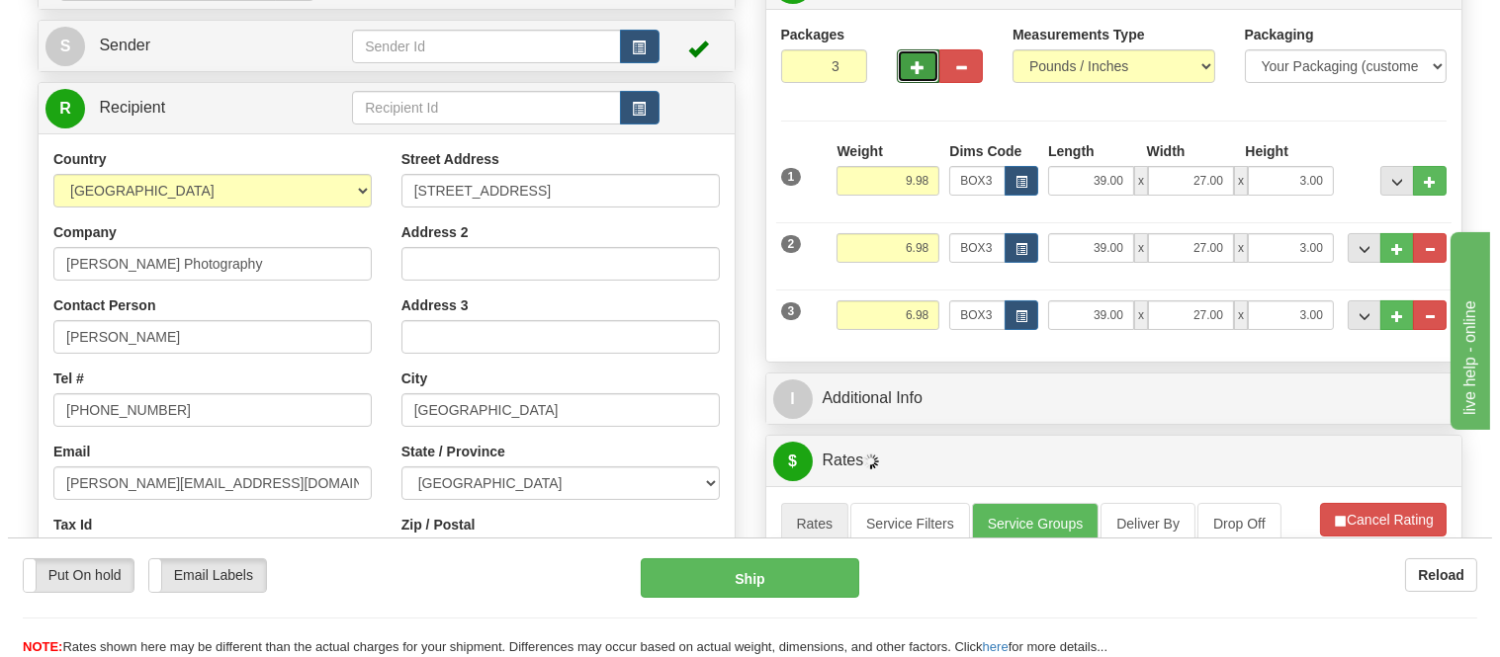
scroll to position [219, 0]
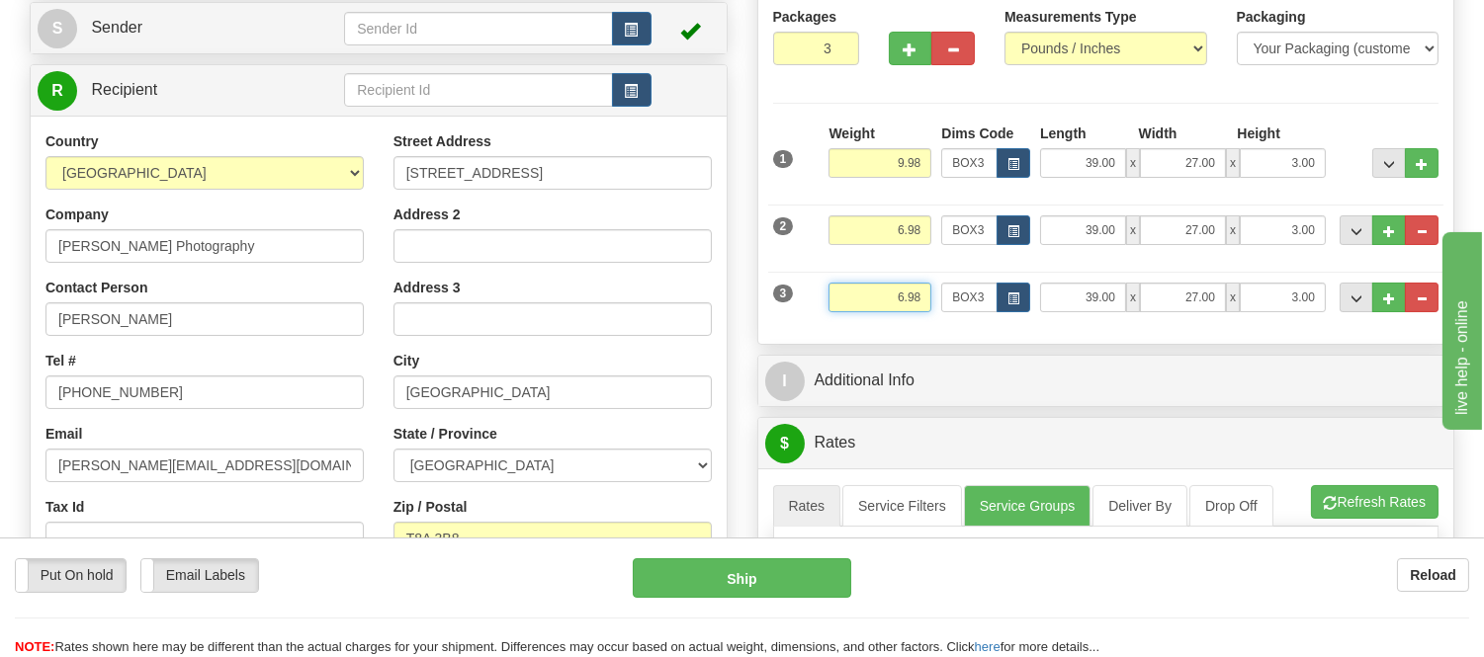
drag, startPoint x: 920, startPoint y: 297, endPoint x: 868, endPoint y: 302, distance: 52.6
click at [868, 302] on input "6.98" at bounding box center [880, 298] width 103 height 30
type input "4.40"
click at [1006, 307] on button "button" at bounding box center [1014, 298] width 34 height 30
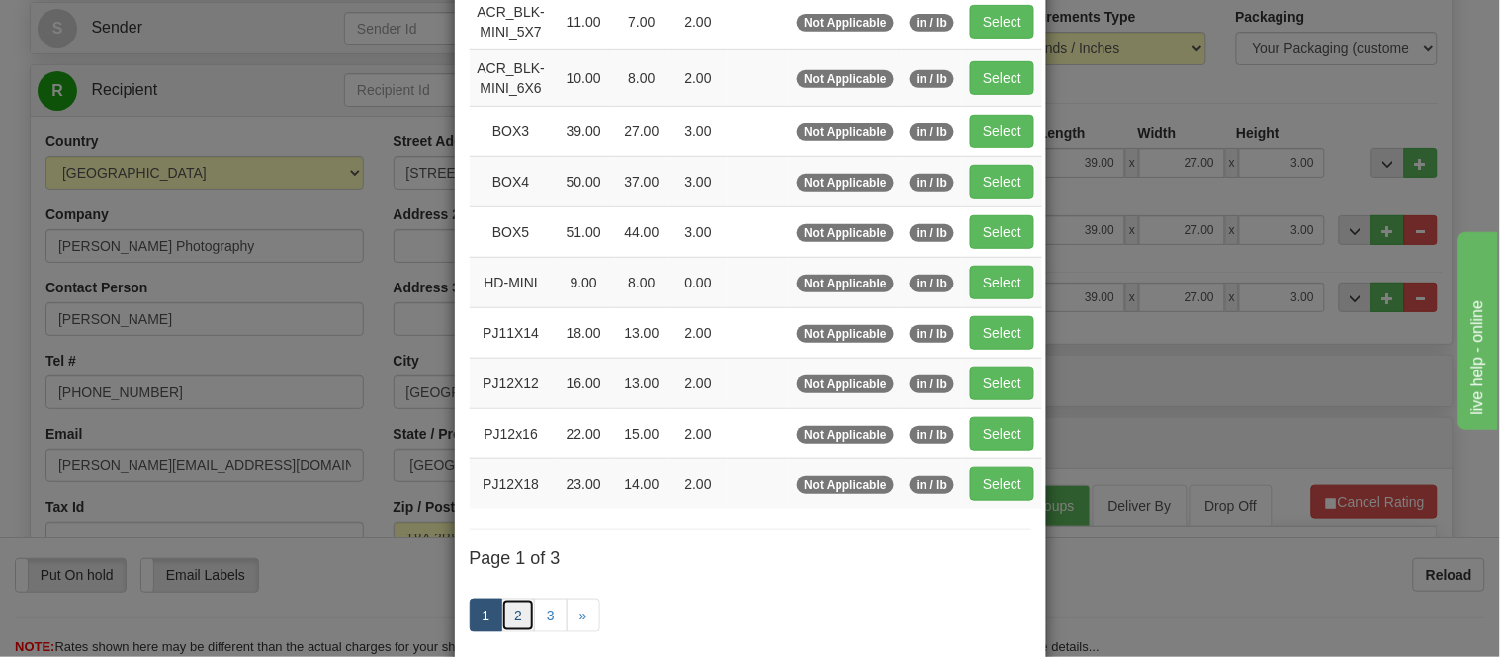
click at [511, 613] on link "2" at bounding box center [518, 616] width 34 height 34
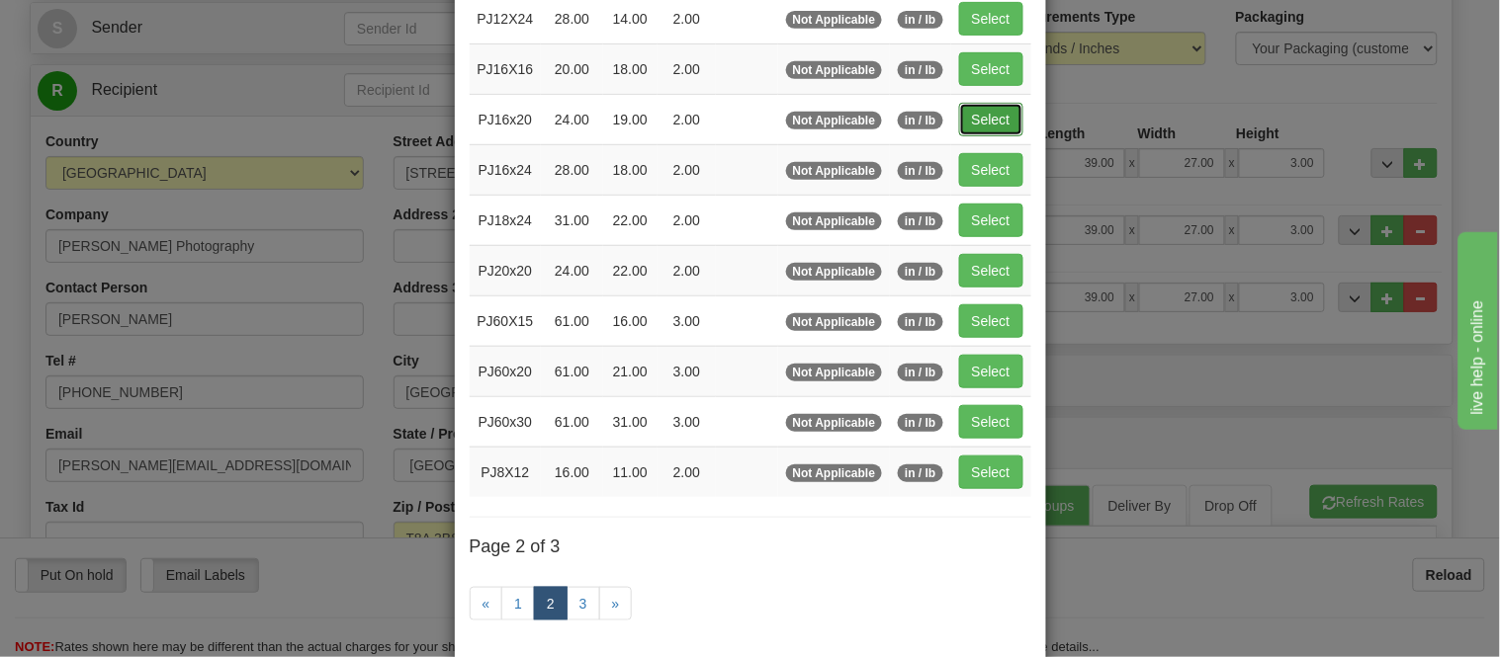
click at [967, 110] on button "Select" at bounding box center [991, 120] width 64 height 34
type input "PJ16x20"
type input "24.00"
type input "19.00"
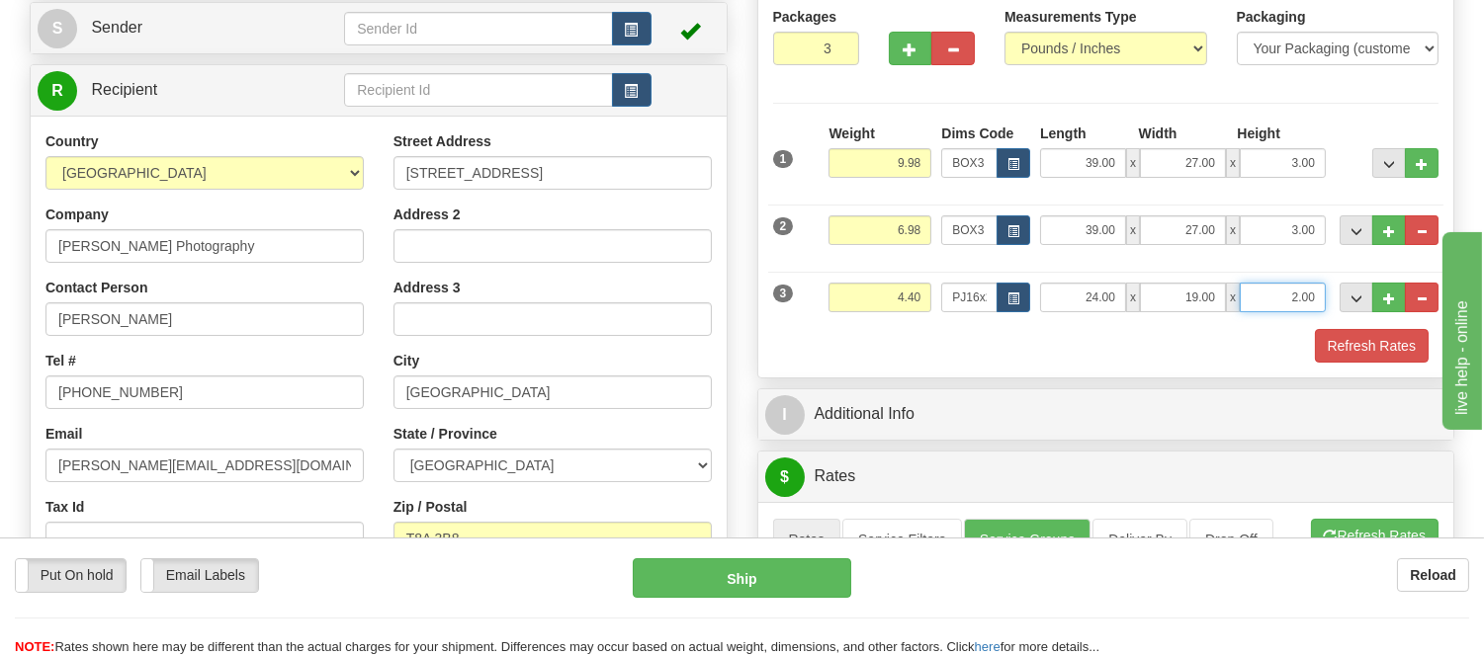
drag, startPoint x: 1311, startPoint y: 292, endPoint x: 1248, endPoint y: 291, distance: 63.3
click at [1248, 291] on input "2.00" at bounding box center [1283, 298] width 86 height 30
click button "Delete" at bounding box center [0, 0] width 0 height 0
type input "4.00"
click at [1388, 347] on button "Refresh Rates" at bounding box center [1372, 346] width 114 height 34
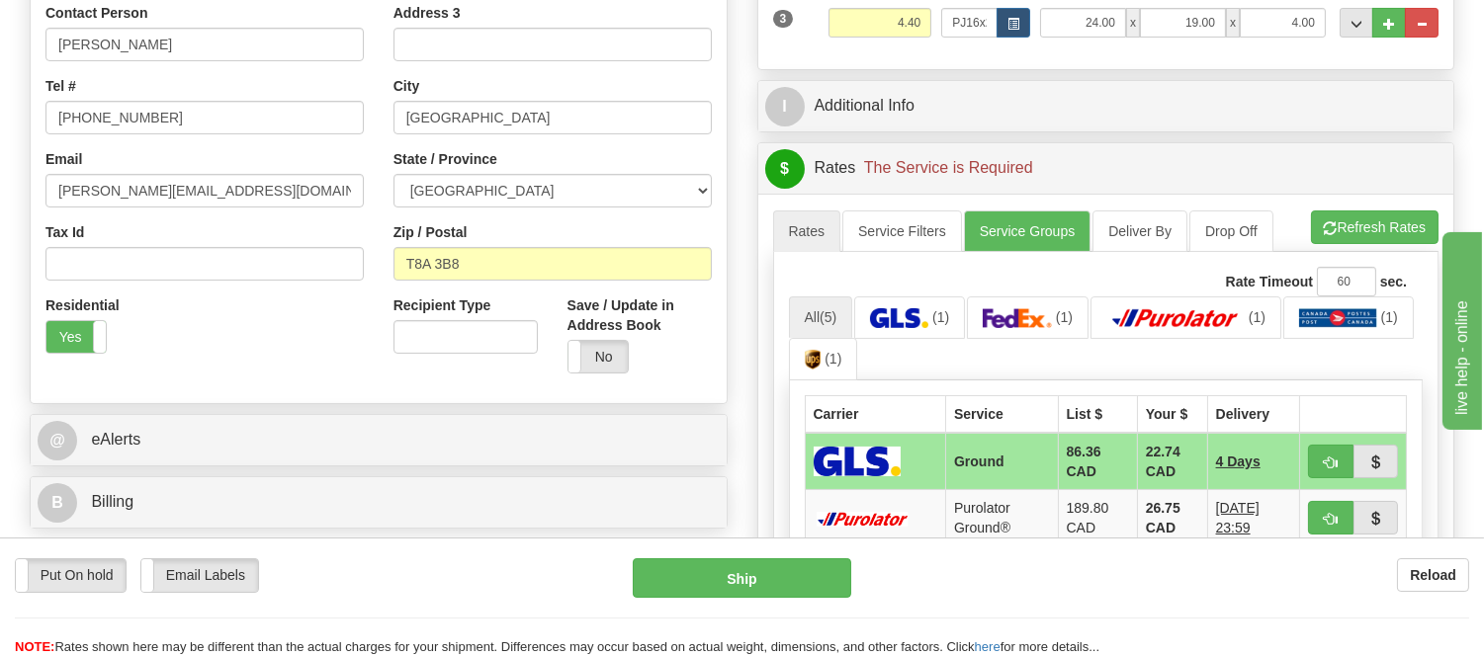
scroll to position [527, 0]
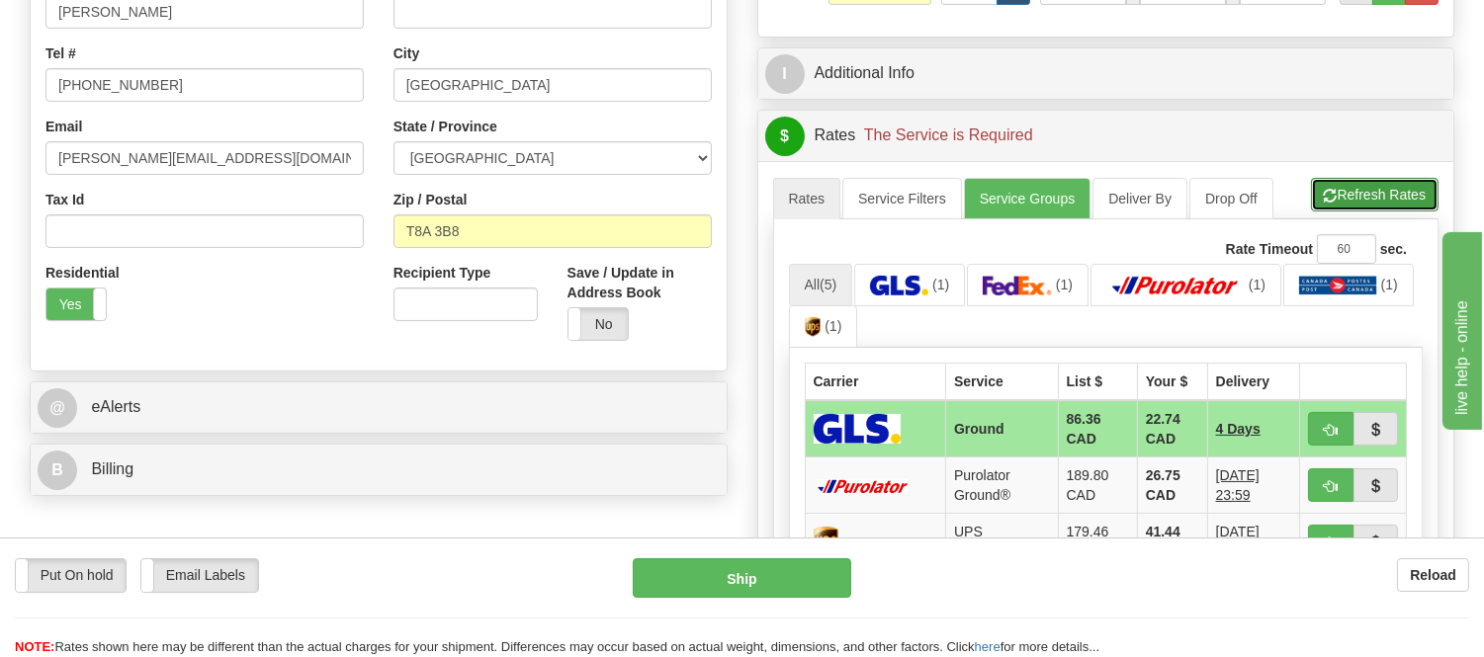
click at [1401, 193] on button "Refresh Rates" at bounding box center [1375, 195] width 128 height 34
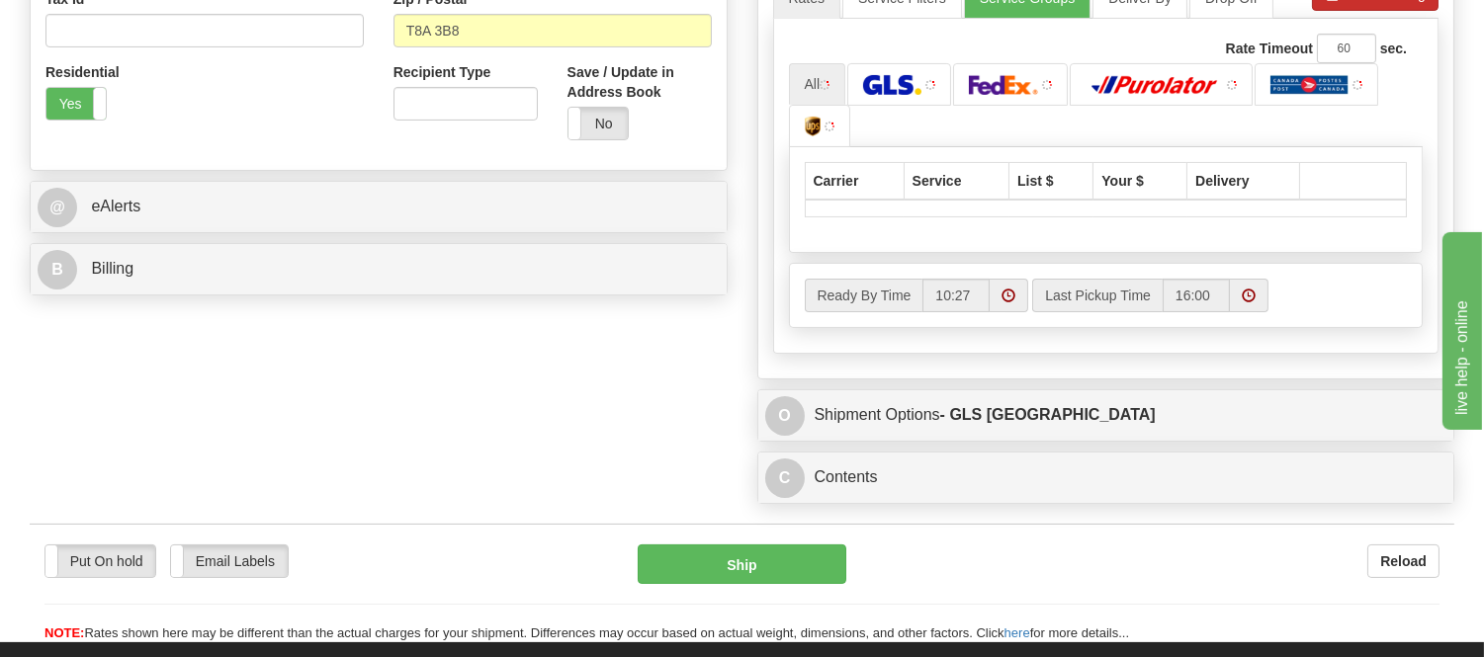
scroll to position [746, 0]
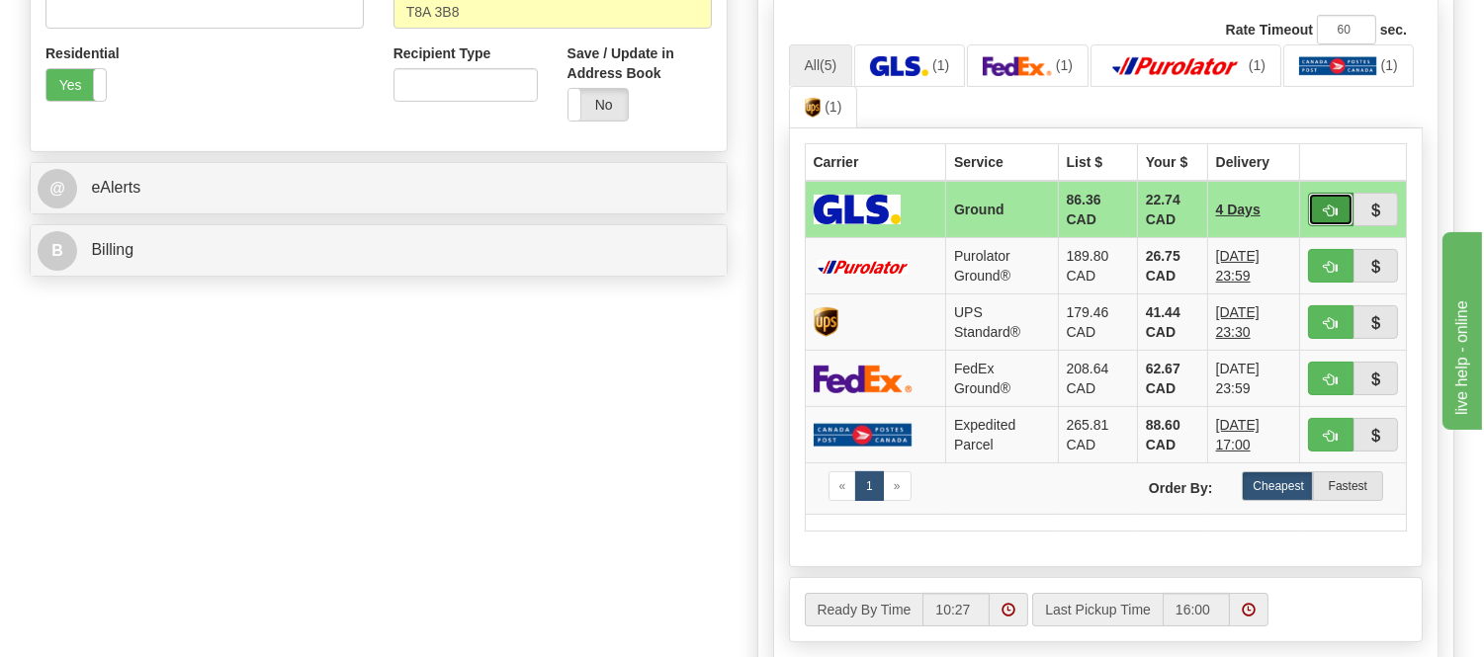
click at [1339, 210] on button "button" at bounding box center [1330, 210] width 45 height 34
type input "1"
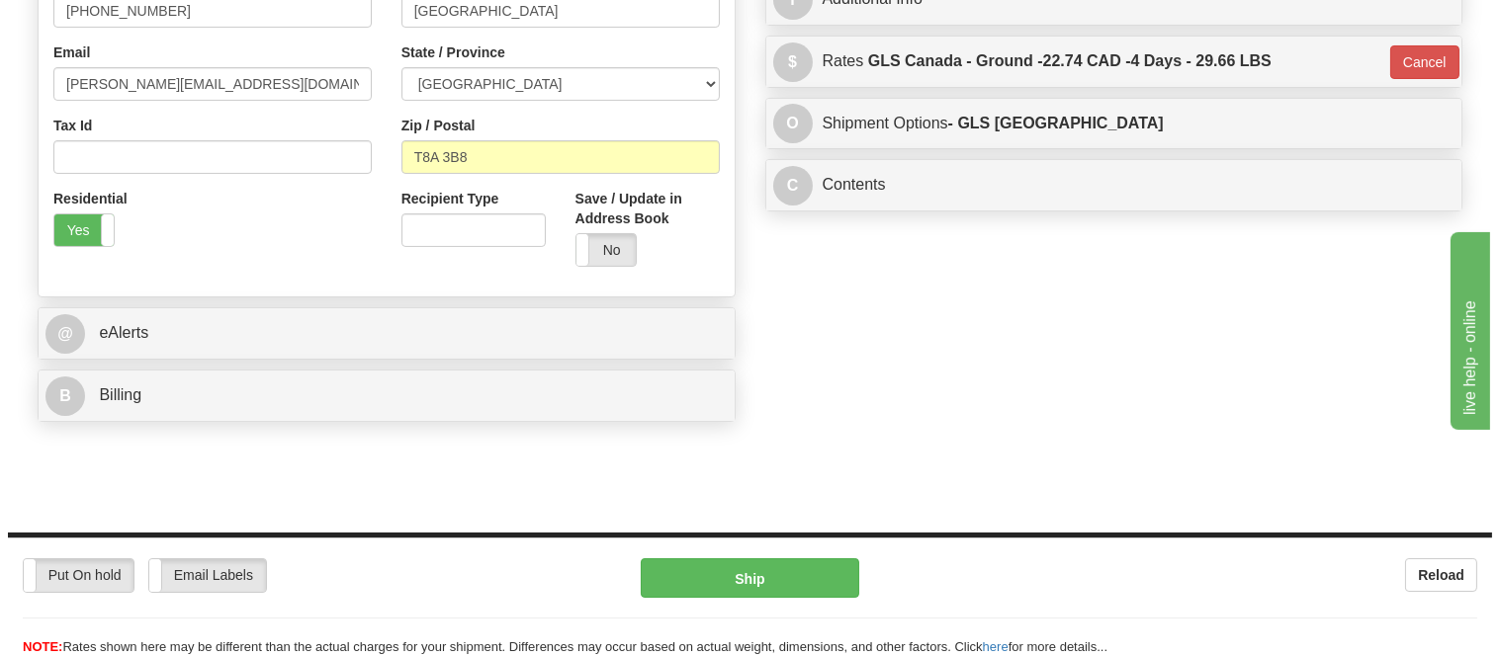
scroll to position [307, 0]
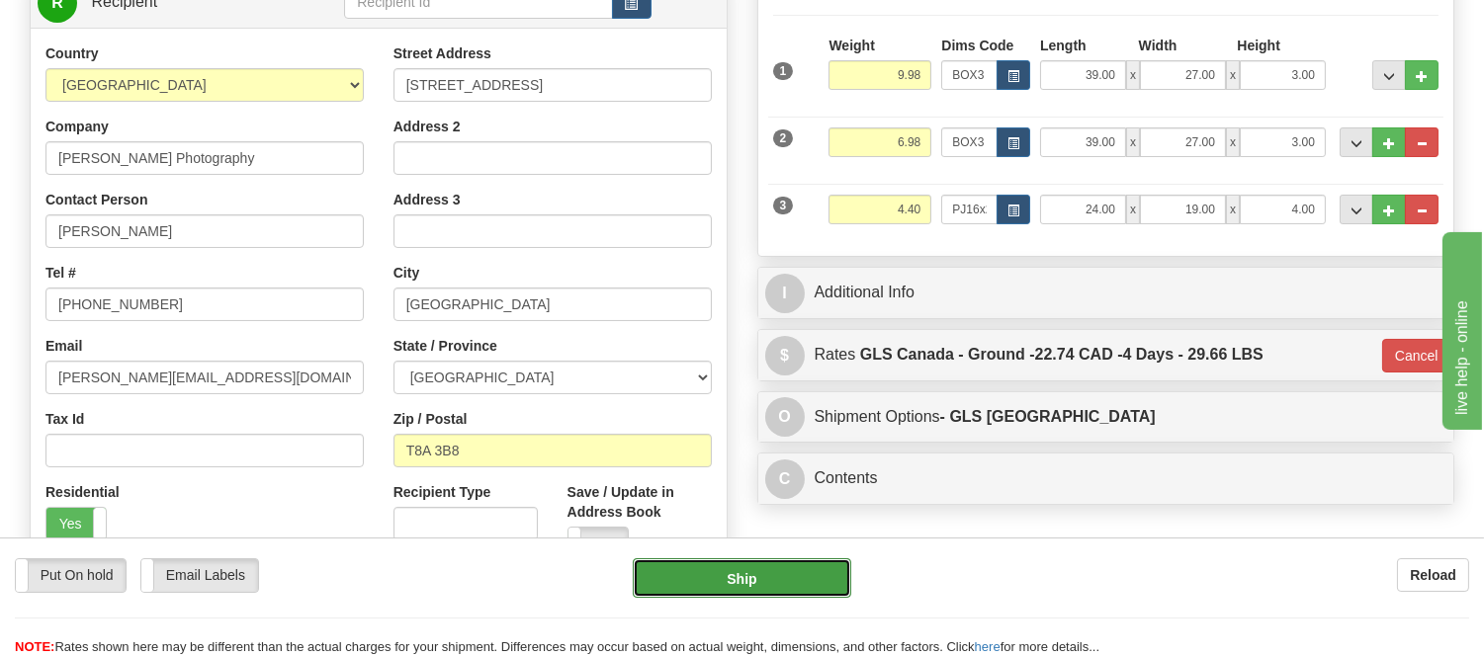
click at [785, 578] on button "Ship" at bounding box center [742, 579] width 218 height 40
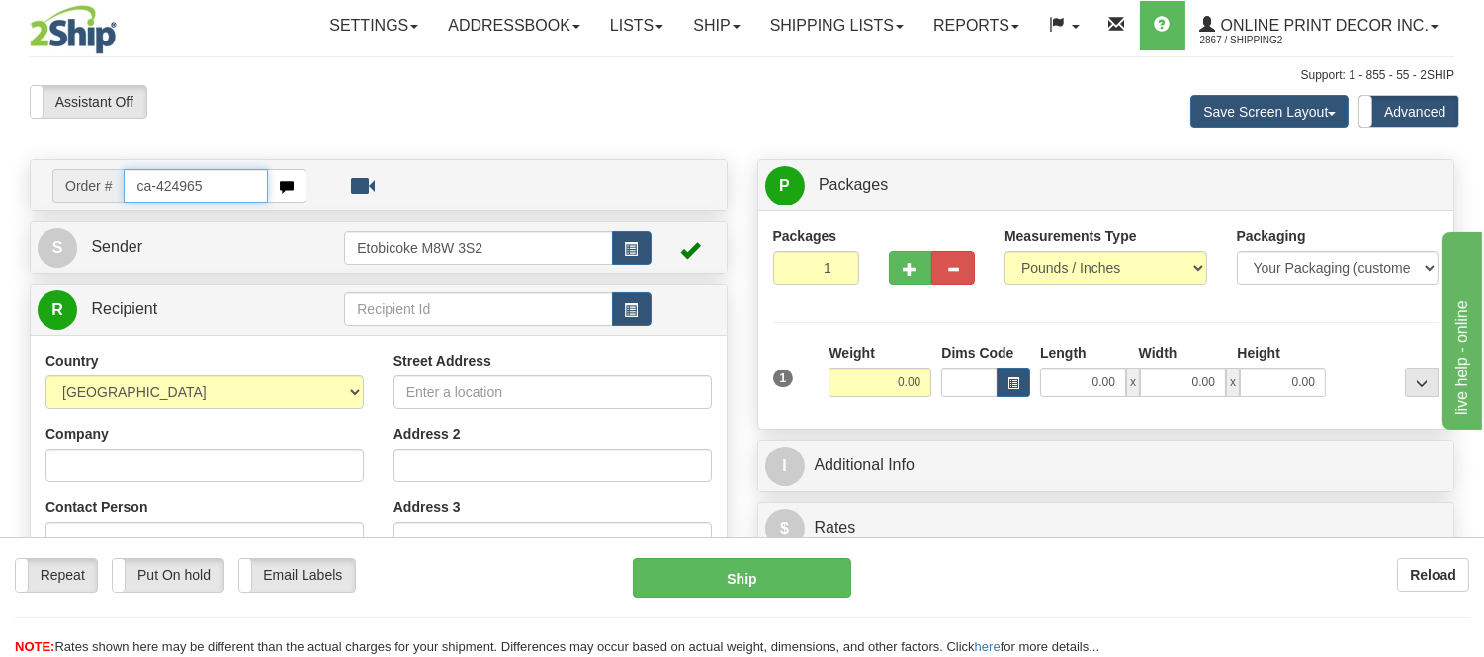
type input "ca-424965"
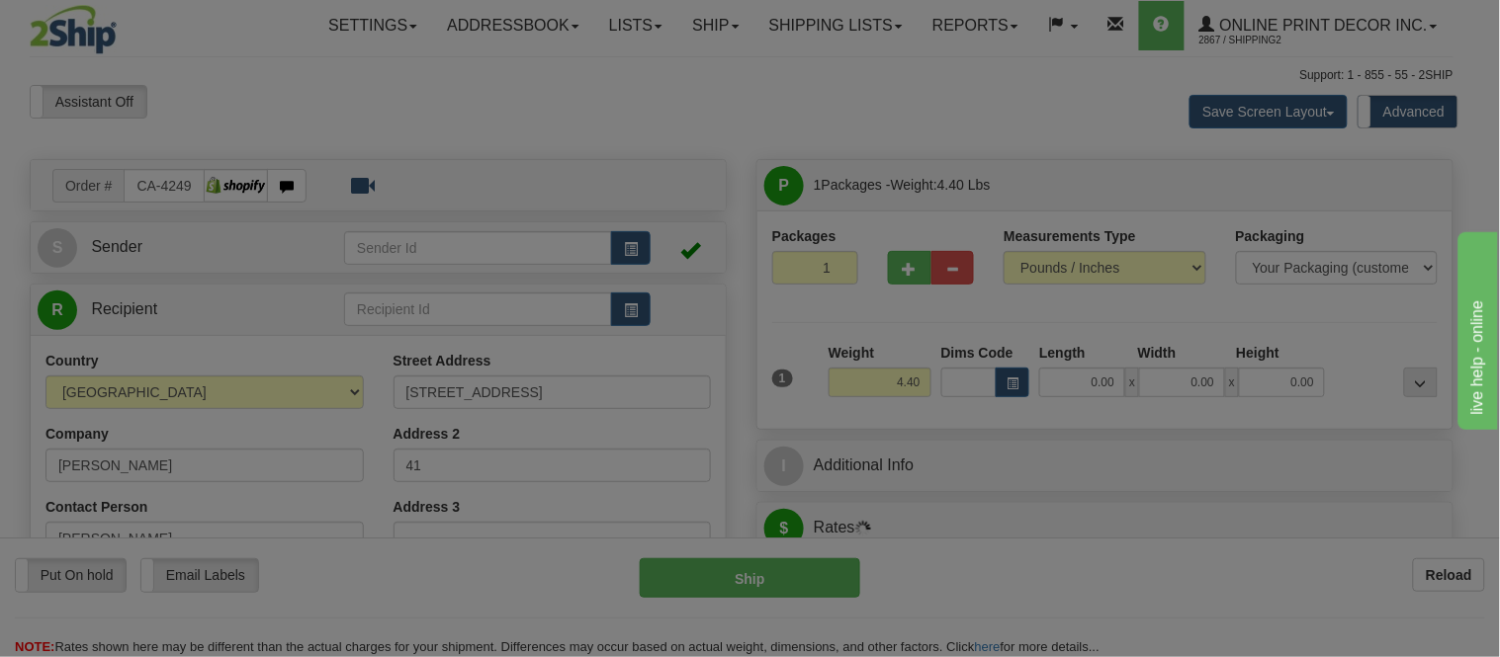
type input "WHISTLER"
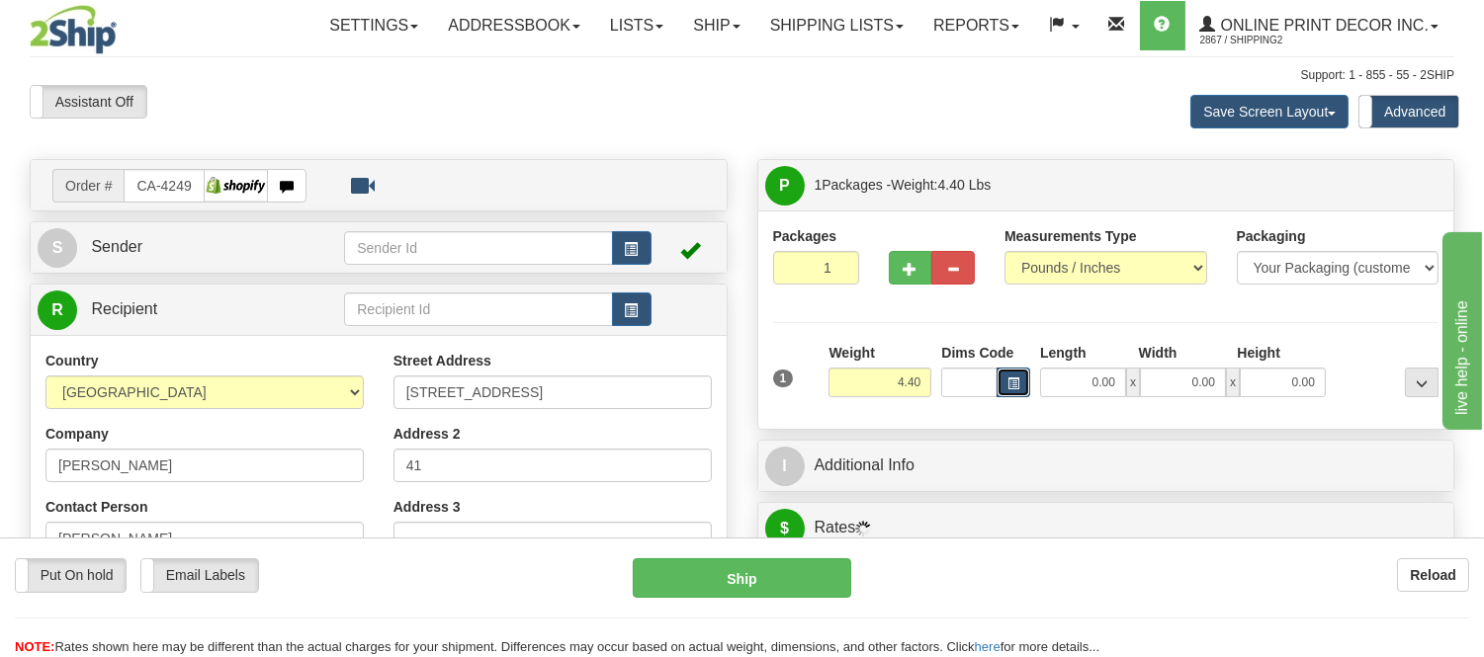
click at [1003, 388] on button "button" at bounding box center [1014, 383] width 34 height 30
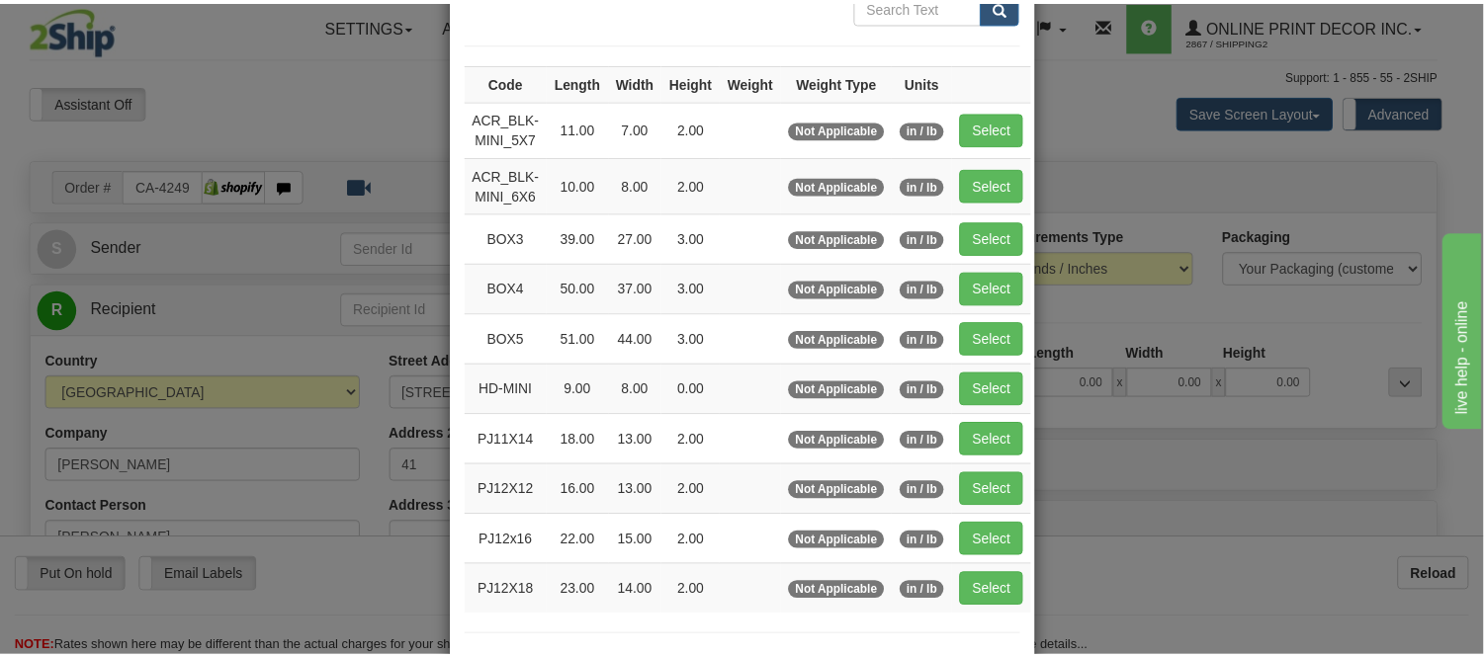
scroll to position [219, 0]
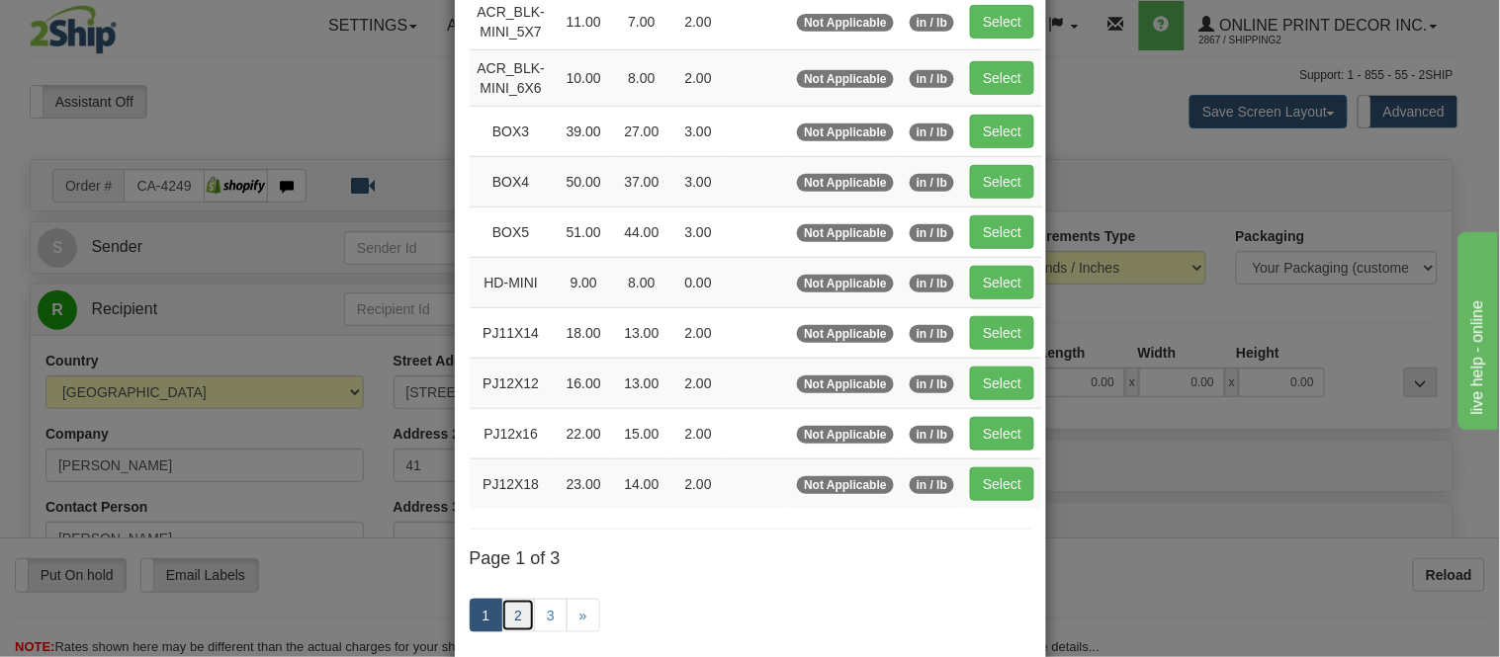
click at [510, 615] on link "2" at bounding box center [518, 616] width 34 height 34
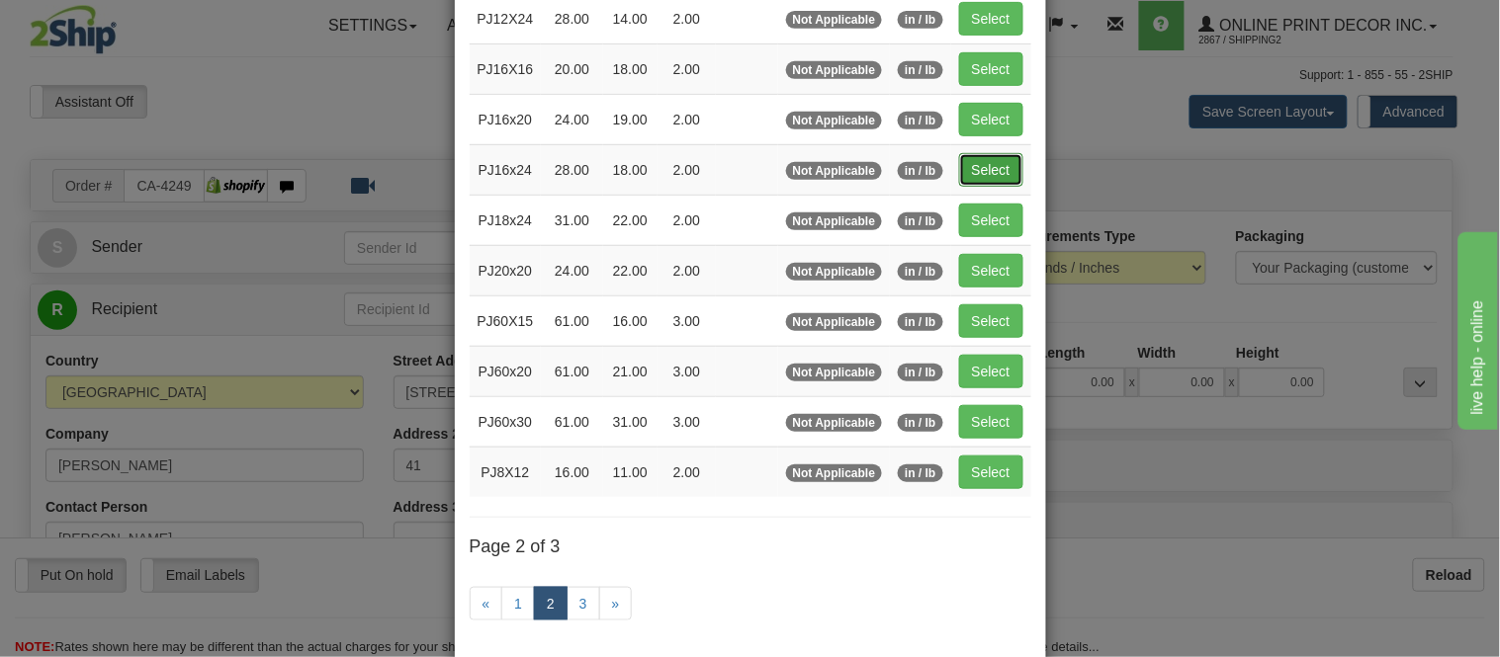
click at [976, 171] on button "Select" at bounding box center [991, 170] width 64 height 34
type input "PJ16x24"
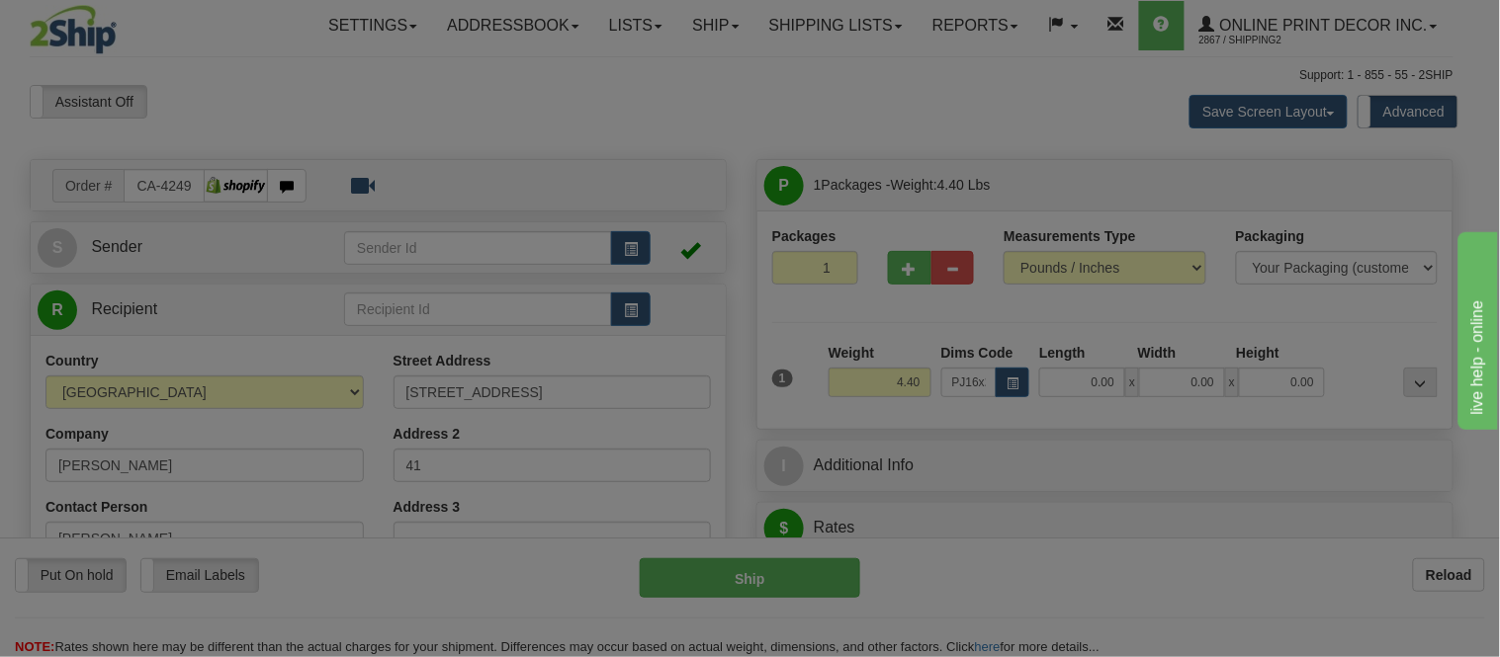
type input "28.00"
type input "18.00"
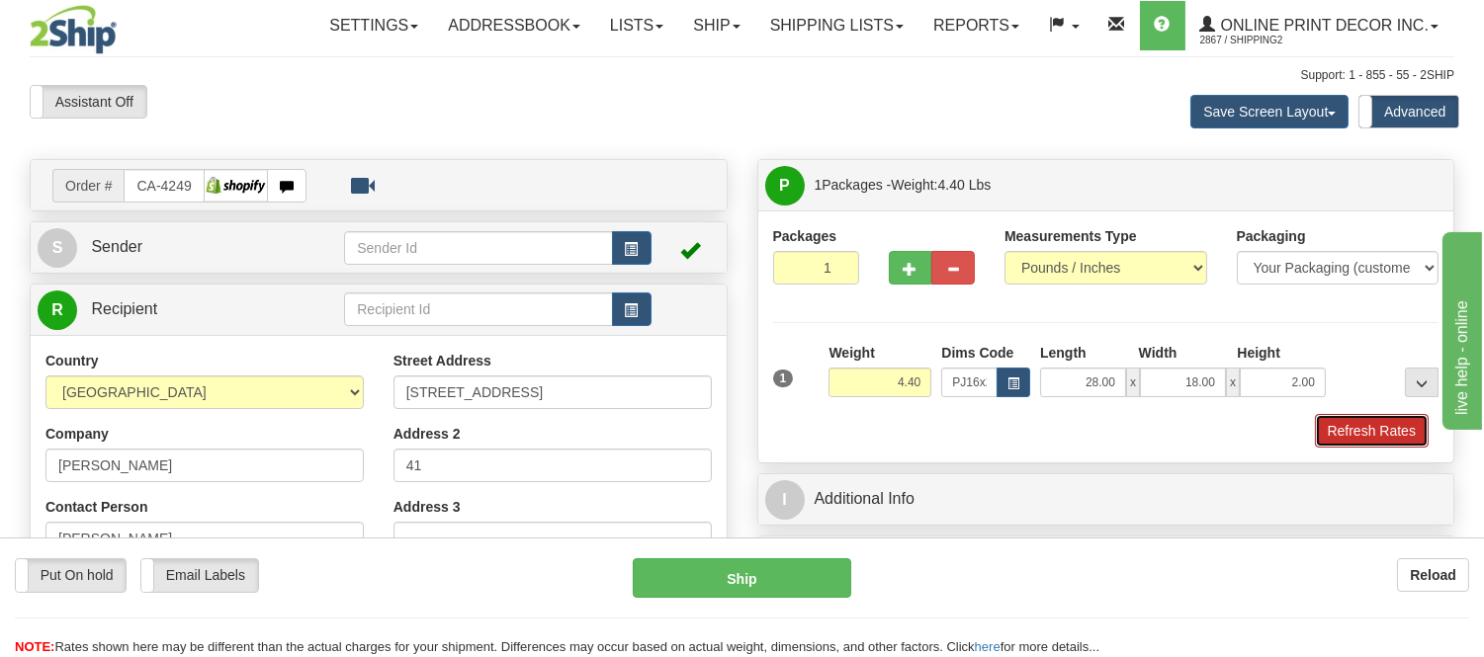
click at [1348, 422] on button "Refresh Rates" at bounding box center [1372, 431] width 114 height 34
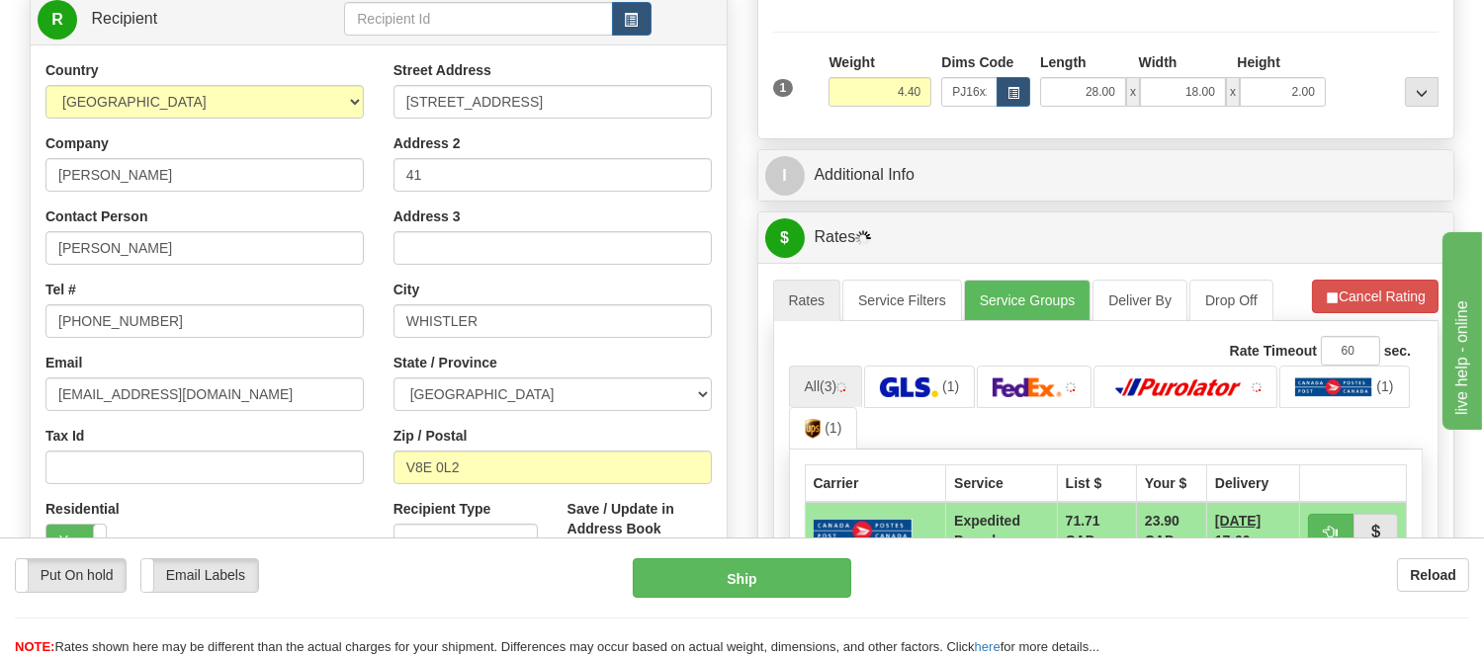
scroll to position [329, 0]
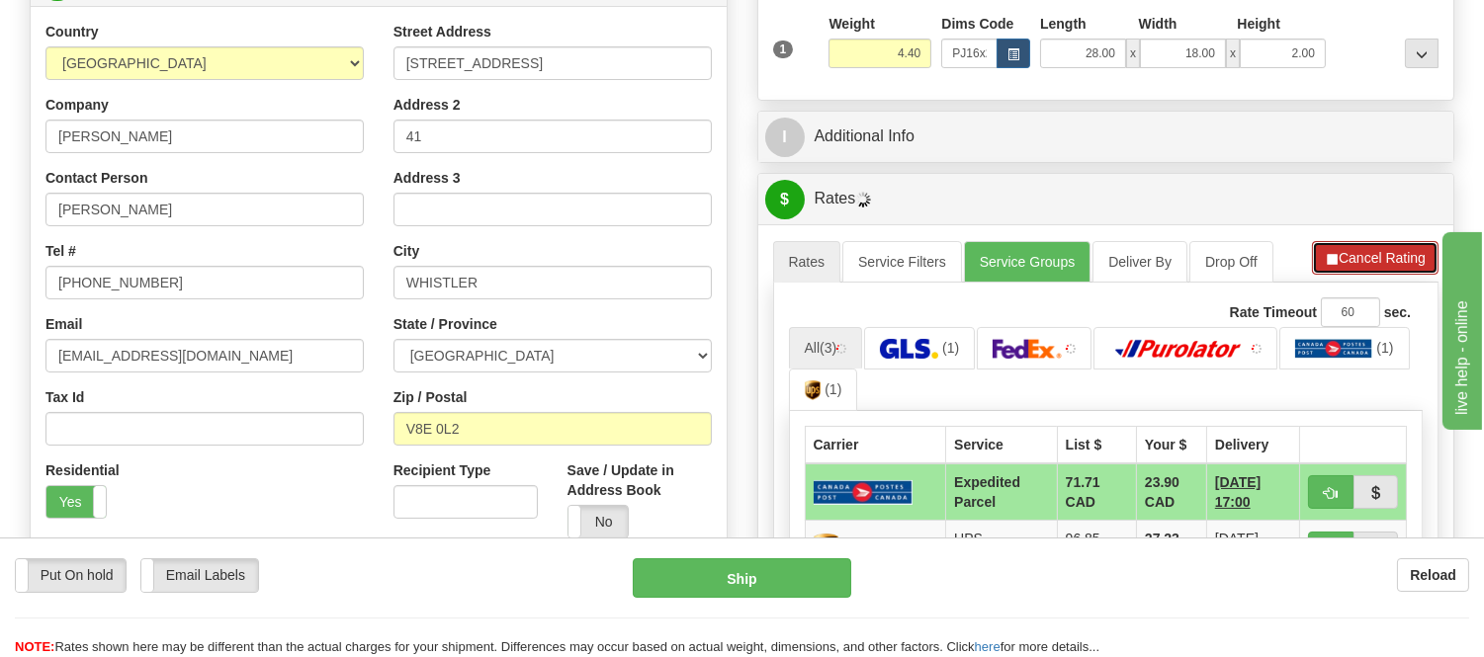
click at [1345, 265] on button "Cancel Rating" at bounding box center [1375, 258] width 127 height 34
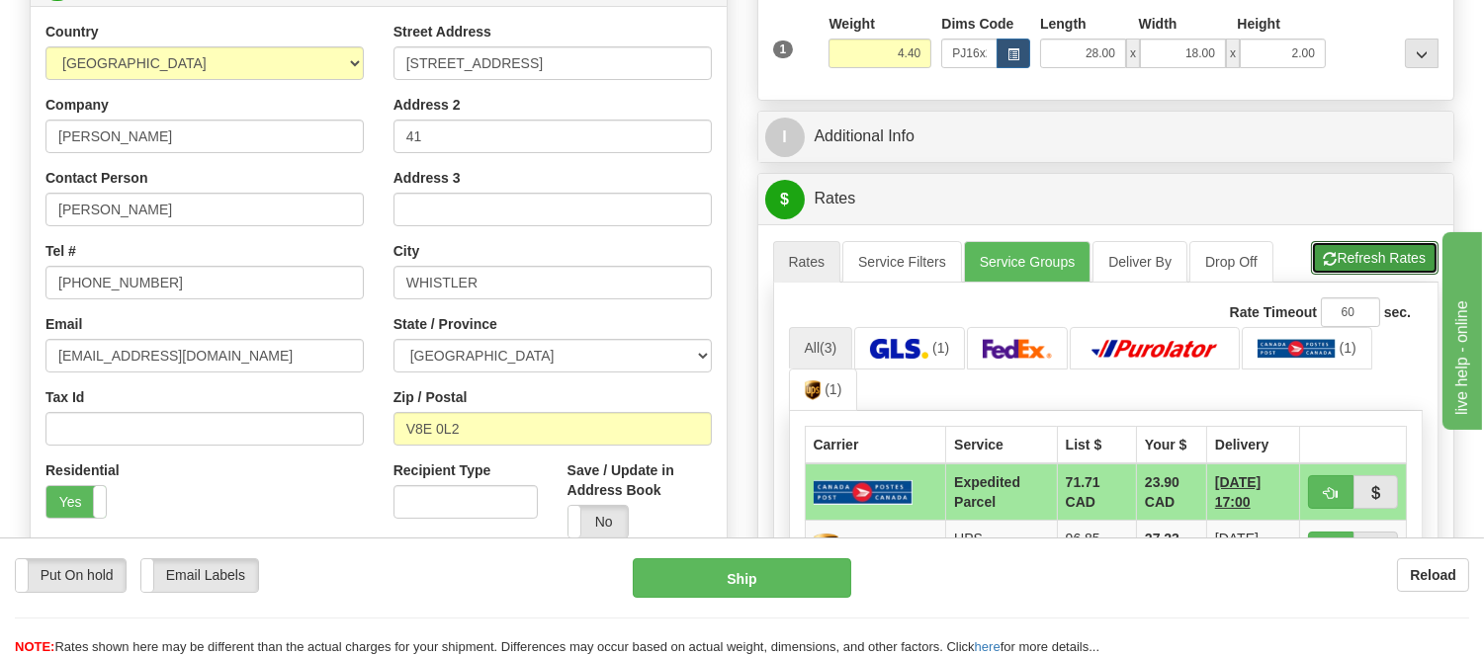
click at [1345, 265] on button "Refresh Rates" at bounding box center [1375, 258] width 128 height 34
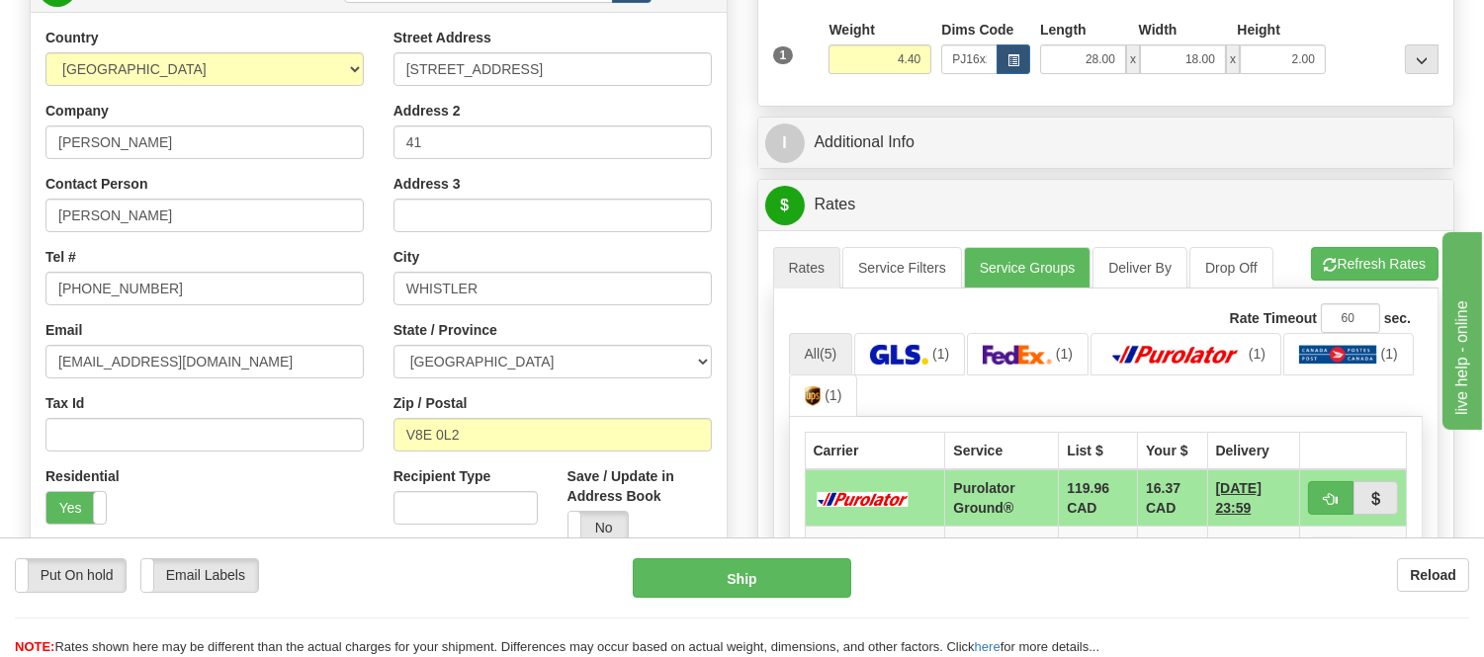
scroll to position [219, 0]
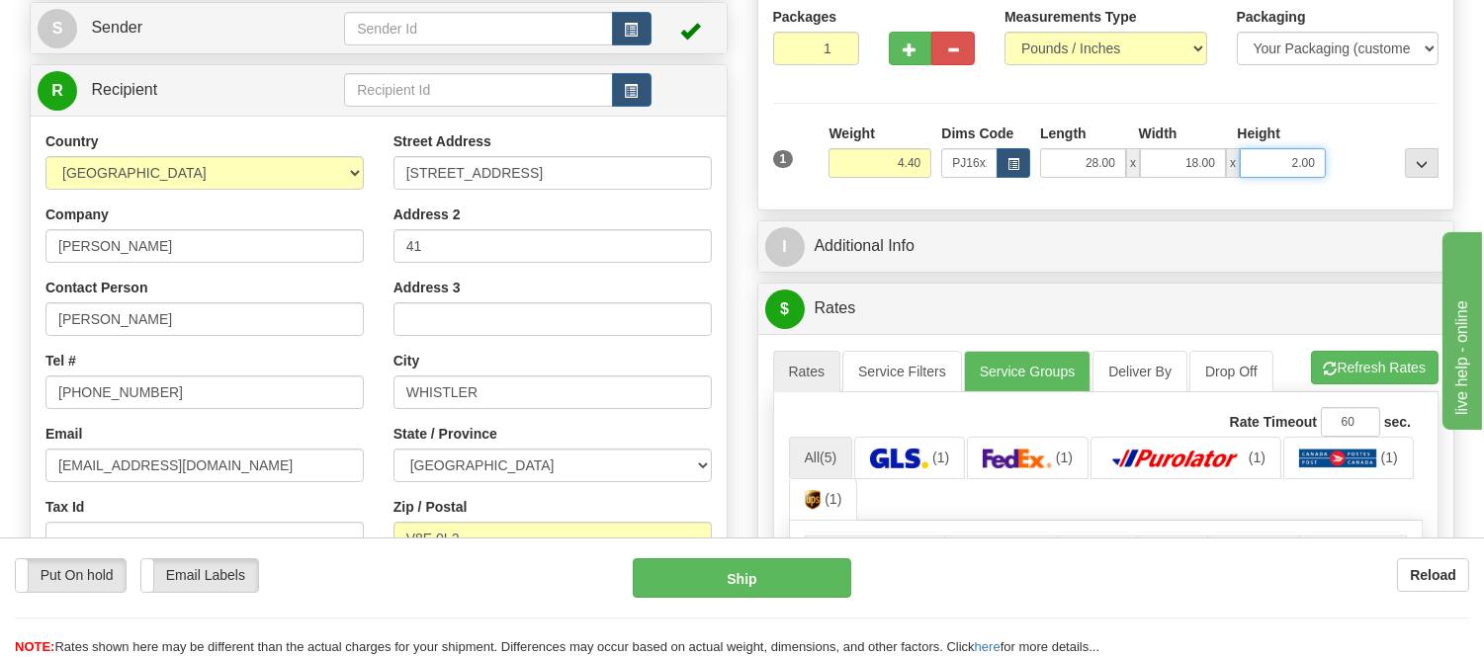
drag, startPoint x: 1318, startPoint y: 162, endPoint x: 1252, endPoint y: 165, distance: 66.3
click at [1252, 165] on input "2.00" at bounding box center [1283, 163] width 86 height 30
click button "Delete" at bounding box center [0, 0] width 0 height 0
type input "4.00"
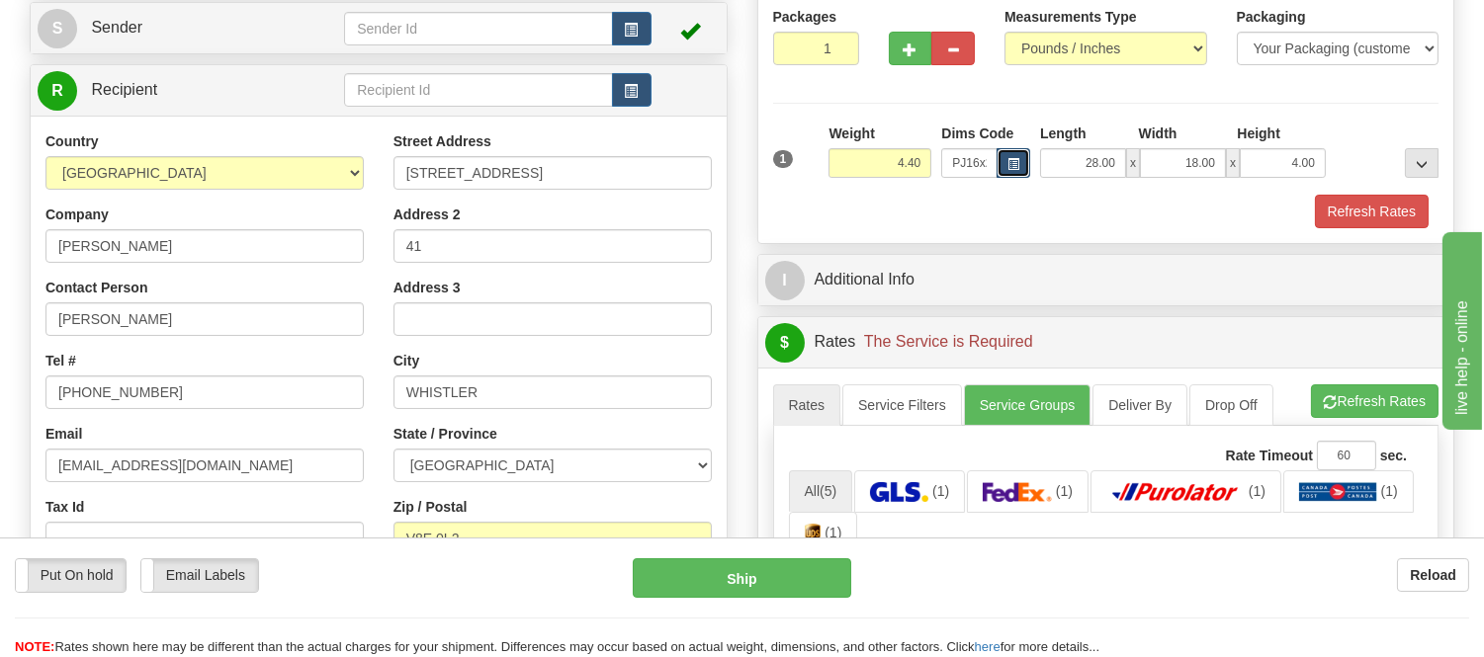
click at [1010, 163] on span "button" at bounding box center [1013, 164] width 12 height 11
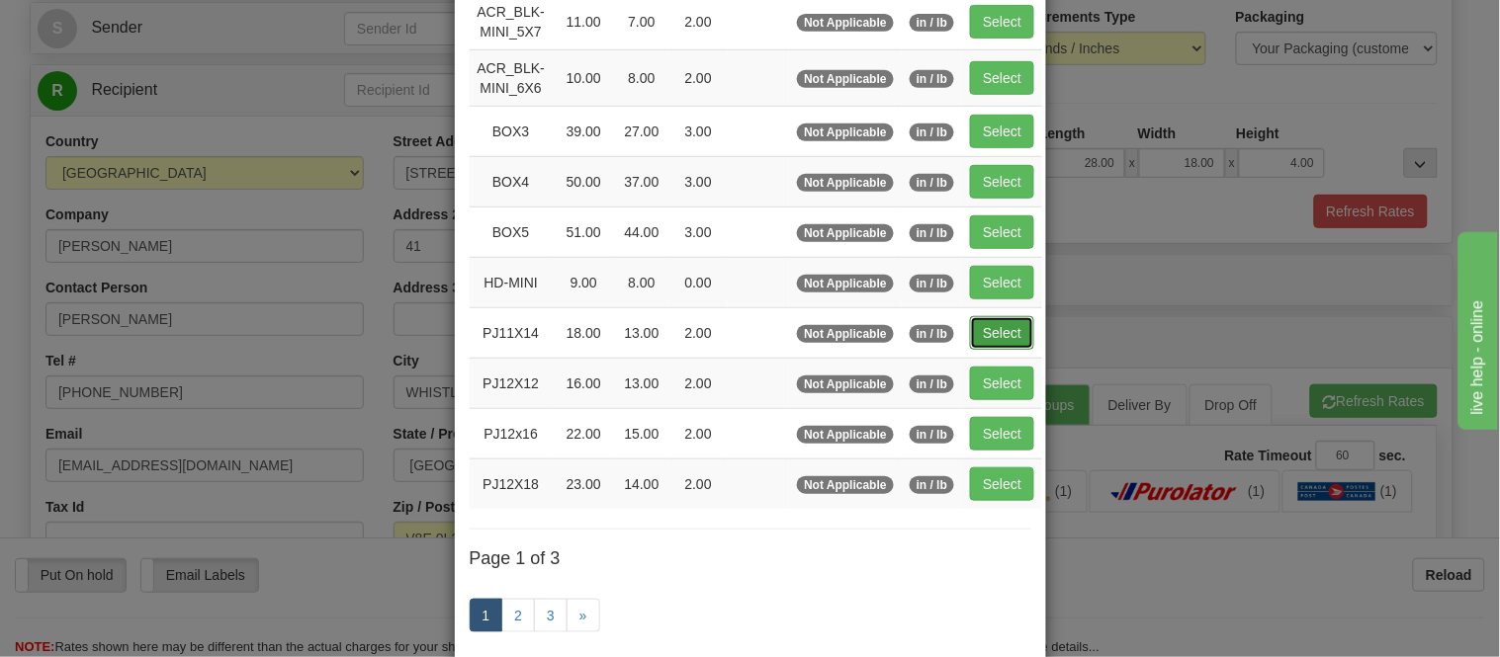
click at [1006, 324] on button "Select" at bounding box center [1002, 333] width 64 height 34
type input "PJ11X14"
type input "18.00"
type input "13.00"
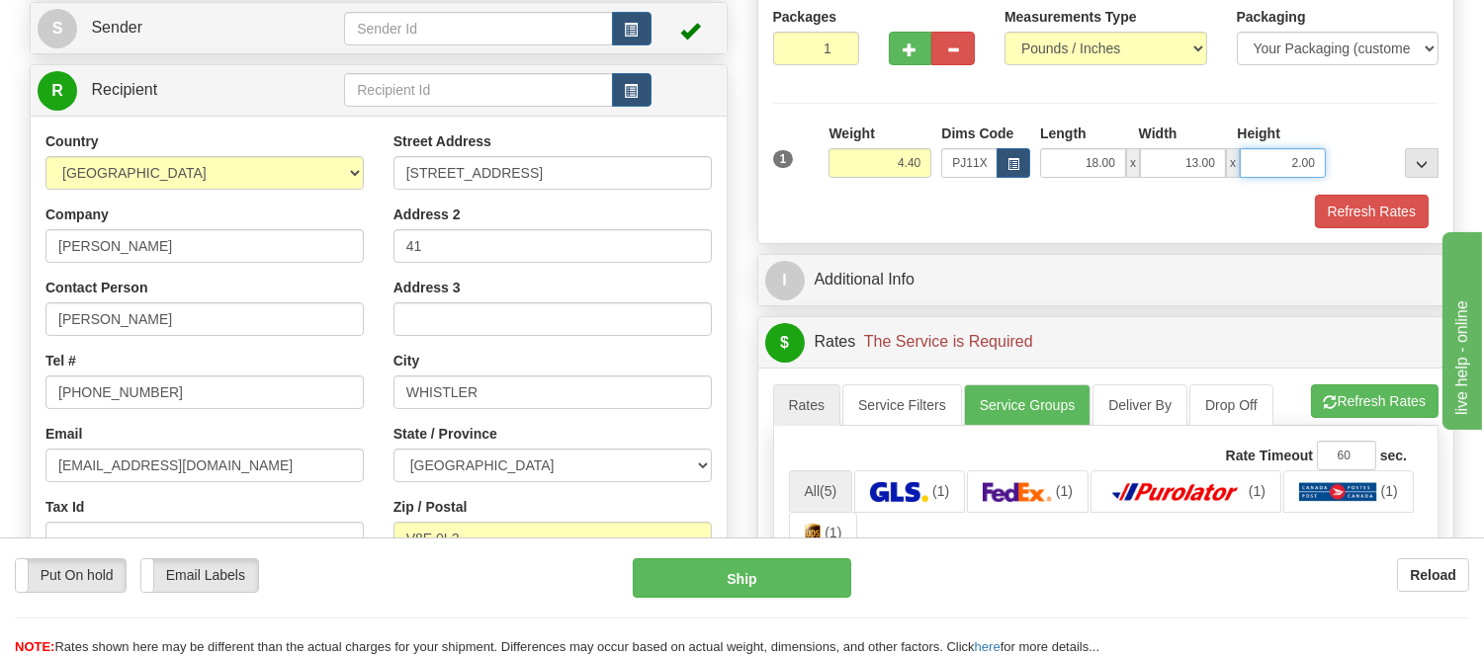
drag, startPoint x: 1315, startPoint y: 164, endPoint x: 1254, endPoint y: 168, distance: 61.4
click at [1254, 168] on input "2.00" at bounding box center [1283, 163] width 86 height 30
click button "Delete" at bounding box center [0, 0] width 0 height 0
type input "4.00"
click at [1346, 206] on button "Refresh Rates" at bounding box center [1372, 212] width 114 height 34
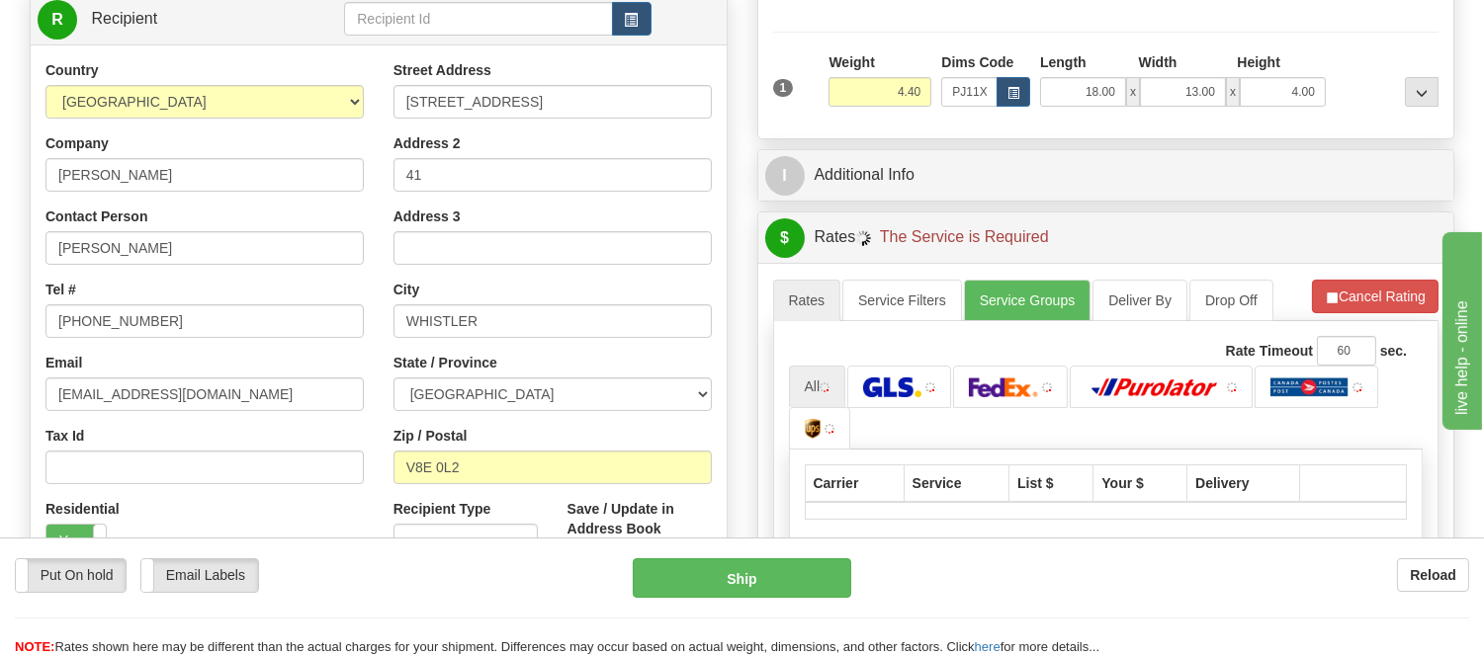
scroll to position [329, 0]
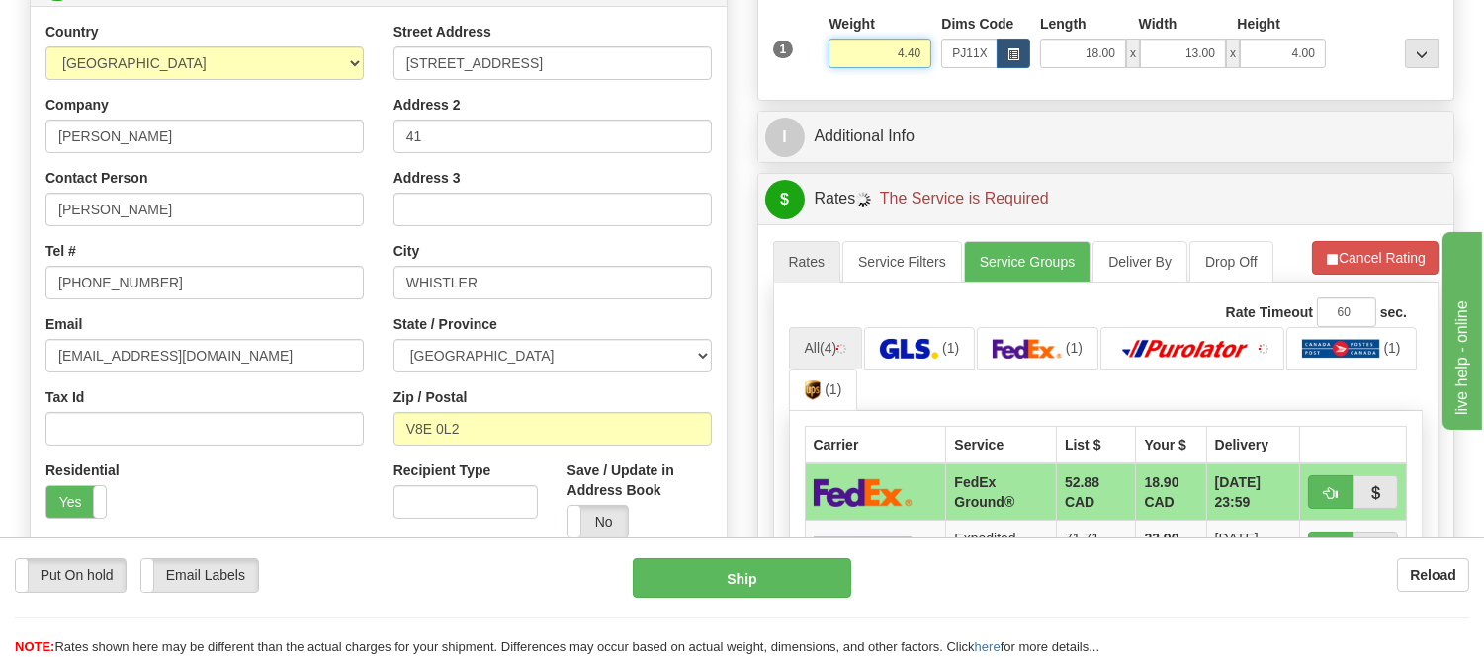
drag, startPoint x: 924, startPoint y: 50, endPoint x: 844, endPoint y: 53, distance: 80.1
click at [844, 53] on input "4.40" at bounding box center [880, 54] width 103 height 30
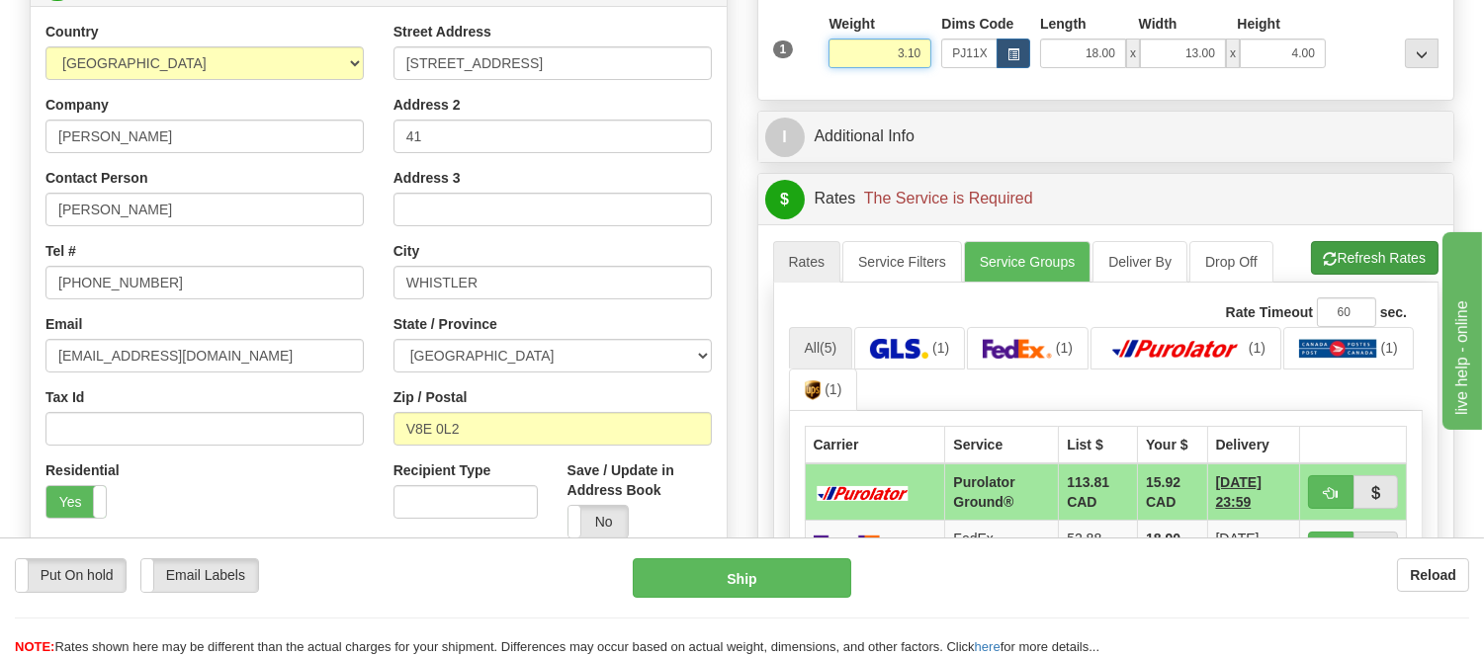
type input "3.10"
click at [1374, 244] on li "Refresh Rates Cancel Rating" at bounding box center [1375, 258] width 128 height 34
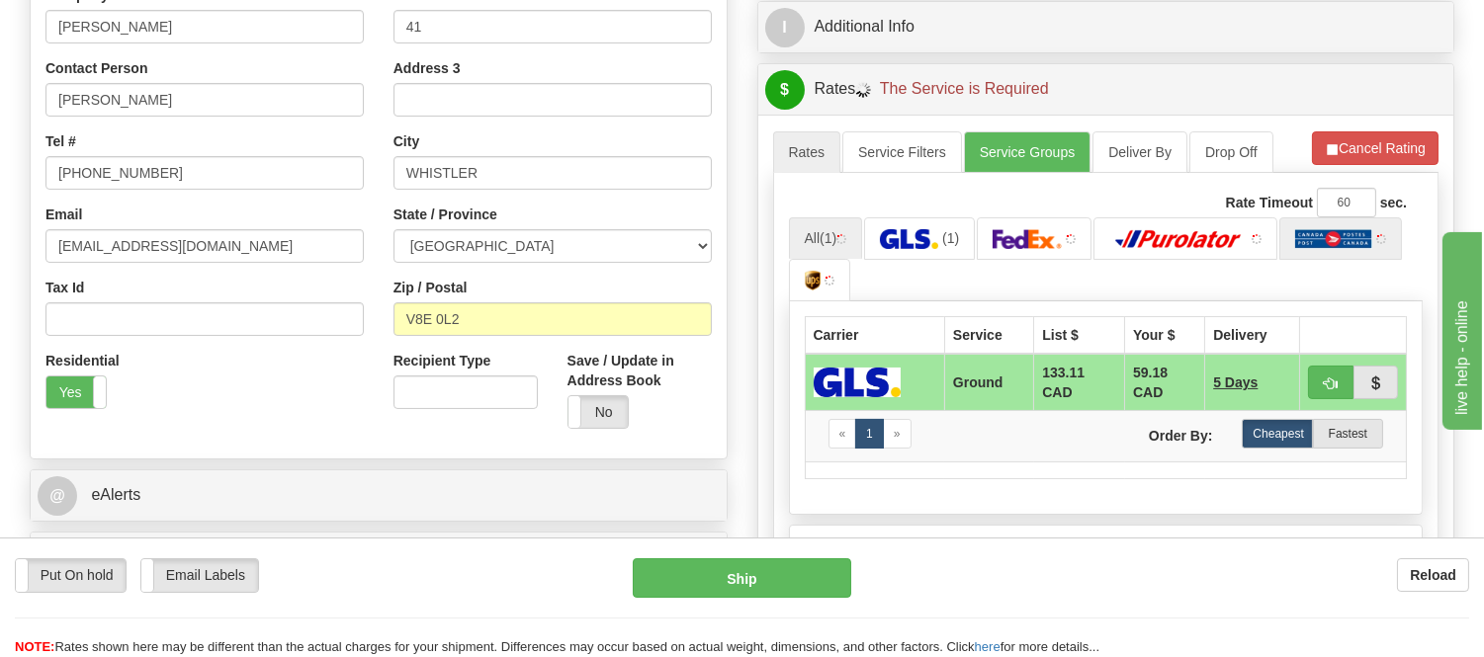
scroll to position [549, 0]
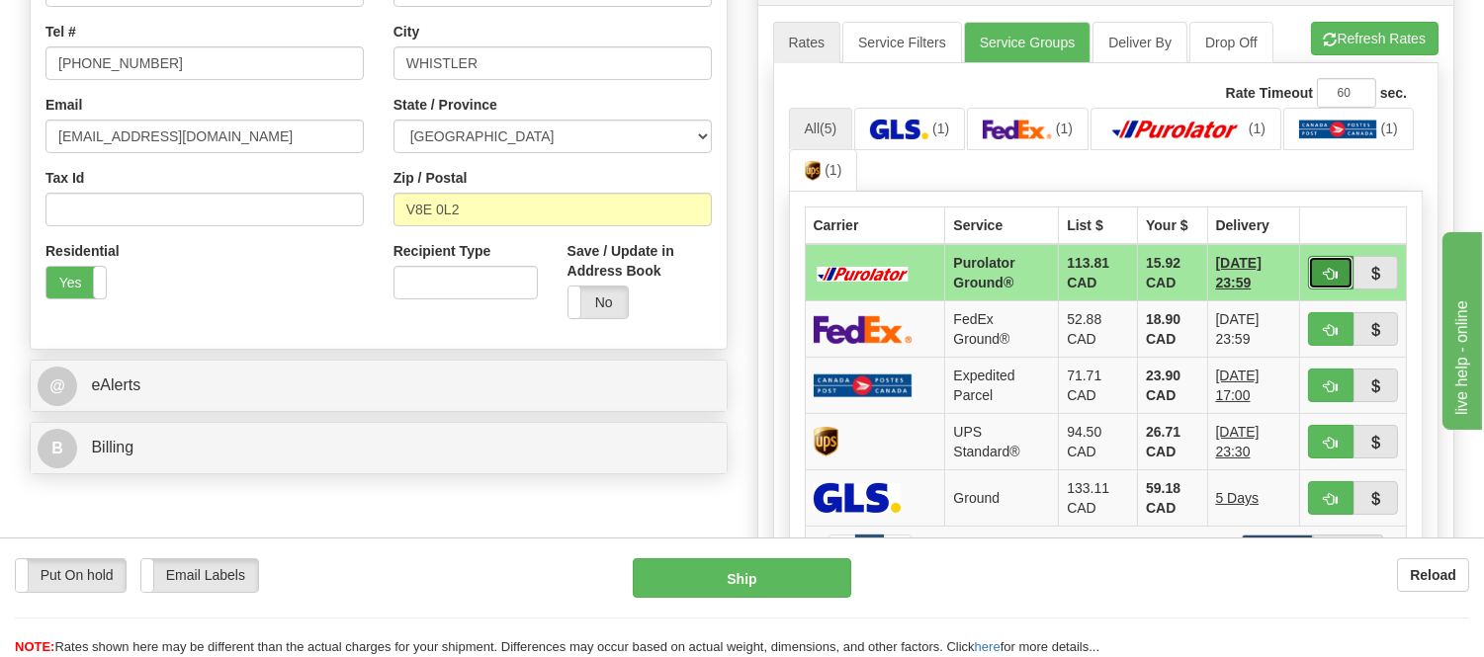
click at [1327, 270] on span "button" at bounding box center [1331, 274] width 14 height 13
type input "260"
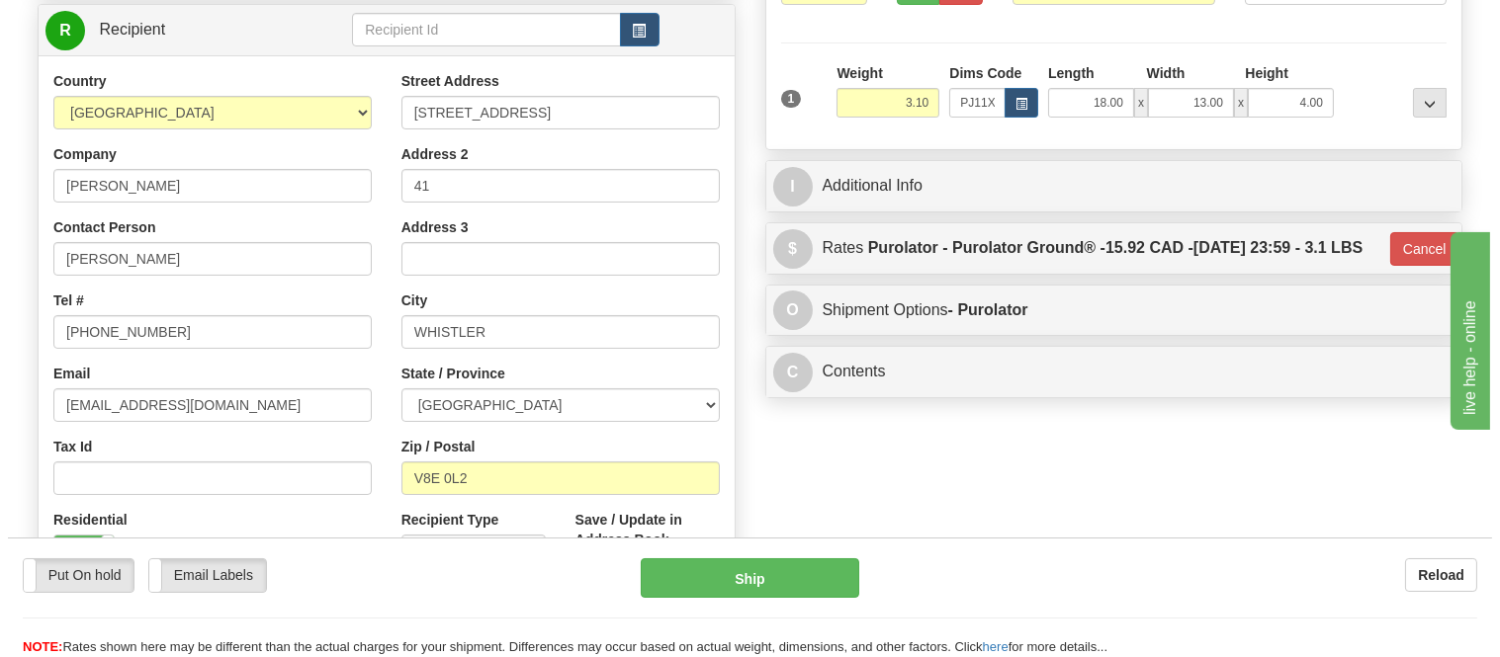
scroll to position [219, 0]
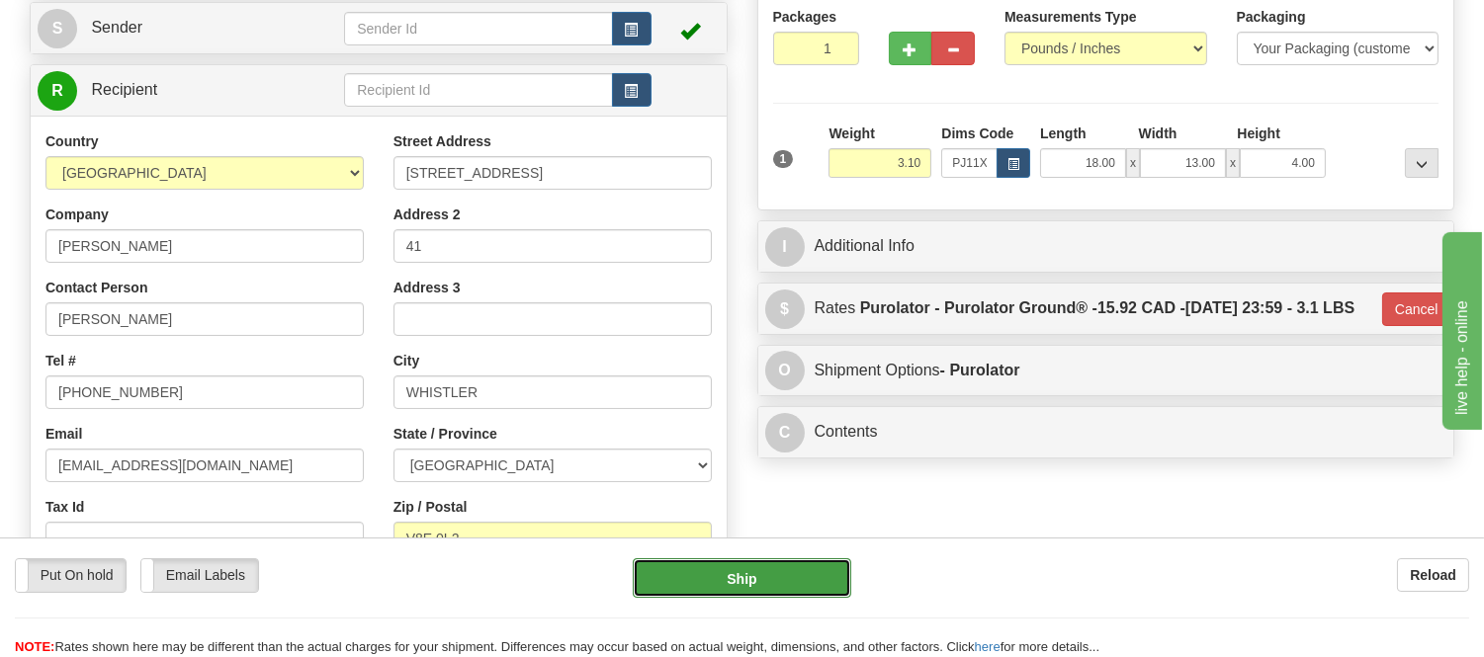
click at [784, 573] on button "Ship" at bounding box center [742, 579] width 218 height 40
